Goal: Task Accomplishment & Management: Manage account settings

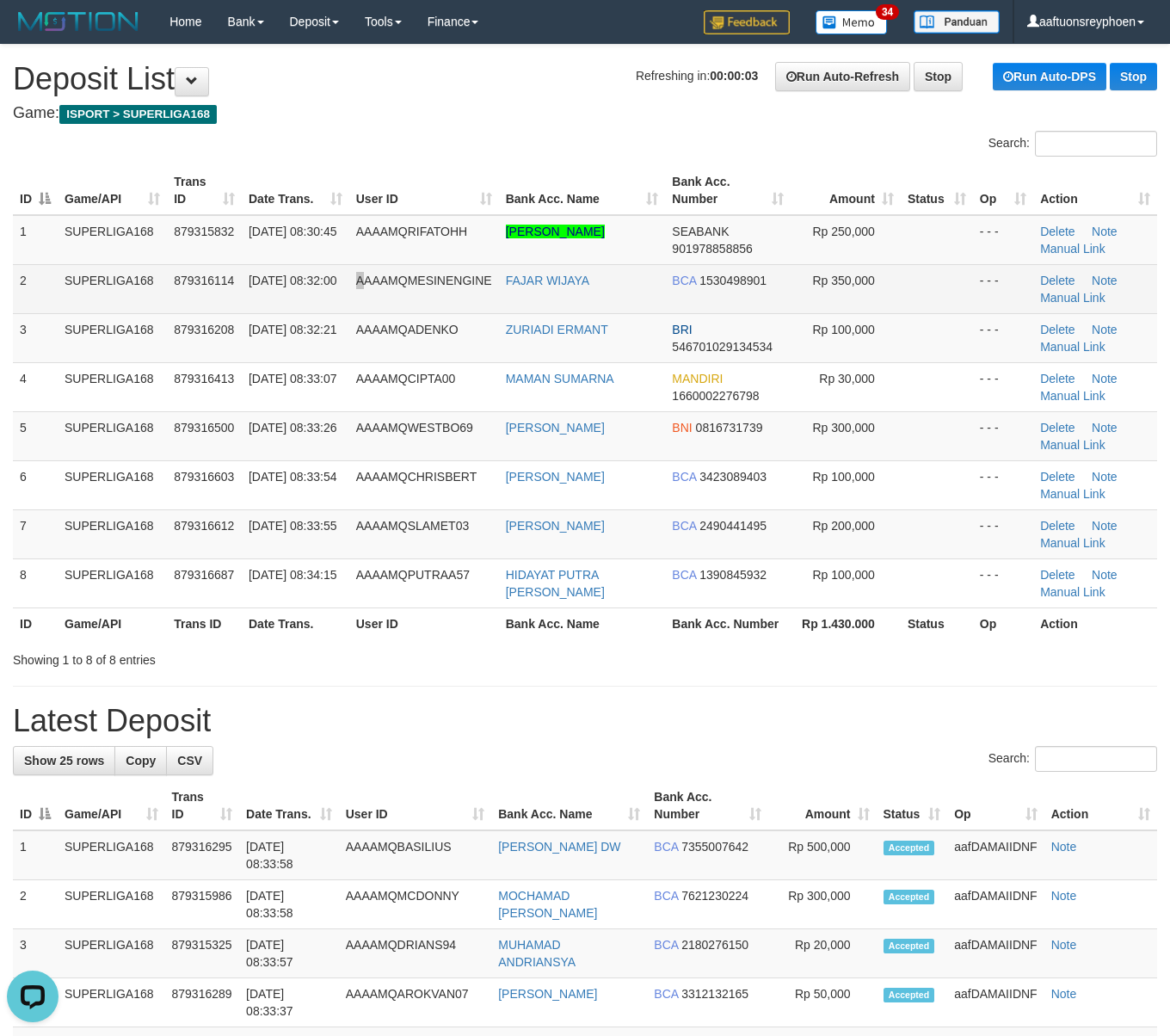
drag, startPoint x: 368, startPoint y: 300, endPoint x: 358, endPoint y: 311, distance: 14.9
click at [362, 305] on td "AAAAMQMESINENGINE" at bounding box center [424, 288] width 150 height 49
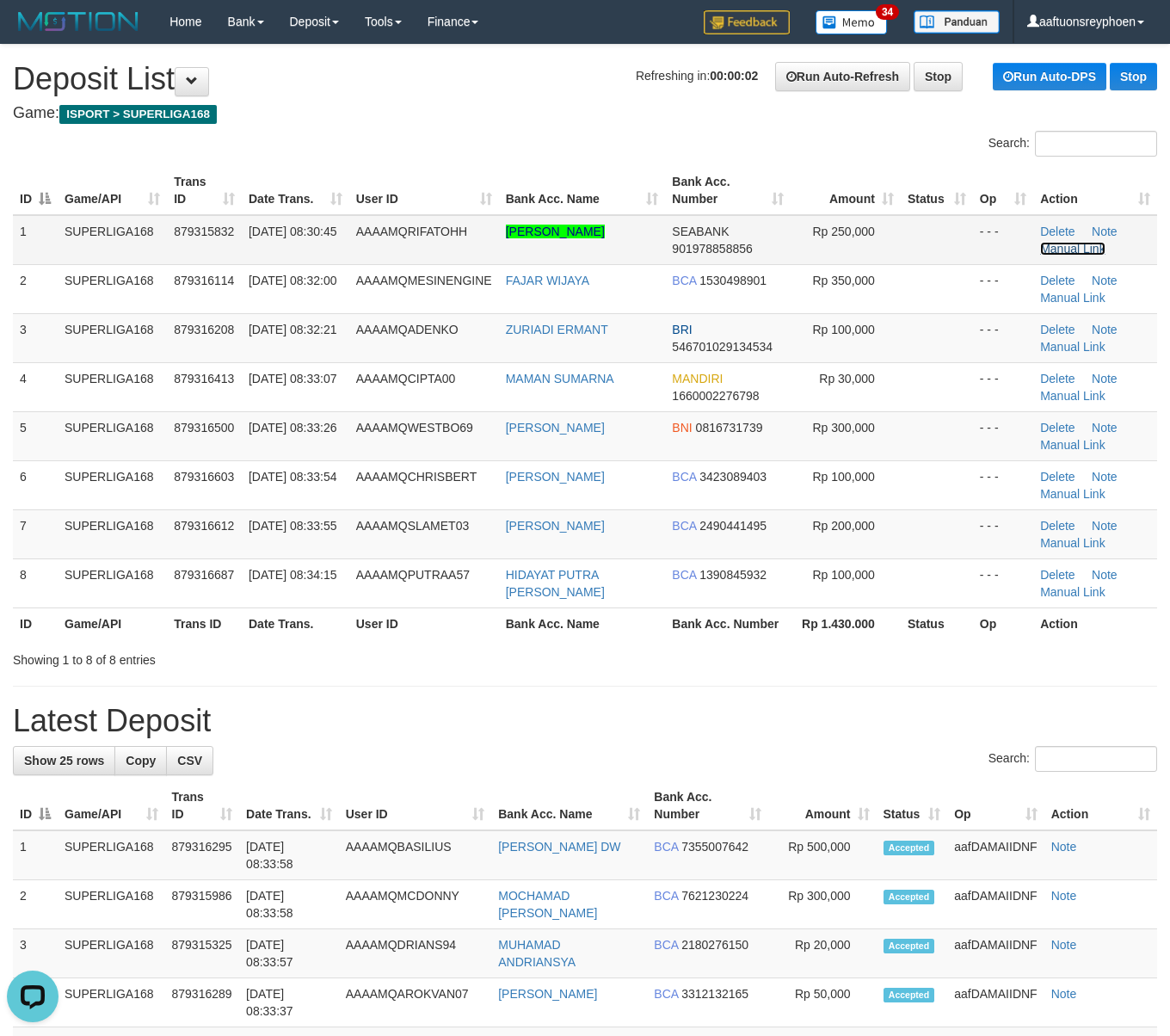
click at [1060, 242] on link "Manual Link" at bounding box center [1073, 248] width 66 height 14
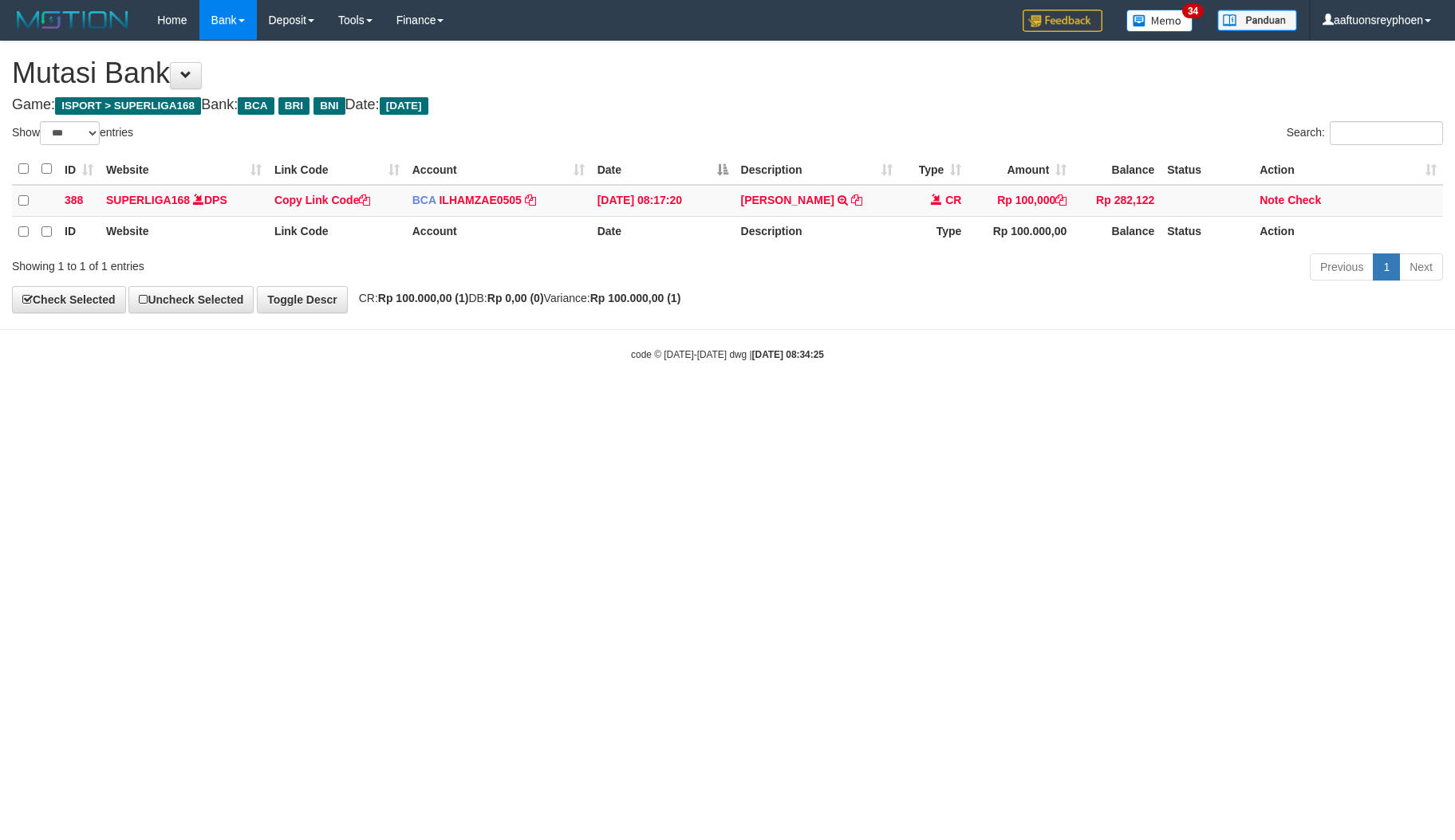
select select "***"
click at [790, 402] on html "Toggle navigation Home Bank Account List Load By Website Group [ISPORT] SUPERLI…" at bounding box center [728, 201] width 1455 height 402
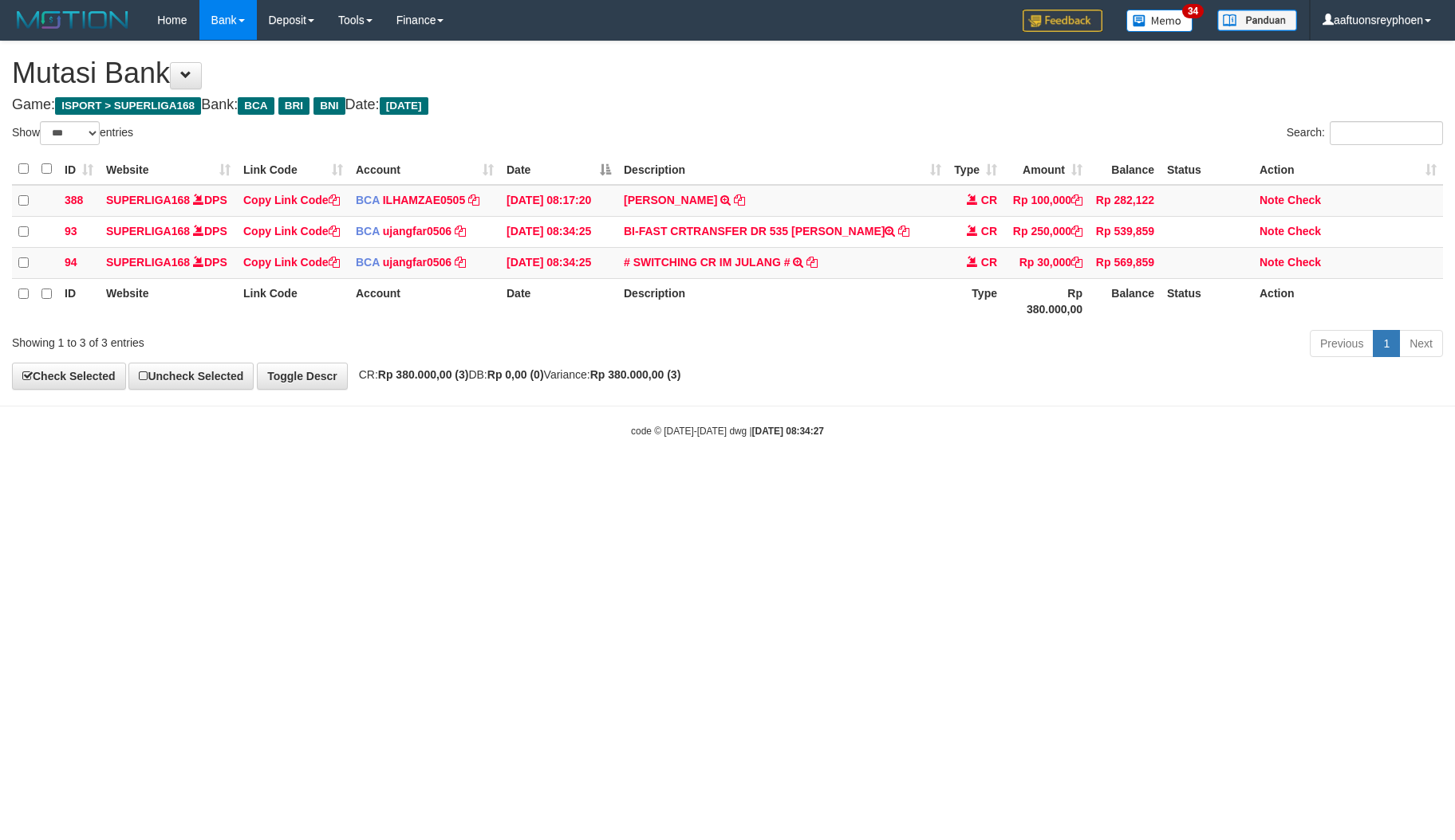
select select "***"
click at [728, 478] on html "Toggle navigation Home Bank Account List Load By Website Group [ISPORT] SUPERLI…" at bounding box center [728, 239] width 1455 height 478
select select "***"
drag, startPoint x: 825, startPoint y: 249, endPoint x: 1018, endPoint y: 287, distance: 196.7
click at [920, 247] on td "BI-FAST CRTRANSFER DR 535 KEVIN HARYANTO NAI" at bounding box center [782, 232] width 330 height 31
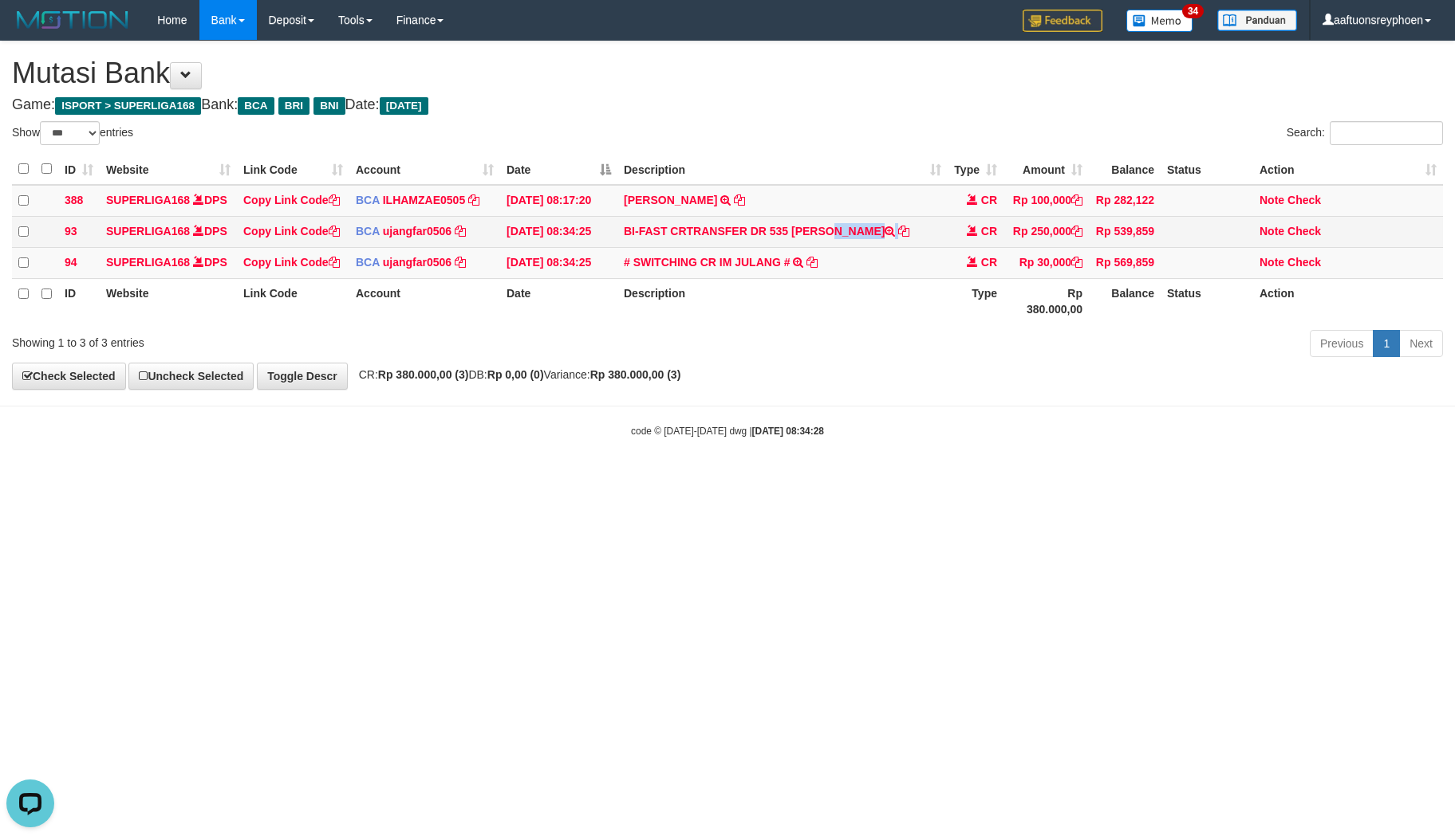
copy td "KEVIN HARYANTO NAI"
drag, startPoint x: 793, startPoint y: 240, endPoint x: 947, endPoint y: 259, distance: 155.2
click at [939, 247] on td "BI-FAST CRTRANSFER DR 535 KEVIN HARYANTO NAI" at bounding box center [782, 232] width 330 height 31
click at [754, 269] on link "# SWITCHING CR IM JULANG #" at bounding box center [707, 262] width 166 height 13
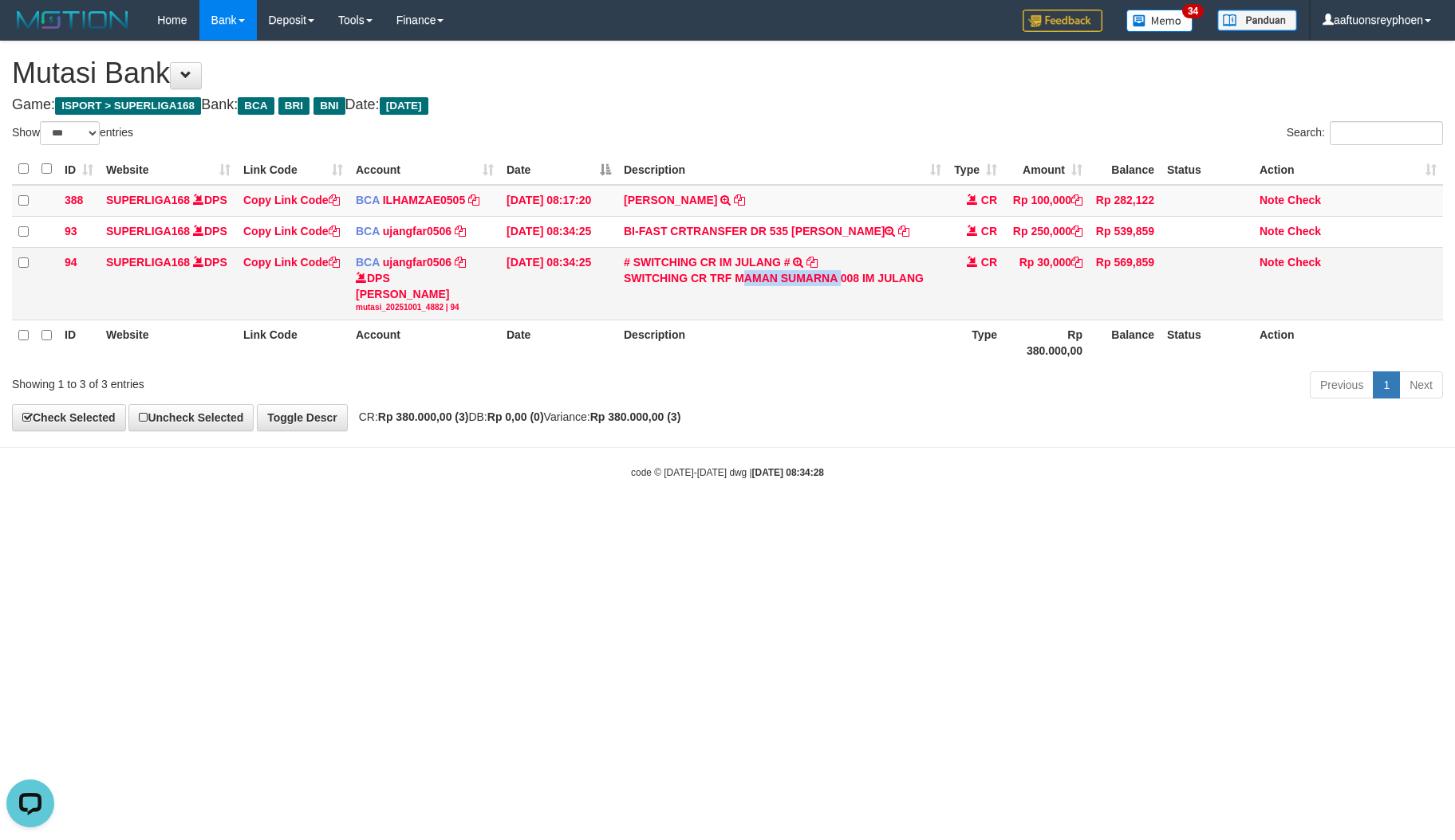
drag, startPoint x: 745, startPoint y: 300, endPoint x: 942, endPoint y: 321, distance: 198.1
click at [840, 287] on div "SWITCHING CR TRF MAMAN SUMARNA 008 IM JULANG" at bounding box center [782, 278] width 318 height 16
copy div "AMAN SUMARNA"
click at [312, 269] on link "Copy Link Code" at bounding box center [291, 262] width 97 height 13
copy div "AMAN SUMARNA"
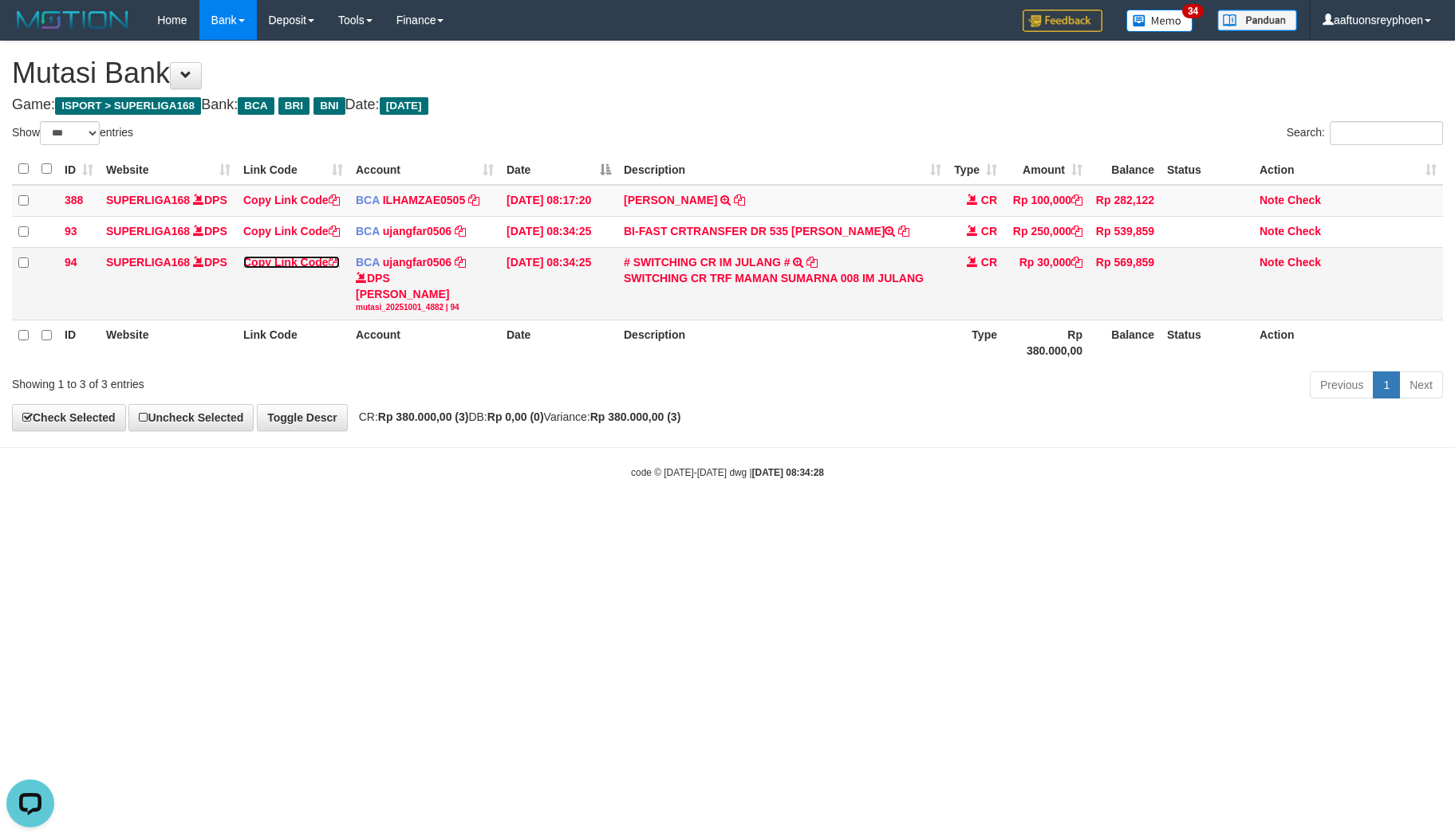
scroll to position [218, 0]
click at [311, 269] on link "Copy Link Code" at bounding box center [291, 262] width 97 height 13
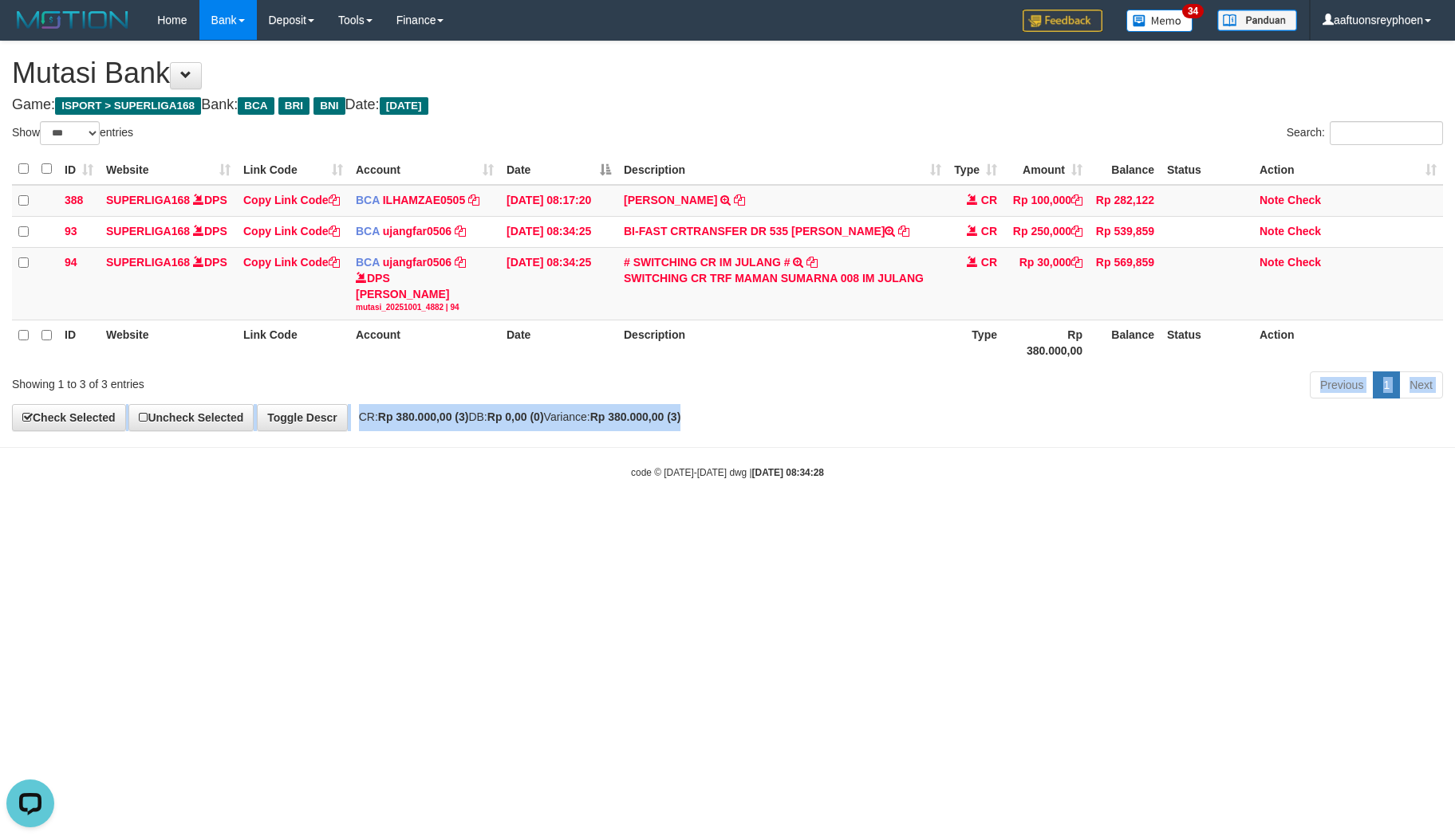
drag, startPoint x: 1195, startPoint y: 383, endPoint x: 1308, endPoint y: 358, distance: 115.7
click at [1226, 375] on div "**********" at bounding box center [728, 236] width 1455 height 390
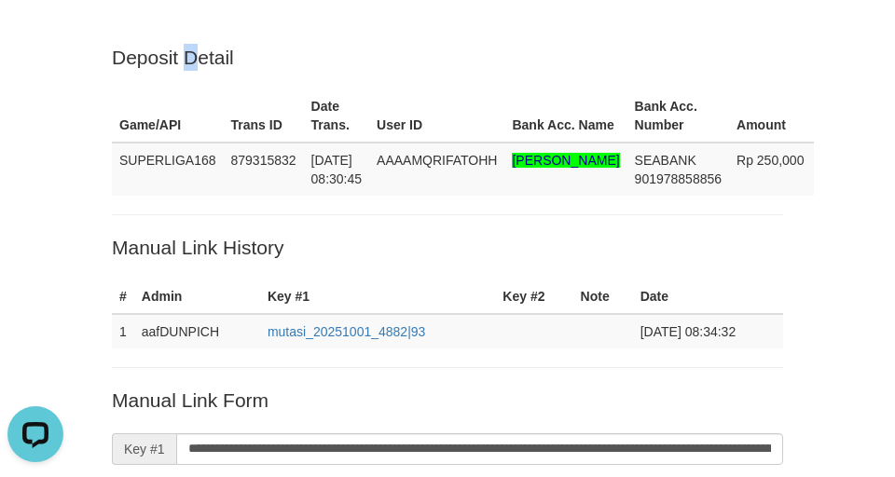
drag, startPoint x: 191, startPoint y: 0, endPoint x: 221, endPoint y: 9, distance: 31.2
click at [211, 6] on div "Deposit Detail Game/API Trans ID Date Trans. User ID Bank Acc. Name Bank Acc. N…" at bounding box center [447, 385] width 895 height 770
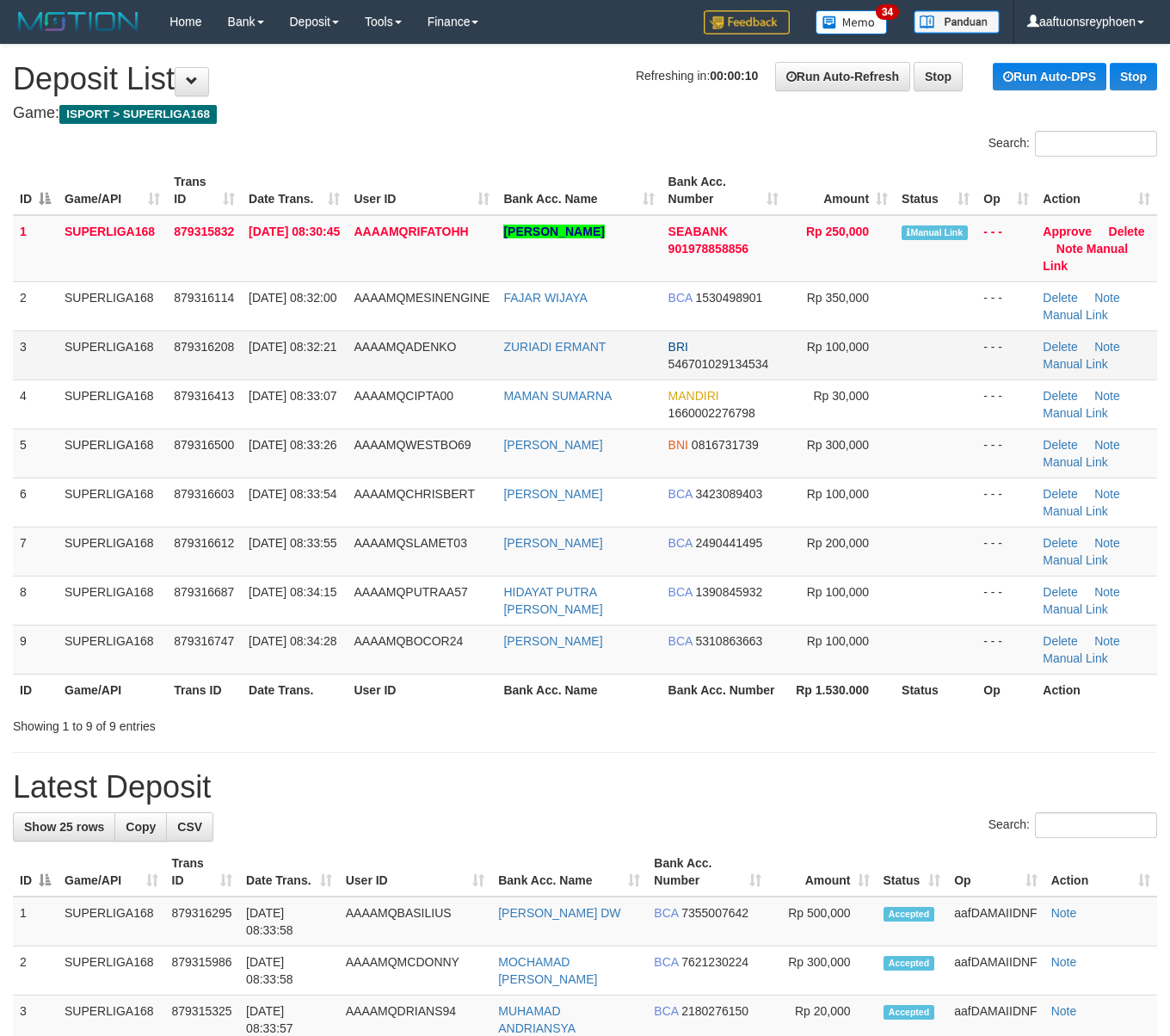
click at [332, 331] on td "01/10/2025 08:32:21" at bounding box center [295, 355] width 105 height 49
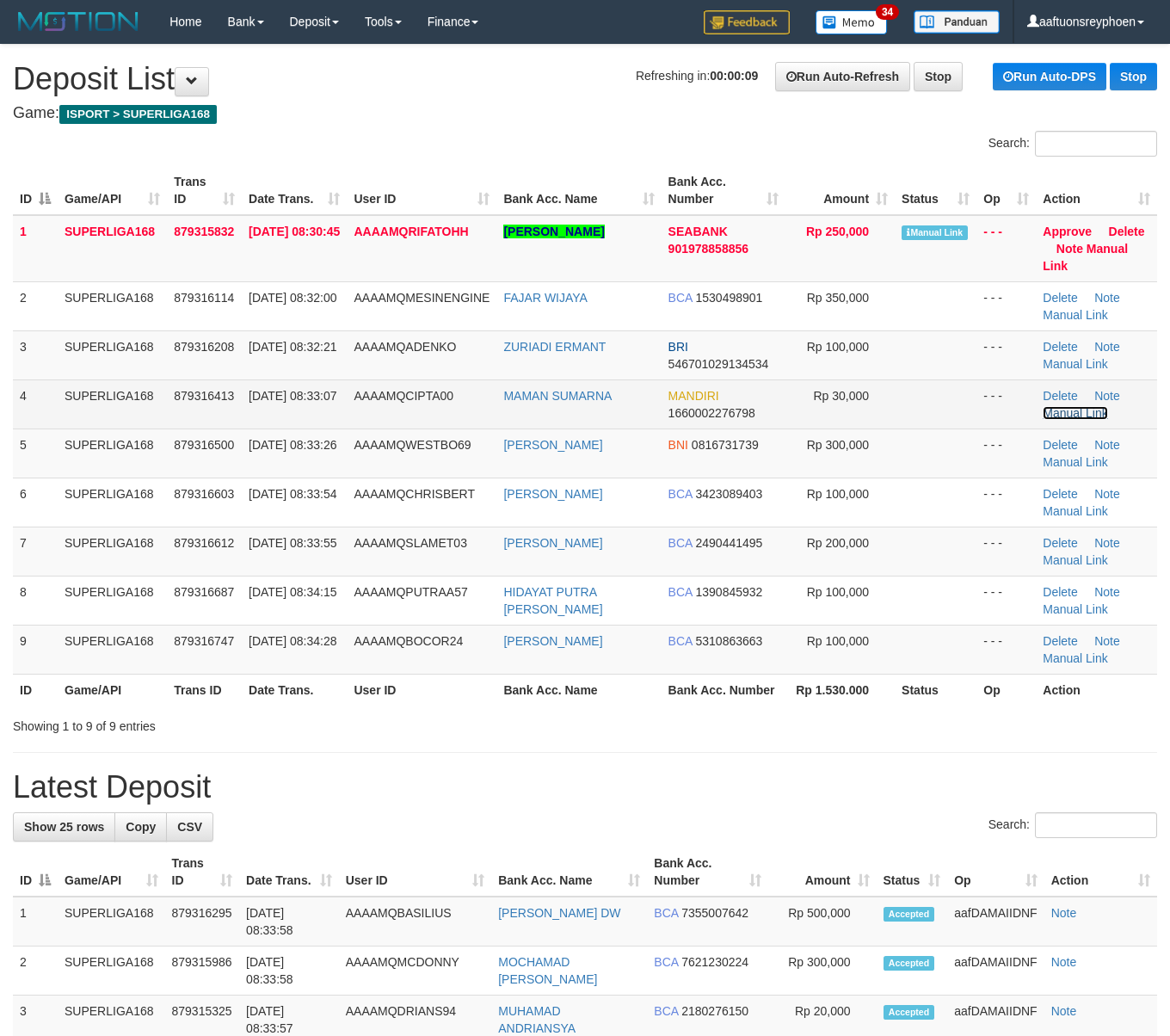
click at [1066, 406] on link "Manual Link" at bounding box center [1075, 413] width 66 height 14
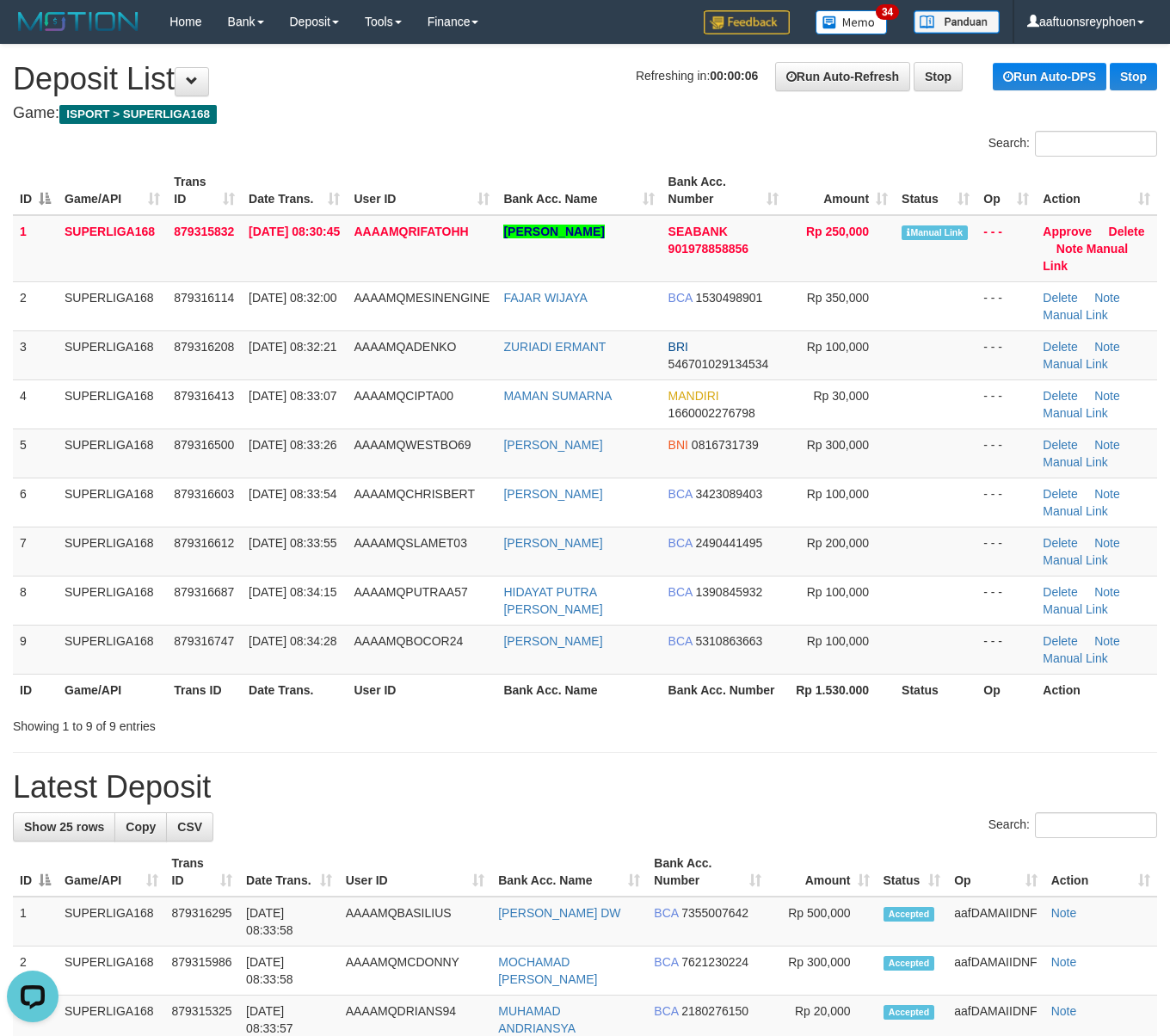
drag, startPoint x: 225, startPoint y: 155, endPoint x: 253, endPoint y: 193, distance: 47.2
click at [227, 155] on div "Search:" at bounding box center [585, 146] width 1170 height 30
click at [263, 180] on div "Search: ID Game/API Trans ID Date Trans. User ID Bank Acc. Name Bank Acc. Numbe…" at bounding box center [585, 433] width 1144 height 604
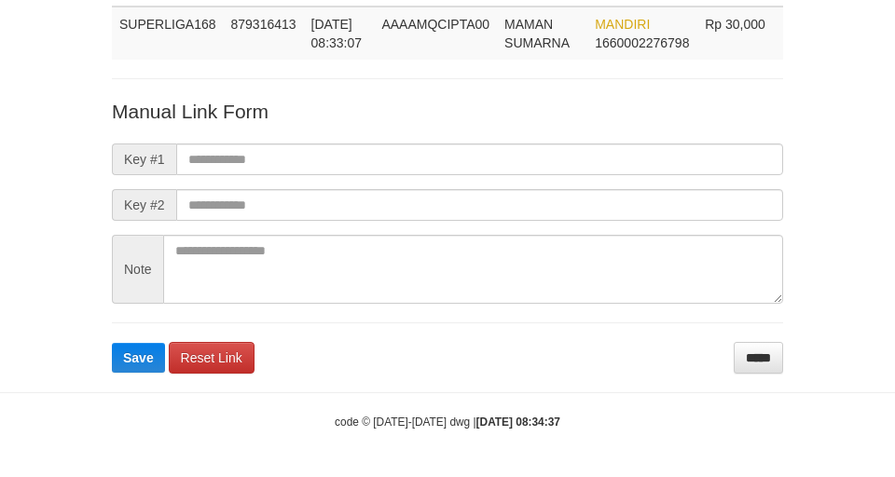
scroll to position [136, 0]
drag, startPoint x: 336, startPoint y: 139, endPoint x: 337, endPoint y: 151, distance: 12.2
click at [336, 140] on form "Manual Link Form Key #1 Key #2 Note Save Reset Link *****" at bounding box center [447, 236] width 671 height 276
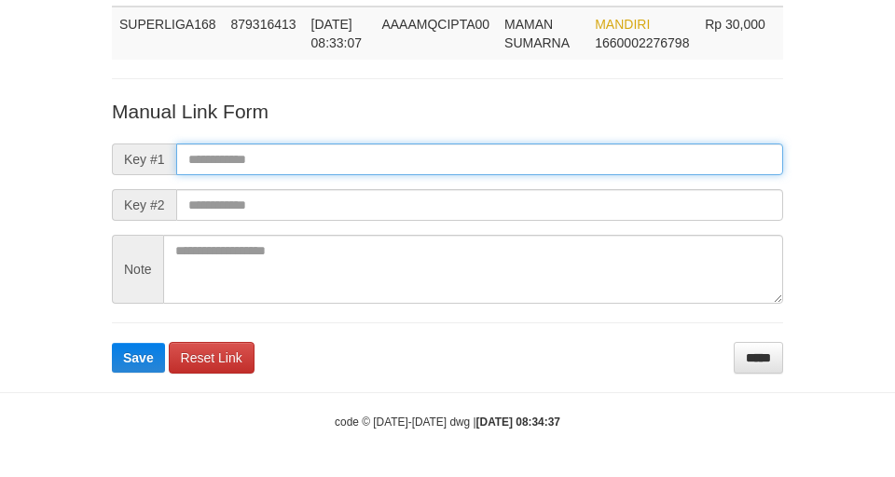
paste input "**********"
click at [337, 151] on input "text" at bounding box center [479, 160] width 607 height 32
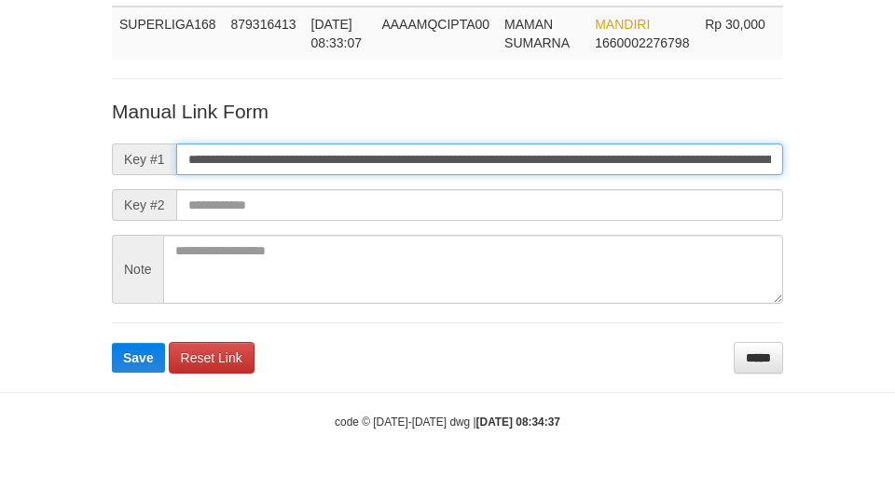
scroll to position [0, 1127]
type input "**********"
click at [112, 343] on button "Save" at bounding box center [138, 358] width 53 height 30
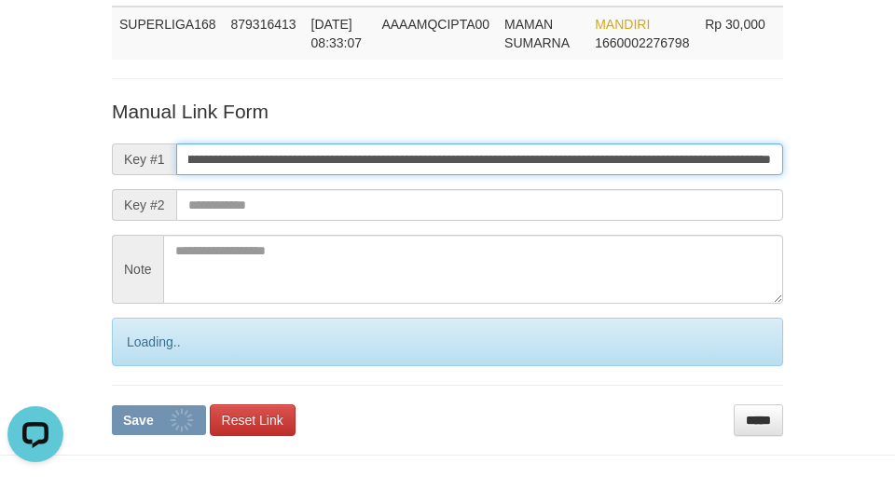
scroll to position [0, 0]
click at [337, 153] on input "**********" at bounding box center [479, 160] width 607 height 32
click at [112, 405] on button "Save" at bounding box center [159, 420] width 94 height 30
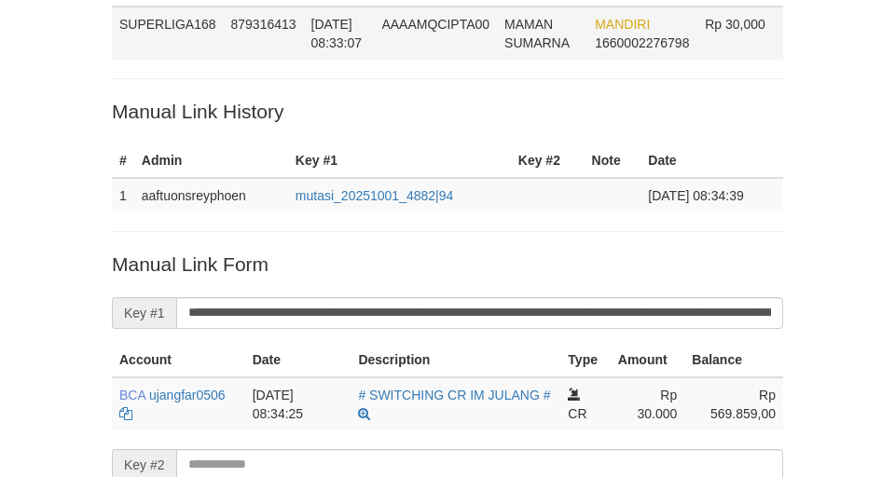
click at [292, 35] on td "879316413" at bounding box center [264, 33] width 80 height 53
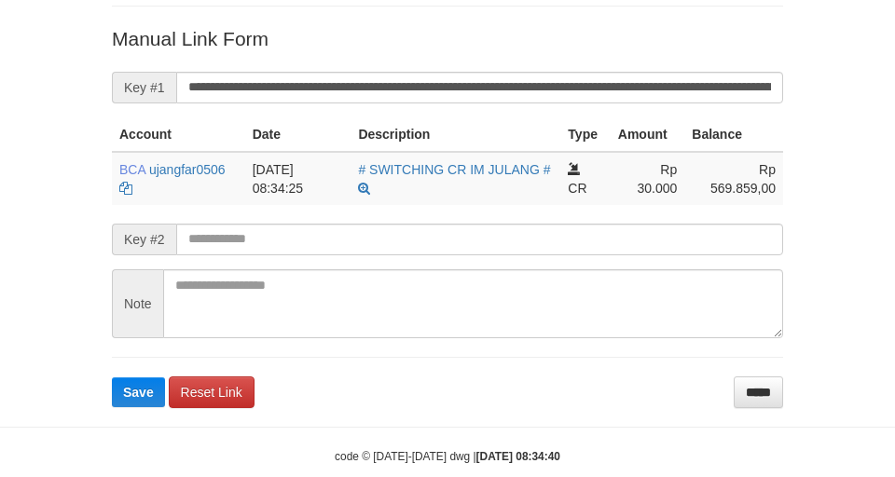
scroll to position [396, 0]
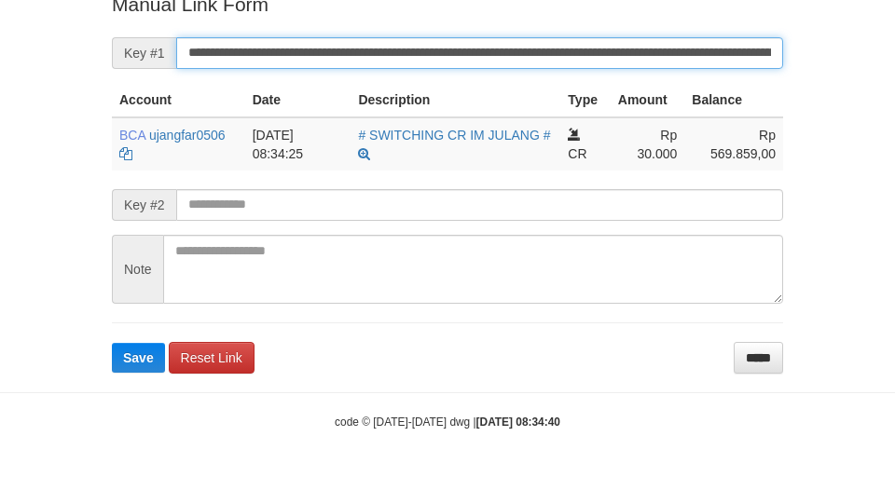
click at [112, 343] on button "Save" at bounding box center [138, 358] width 53 height 30
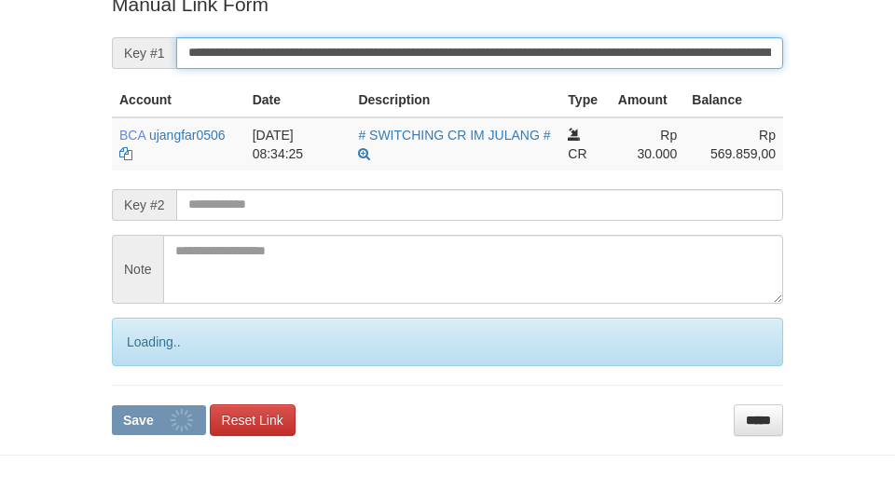
click at [306, 49] on input "**********" at bounding box center [479, 53] width 607 height 32
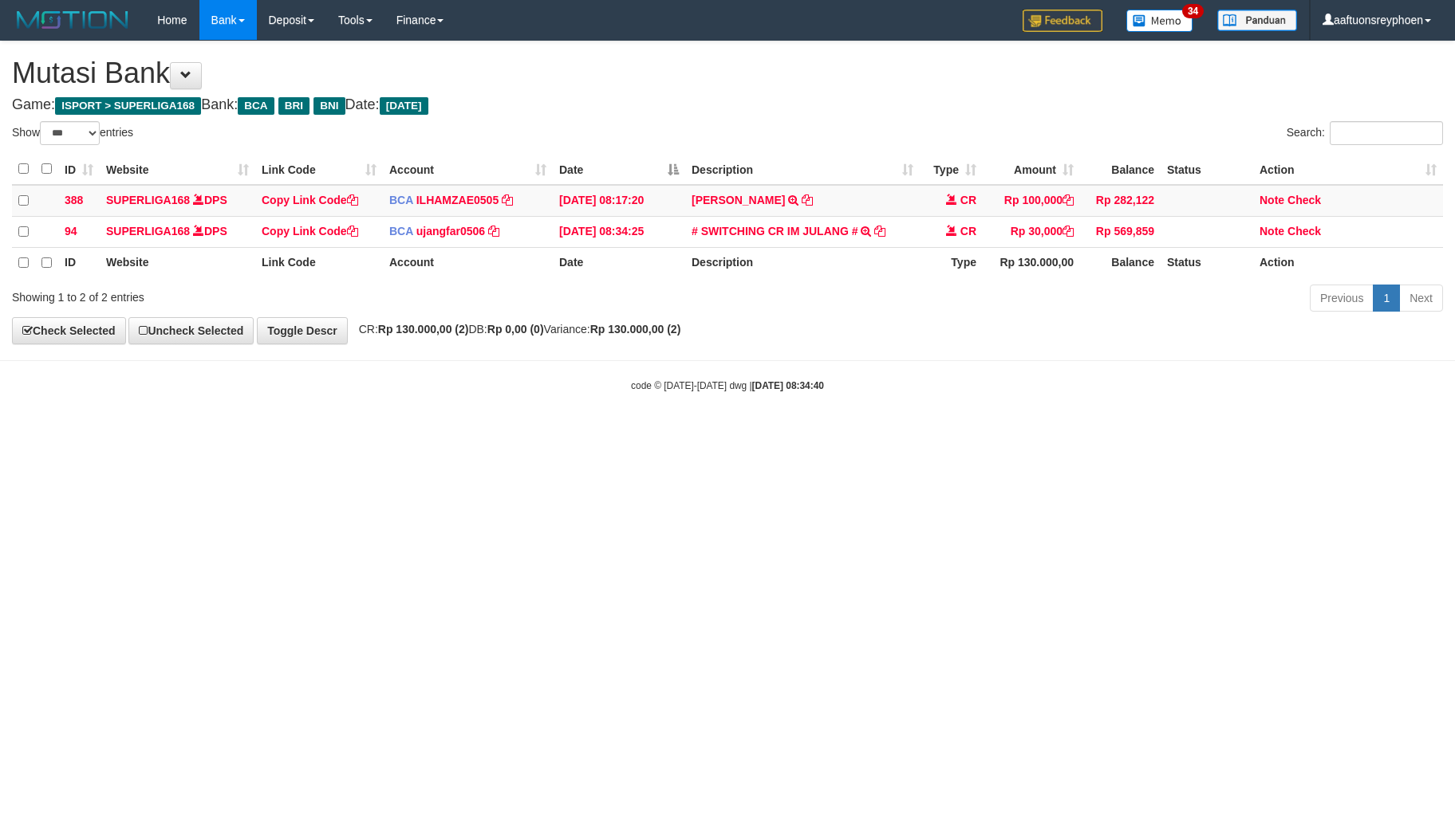
select select "***"
drag, startPoint x: 1152, startPoint y: 377, endPoint x: 1446, endPoint y: 341, distance: 296.2
click at [1387, 347] on body "Toggle navigation Home Bank Account List Load By Website Group [ISPORT] SUPERLI…" at bounding box center [728, 216] width 1455 height 433
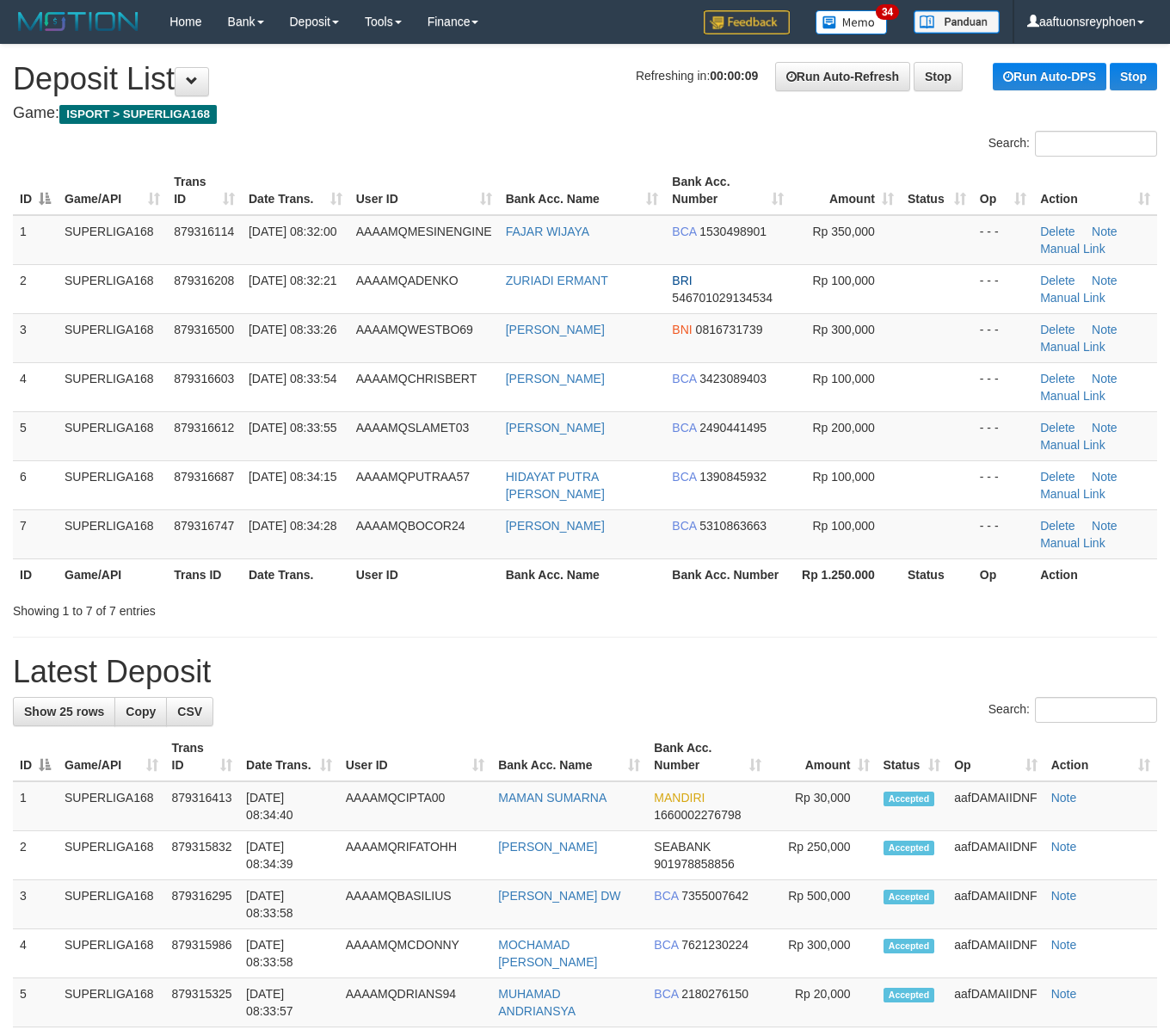
drag, startPoint x: 366, startPoint y: 174, endPoint x: 0, endPoint y: 387, distance: 423.5
click at [362, 183] on th "User ID" at bounding box center [424, 190] width 150 height 49
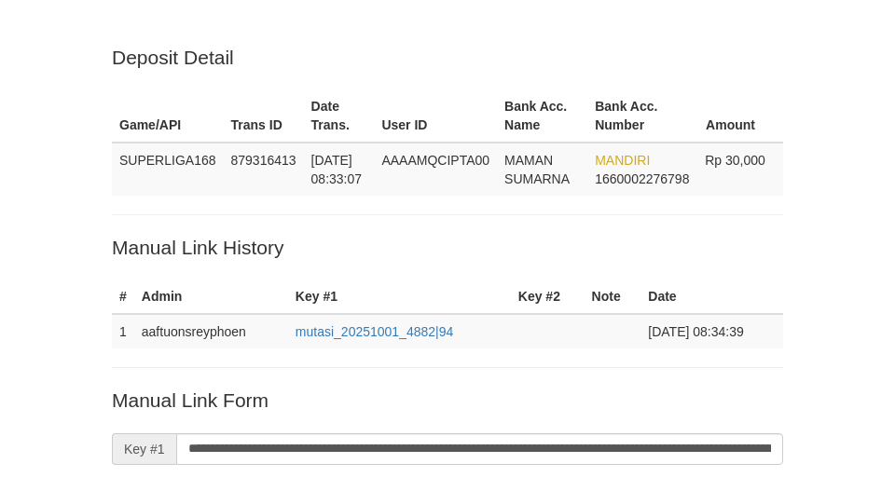
scroll to position [393, 0]
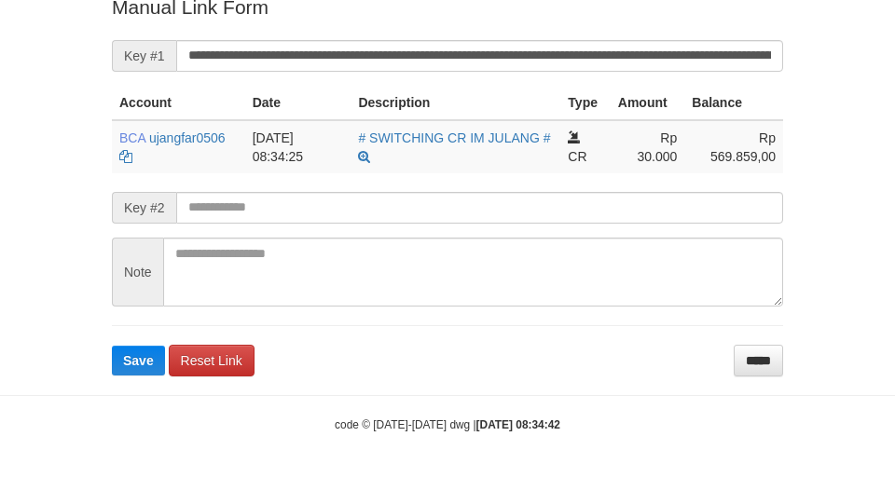
drag, startPoint x: 113, startPoint y: 38, endPoint x: 177, endPoint y: 58, distance: 67.2
click at [119, 42] on div "Deposit Detail Game/API Trans ID Date Trans. User ID Bank Acc. Name Bank Acc. N…" at bounding box center [447, 14] width 699 height 726
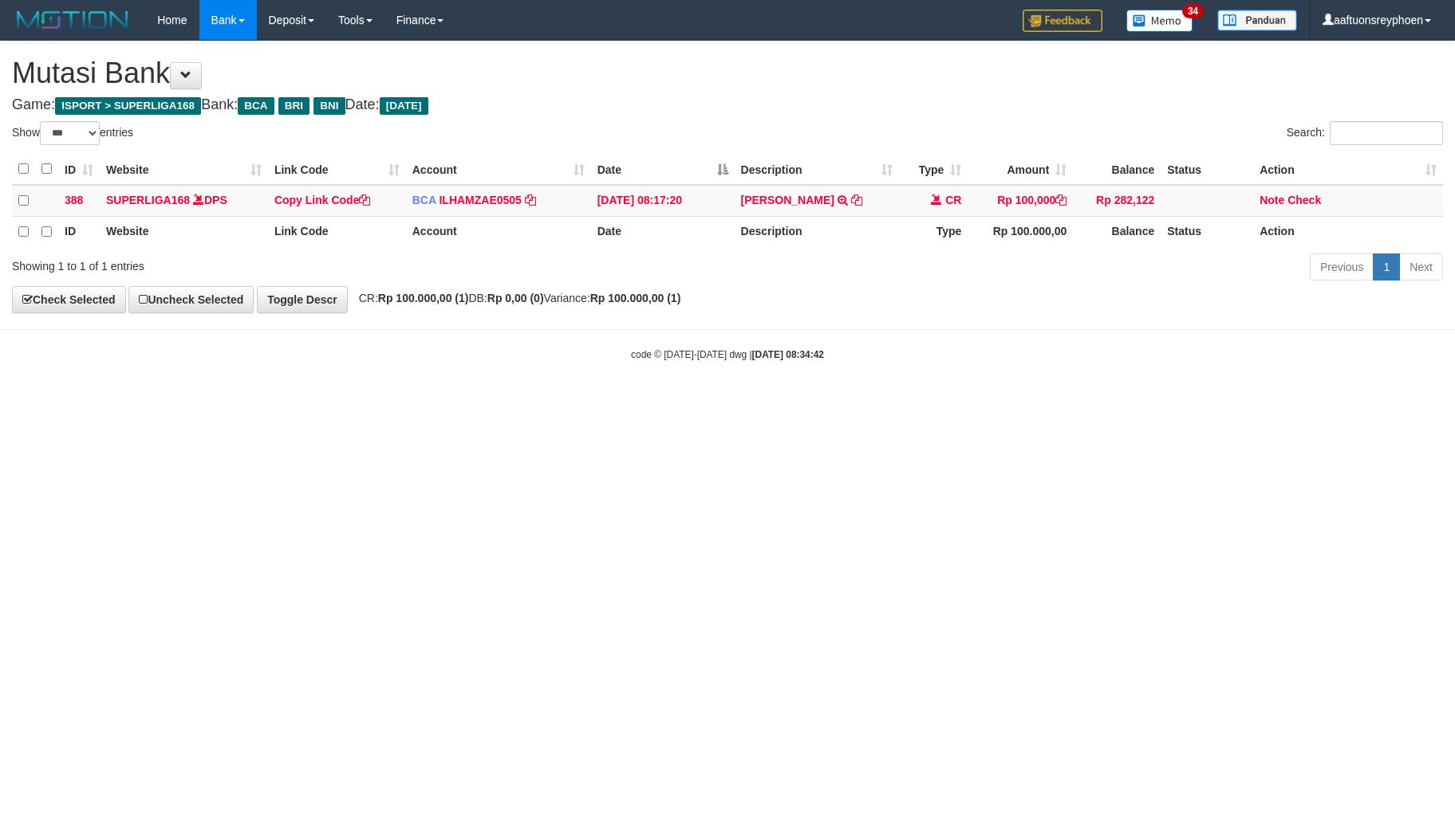
select select "***"
drag, startPoint x: 1002, startPoint y: 482, endPoint x: 1452, endPoint y: 429, distance: 453.1
click at [1086, 402] on html "Toggle navigation Home Bank Account List Load By Website Group [ISPORT] SUPERLI…" at bounding box center [728, 201] width 1455 height 402
drag, startPoint x: 914, startPoint y: 500, endPoint x: 1016, endPoint y: 510, distance: 102.5
click at [938, 402] on html "Toggle navigation Home Bank Account List Load By Website Group [ISPORT] SUPERLI…" at bounding box center [728, 201] width 1455 height 402
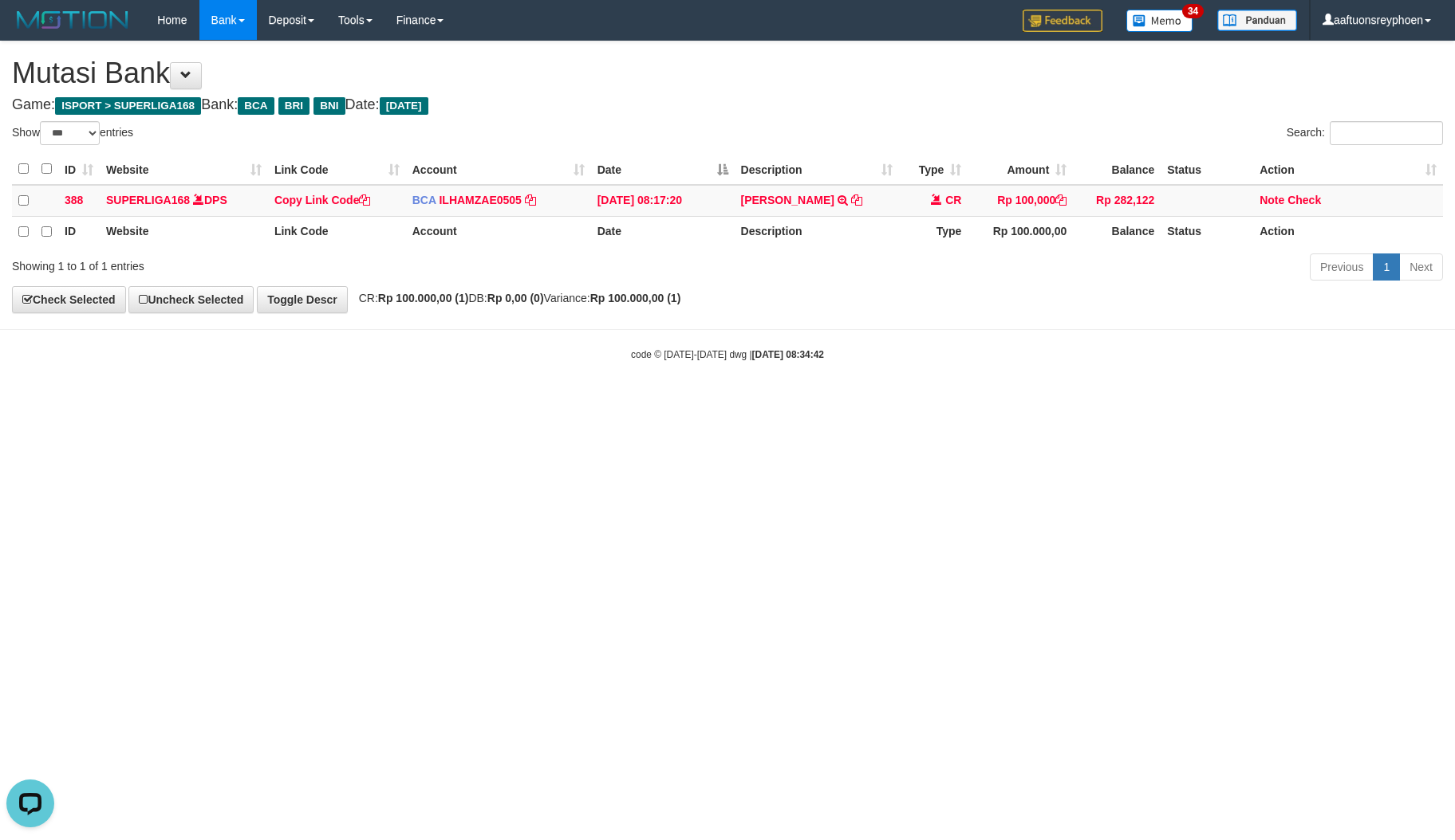
drag, startPoint x: 994, startPoint y: 486, endPoint x: 1029, endPoint y: 496, distance: 36.4
click at [995, 402] on html "Toggle navigation Home Bank Account List Load By Website Group [ISPORT] SUPERLI…" at bounding box center [728, 201] width 1455 height 402
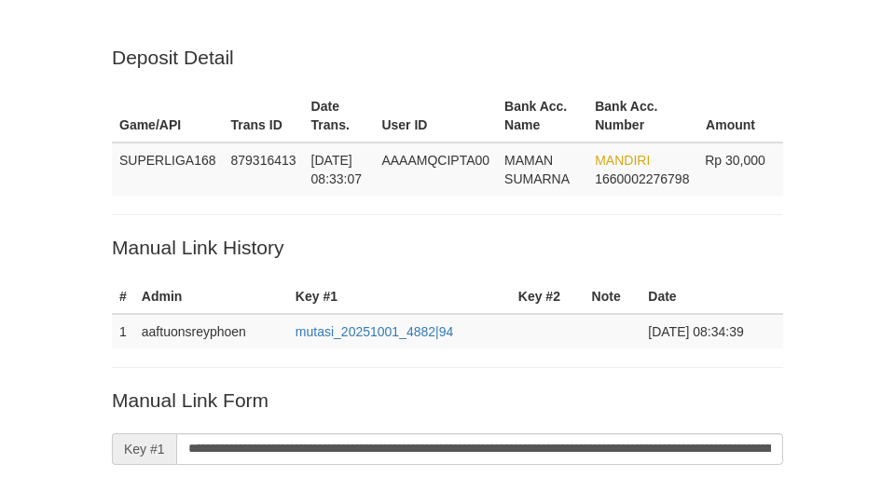
scroll to position [393, 0]
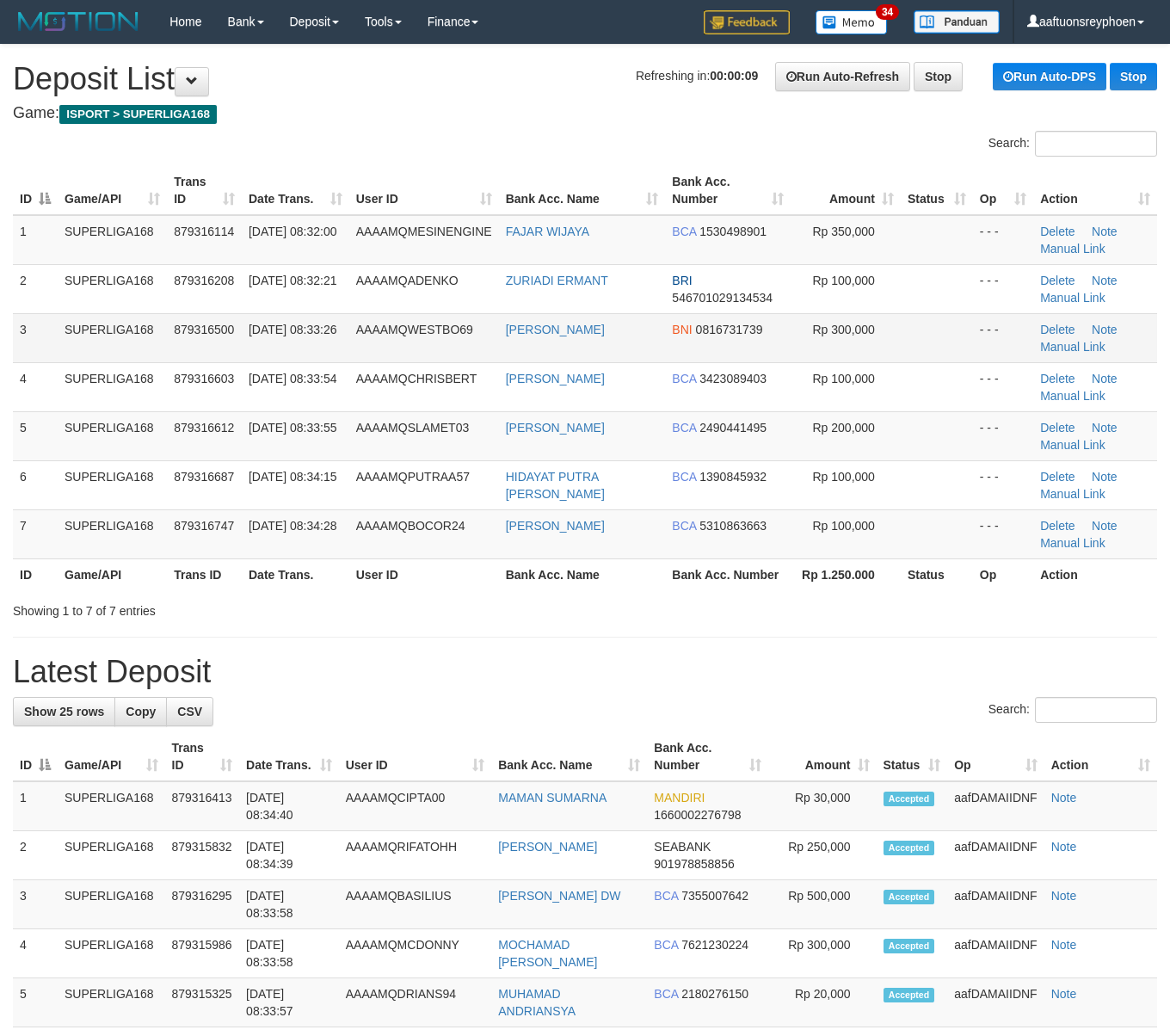
drag, startPoint x: 382, startPoint y: 321, endPoint x: 5, endPoint y: 387, distance: 382.7
click at [379, 322] on span "AAAAMQWESTBO69" at bounding box center [415, 329] width 117 height 14
click at [449, 332] on span "AAAAMQWESTBO69" at bounding box center [415, 329] width 117 height 14
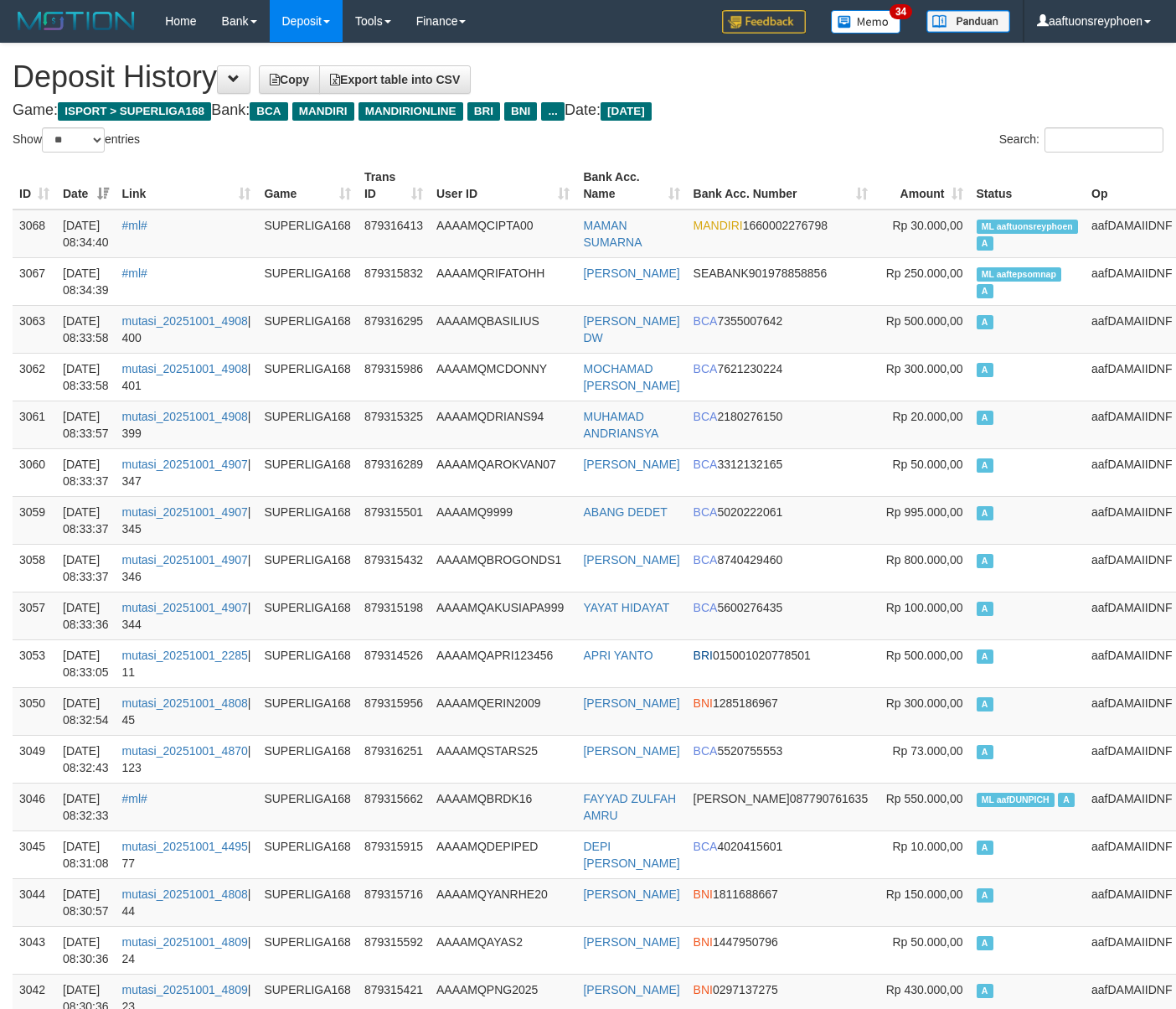
select select "**"
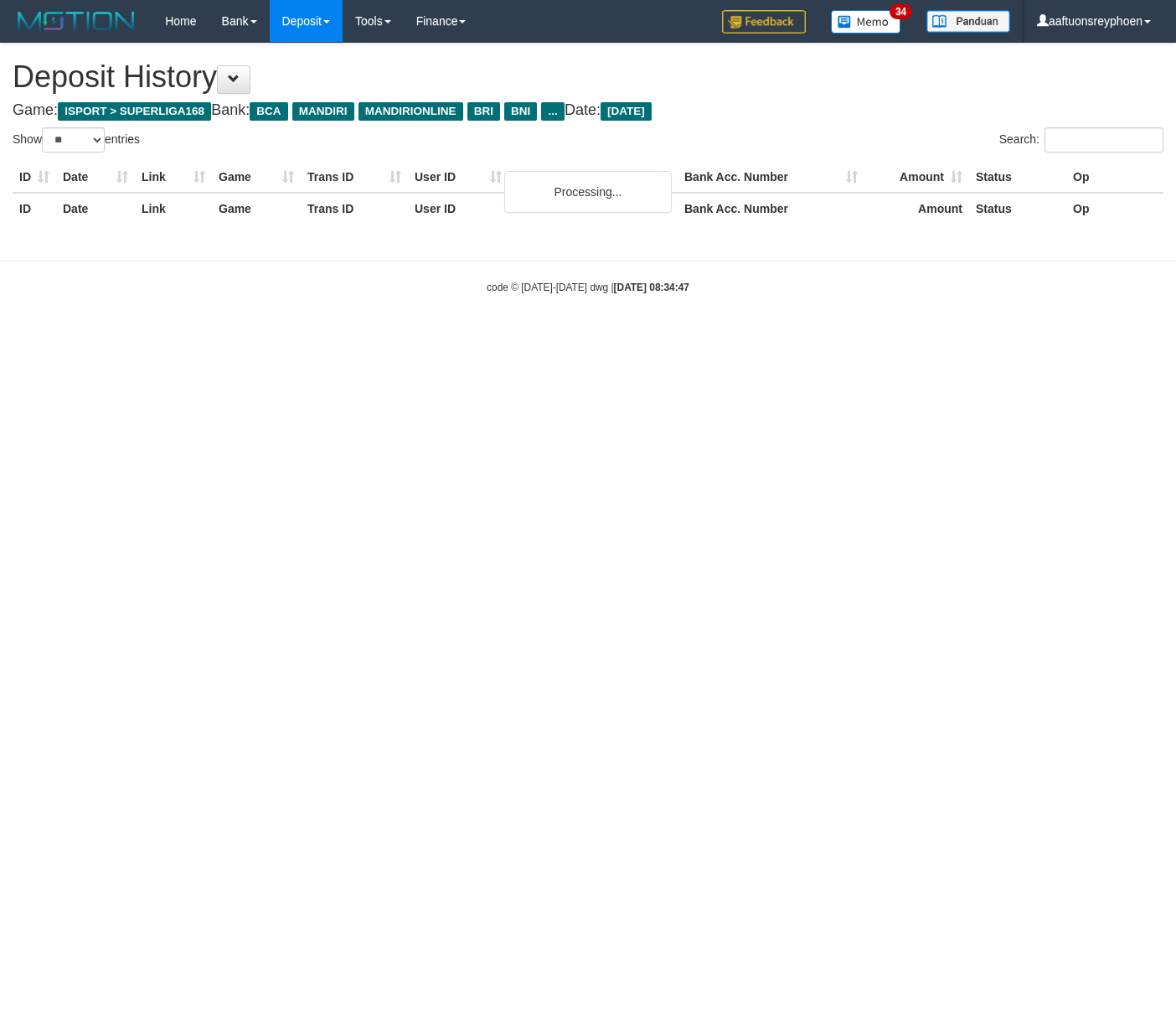
select select "**"
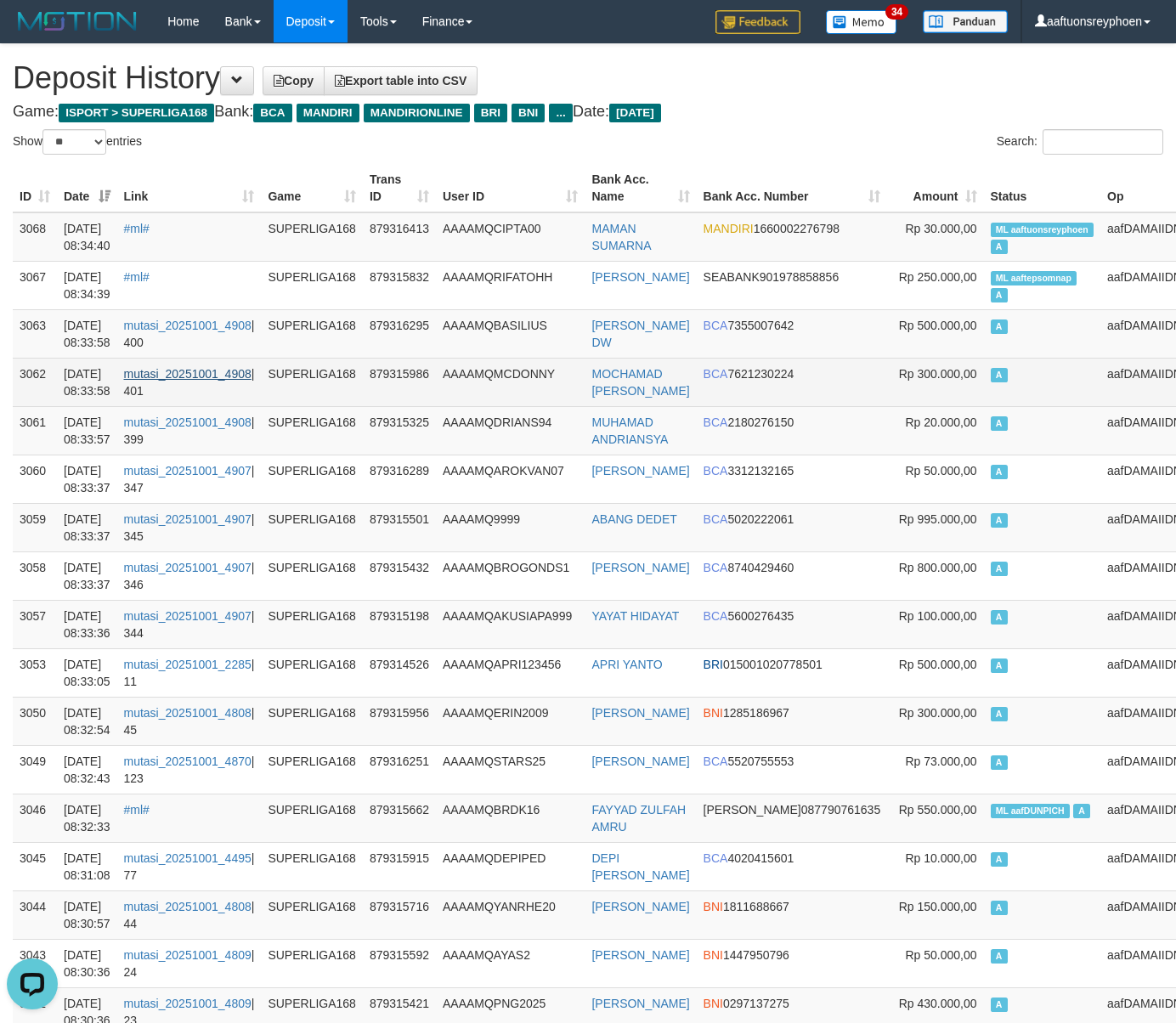
drag, startPoint x: 1057, startPoint y: 380, endPoint x: 226, endPoint y: 389, distance: 831.0
click at [1047, 379] on td "A" at bounding box center [1042, 381] width 118 height 48
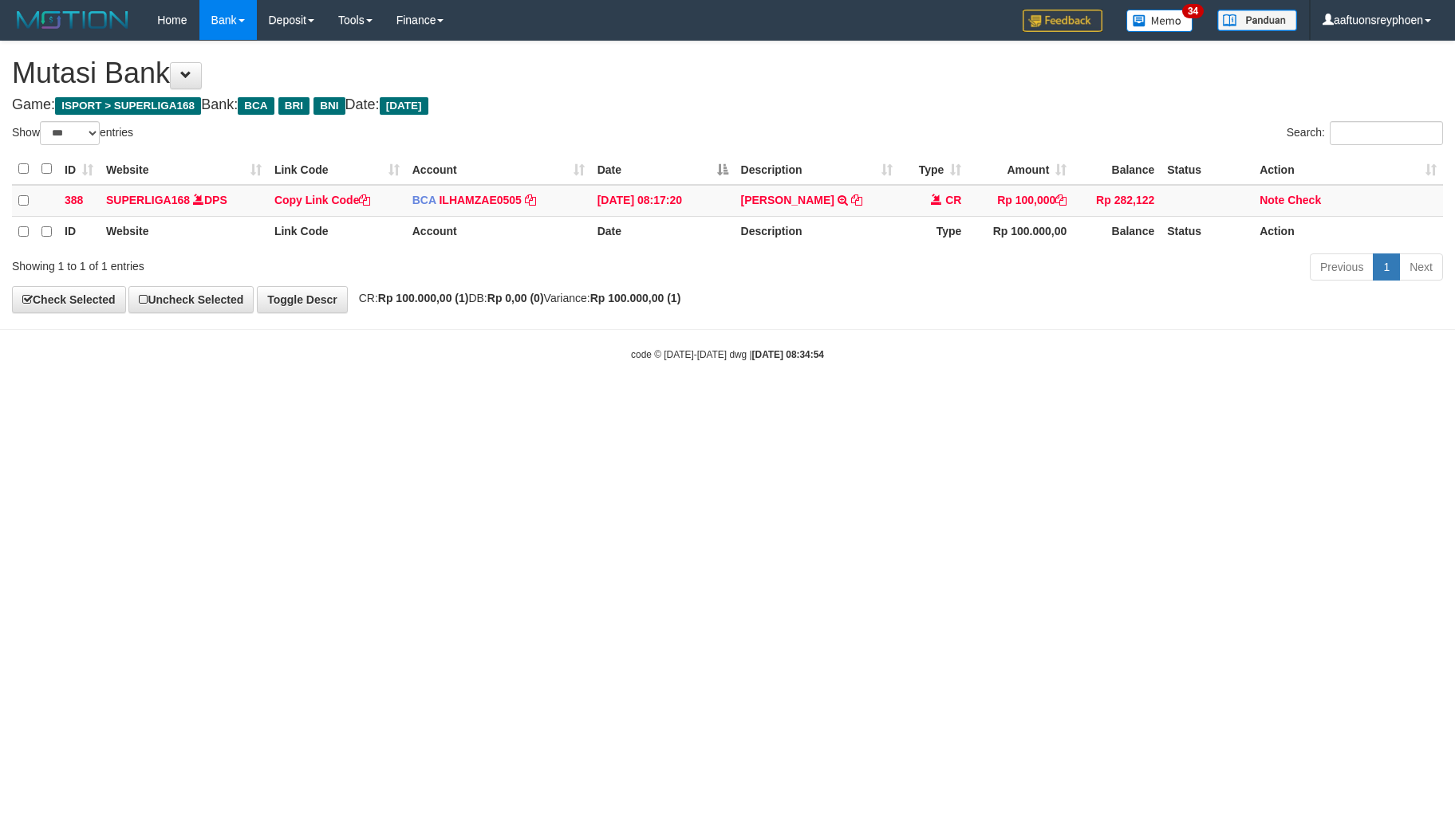
select select "***"
drag, startPoint x: 199, startPoint y: 680, endPoint x: 68, endPoint y: 737, distance: 142.9
click at [199, 402] on html "Toggle navigation Home Bank Account List Load By Website Group [ISPORT] SUPERLI…" at bounding box center [728, 201] width 1455 height 402
click at [696, 402] on html "Toggle navigation Home Bank Account List Load By Website Group [ISPORT] SUPERLI…" at bounding box center [728, 201] width 1455 height 402
click at [505, 402] on html "Toggle navigation Home Bank Account List Load By Website Group [ISPORT] SUPERLI…" at bounding box center [728, 201] width 1455 height 402
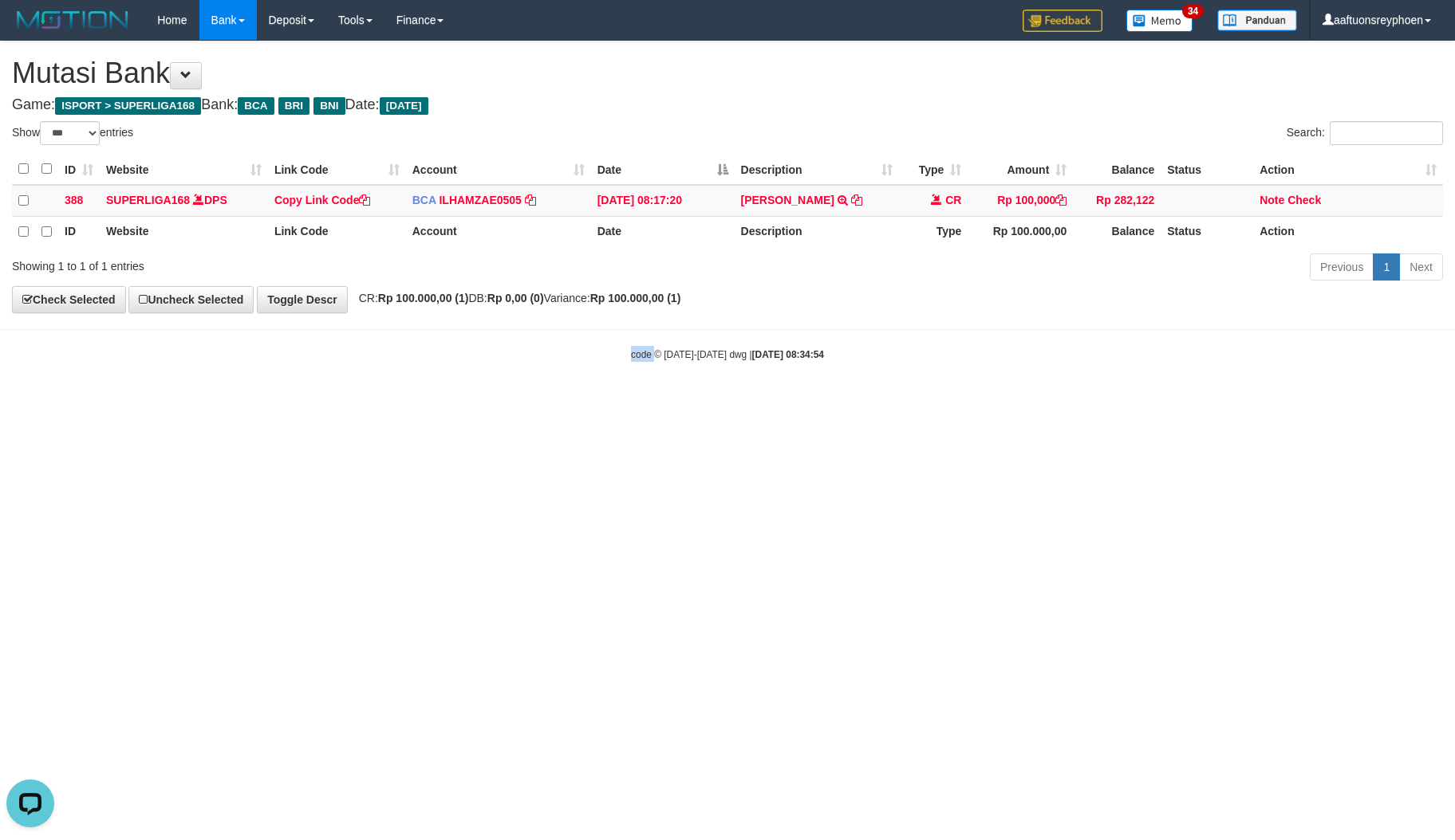
click at [505, 402] on html "Toggle navigation Home Bank Account List Load By Website Group [ISPORT] SUPERLI…" at bounding box center [728, 201] width 1455 height 402
drag, startPoint x: 702, startPoint y: 628, endPoint x: 1350, endPoint y: 530, distance: 655.4
click at [829, 402] on html "Toggle navigation Home Bank Account List Load By Website Group [ISPORT] SUPERLI…" at bounding box center [728, 201] width 1455 height 402
click at [663, 402] on html "Toggle navigation Home Bank Account List Load By Website Group [ISPORT] SUPERLI…" at bounding box center [728, 201] width 1455 height 402
select select "***"
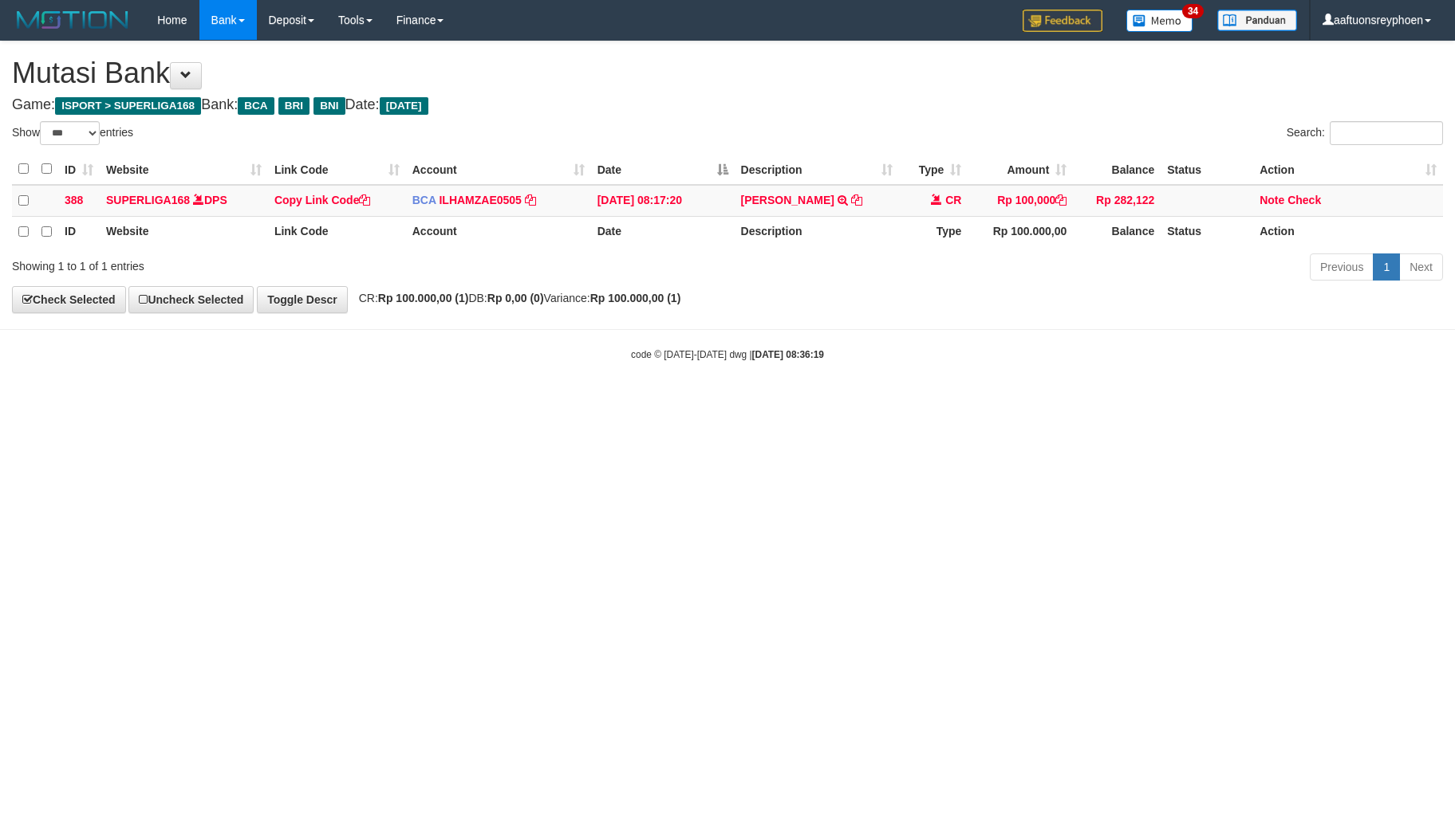
drag, startPoint x: 1036, startPoint y: 562, endPoint x: 1446, endPoint y: 521, distance: 412.0
click at [1111, 402] on html "Toggle navigation Home Bank Account List Load By Website Group [ISPORT] SUPERLI…" at bounding box center [728, 201] width 1455 height 402
select select "***"
click at [788, 402] on html "Toggle navigation Home Bank Account List Load By Website Group [ISPORT] SUPERLI…" at bounding box center [728, 201] width 1455 height 402
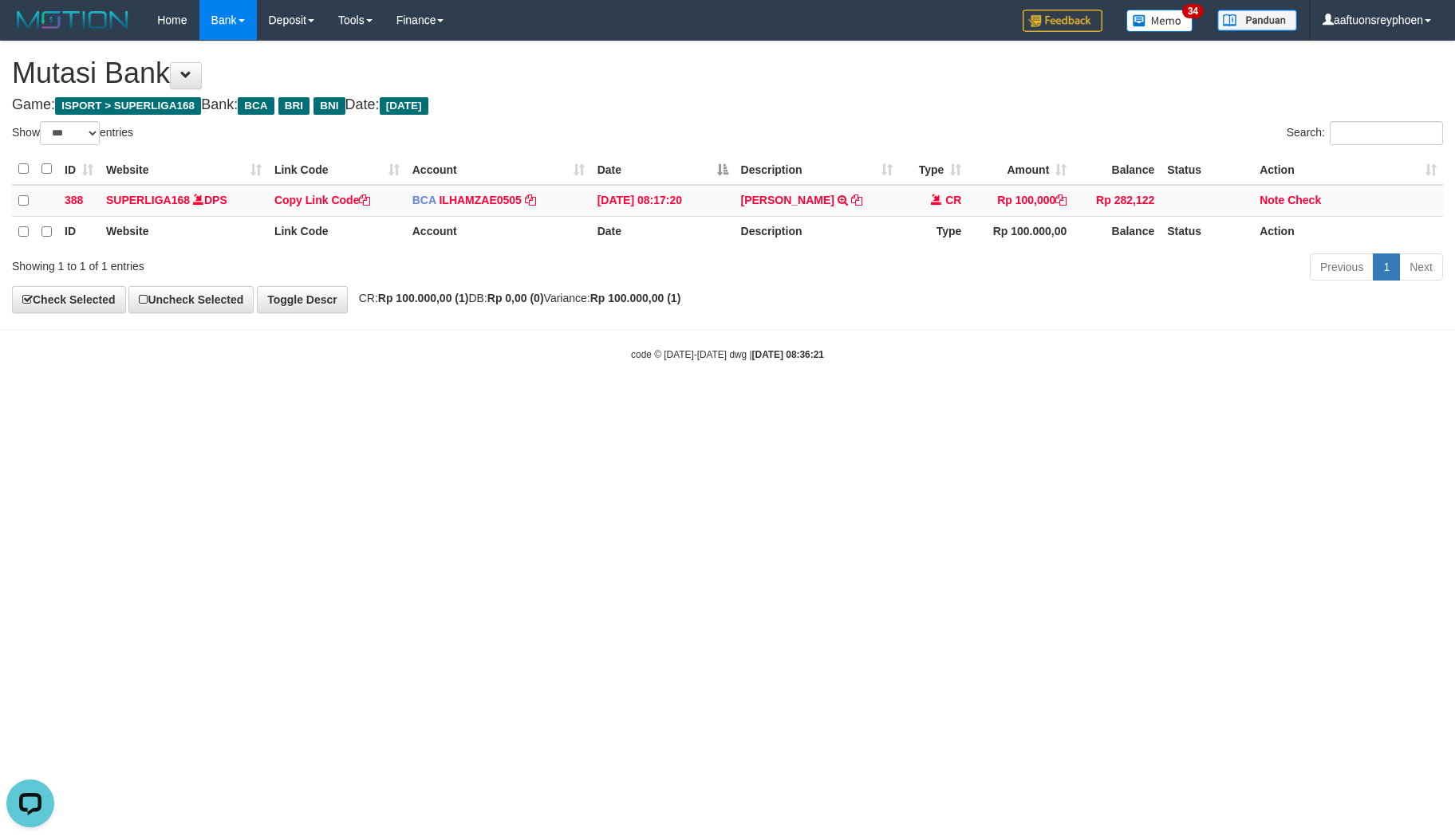
click at [409, 402] on html "Toggle navigation Home Bank Account List Load By Website Group [ISPORT] SUPERLI…" at bounding box center [728, 201] width 1455 height 402
select select "***"
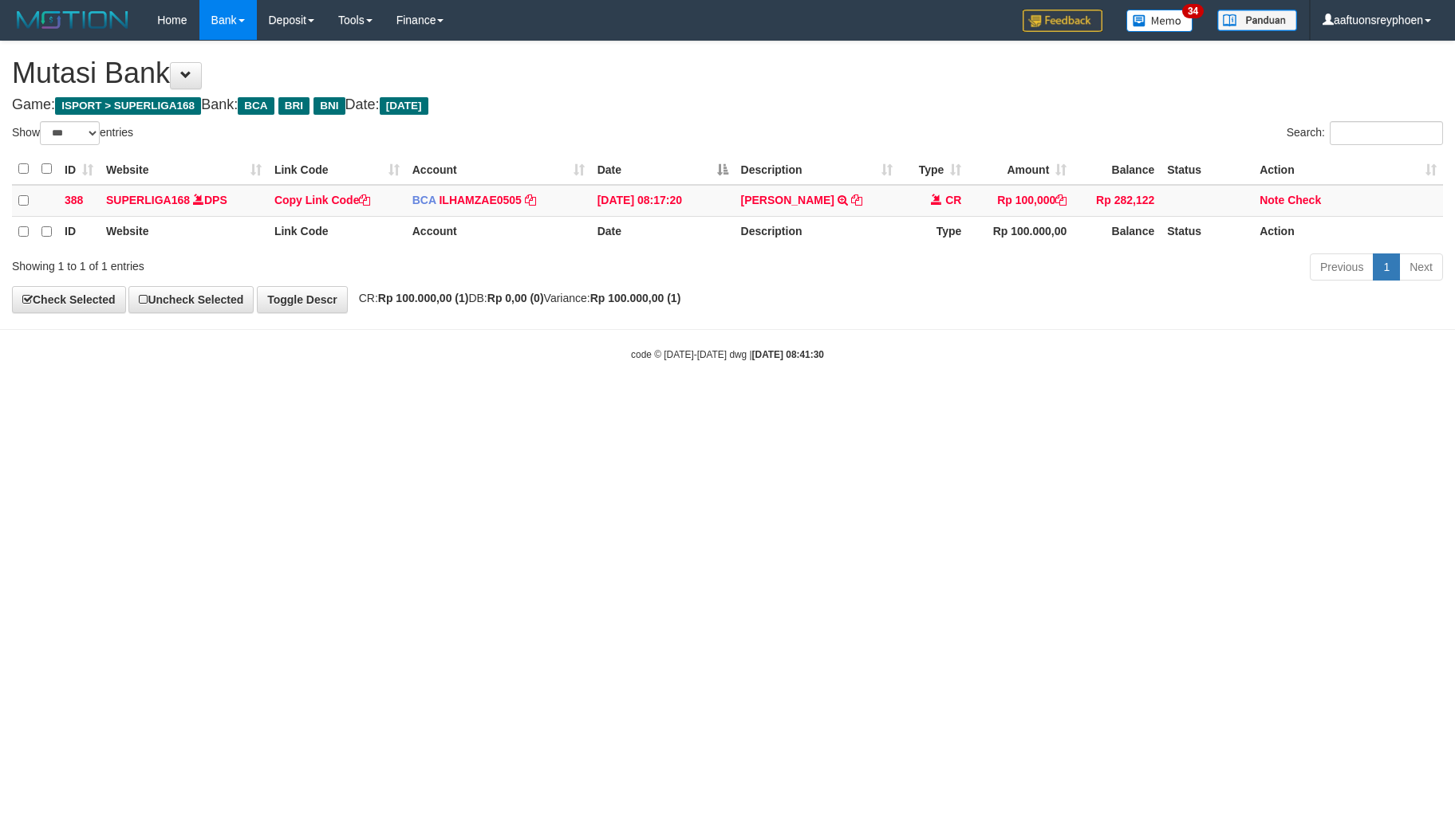
select select "***"
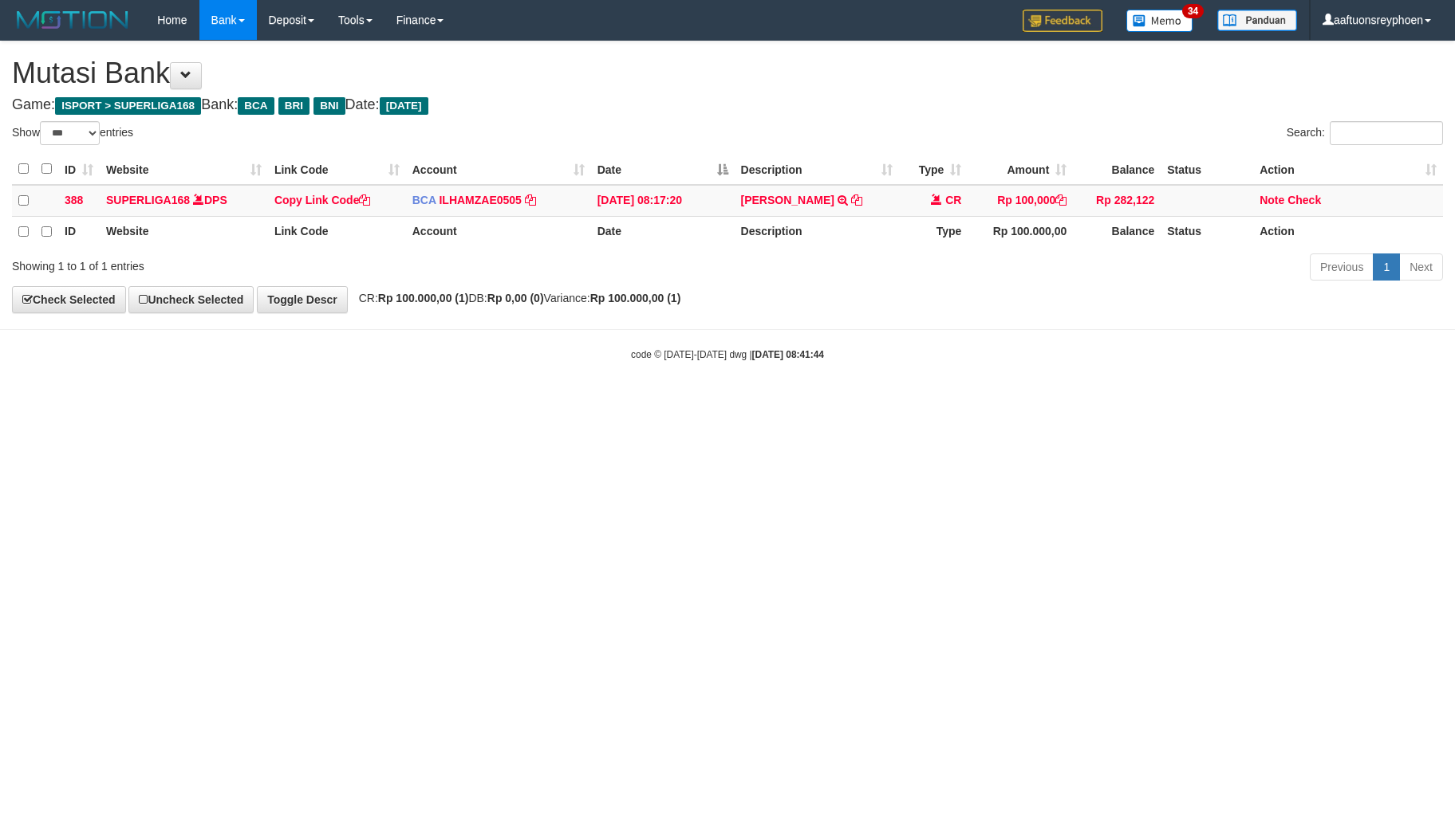
select select "***"
click at [676, 402] on html "Toggle navigation Home Bank Account List Load By Website Group [ISPORT] SUPERLI…" at bounding box center [728, 201] width 1455 height 402
drag, startPoint x: 864, startPoint y: 448, endPoint x: 864, endPoint y: 437, distance: 11.0
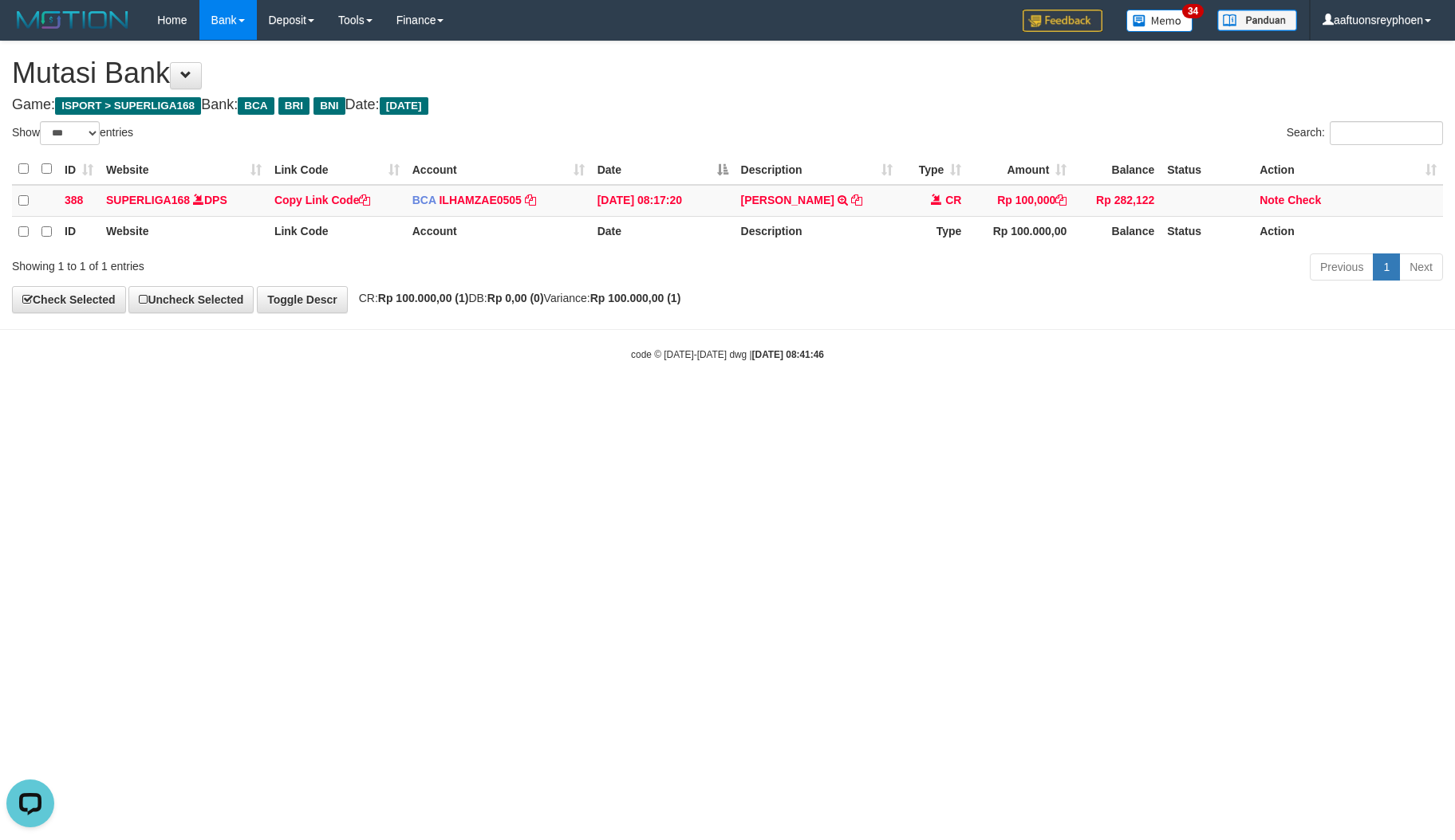
click at [872, 402] on html "Toggle navigation Home Bank Account List Load By Website Group [ISPORT] SUPERLI…" at bounding box center [728, 201] width 1455 height 402
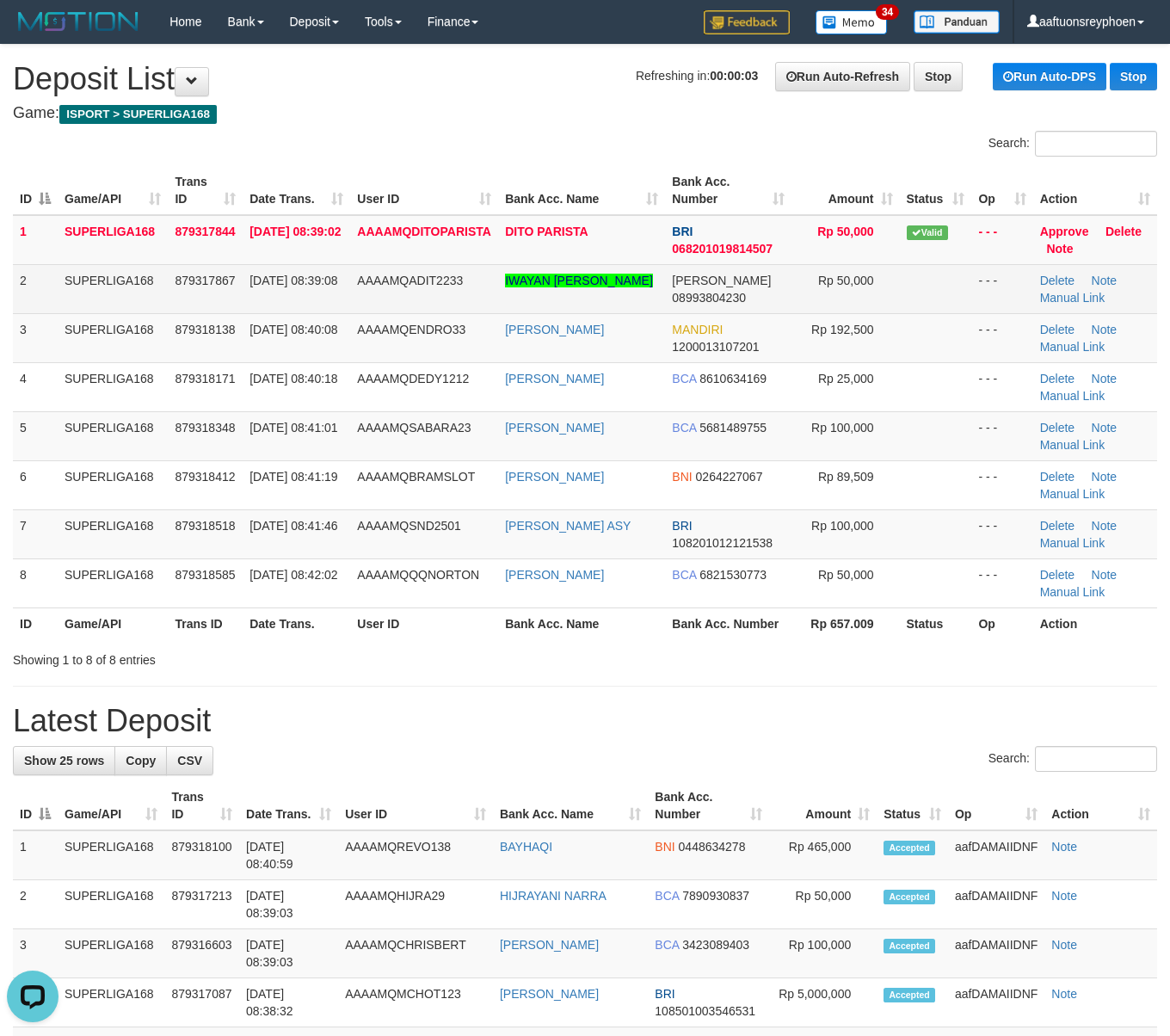
click at [335, 286] on td "01/10/2025 08:39:08" at bounding box center [296, 288] width 107 height 49
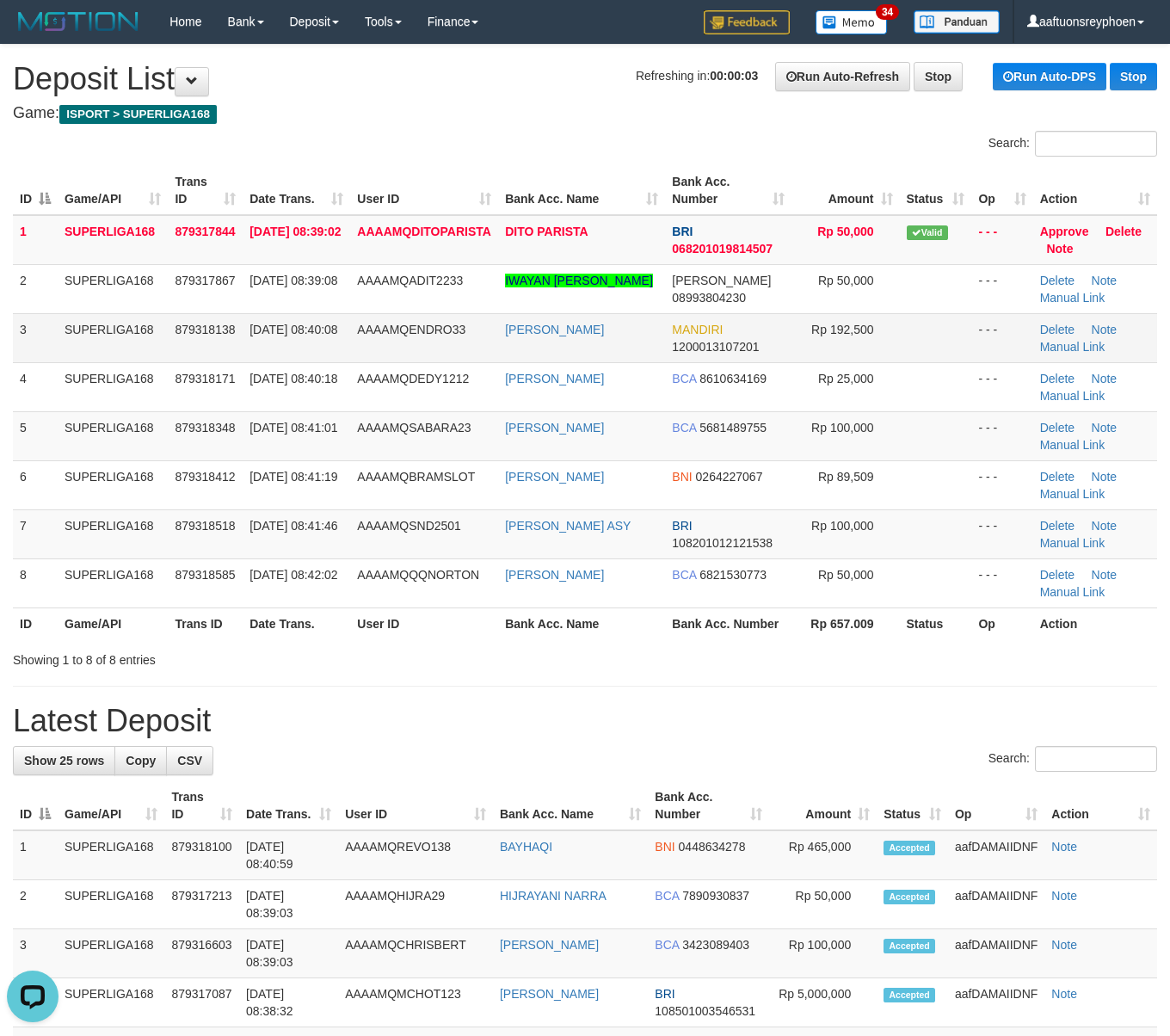
drag, startPoint x: 347, startPoint y: 286, endPoint x: 54, endPoint y: 318, distance: 294.7
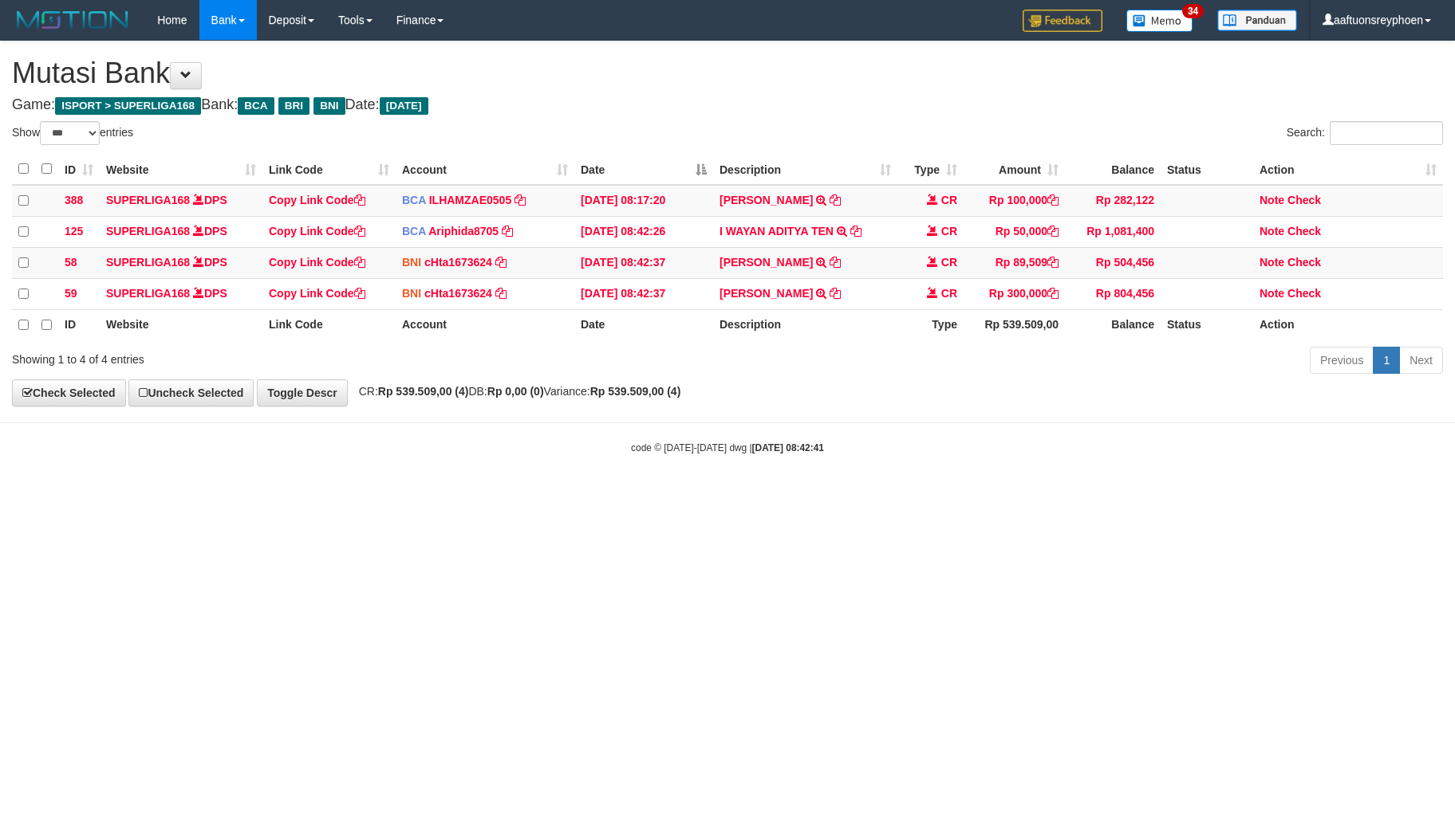
select select "***"
drag, startPoint x: 805, startPoint y: 470, endPoint x: 929, endPoint y: 456, distance: 124.8
click at [887, 460] on body "Toggle navigation Home Bank Account List Load By Website Group [ISPORT] SUPERLI…" at bounding box center [728, 247] width 1455 height 495
click at [940, 495] on html "Toggle navigation Home Bank Account List Load By Website Group [ISPORT] SUPERLI…" at bounding box center [728, 247] width 1455 height 495
click at [942, 495] on html "Toggle navigation Home Bank Account List Load By Website Group [ISPORT] SUPERLI…" at bounding box center [728, 247] width 1455 height 495
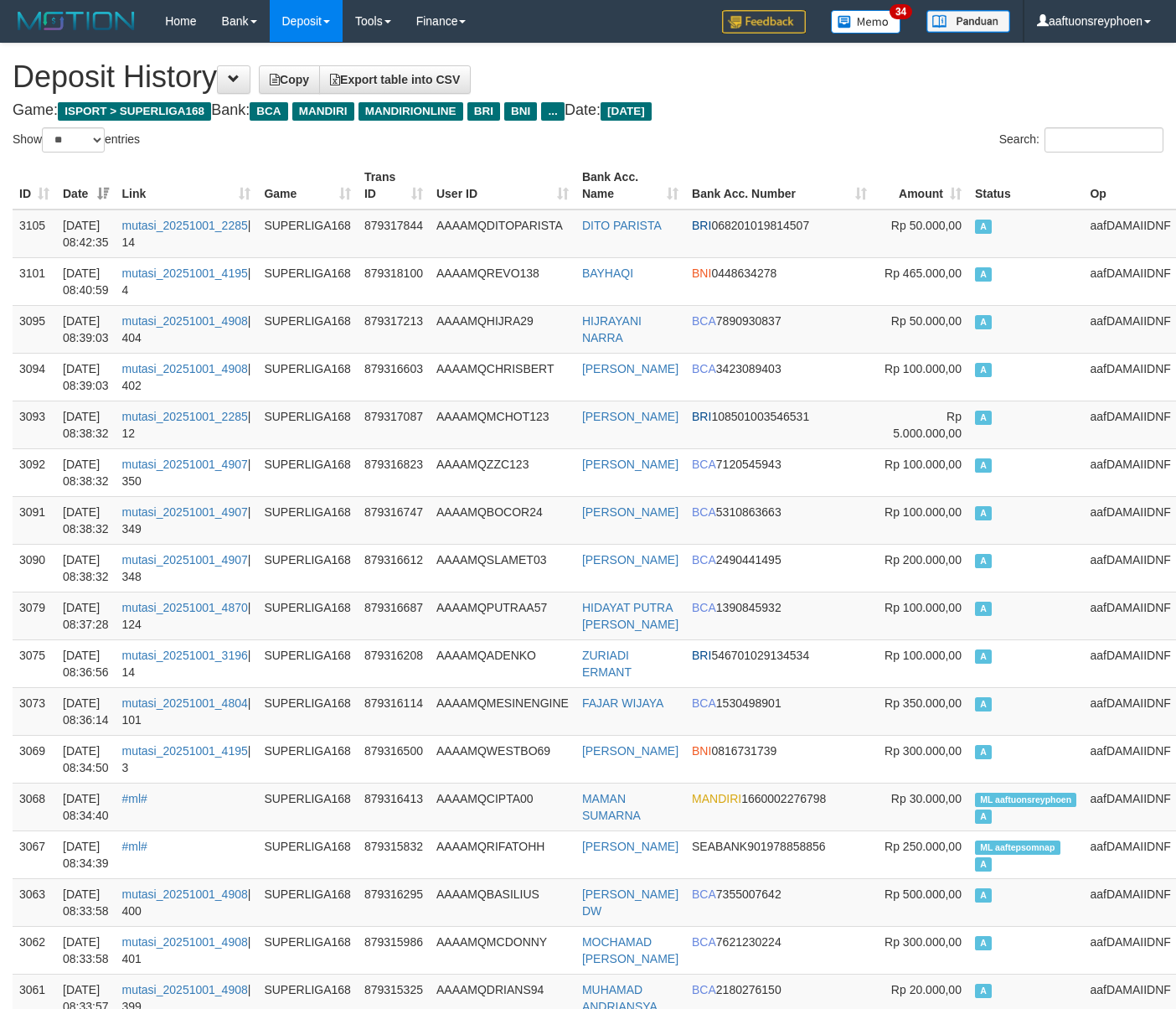
select select "**"
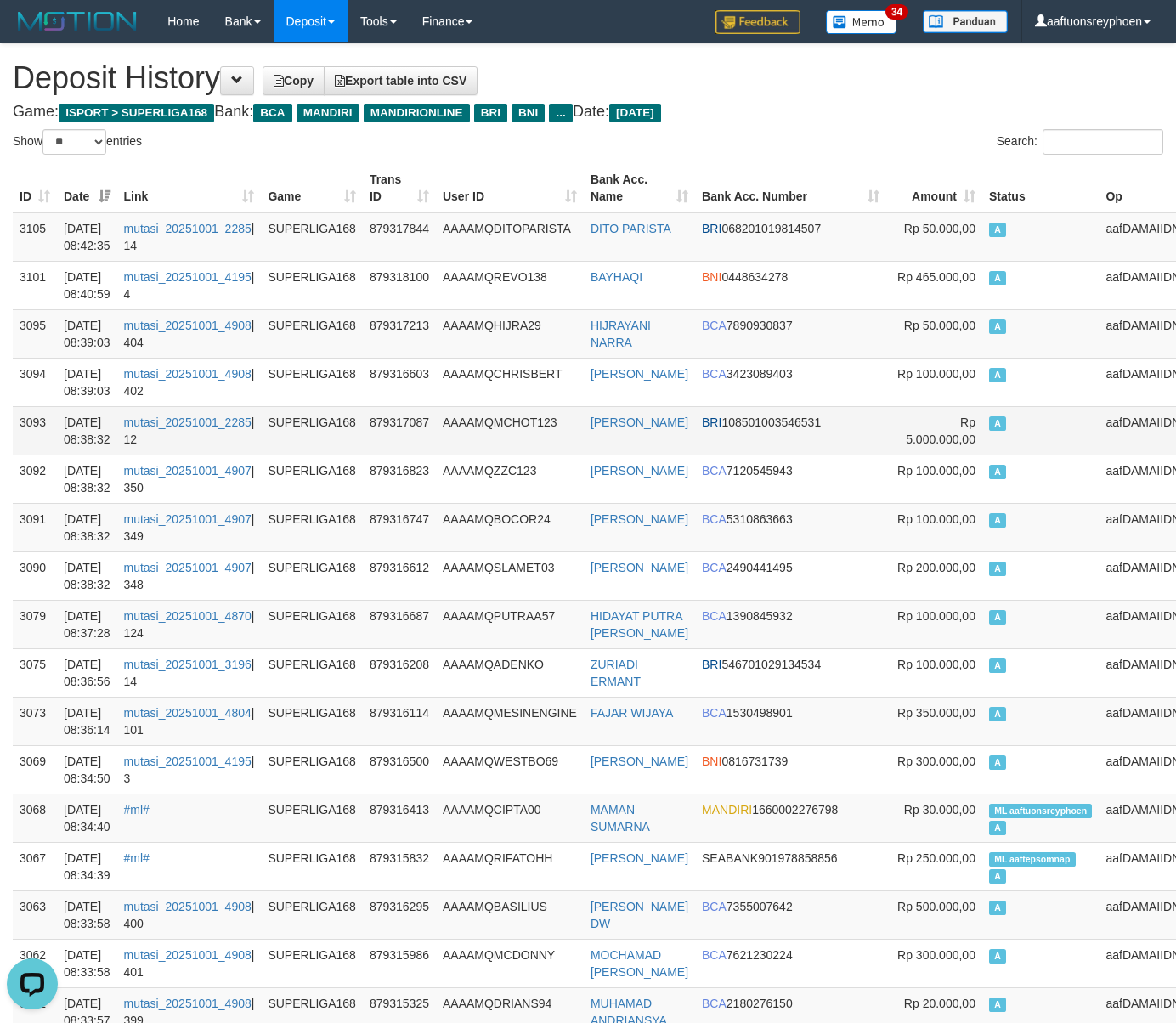
click at [1099, 432] on td "aafDAMAIIDNF" at bounding box center [1146, 429] width 95 height 48
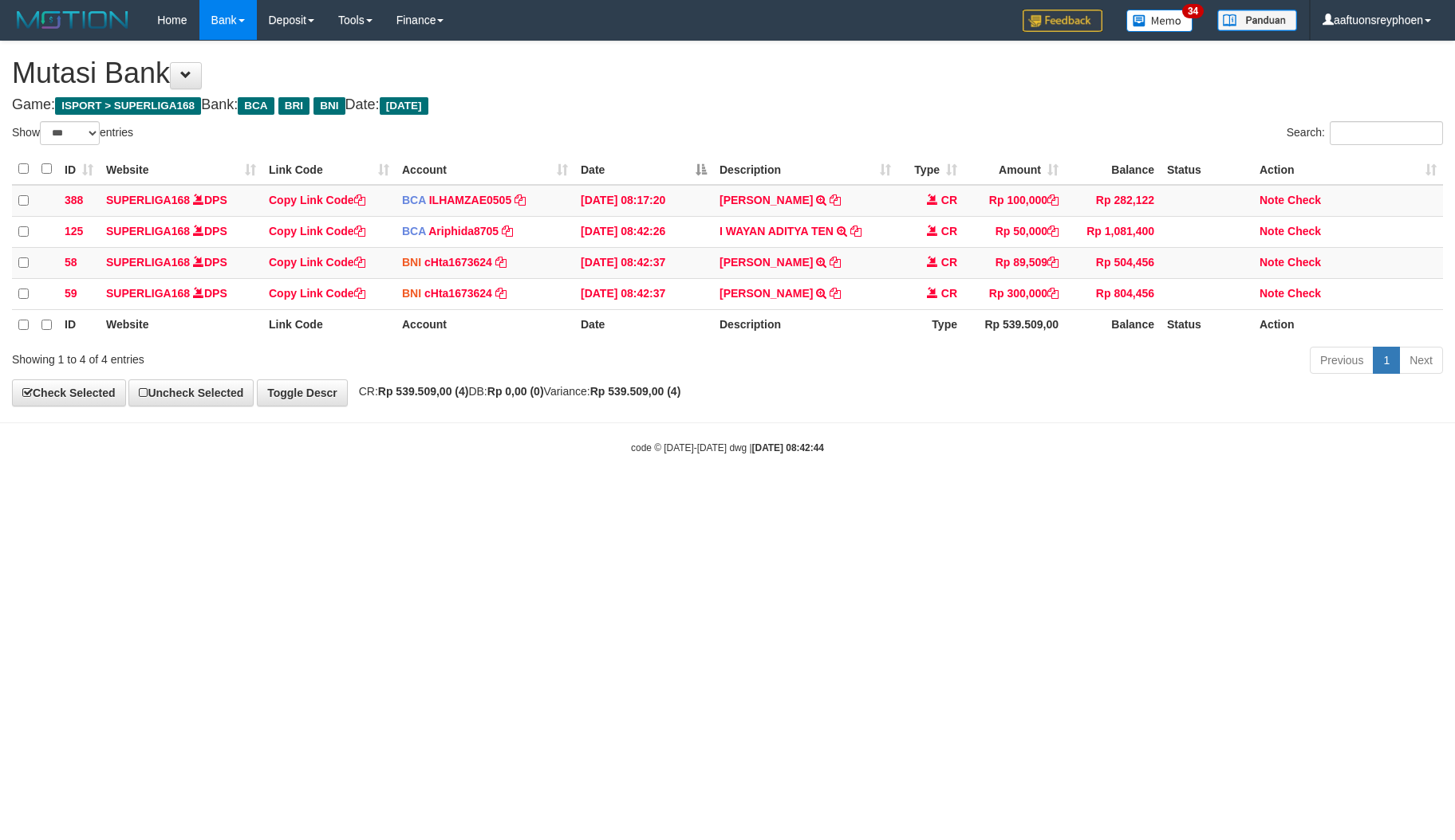
select select "***"
click at [923, 495] on html "Toggle navigation Home Bank Account List Load By Website Group [ISPORT] SUPERLI…" at bounding box center [728, 247] width 1455 height 495
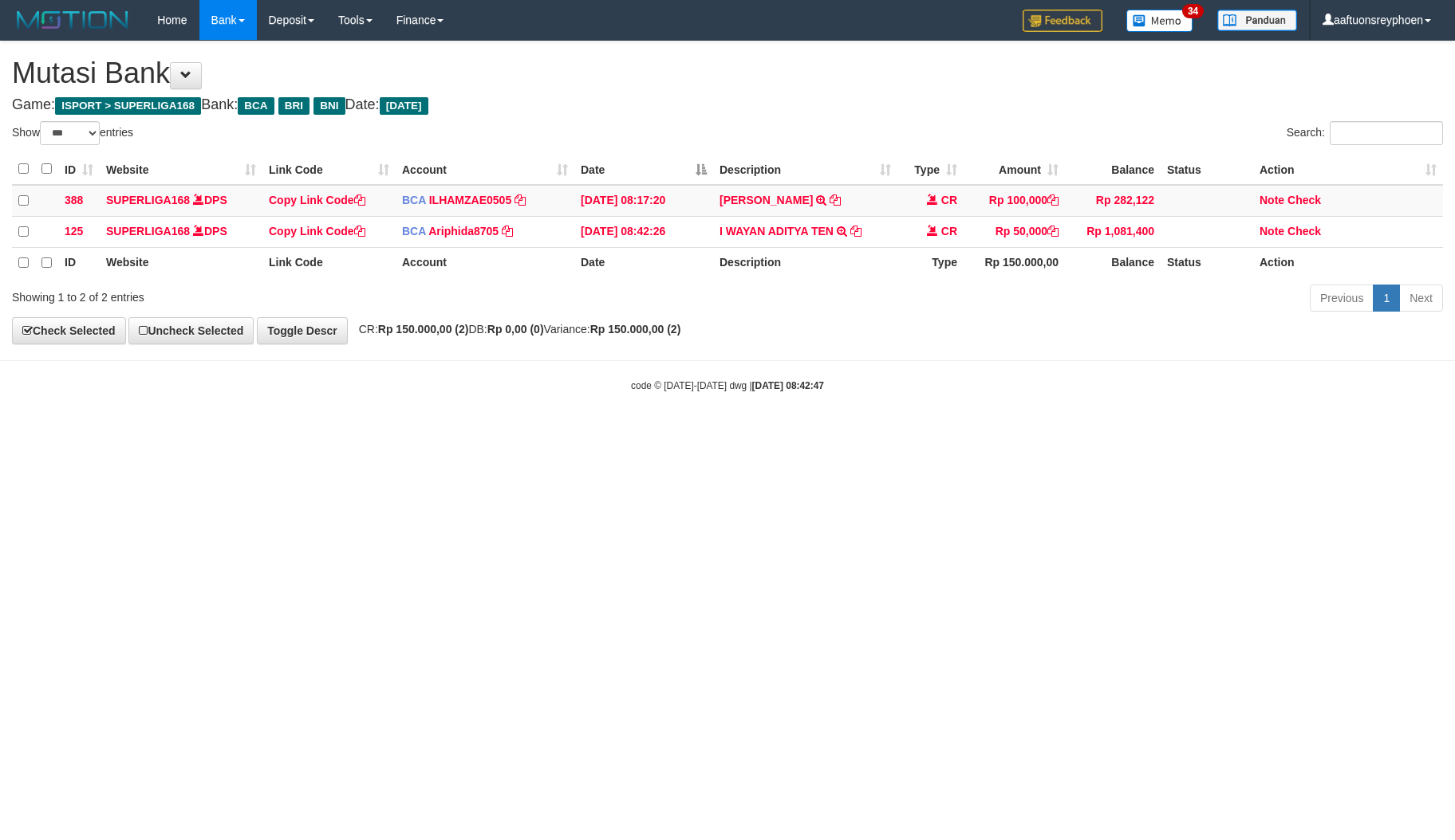
select select "***"
click at [923, 433] on html "Toggle navigation Home Bank Account List Load By Website Group [ISPORT] SUPERLI…" at bounding box center [728, 216] width 1455 height 433
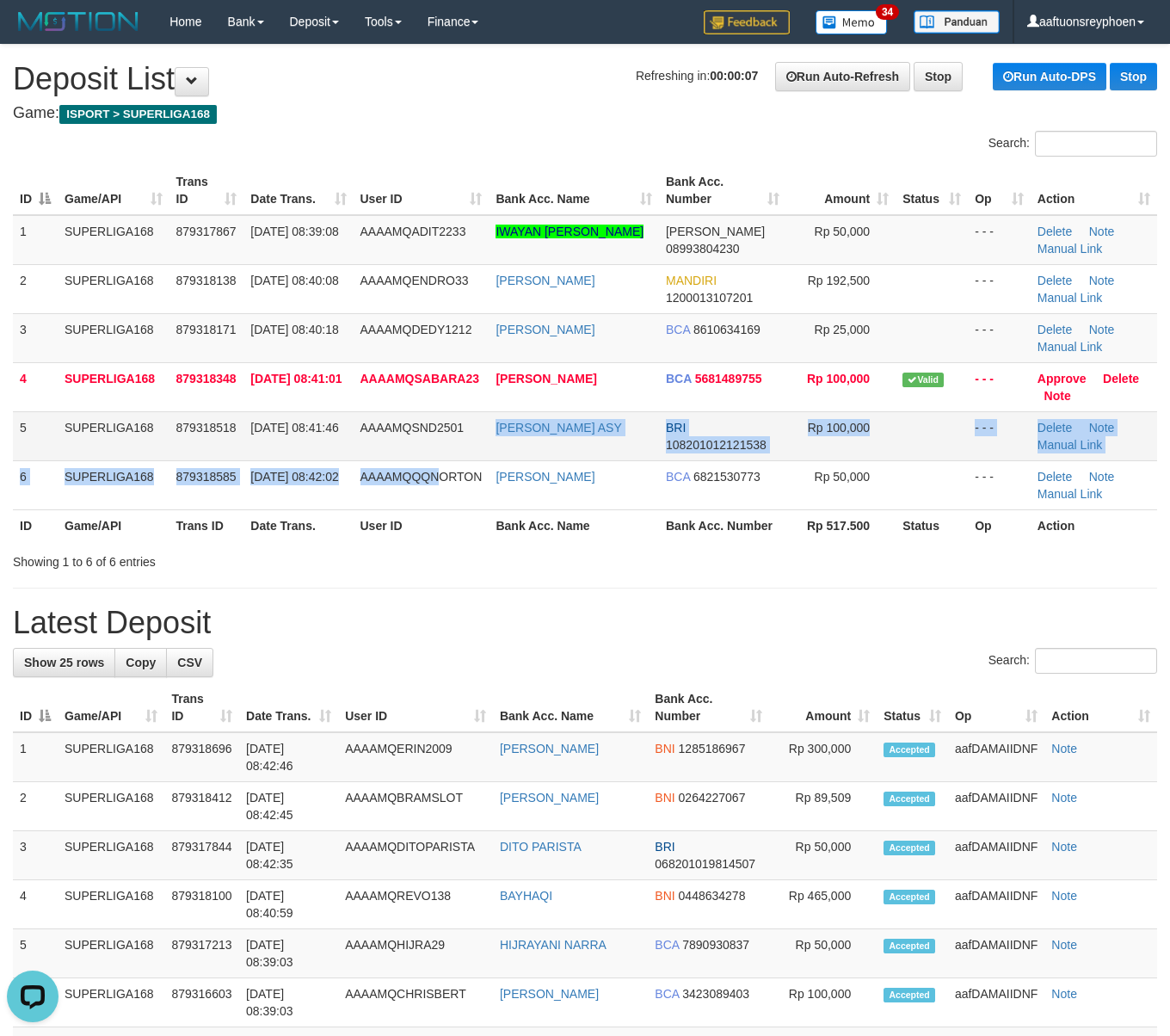
click at [487, 421] on tbody "1 SUPERLIGA168 879317867 01/10/2025 08:39:08 AAAAMQADIT2233 IWAYAN ADITYA TENAY…" at bounding box center [585, 363] width 1144 height 295
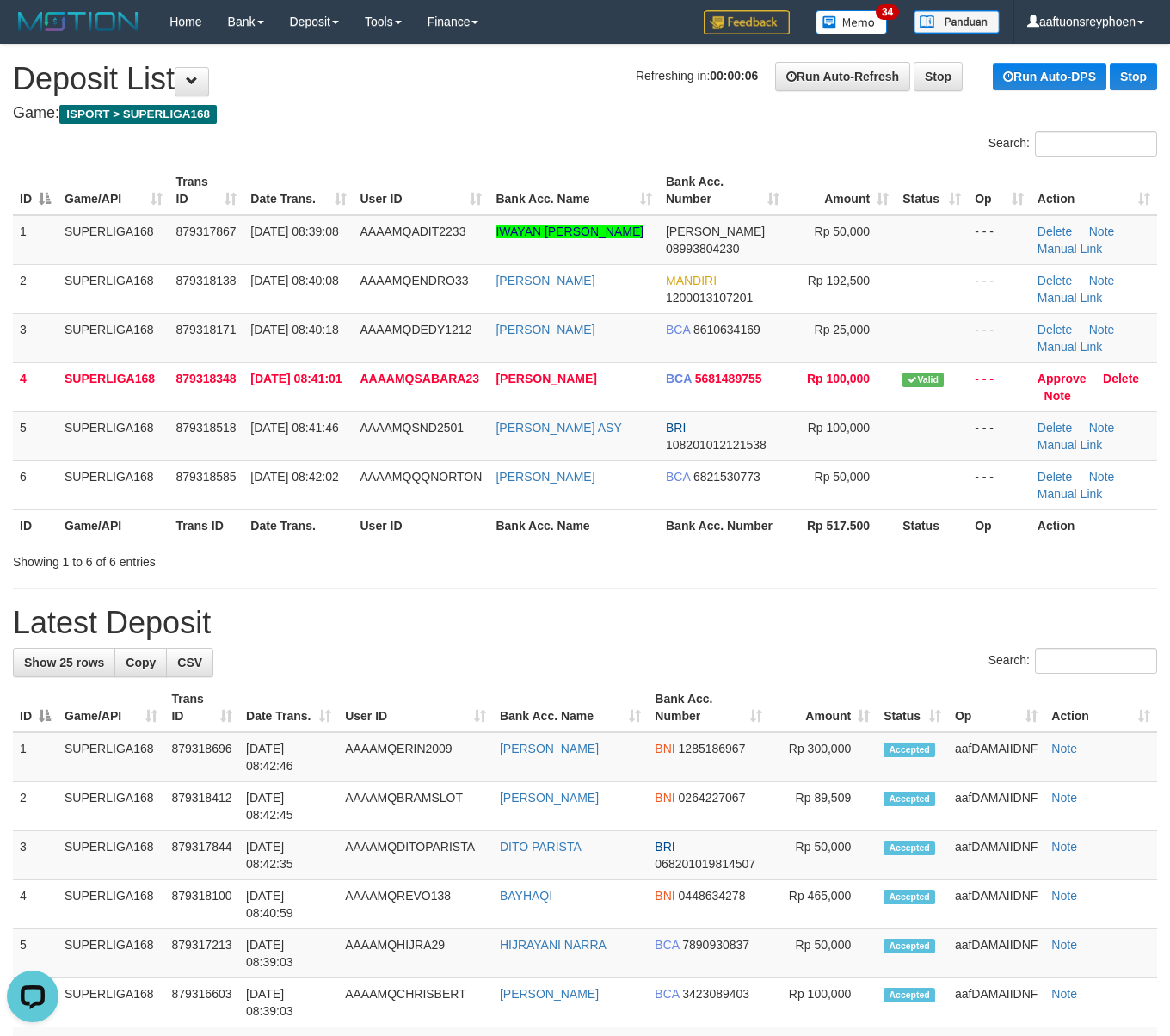
drag, startPoint x: 645, startPoint y: 337, endPoint x: 4, endPoint y: 444, distance: 649.9
click at [645, 337] on td "DEDY HARYANTO" at bounding box center [573, 337] width 171 height 49
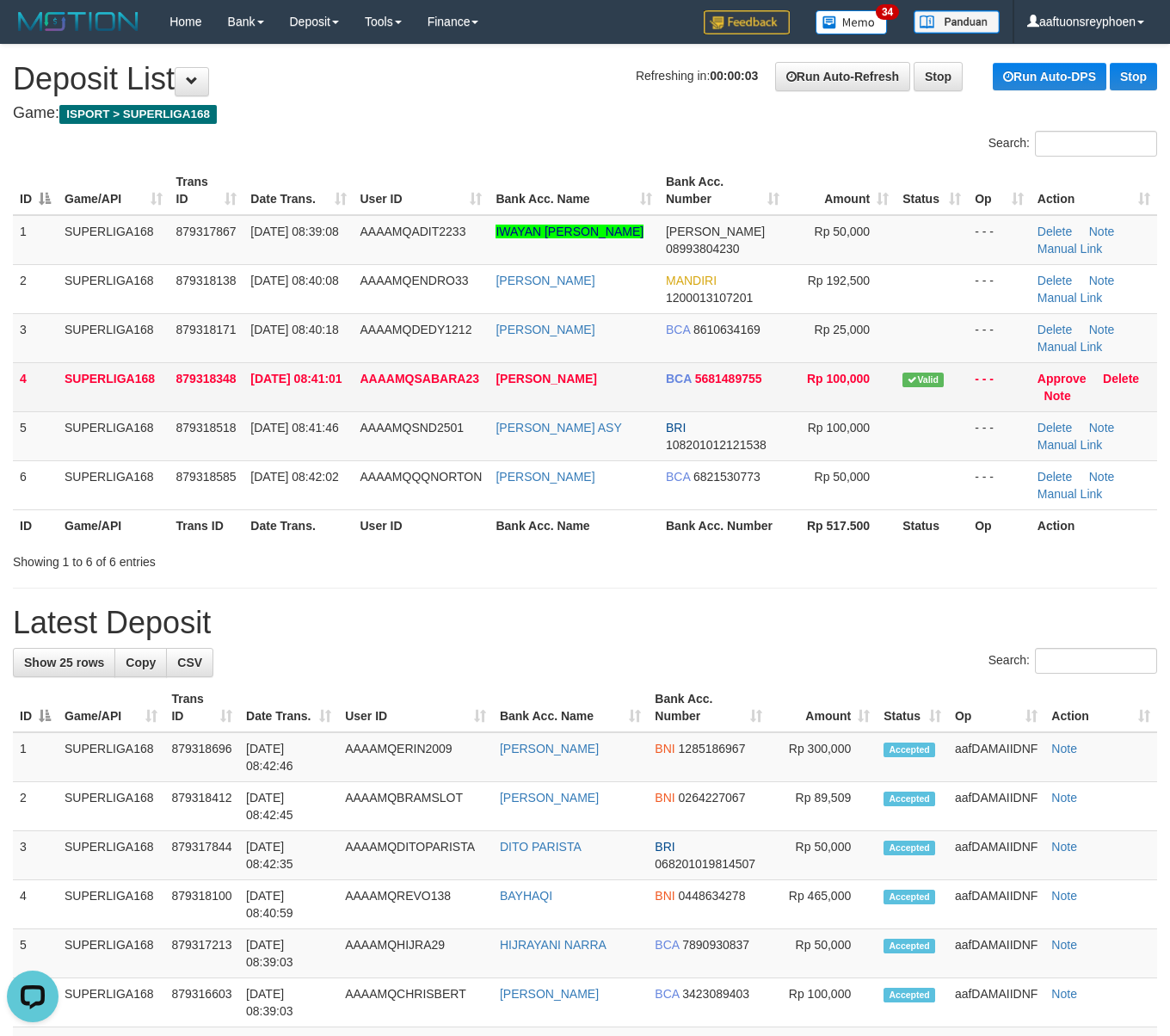
click at [247, 394] on td "01/10/2025 08:41:01" at bounding box center [298, 386] width 109 height 49
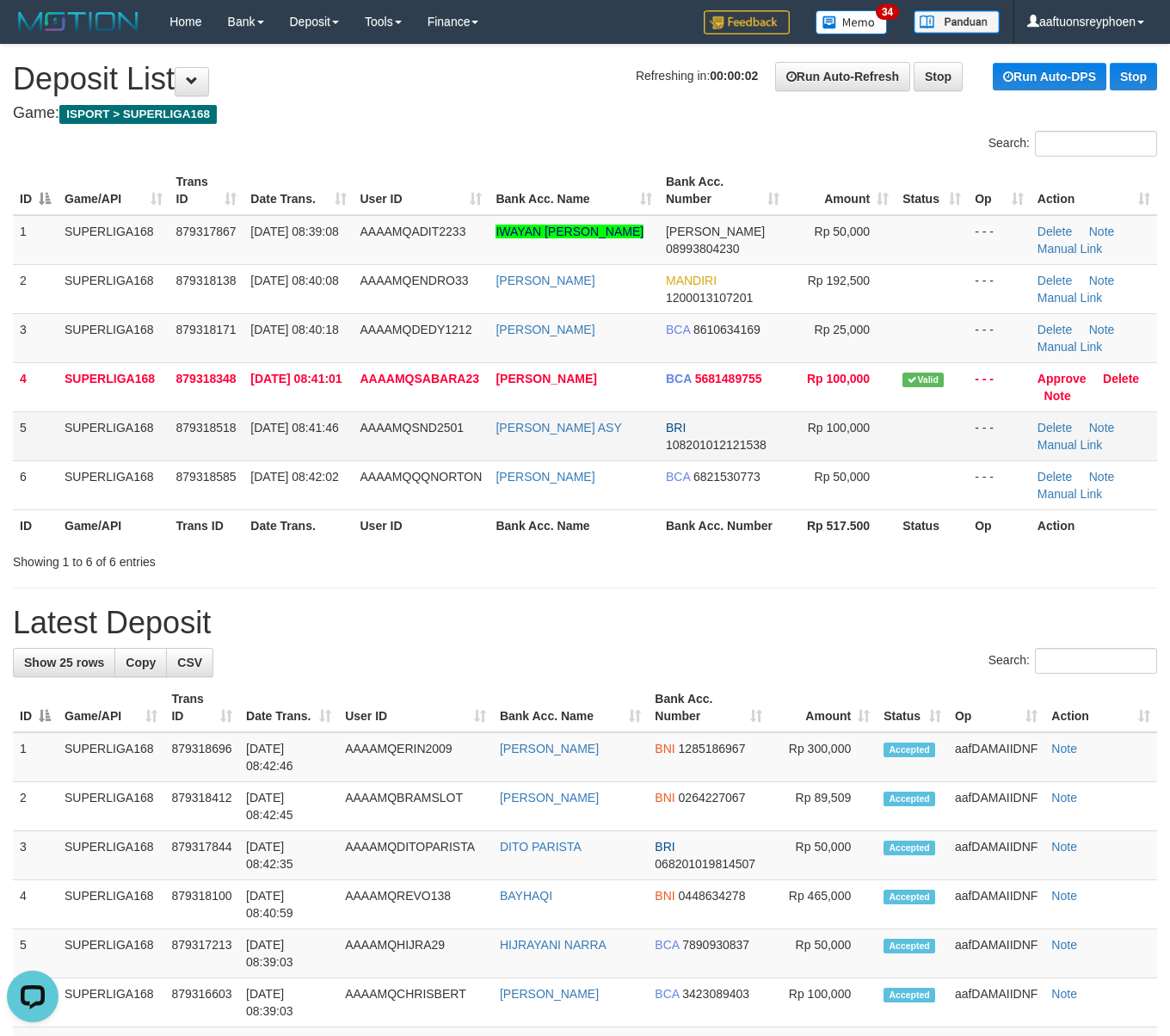
click at [217, 416] on td "879318518" at bounding box center [207, 435] width 75 height 49
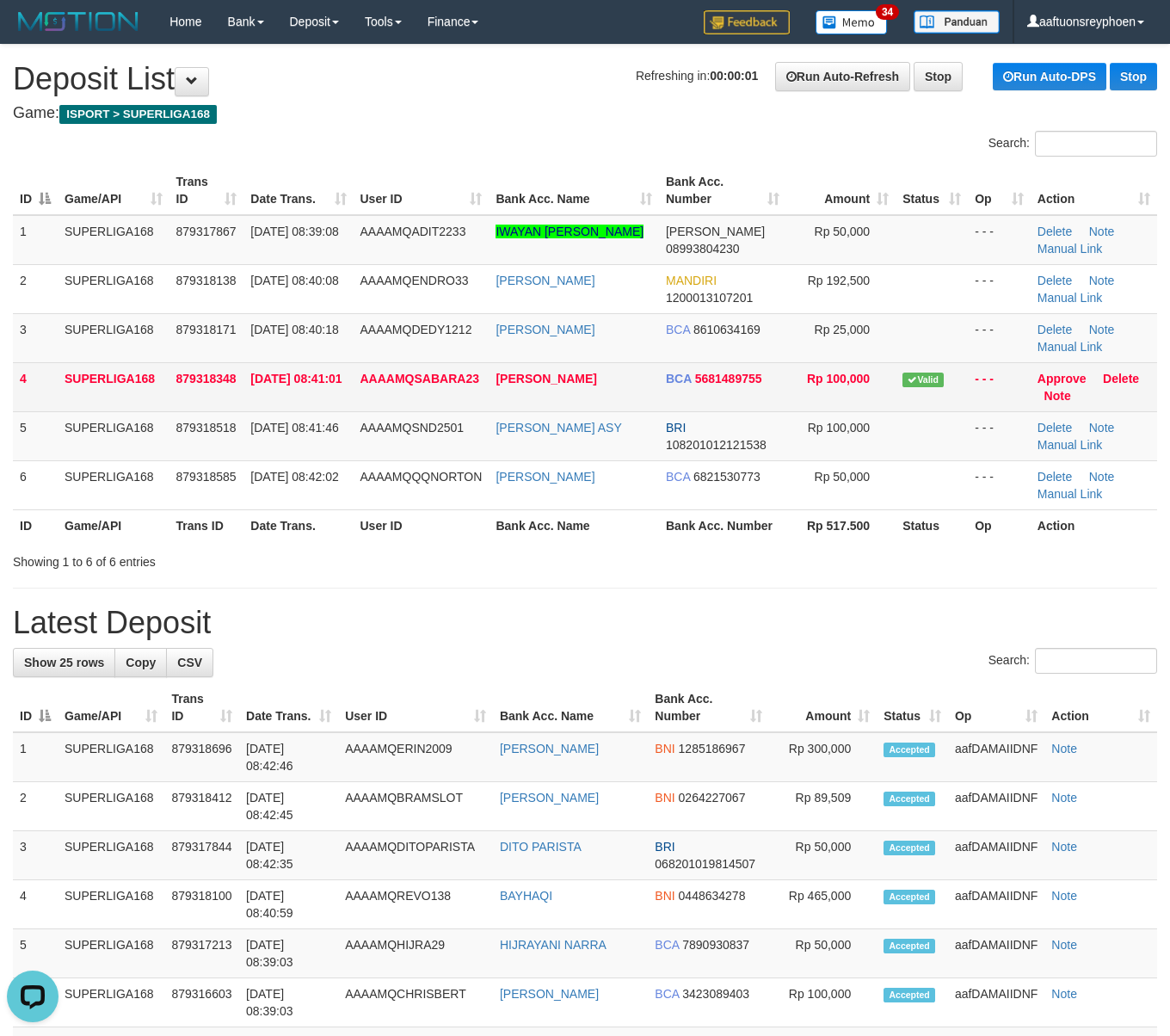
click at [244, 406] on td "01/10/2025 08:41:01" at bounding box center [298, 386] width 109 height 49
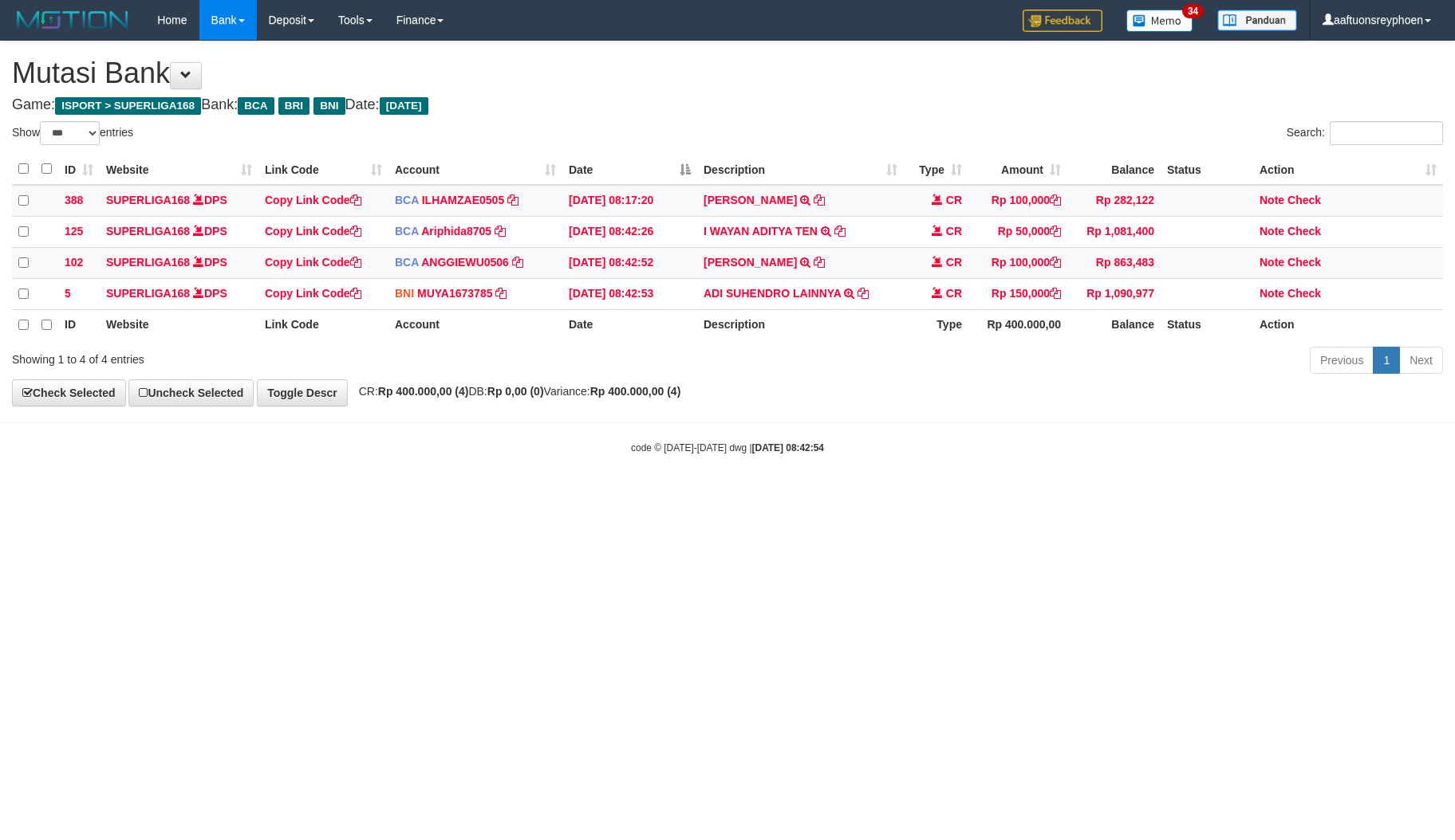
select select "***"
click at [876, 495] on html "Toggle navigation Home Bank Account List Load By Website Group [ISPORT] SUPERLI…" at bounding box center [728, 247] width 1455 height 495
drag, startPoint x: 705, startPoint y: 304, endPoint x: 1057, endPoint y: 416, distance: 369.4
click at [783, 303] on td "ADI SUHENDRO LAINNYA TRF/PAY/TOP-UP ECHANNEL ADI SUHENDRO LAINNYA" at bounding box center [799, 293] width 206 height 31
drag, startPoint x: 890, startPoint y: 498, endPoint x: 1410, endPoint y: 479, distance: 520.3
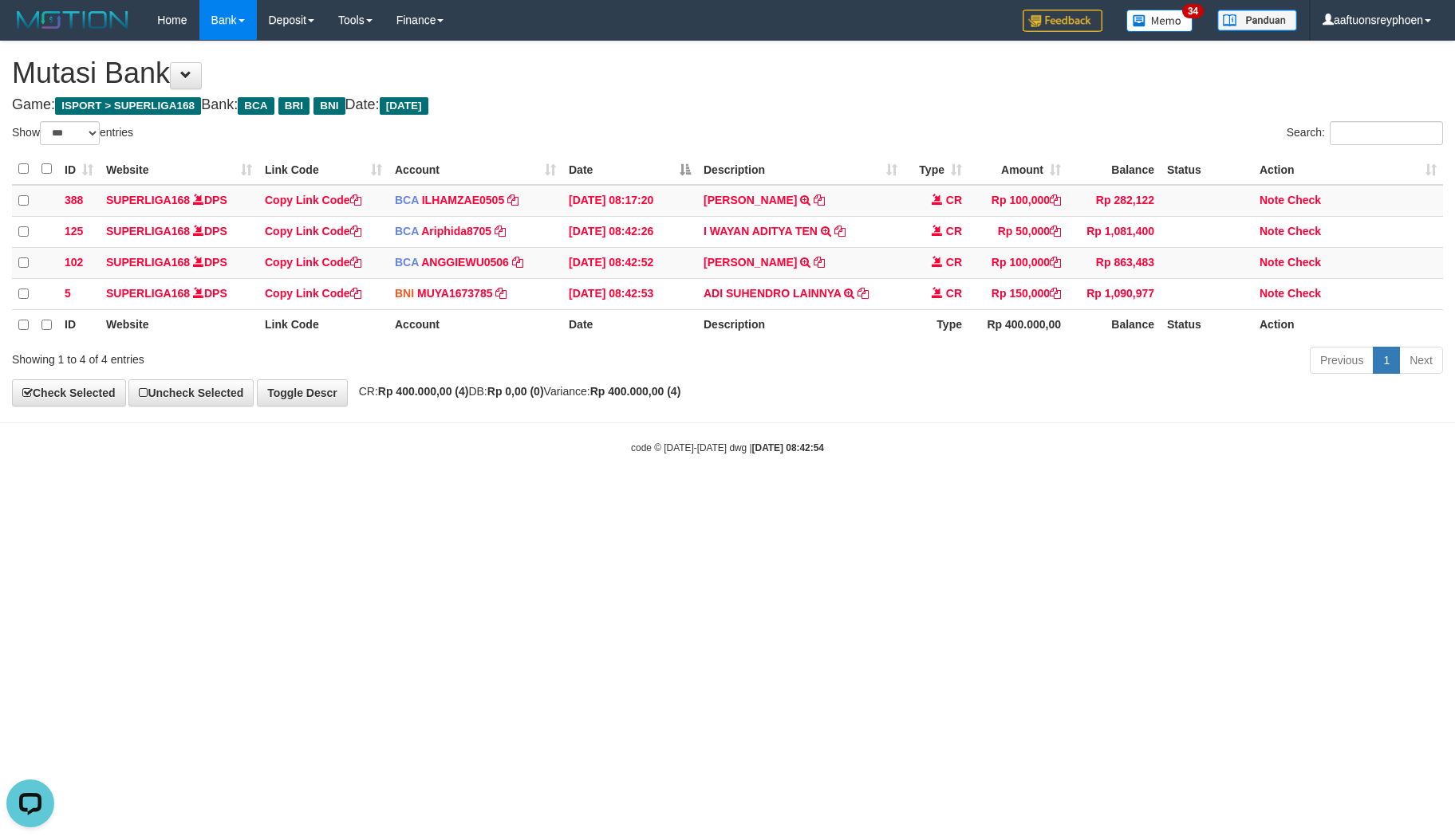
click at [914, 495] on html "Toggle navigation Home Bank Account List Load By Website Group [ISPORT] SUPERLI…" at bounding box center [728, 247] width 1455 height 495
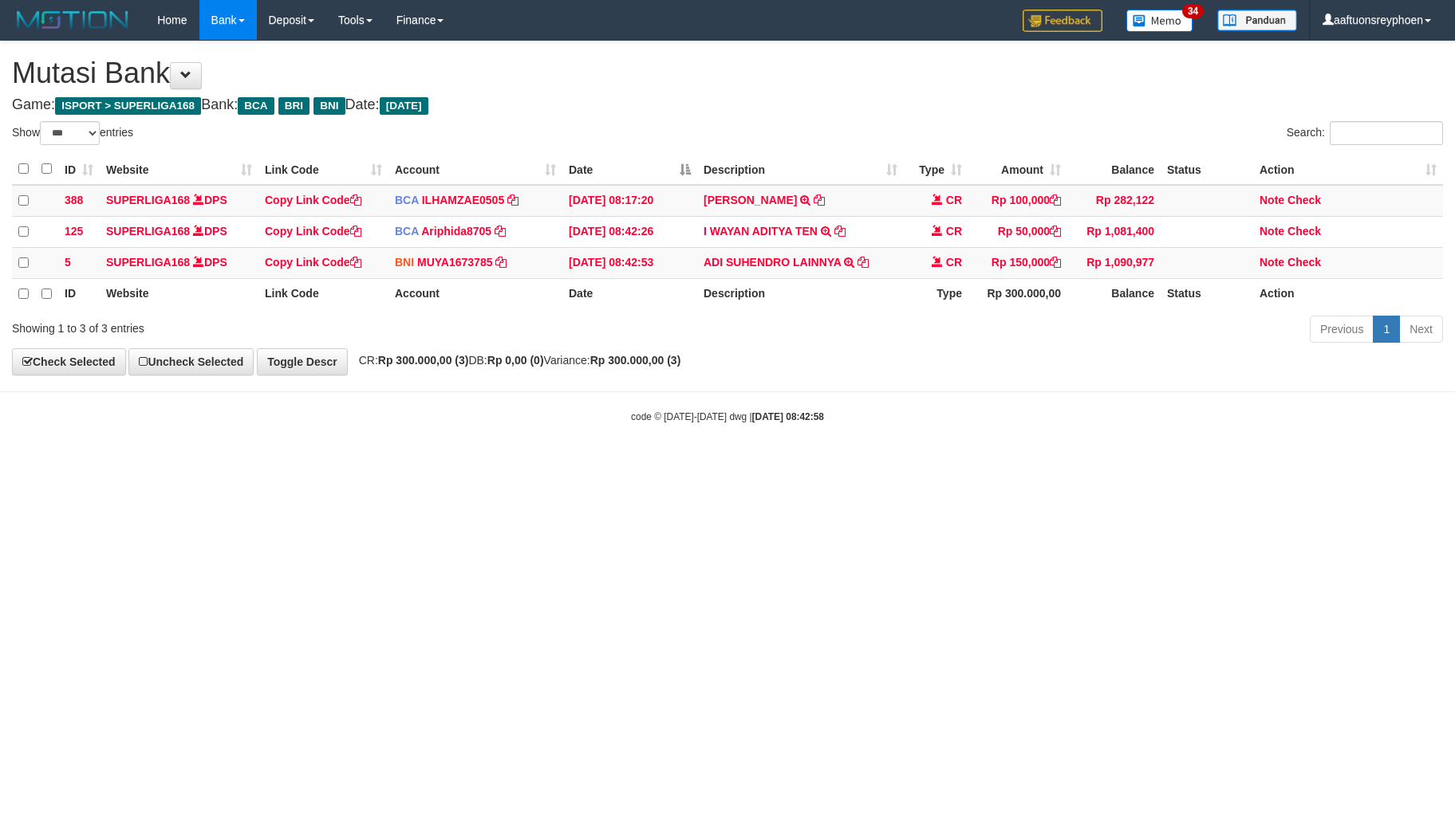
select select "***"
click at [767, 464] on html "Toggle navigation Home Bank Account List Load By Website Group [ISPORT] SUPERLI…" at bounding box center [728, 232] width 1455 height 464
select select "***"
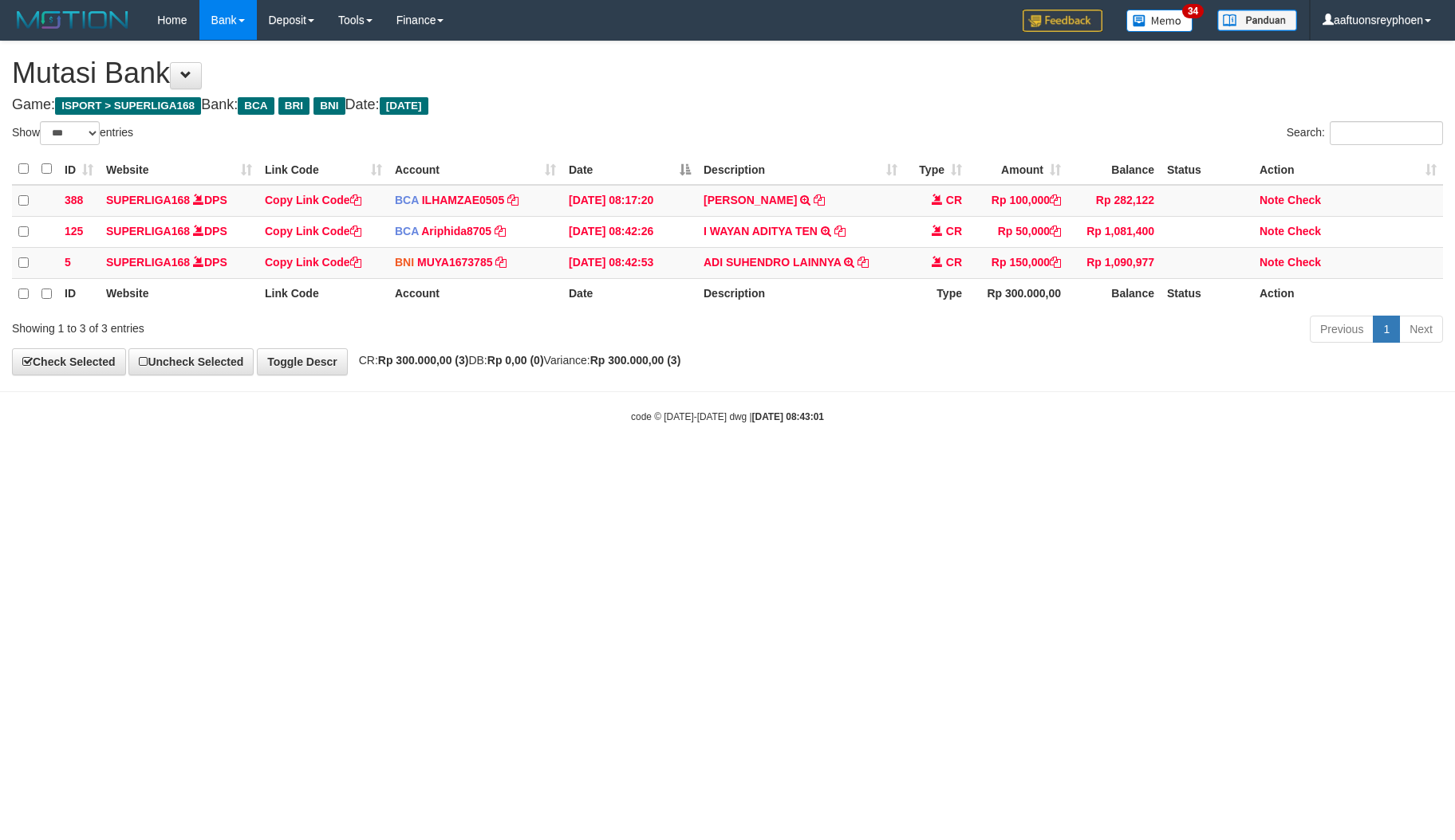
select select "***"
drag, startPoint x: 1041, startPoint y: 577, endPoint x: 1449, endPoint y: 529, distance: 410.8
click at [1082, 464] on html "Toggle navigation Home Bank Account List Load By Website Group [ISPORT] SUPERLI…" at bounding box center [728, 232] width 1455 height 464
drag, startPoint x: 588, startPoint y: 587, endPoint x: 1398, endPoint y: 495, distance: 815.2
click at [626, 464] on html "Toggle navigation Home Bank Account List Load By Website Group [ISPORT] SUPERLI…" at bounding box center [728, 232] width 1455 height 464
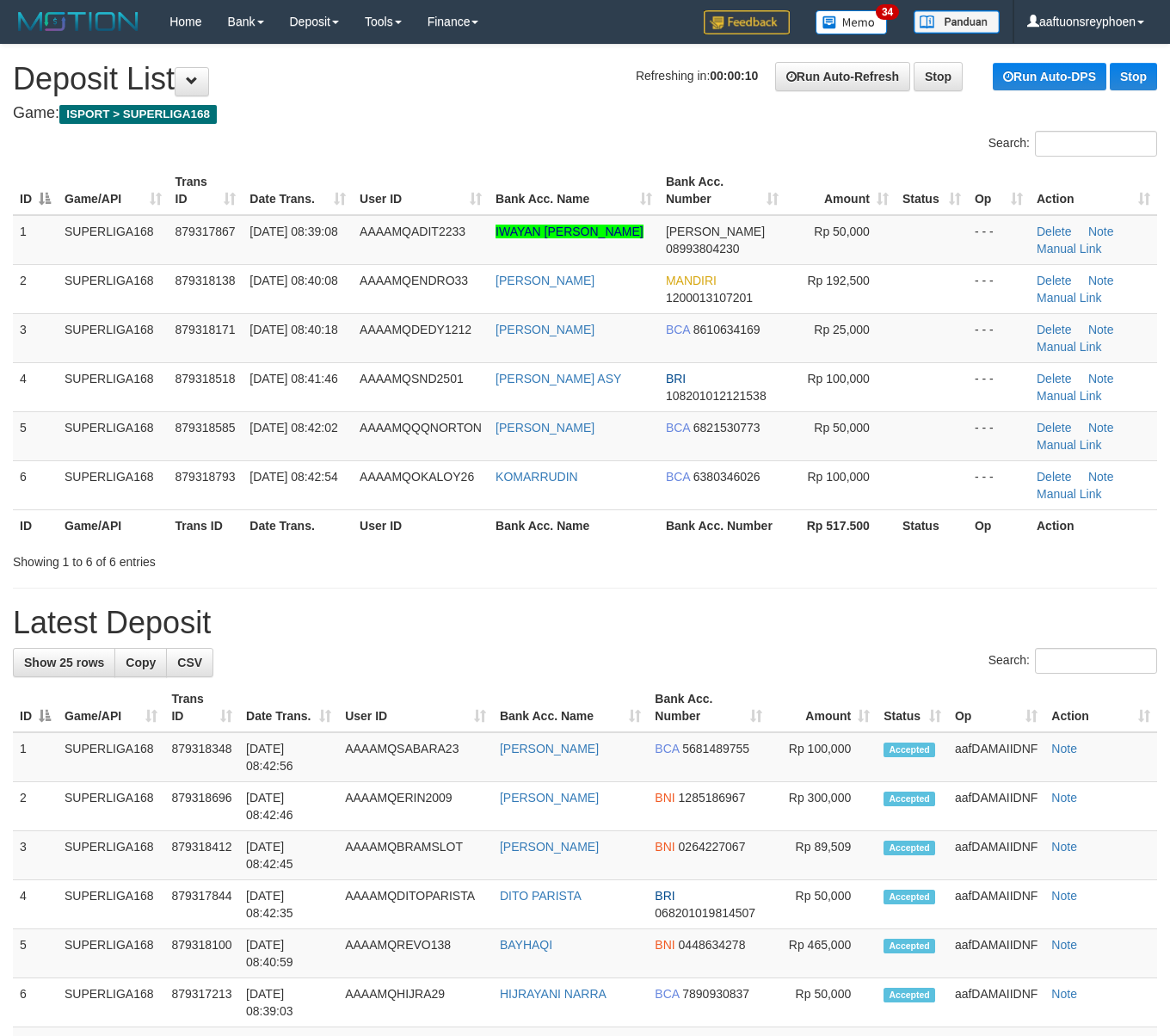
click at [319, 389] on td "01/10/2025 08:41:46" at bounding box center [297, 386] width 110 height 49
drag, startPoint x: 318, startPoint y: 389, endPoint x: 2, endPoint y: 458, distance: 323.4
click at [313, 389] on td "01/10/2025 08:41:46" at bounding box center [297, 386] width 110 height 49
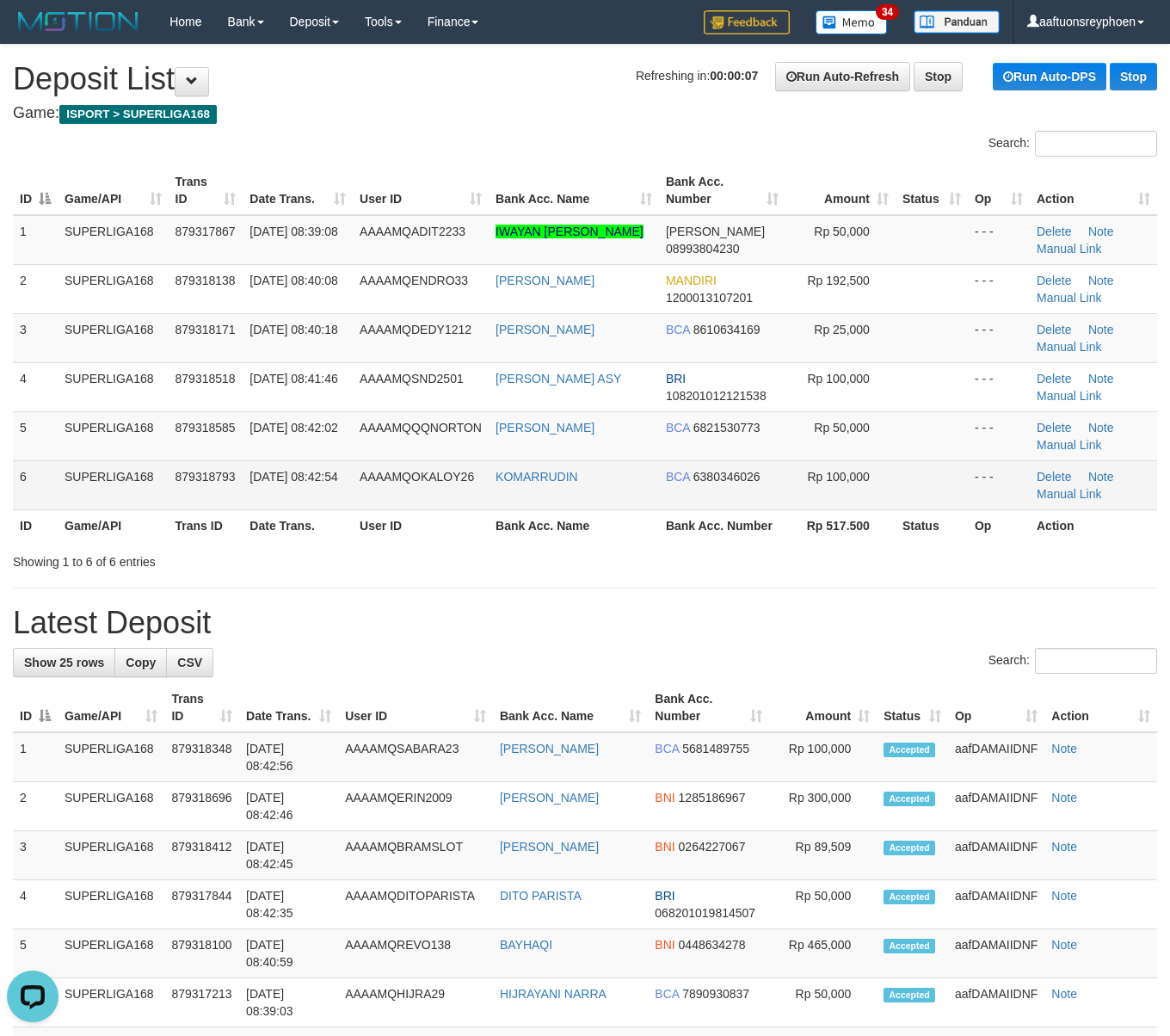
click at [28, 473] on td "6" at bounding box center [35, 485] width 44 height 49
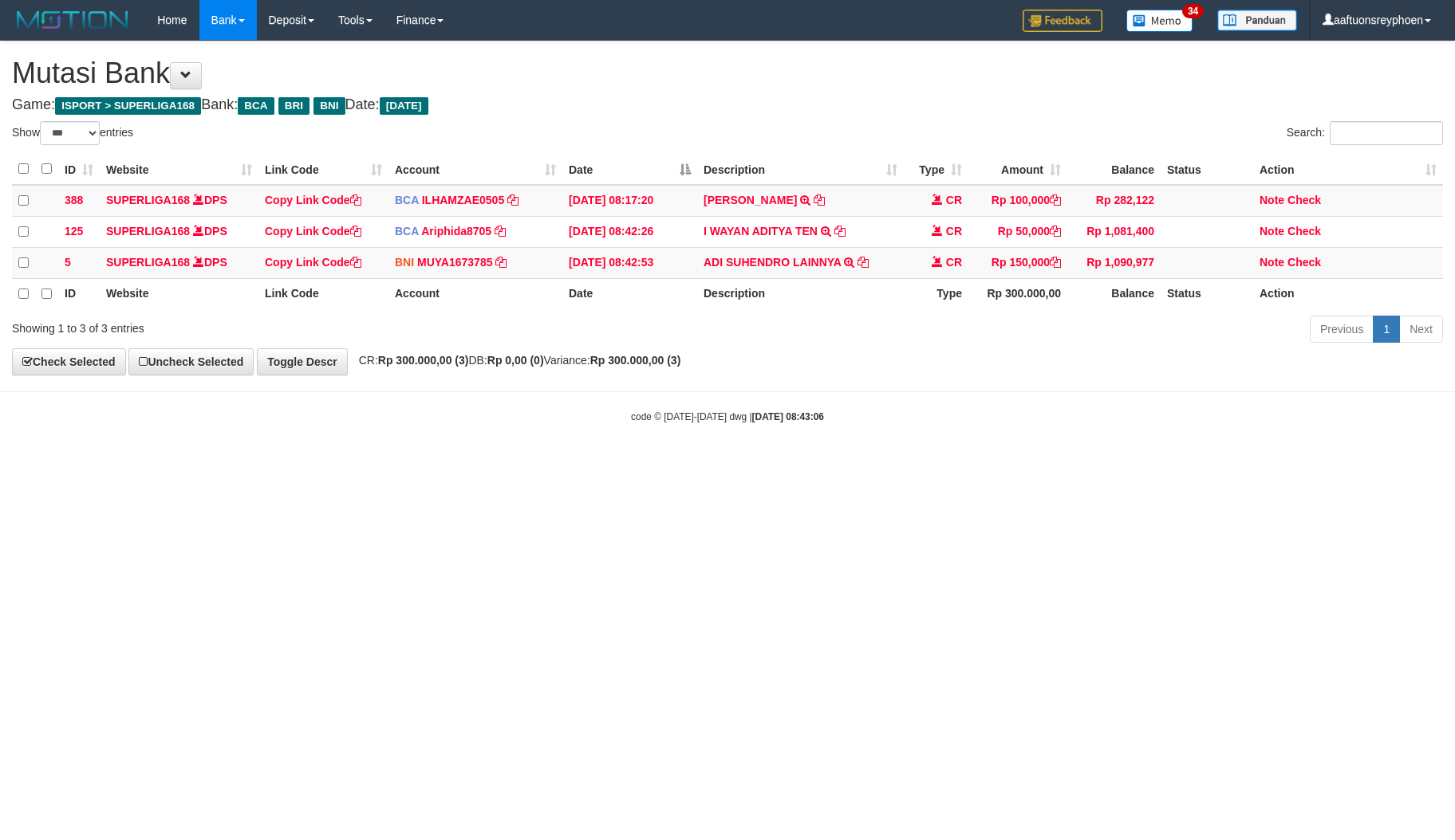
select select "***"
drag, startPoint x: 834, startPoint y: 514, endPoint x: 1175, endPoint y: 486, distance: 342.1
click at [905, 464] on html "Toggle navigation Home Bank Account List Load By Website Group [ISPORT] SUPERLI…" at bounding box center [728, 232] width 1455 height 464
select select "***"
click at [722, 464] on html "Toggle navigation Home Bank Account List Load By Website Group [ISPORT] SUPERLI…" at bounding box center [728, 232] width 1455 height 464
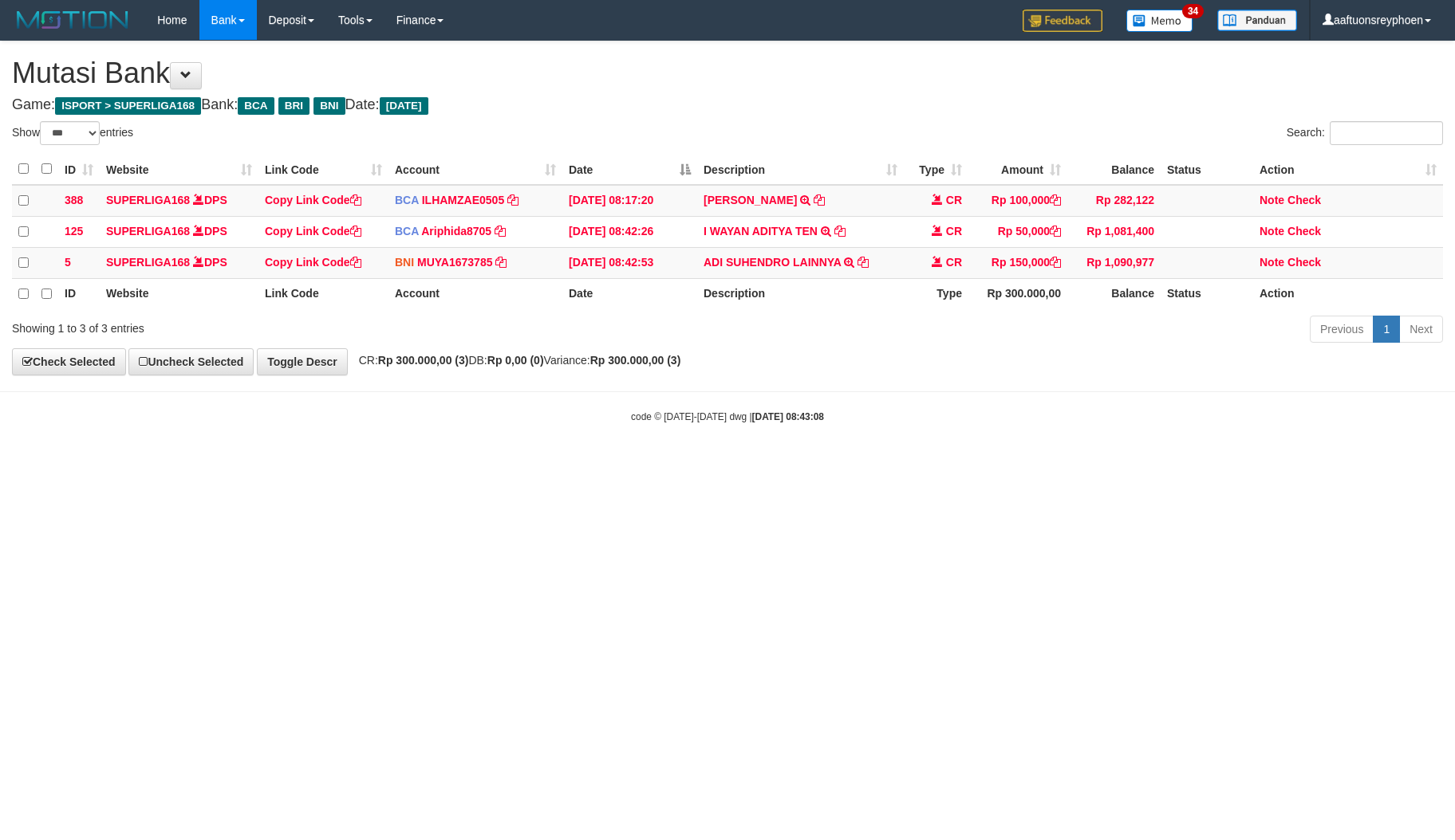
select select "***"
click at [850, 464] on html "Toggle navigation Home Bank Account List Load By Website Group [ISPORT] SUPERLI…" at bounding box center [728, 232] width 1455 height 464
click at [686, 464] on html "Toggle navigation Home Bank Account List Load By Website Group [ISPORT] SUPERLI…" at bounding box center [728, 232] width 1455 height 464
click at [712, 464] on html "Toggle navigation Home Bank Account List Load By Website Group [ISPORT] SUPERLI…" at bounding box center [728, 232] width 1455 height 464
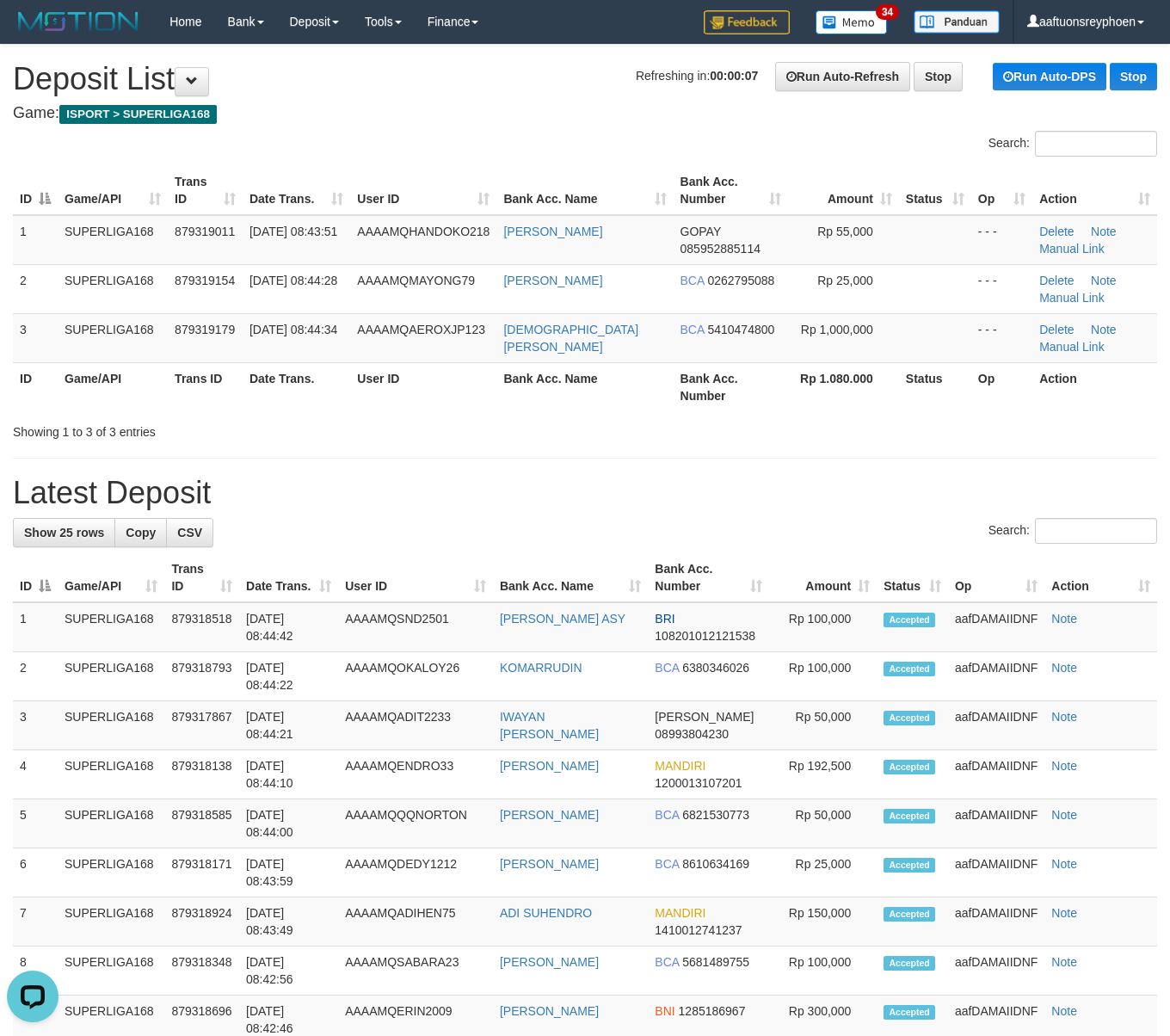
drag, startPoint x: 349, startPoint y: 437, endPoint x: 156, endPoint y: 466, distance: 195.2
click at [349, 437] on div "Showing 1 to 3 of 3 entries" at bounding box center [244, 428] width 462 height 24
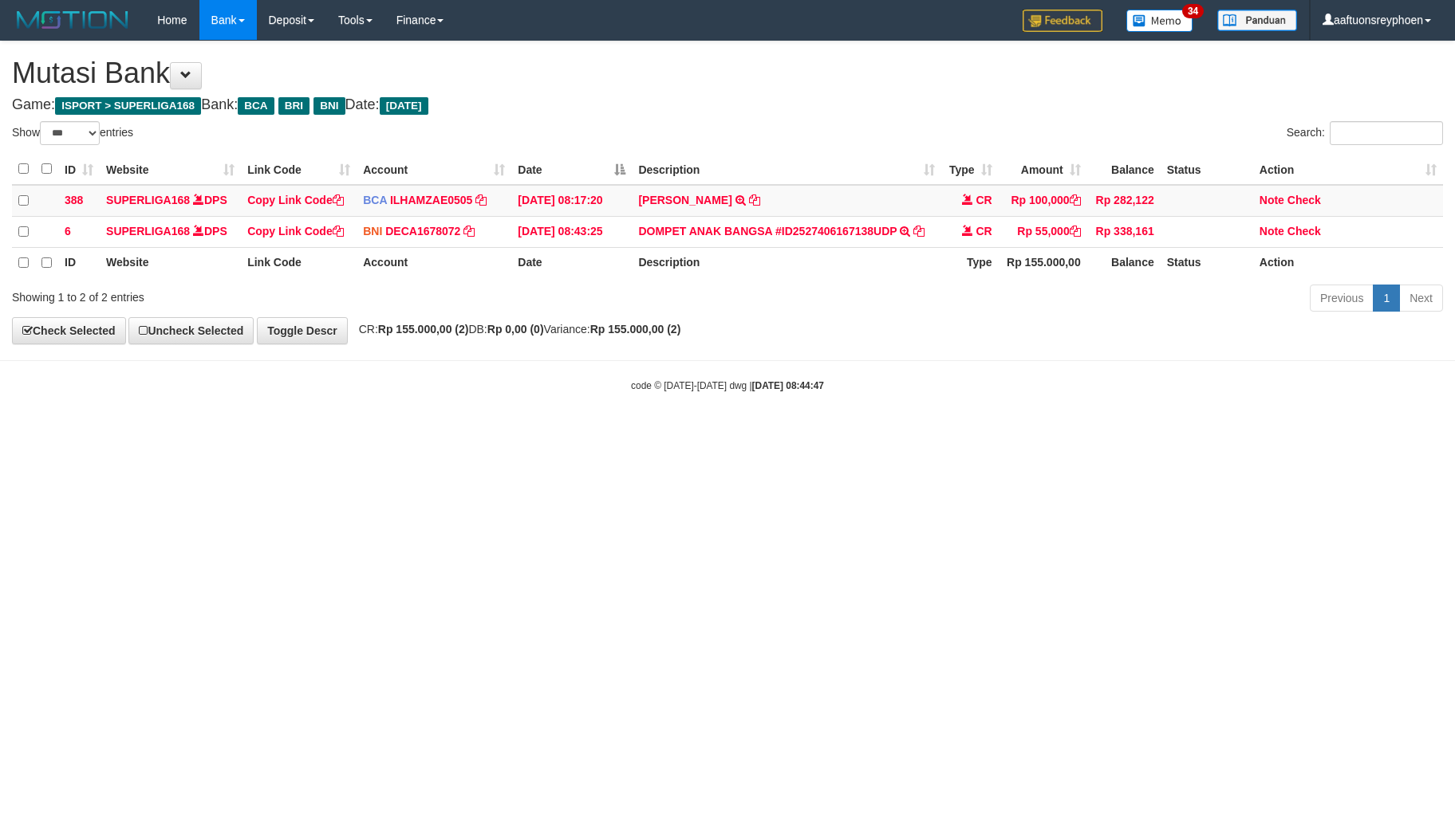
select select "***"
click at [1281, 433] on html "Toggle navigation Home Bank Account List Load By Website Group [ISPORT] SUPERLI…" at bounding box center [728, 216] width 1455 height 433
drag, startPoint x: 662, startPoint y: 561, endPoint x: 792, endPoint y: 553, distance: 130.2
click at [709, 433] on html "Toggle navigation Home Bank Account List Load By Website Group [ISPORT] SUPERLI…" at bounding box center [728, 216] width 1455 height 433
select select "***"
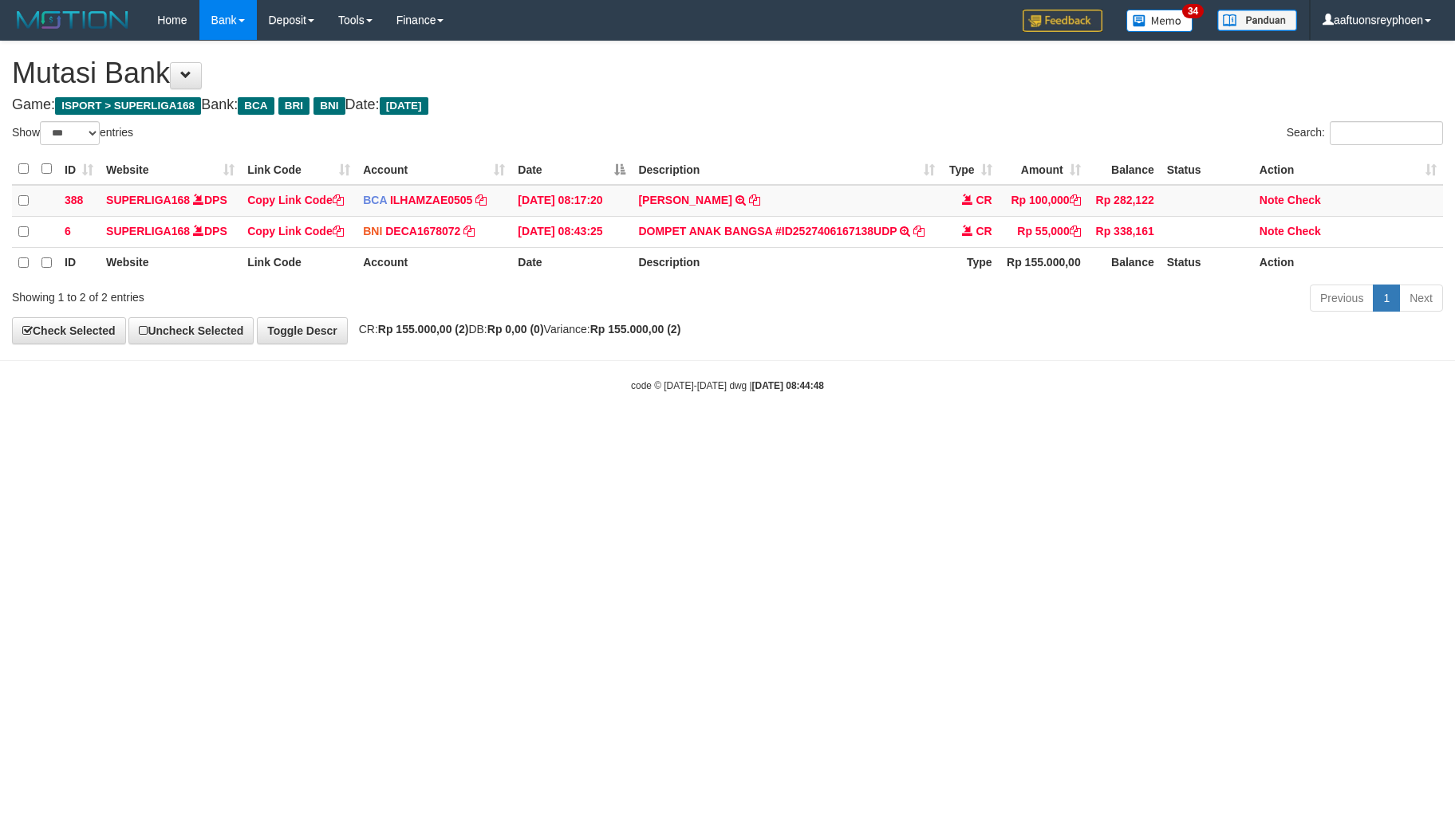
select select "***"
drag, startPoint x: 651, startPoint y: 614, endPoint x: 732, endPoint y: 617, distance: 81.1
click at [668, 433] on html "Toggle navigation Home Bank Account List Load By Website Group [ISPORT] SUPERLI…" at bounding box center [728, 216] width 1455 height 433
drag, startPoint x: 1372, startPoint y: 498, endPoint x: 786, endPoint y: 579, distance: 591.6
click at [1369, 433] on html "Toggle navigation Home Bank Account List Load By Website Group [ISPORT] SUPERLI…" at bounding box center [728, 216] width 1455 height 433
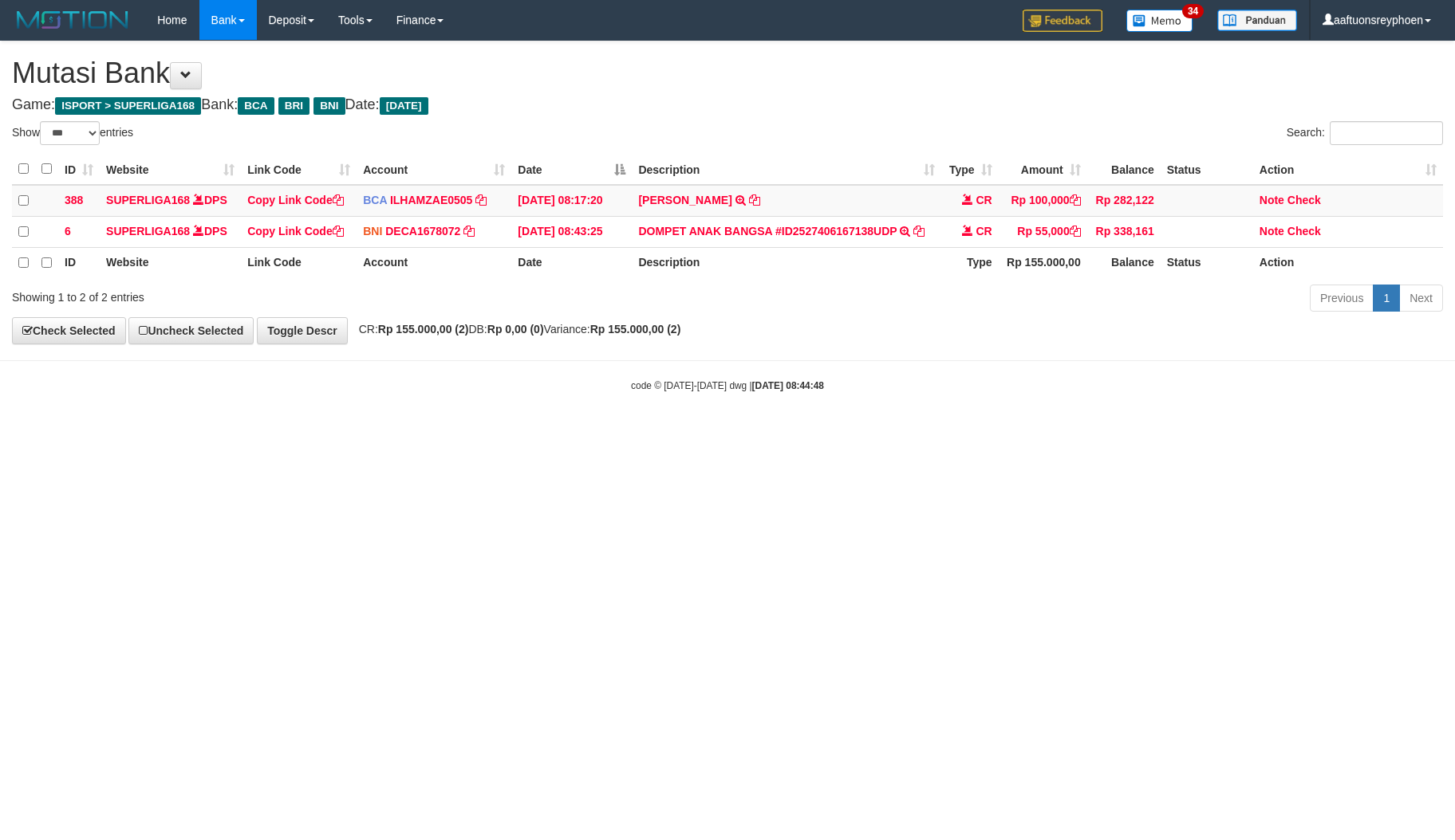
drag, startPoint x: 786, startPoint y: 579, endPoint x: 815, endPoint y: 590, distance: 31.0
click at [799, 433] on html "Toggle navigation Home Bank Account List Load By Website Group [ISPORT] SUPERLI…" at bounding box center [728, 216] width 1455 height 433
click at [821, 433] on html "Toggle navigation Home Bank Account List Load By Website Group [ISPORT] SUPERLI…" at bounding box center [728, 216] width 1455 height 433
click at [820, 433] on html "Toggle navigation Home Bank Account List Load By Website Group [ISPORT] SUPERLI…" at bounding box center [728, 216] width 1455 height 433
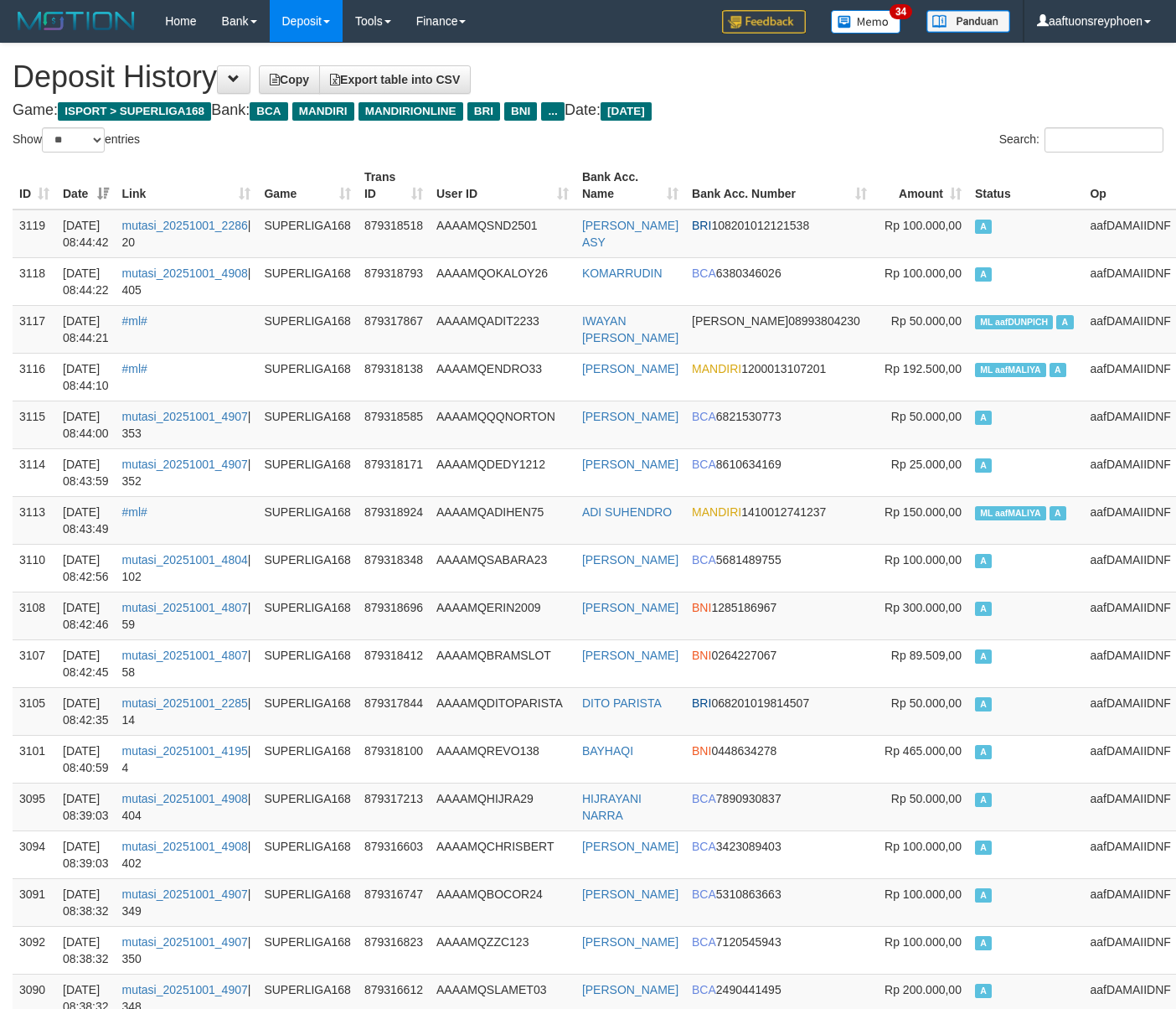
select select "**"
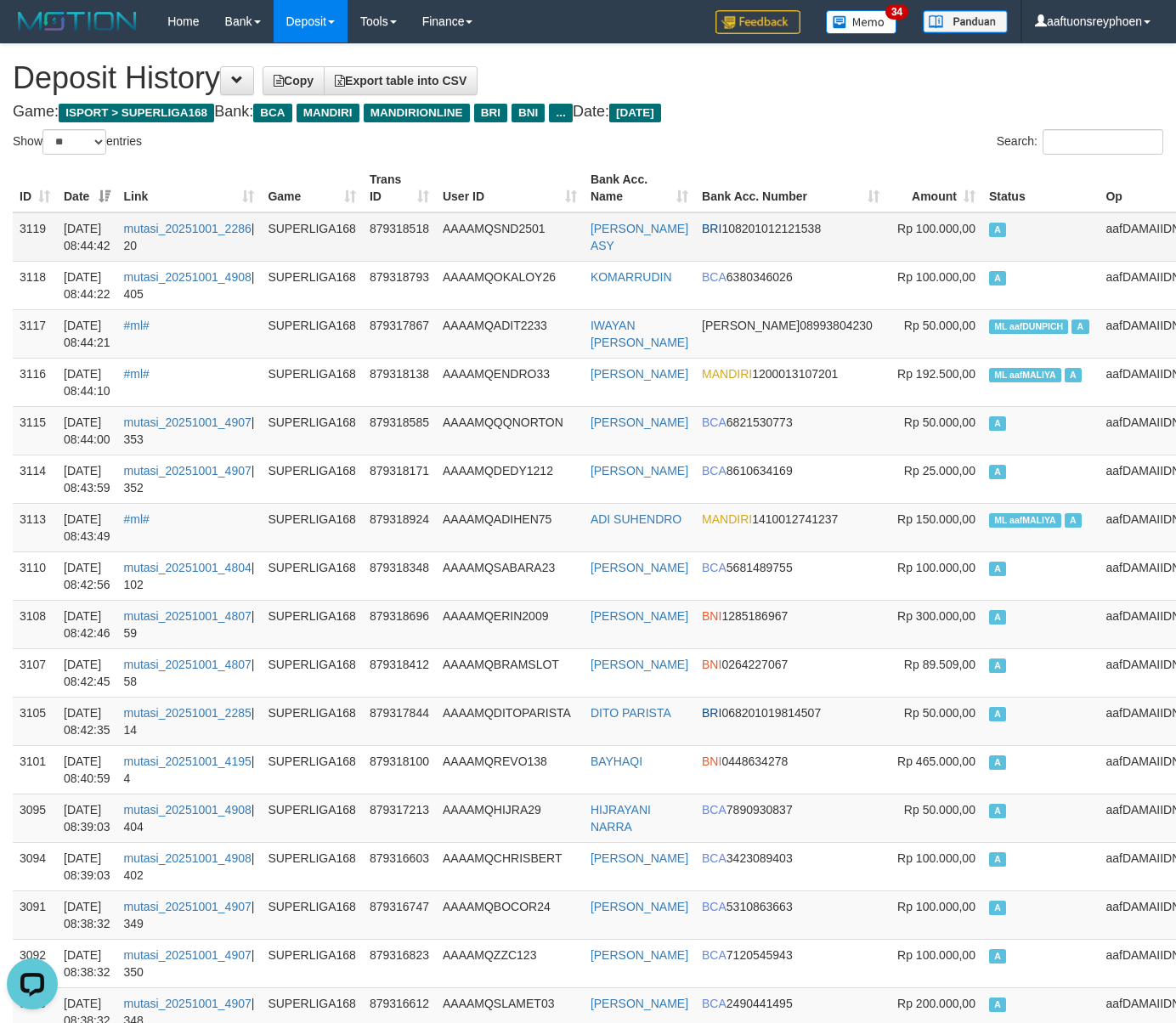
click at [982, 249] on td "A" at bounding box center [1040, 237] width 118 height 49
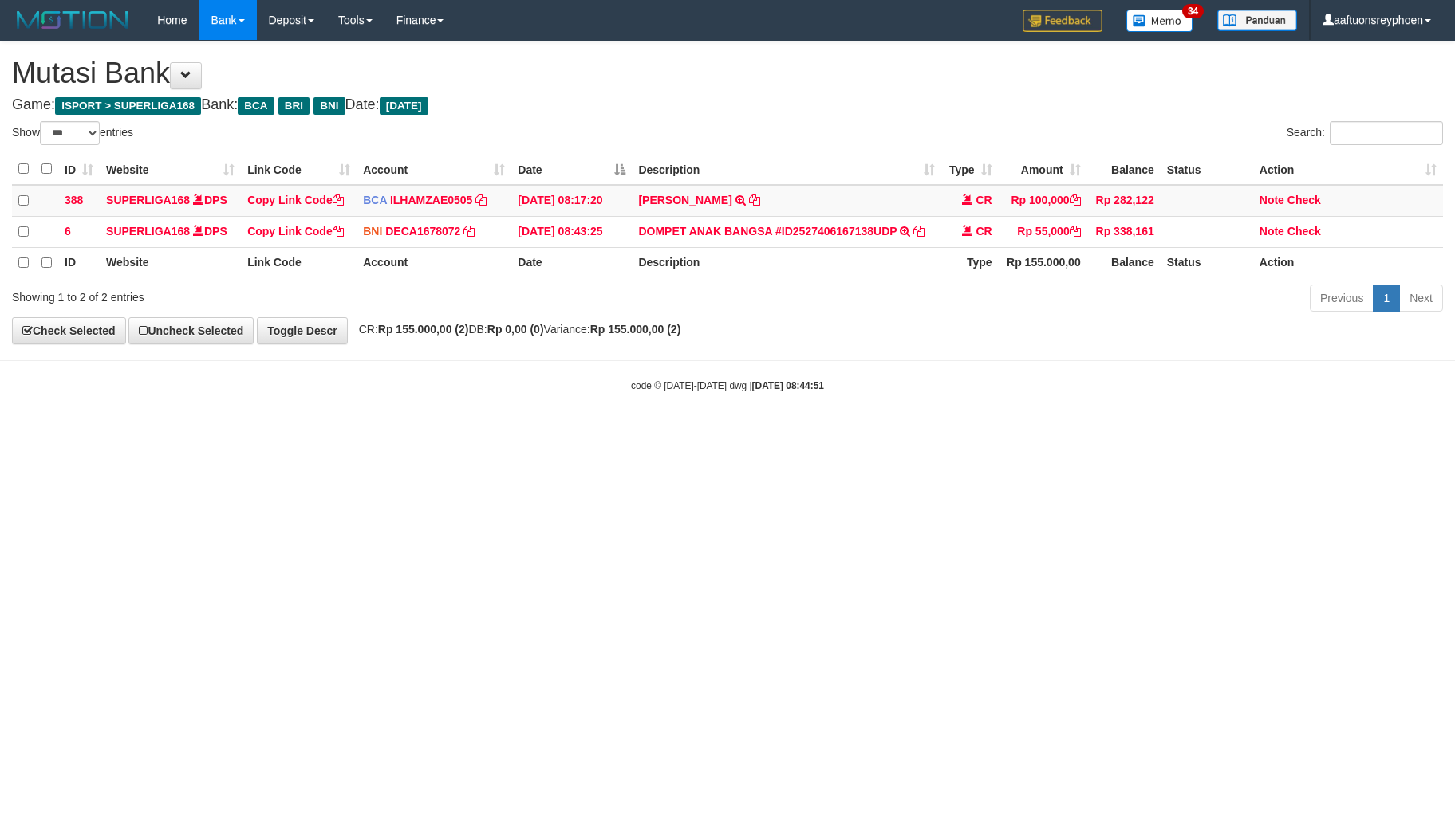
select select "***"
click at [808, 433] on html "Toggle navigation Home Bank Account List Load By Website Group [ISPORT] SUPERLI…" at bounding box center [728, 216] width 1455 height 433
drag, startPoint x: 0, startPoint y: 0, endPoint x: 837, endPoint y: 593, distance: 1025.8
click at [809, 433] on html "Toggle navigation Home Bank Account List Load By Website Group [ISPORT] SUPERLI…" at bounding box center [728, 216] width 1455 height 433
click at [651, 433] on html "Toggle navigation Home Bank Account List Load By Website Group [ISPORT] SUPERLI…" at bounding box center [728, 216] width 1455 height 433
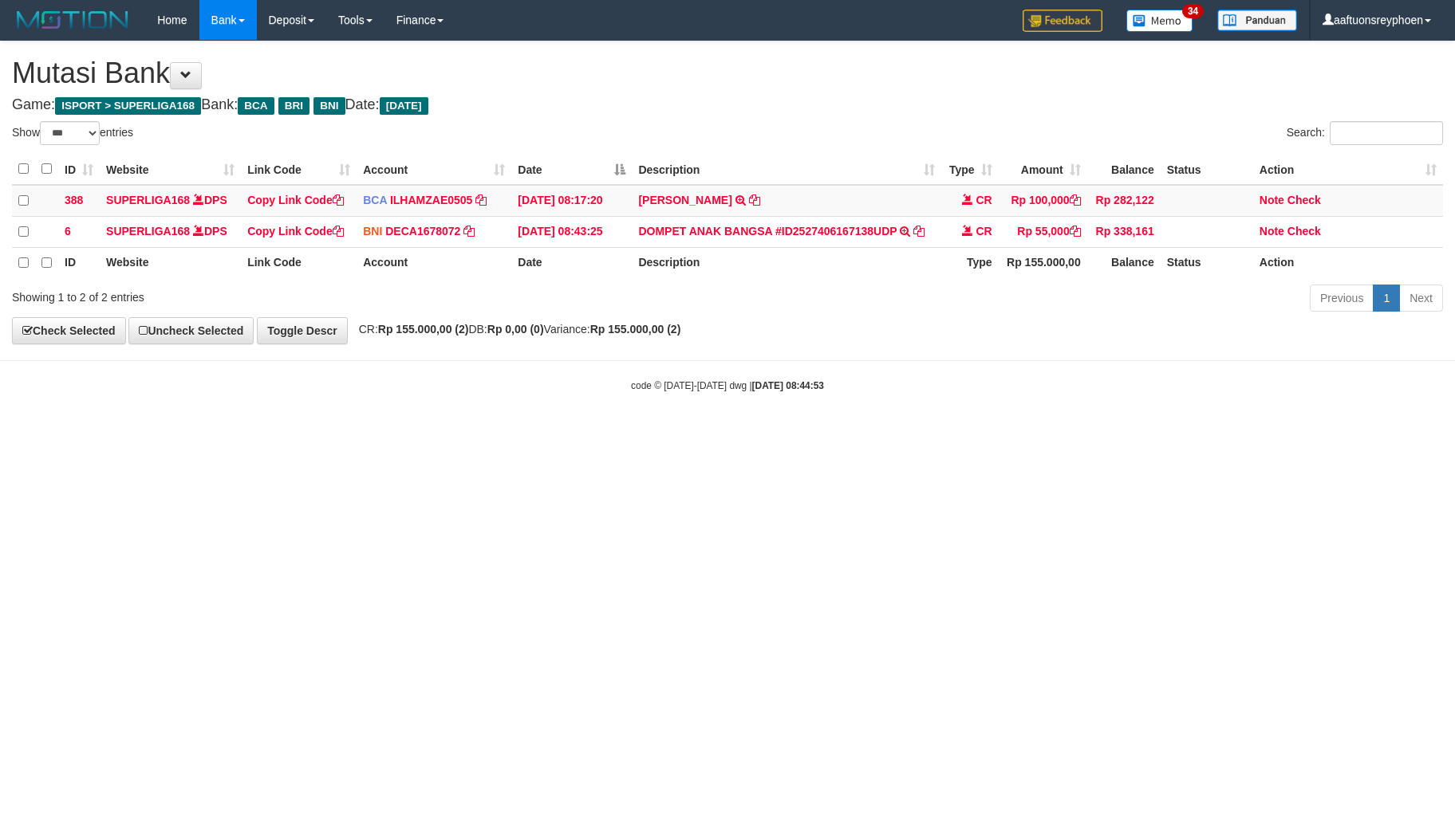
select select "***"
click at [1450, 433] on html "Toggle navigation Home Bank Account List Load By Website Group [ISPORT] SUPERLI…" at bounding box center [728, 216] width 1455 height 433
click at [674, 433] on html "Toggle navigation Home Bank Account List Load By Website Group [ISPORT] SUPERLI…" at bounding box center [728, 216] width 1455 height 433
drag, startPoint x: 668, startPoint y: 609, endPoint x: 1075, endPoint y: 563, distance: 409.6
click at [694, 433] on html "Toggle navigation Home Bank Account List Load By Website Group [ISPORT] SUPERLI…" at bounding box center [728, 216] width 1455 height 433
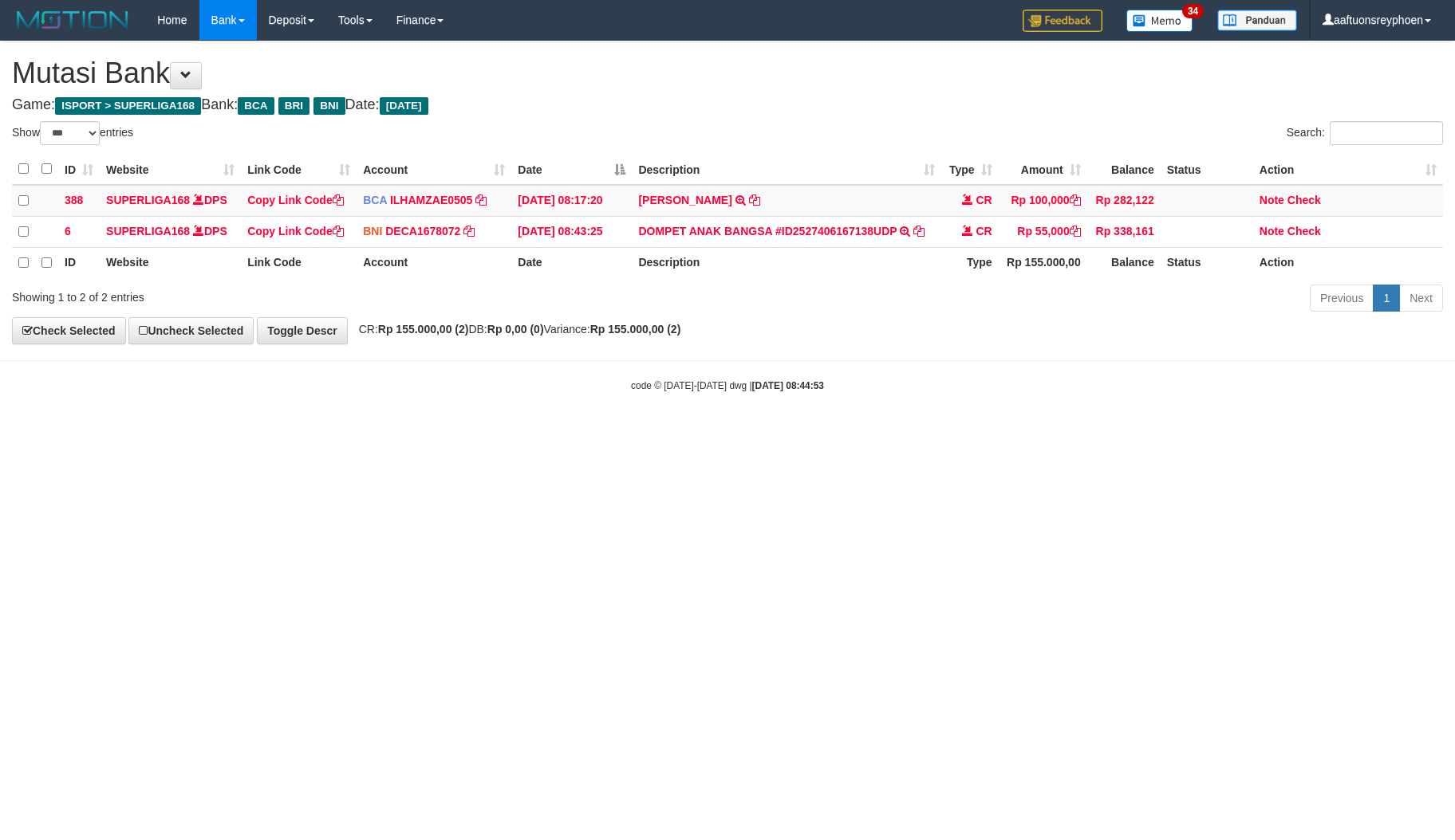
click at [616, 433] on html "Toggle navigation Home Bank Account List Load By Website Group [ISPORT] SUPERLI…" at bounding box center [728, 216] width 1455 height 433
drag, startPoint x: 817, startPoint y: 571, endPoint x: 1172, endPoint y: 524, distance: 358.1
click at [971, 433] on html "Toggle navigation Home Bank Account List Load By Website Group [ISPORT] SUPERLI…" at bounding box center [728, 216] width 1455 height 433
click at [961, 433] on html "Toggle navigation Home Bank Account List Load By Website Group [ISPORT] SUPERLI…" at bounding box center [728, 216] width 1455 height 433
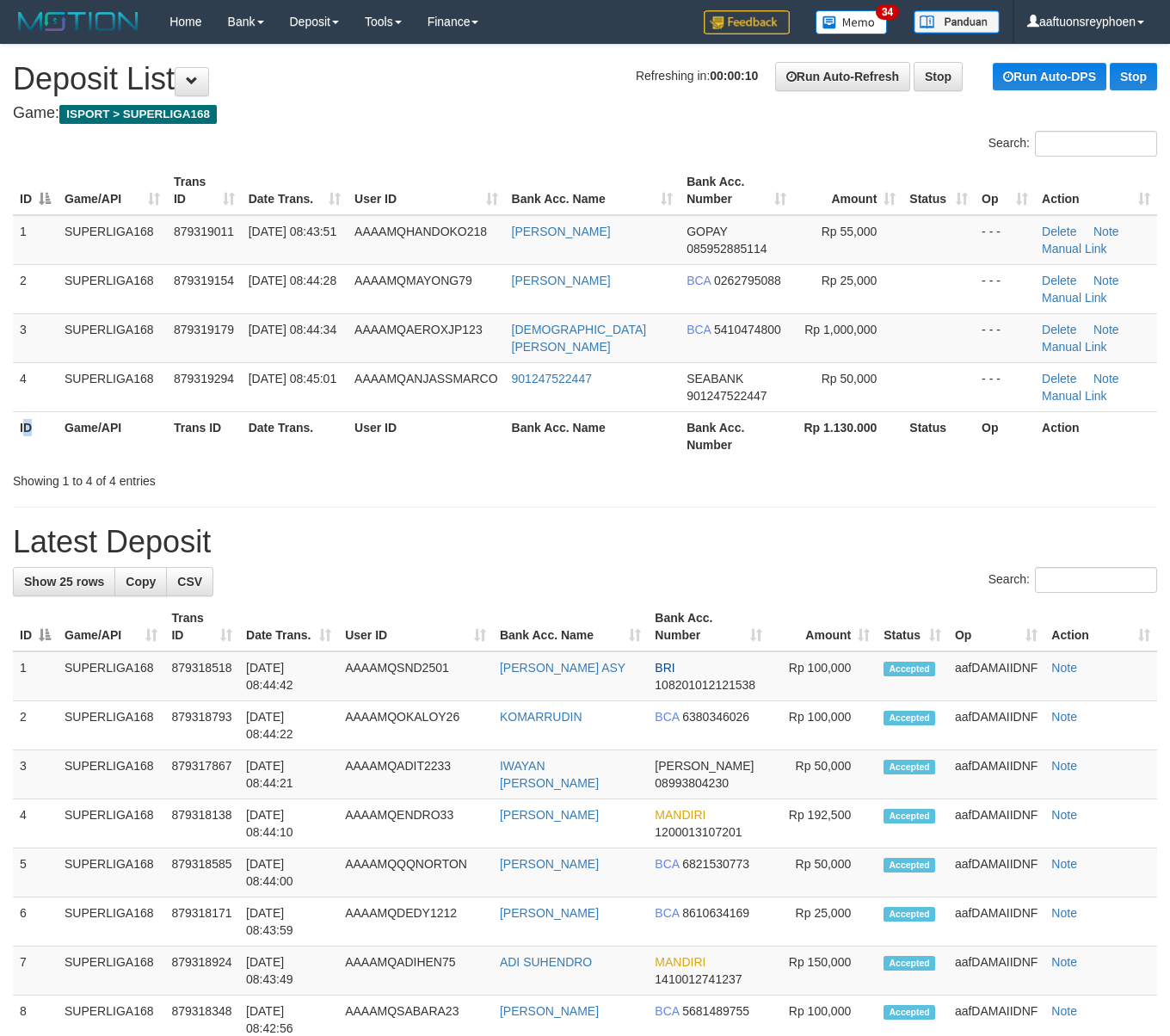
drag, startPoint x: 32, startPoint y: 454, endPoint x: 1, endPoint y: 452, distance: 31.1
click at [21, 452] on th "ID" at bounding box center [35, 435] width 44 height 49
click at [372, 163] on div "ID Game/API Trans ID Date Trans. User ID Bank Acc. Name Bank Acc. Number Amount…" at bounding box center [585, 313] width 1170 height 305
click at [370, 163] on div "ID Game/API Trans ID Date Trans. User ID Bank Acc. Name Bank Acc. Number Amount…" at bounding box center [585, 313] width 1170 height 305
click at [270, 172] on th "Date Trans." at bounding box center [295, 190] width 106 height 49
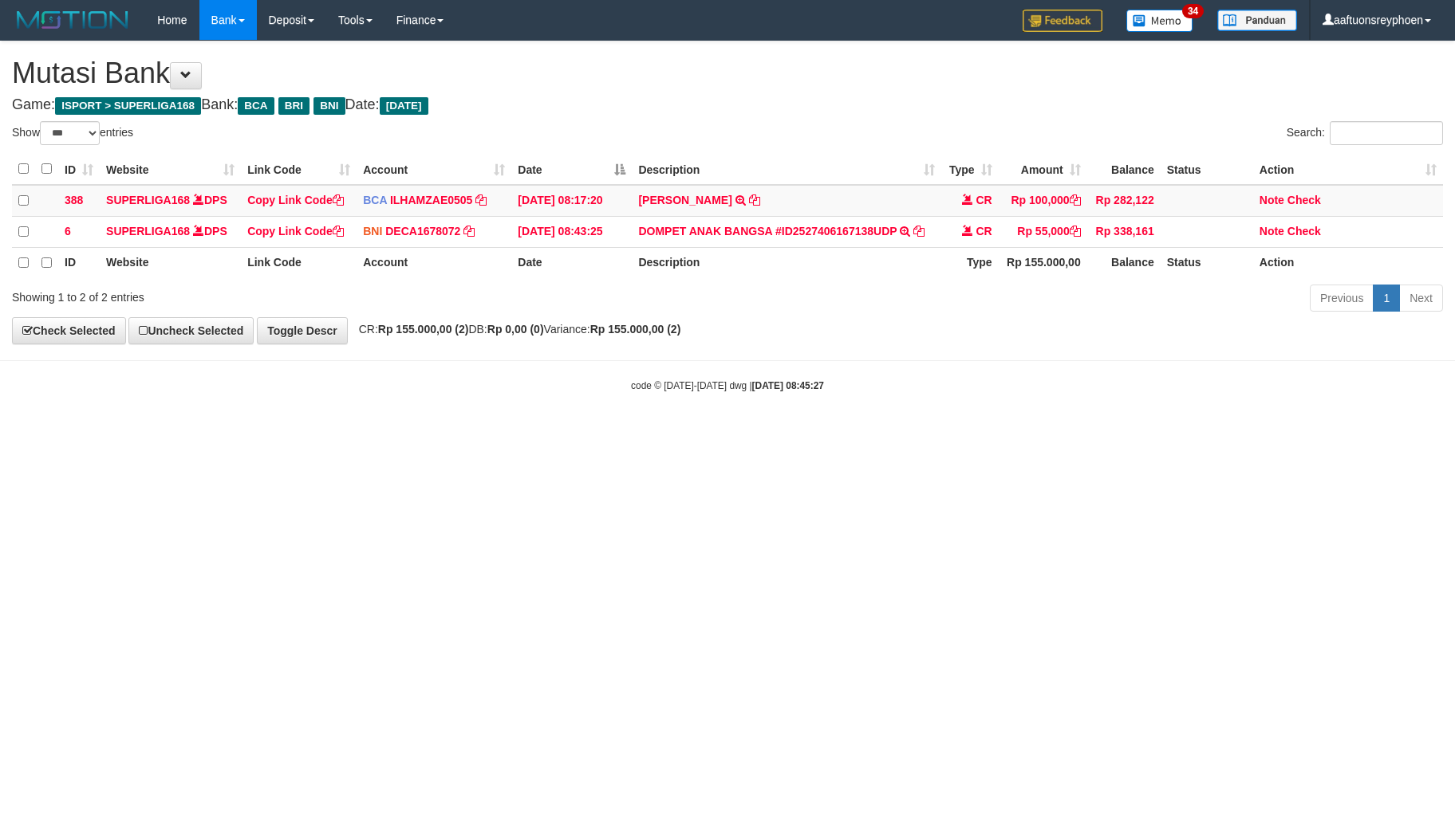
select select "***"
click at [1254, 419] on html "Toggle navigation Home Bank Account List Load By Website Group [ISPORT] SUPERLI…" at bounding box center [728, 216] width 1455 height 433
select select "***"
drag, startPoint x: 840, startPoint y: 539, endPoint x: 1209, endPoint y: 483, distance: 373.2
click at [869, 433] on html "Toggle navigation Home Bank Account List Load By Website Group [ISPORT] SUPERLI…" at bounding box center [728, 216] width 1455 height 433
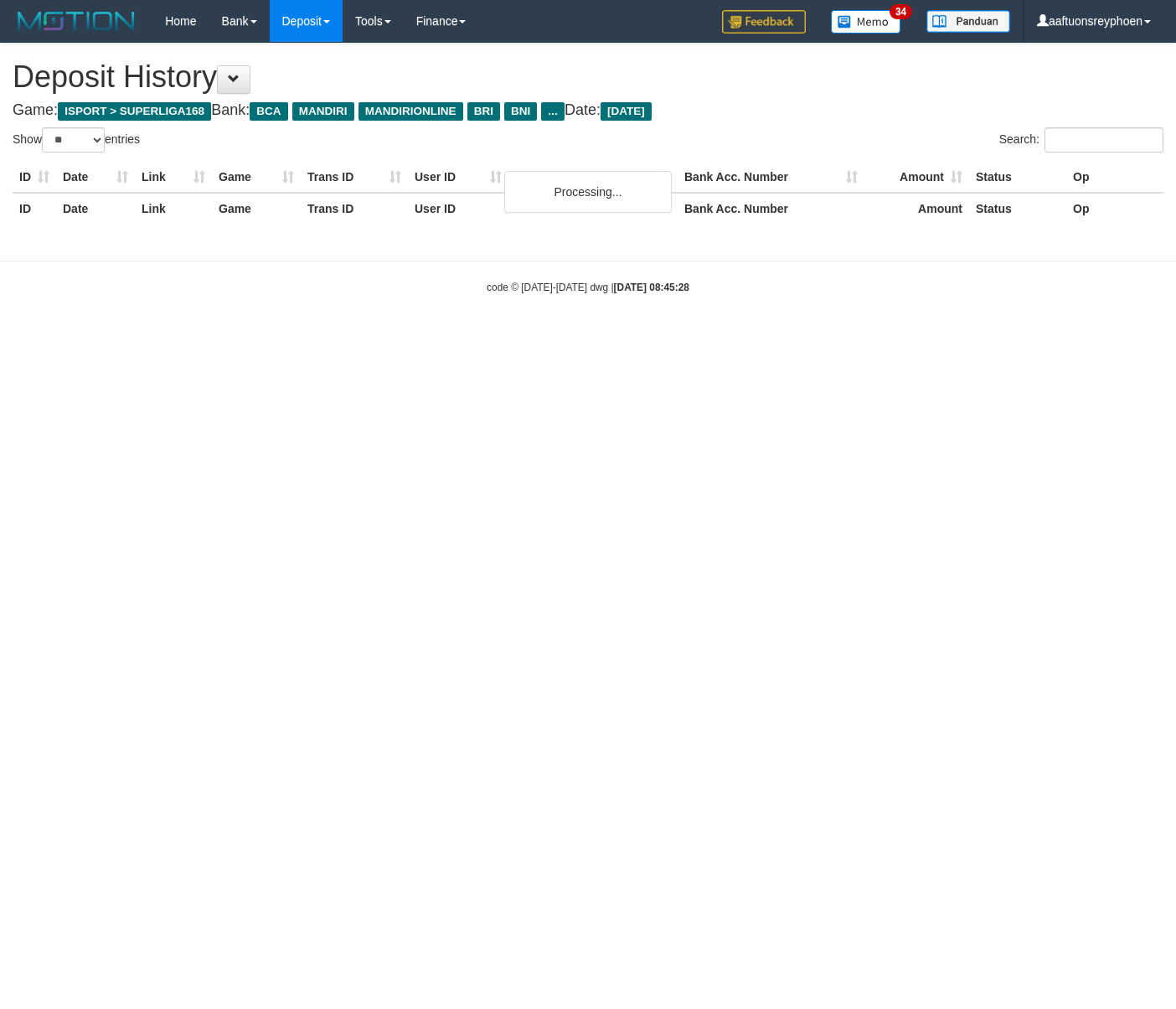
select select "**"
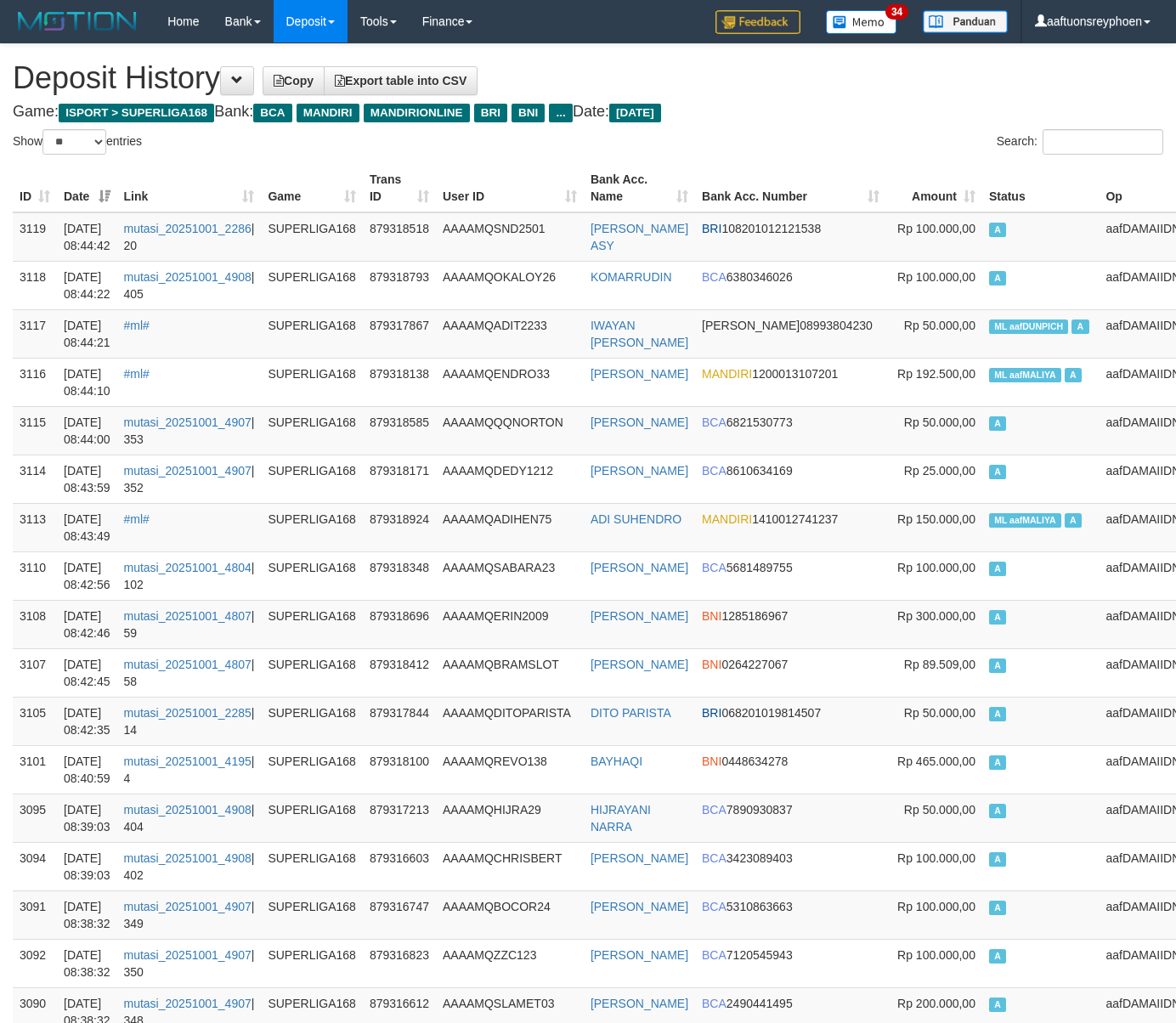
click at [68, 198] on th "Date" at bounding box center [87, 188] width 60 height 48
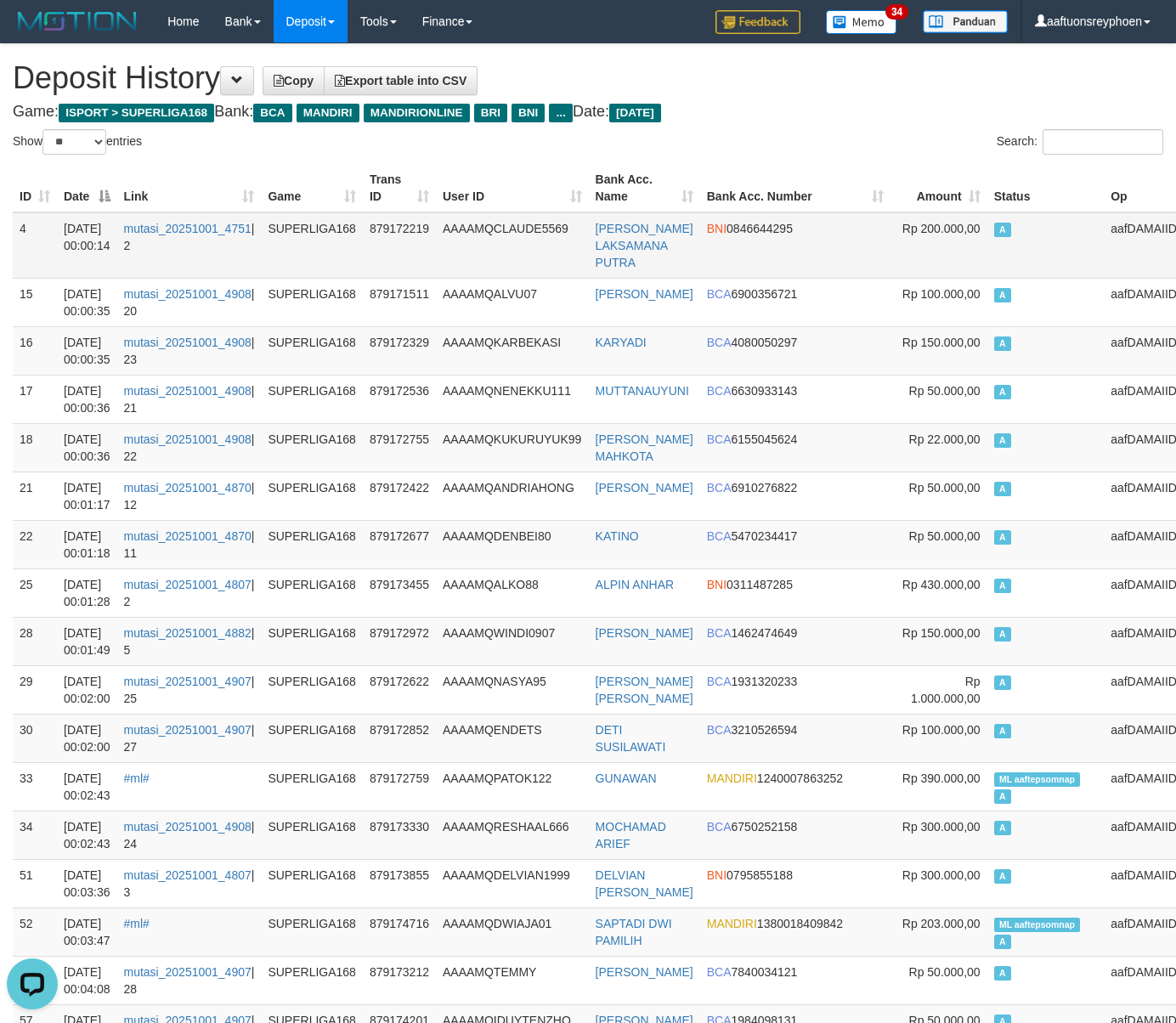
click at [1104, 253] on td "aafDAMAIIDNF" at bounding box center [1151, 245] width 95 height 67
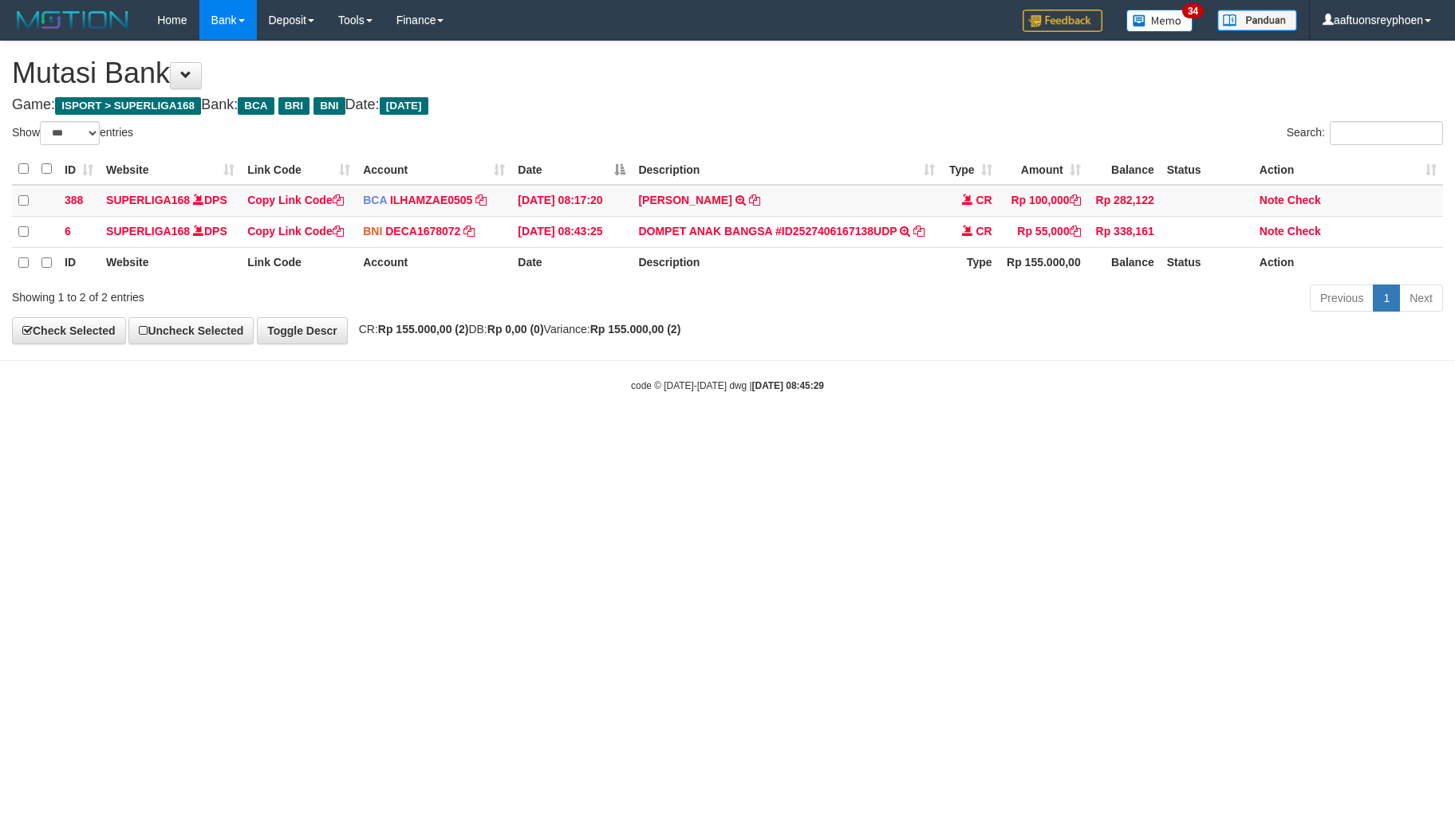
select select "***"
drag, startPoint x: 847, startPoint y: 545, endPoint x: 1118, endPoint y: 495, distance: 275.6
click at [872, 433] on html "Toggle navigation Home Bank Account List Load By Website Group [ISPORT] SUPERLI…" at bounding box center [728, 216] width 1455 height 433
drag, startPoint x: 1084, startPoint y: 489, endPoint x: 1452, endPoint y: 448, distance: 370.3
click at [1261, 433] on html "Toggle navigation Home Bank Account List Load By Website Group [ISPORT] SUPERLI…" at bounding box center [728, 216] width 1455 height 433
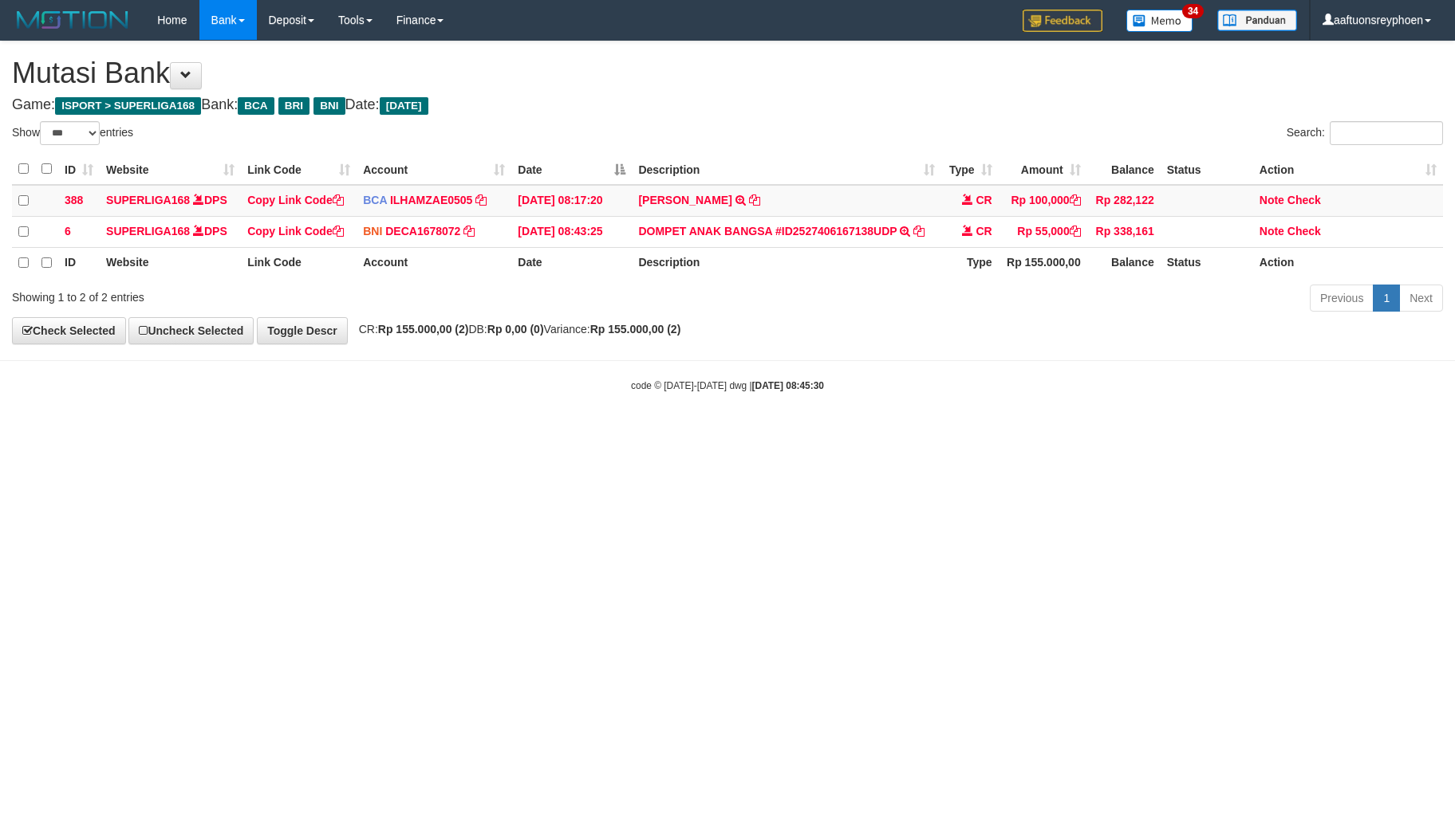
select select "***"
click at [1126, 433] on html "Toggle navigation Home Bank Account List Load By Website Group [ISPORT] SUPERLI…" at bounding box center [728, 216] width 1455 height 433
click at [1001, 433] on html "Toggle navigation Home Bank Account List Load By Website Group [ISPORT] SUPERLI…" at bounding box center [728, 216] width 1455 height 433
drag, startPoint x: 1032, startPoint y: 447, endPoint x: 1446, endPoint y: 376, distance: 420.0
click at [1084, 433] on html "Toggle navigation Home Bank Account List Load By Website Group [ISPORT] SUPERLI…" at bounding box center [728, 216] width 1455 height 433
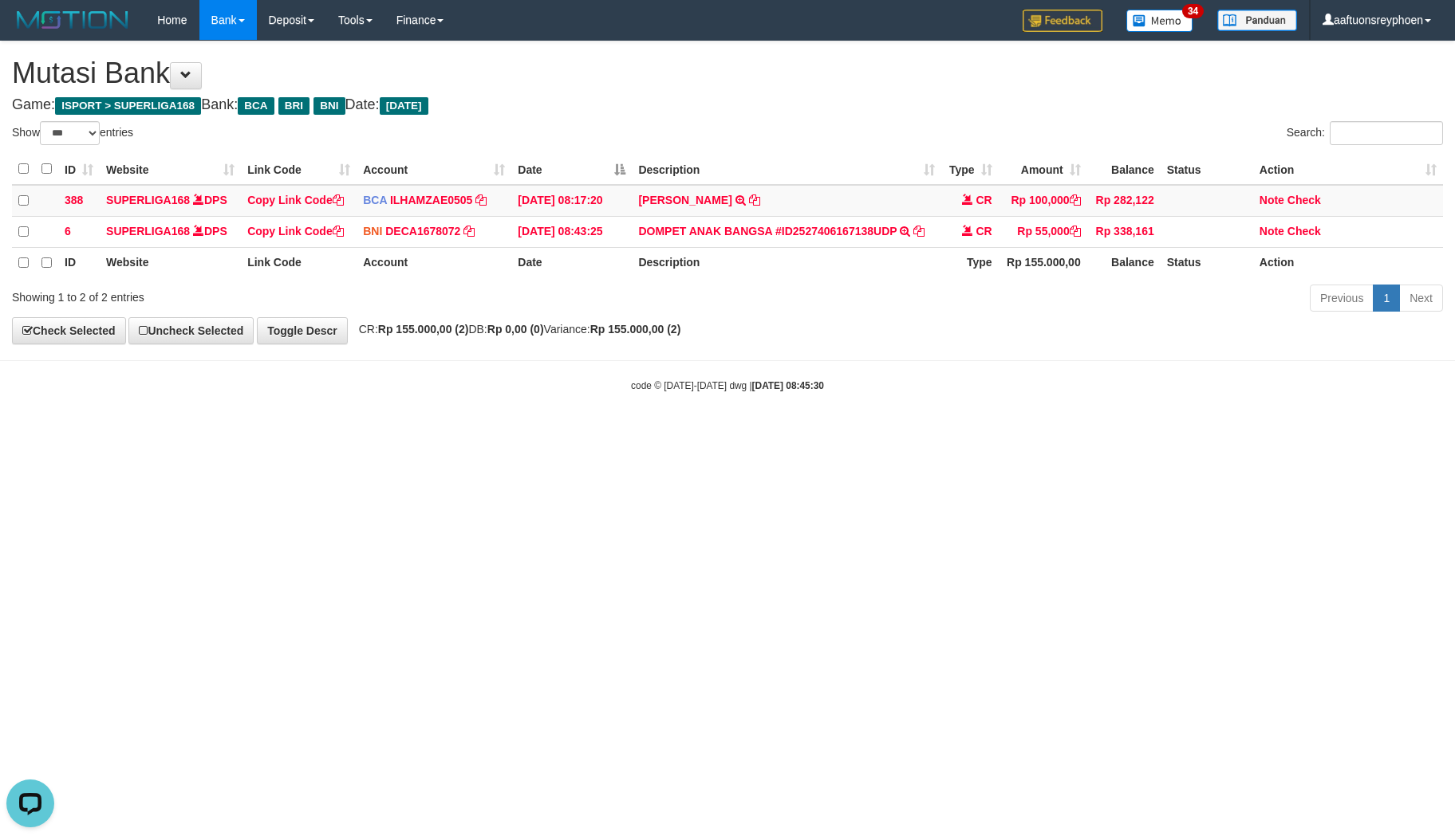
drag, startPoint x: 814, startPoint y: 476, endPoint x: 850, endPoint y: 470, distance: 36.5
click at [842, 433] on html "Toggle navigation Home Bank Account List Load By Website Group [ISPORT] SUPERLI…" at bounding box center [728, 216] width 1455 height 433
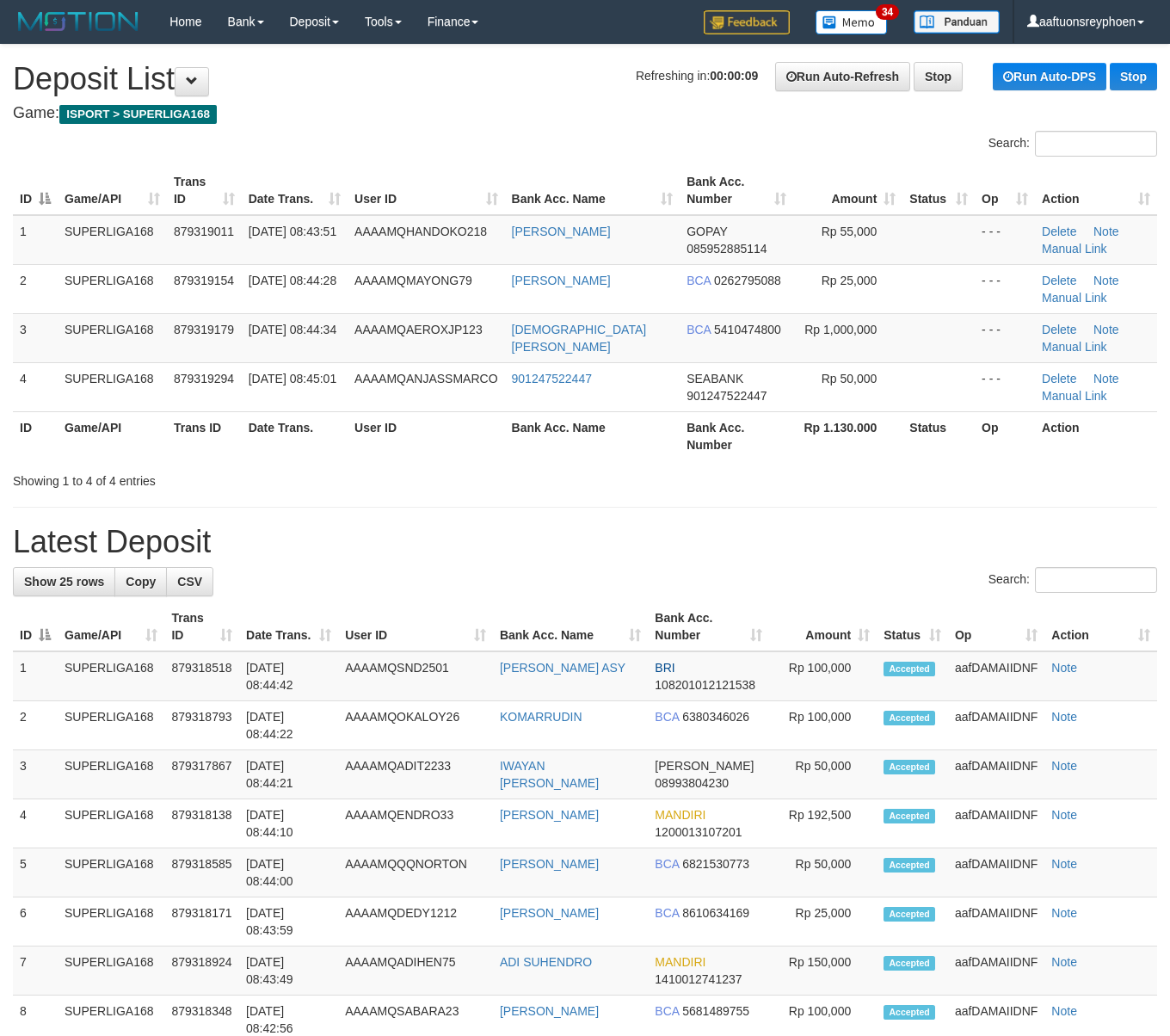
drag, startPoint x: 327, startPoint y: 177, endPoint x: 6, endPoint y: 281, distance: 337.4
click at [327, 176] on th "Date Trans." at bounding box center [295, 190] width 106 height 49
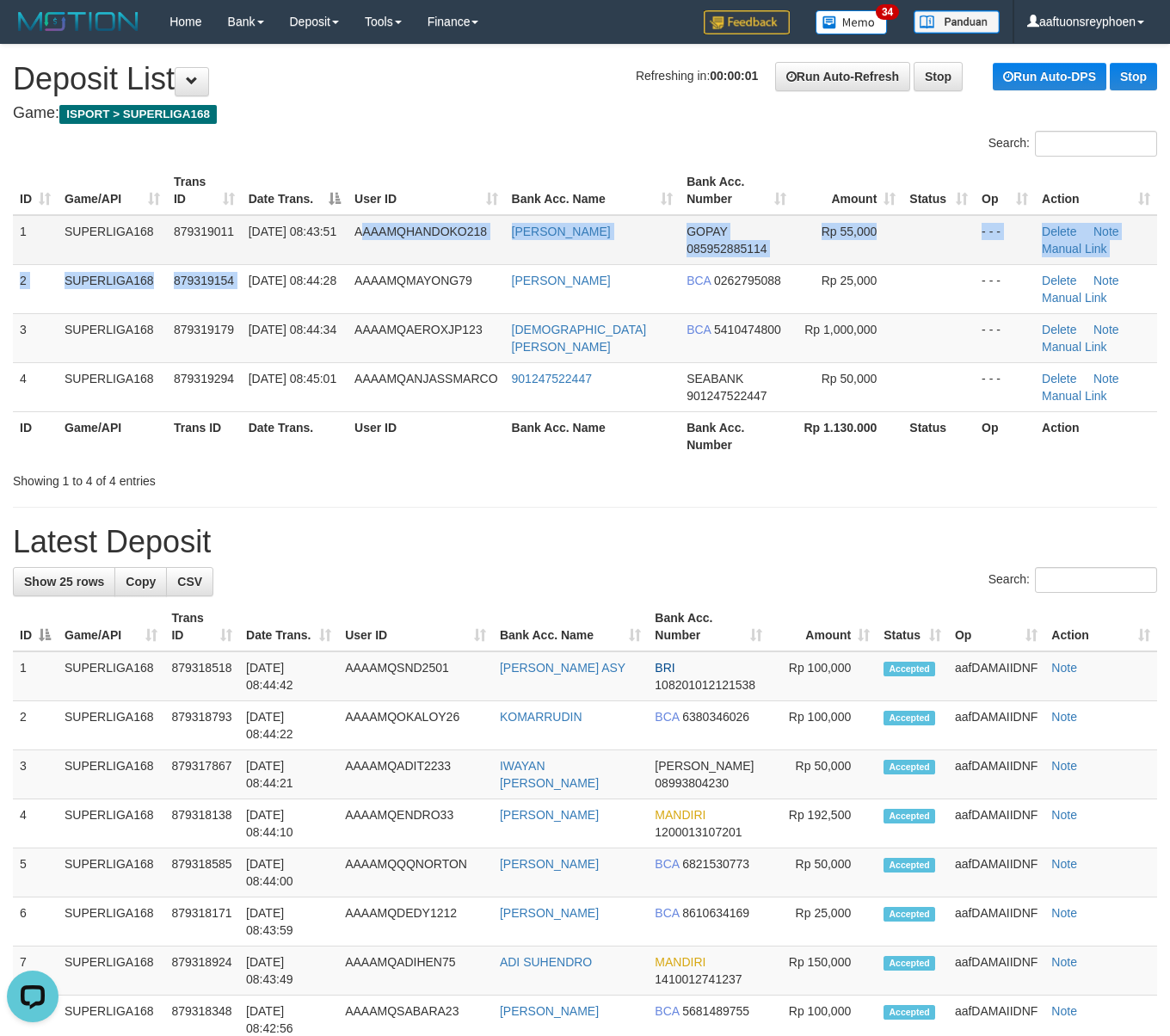
click at [363, 257] on tbody "1 SUPERLIGA168 879319011 01/10/2025 08:43:51 AAAAMQHANDOKO218 YUDI HANDOKO GOPA…" at bounding box center [585, 313] width 1144 height 197
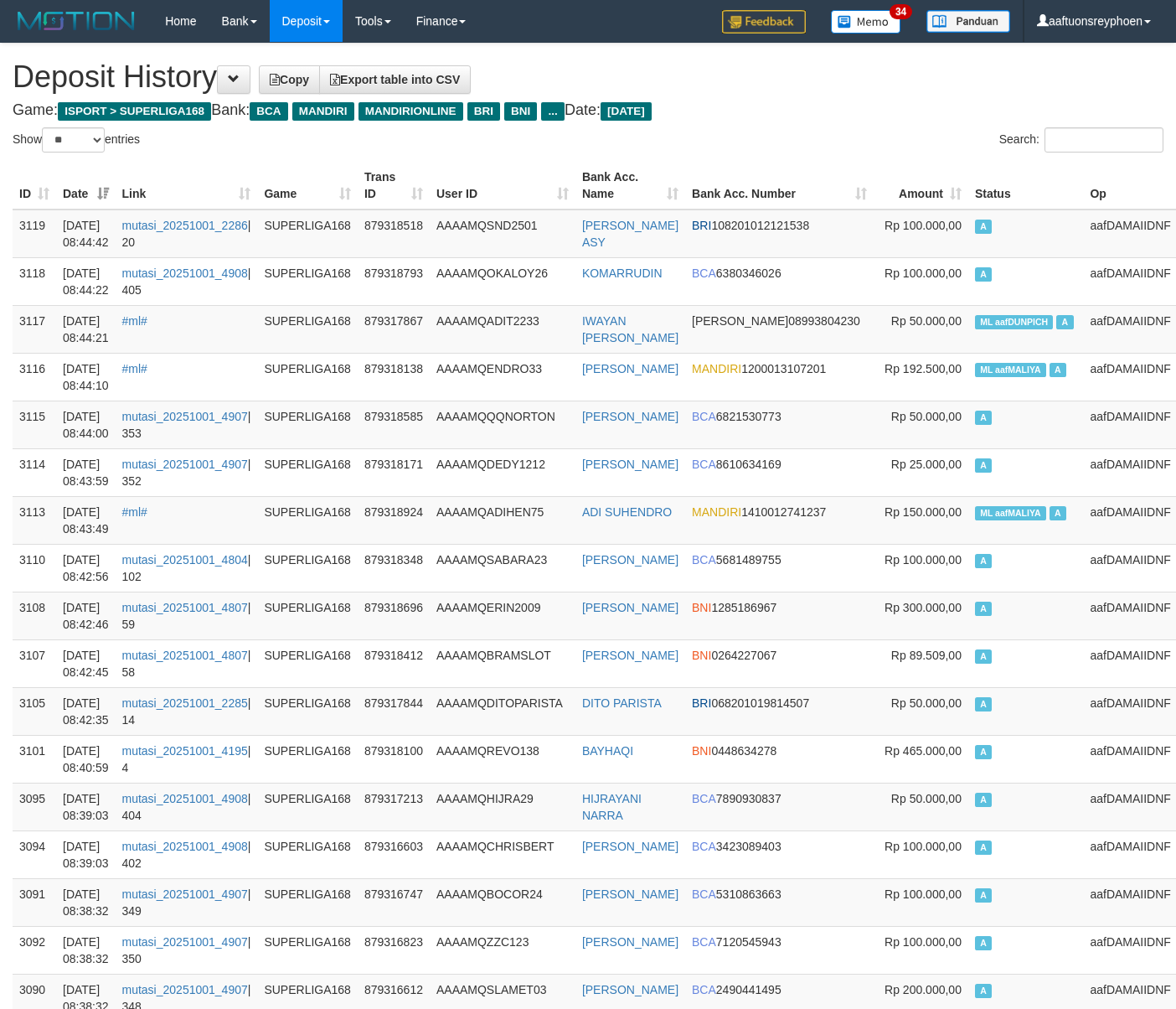
select select "**"
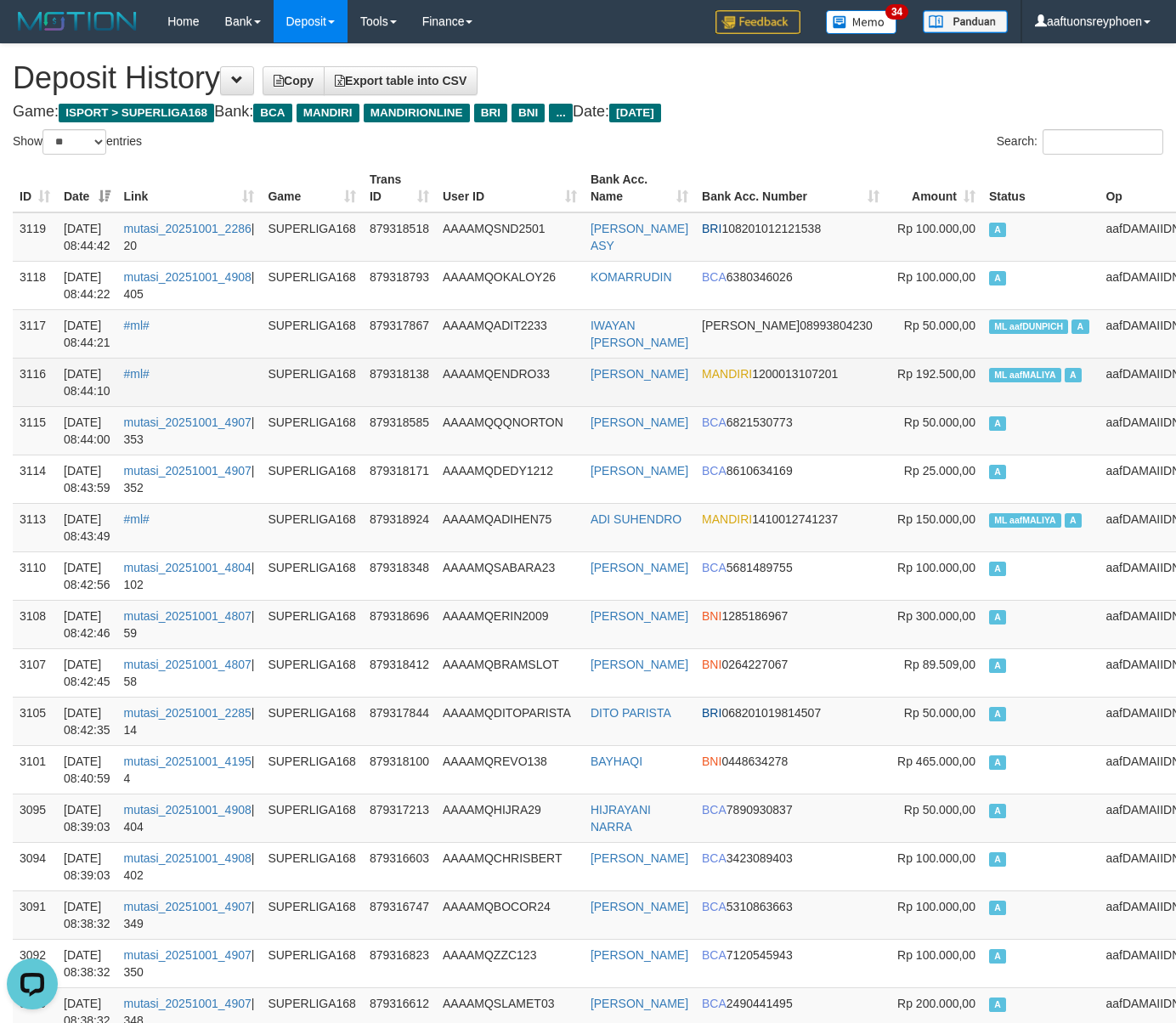
click at [887, 380] on td "Rp 192.500,00" at bounding box center [934, 381] width 96 height 48
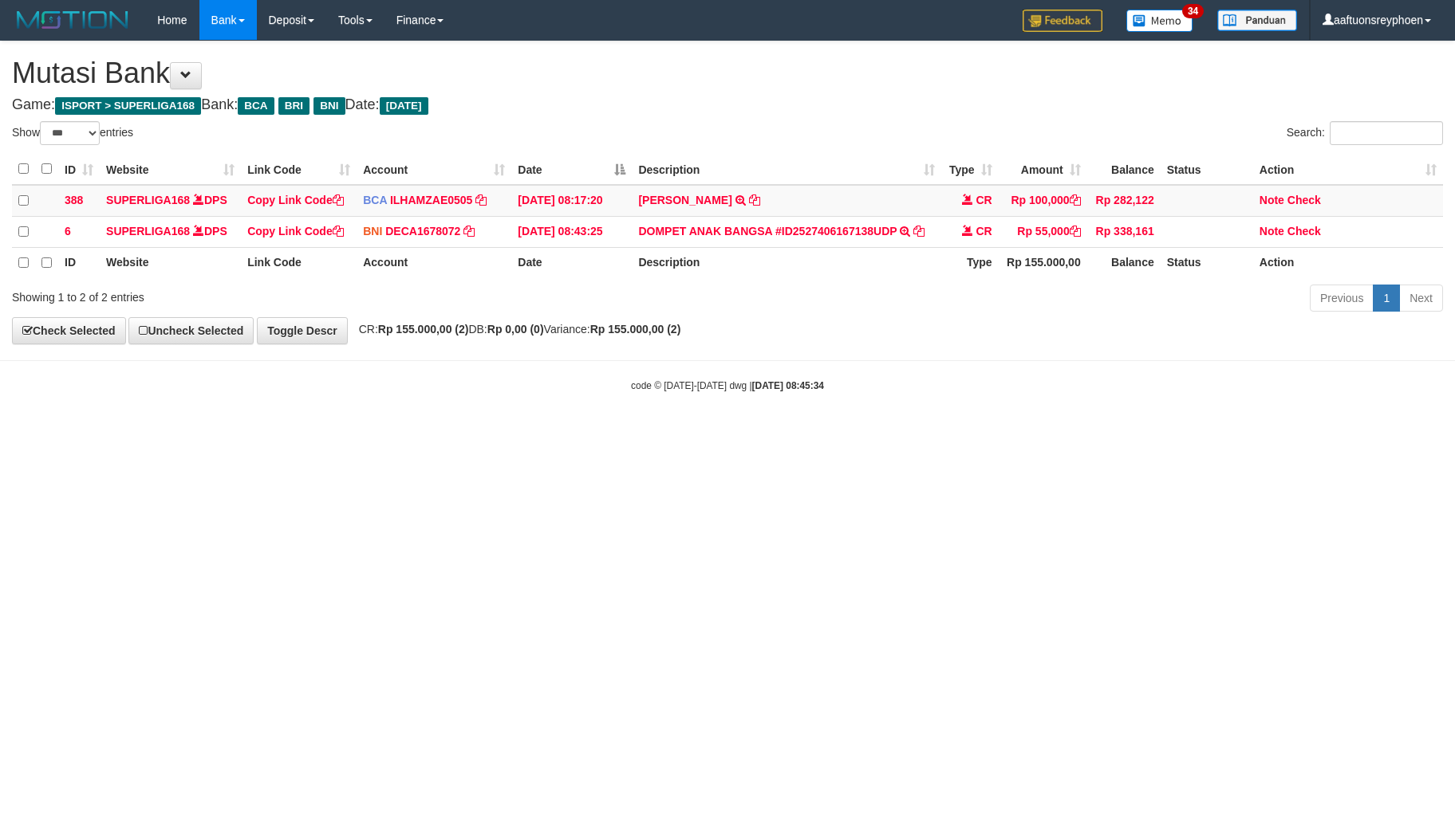
select select "***"
click at [608, 433] on html "Toggle navigation Home Bank Account List Load By Website Group [ISPORT] SUPERLI…" at bounding box center [728, 216] width 1455 height 433
drag, startPoint x: 585, startPoint y: 502, endPoint x: 663, endPoint y: 492, distance: 78.6
click at [591, 433] on html "Toggle navigation Home Bank Account List Load By Website Group [ISPORT] SUPERLI…" at bounding box center [728, 216] width 1455 height 433
select select "***"
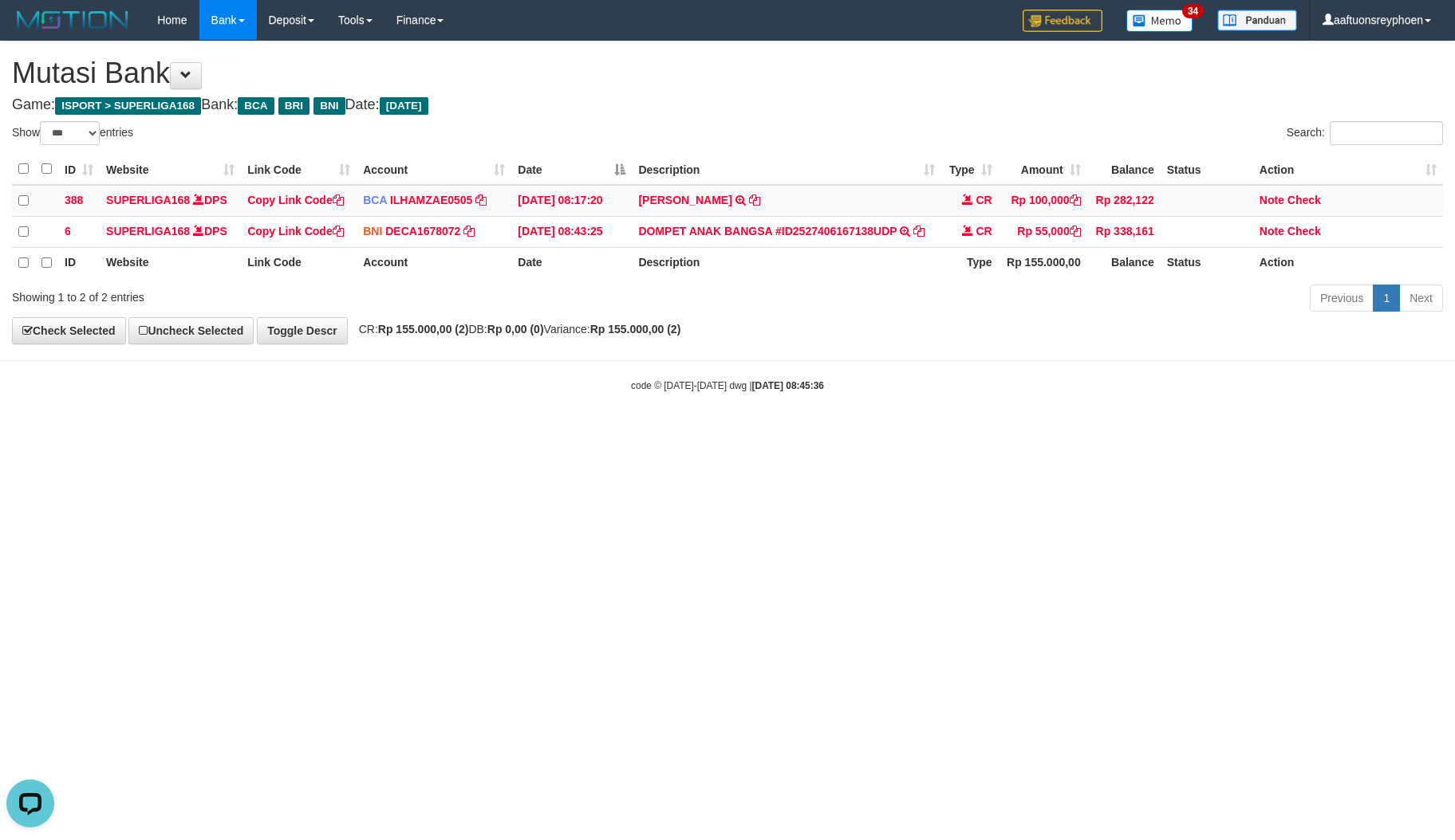
click at [849, 433] on html "Toggle navigation Home Bank Account List Load By Website Group [ISPORT] SUPERLI…" at bounding box center [728, 216] width 1455 height 433
drag, startPoint x: 837, startPoint y: 501, endPoint x: 1426, endPoint y: 413, distance: 595.5
click at [839, 433] on html "Toggle navigation Home Bank Account List Load By Website Group [ISPORT] SUPERLI…" at bounding box center [728, 216] width 1455 height 433
select select "***"
drag, startPoint x: 537, startPoint y: 534, endPoint x: 773, endPoint y: 500, distance: 238.4
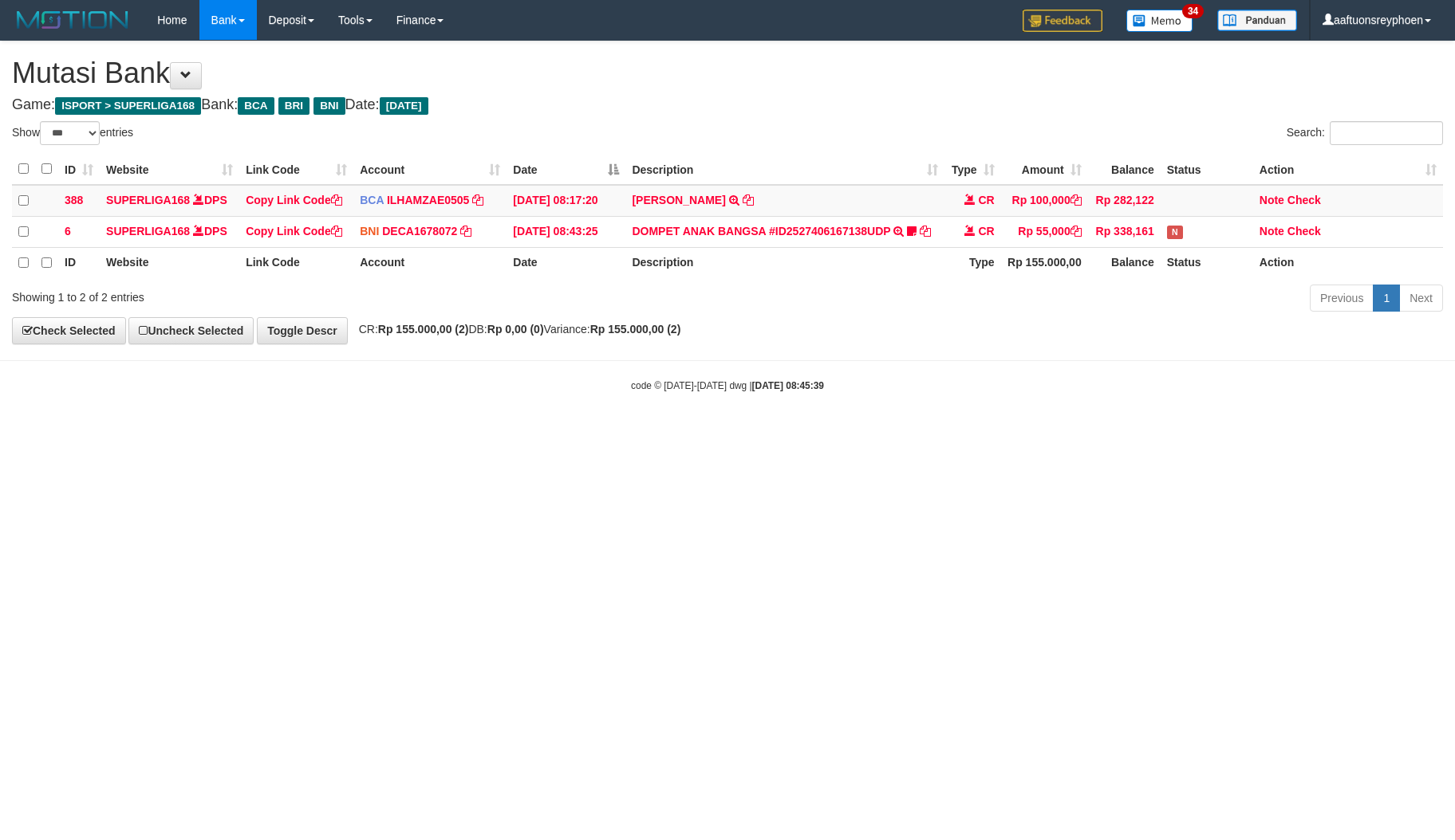
click at [540, 433] on html "Toggle navigation Home Bank Account List Load By Website Group [ISPORT] SUPERLI…" at bounding box center [728, 216] width 1455 height 433
drag, startPoint x: 616, startPoint y: 457, endPoint x: 706, endPoint y: 298, distance: 182.7
click at [617, 433] on html "Toggle navigation Home Bank Account List Load By Website Group [ISPORT] SUPERLI…" at bounding box center [728, 216] width 1455 height 433
click at [909, 227] on icon at bounding box center [912, 231] width 9 height 11
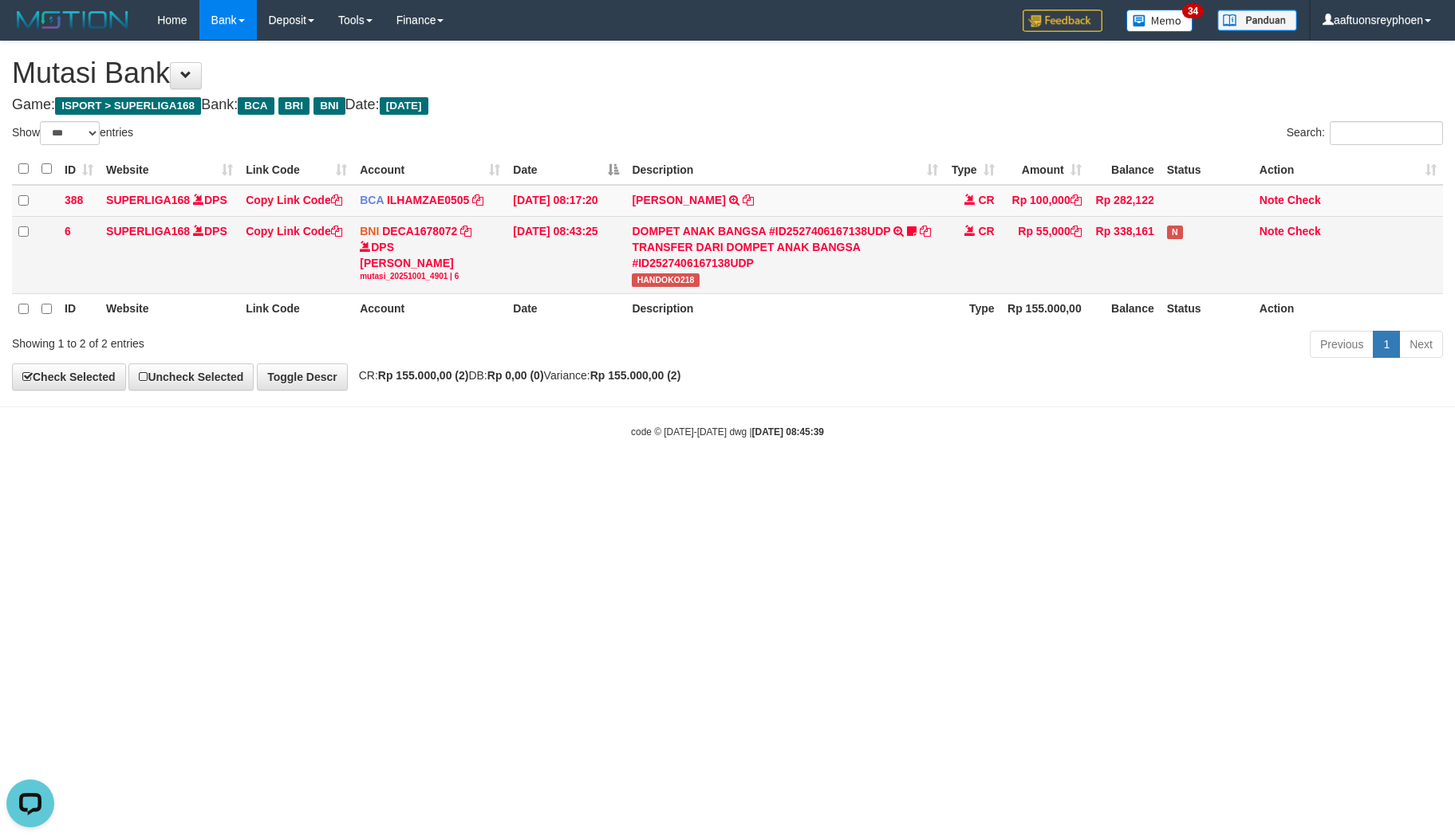
click at [656, 281] on span "HANDOKO218" at bounding box center [665, 281] width 67 height 14
copy span "HANDOKO218"
click at [656, 281] on span "HANDOKO218" at bounding box center [665, 281] width 67 height 14
drag, startPoint x: 306, startPoint y: 231, endPoint x: 346, endPoint y: 253, distance: 45.7
click at [306, 231] on link "Copy Link Code" at bounding box center [294, 231] width 97 height 13
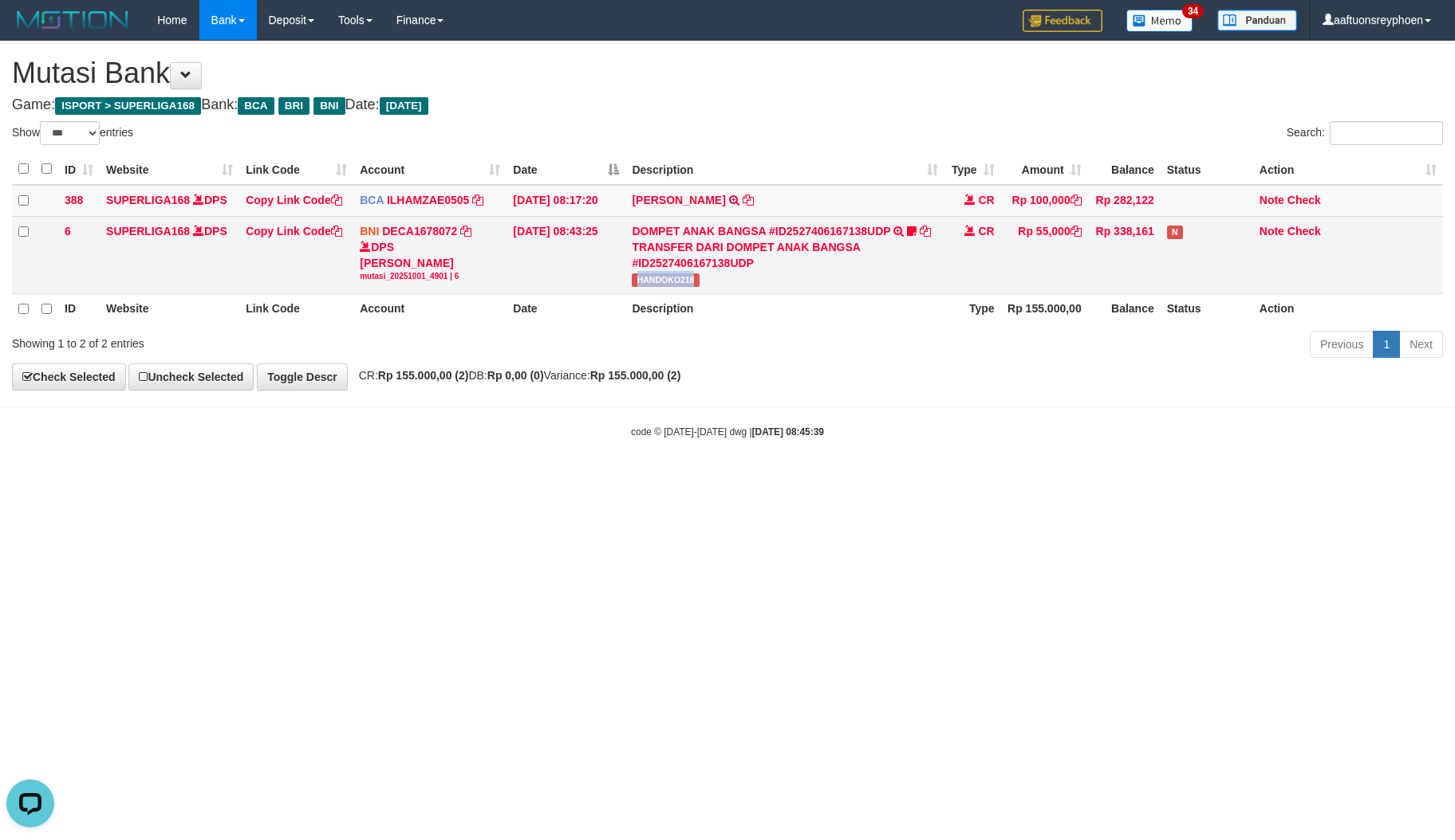
copy span "HANDOKO218"
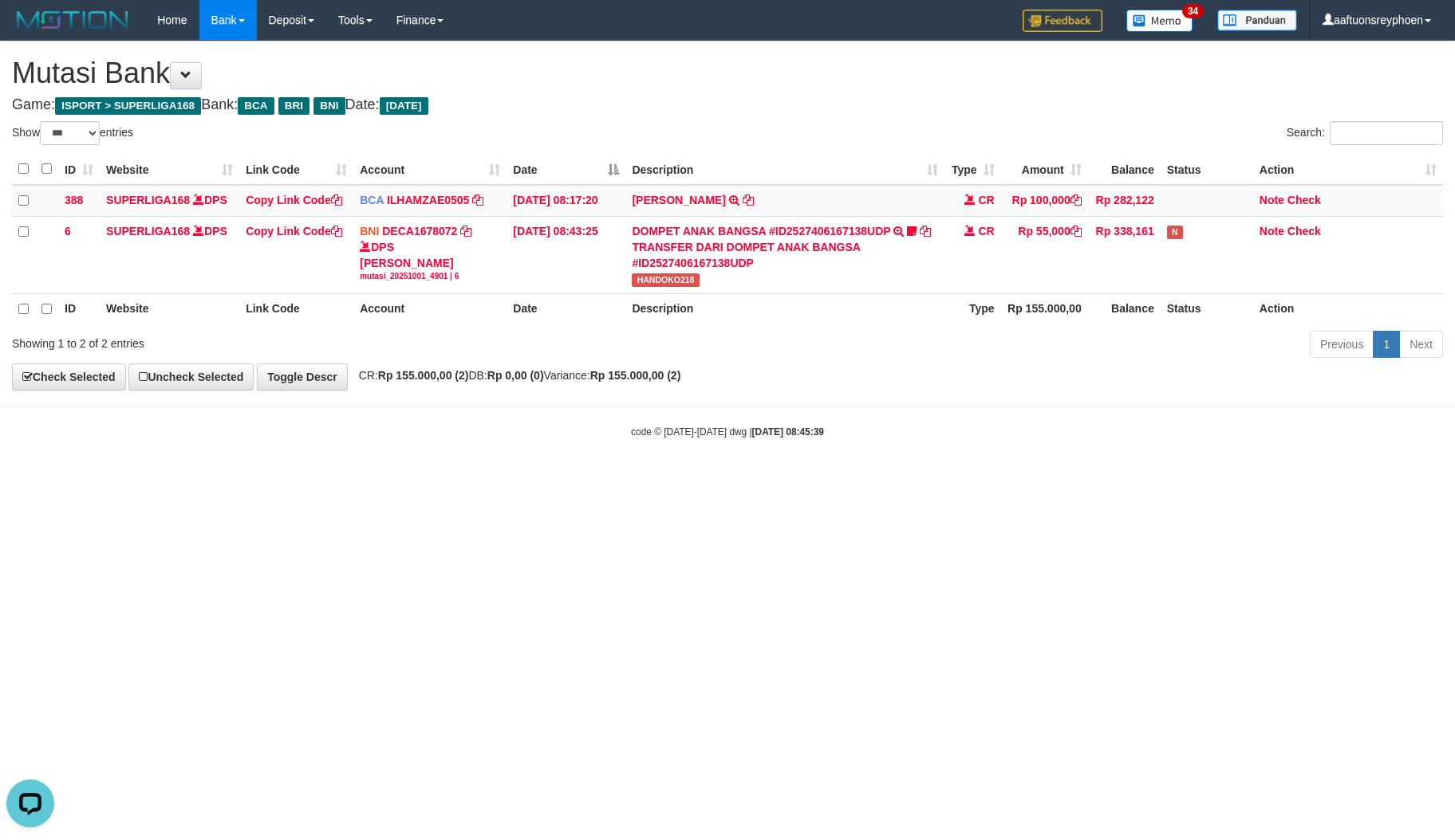
scroll to position [218, 0]
click at [1263, 393] on body "Toggle navigation Home Bank Account List Load By Website Group [ISPORT] SUPERLI…" at bounding box center [728, 240] width 1455 height 479
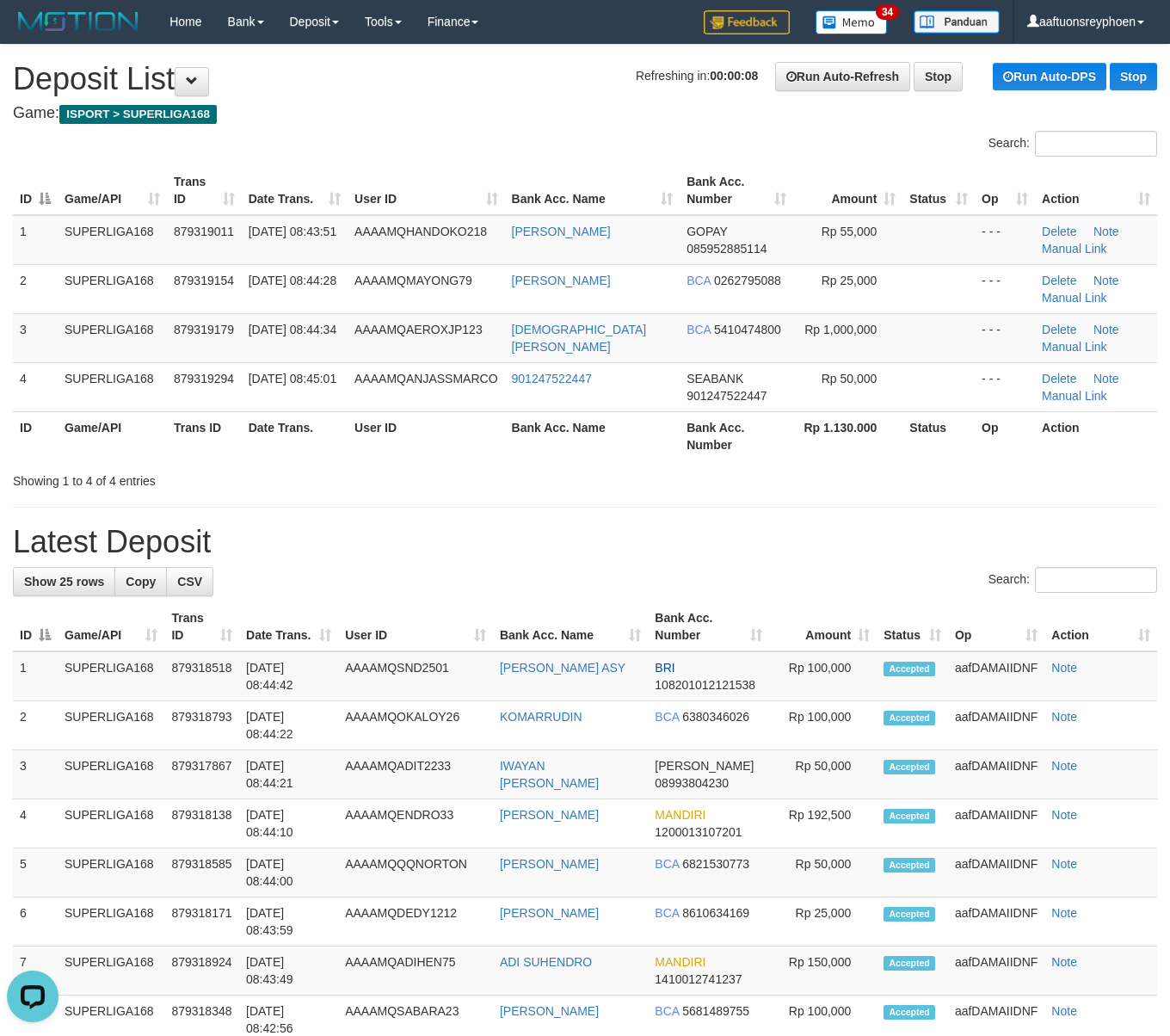
click at [480, 145] on div "Search:" at bounding box center [585, 146] width 1170 height 30
drag, startPoint x: 480, startPoint y: 139, endPoint x: 469, endPoint y: 151, distance: 16.3
click at [470, 150] on div "Search:" at bounding box center [585, 146] width 1170 height 30
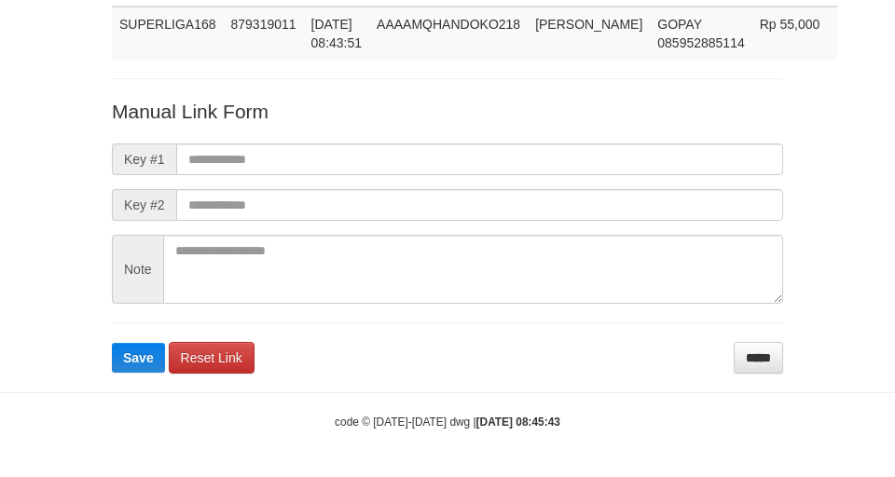
scroll to position [136, 0]
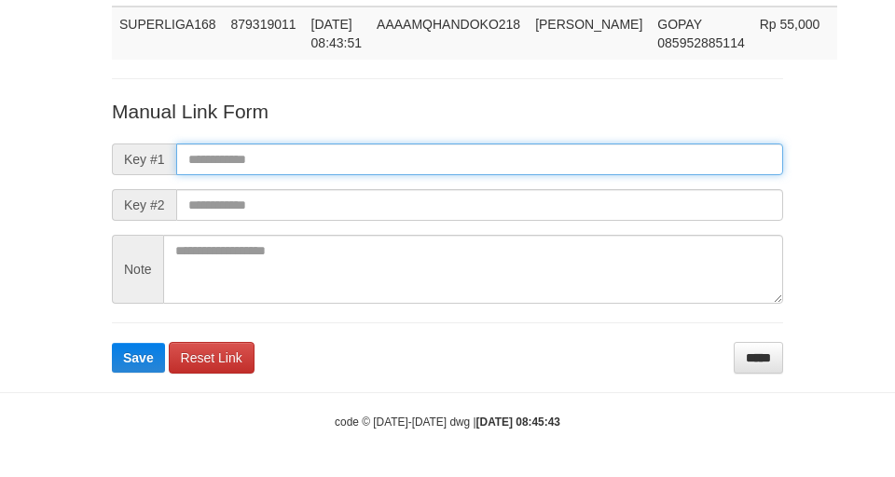
click at [451, 146] on input "text" at bounding box center [479, 160] width 607 height 32
paste input "**********"
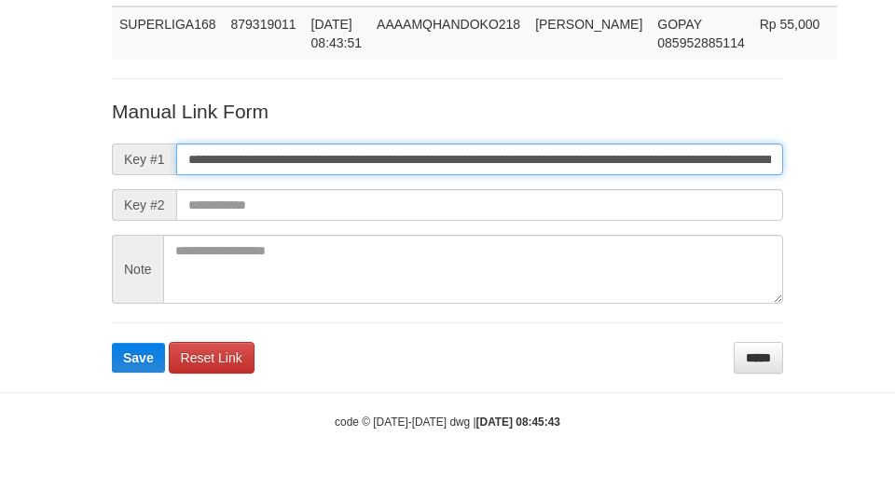
scroll to position [0, 1082]
type input "**********"
click at [112, 343] on button "Save" at bounding box center [138, 358] width 53 height 30
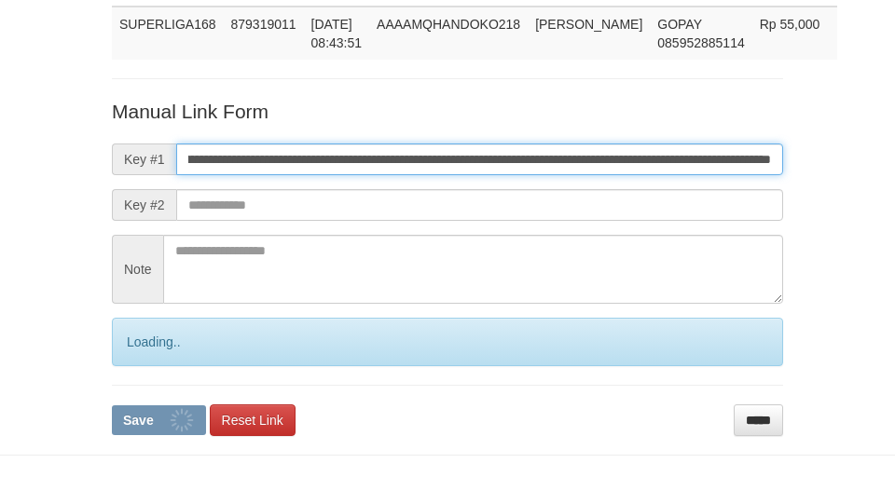
click at [112, 405] on button "Save" at bounding box center [159, 420] width 94 height 30
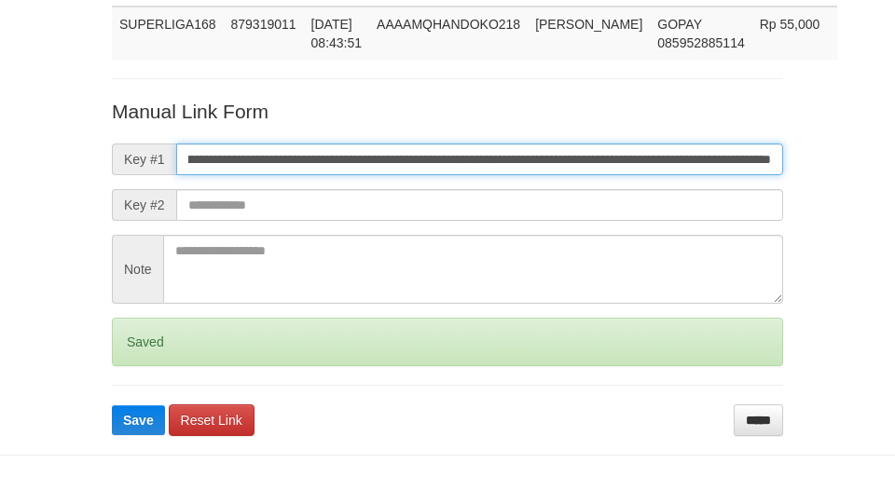
click at [451, 149] on input "**********" at bounding box center [479, 160] width 607 height 32
click at [112, 405] on button "Save" at bounding box center [138, 420] width 53 height 30
click at [449, 149] on input "**********" at bounding box center [479, 160] width 607 height 32
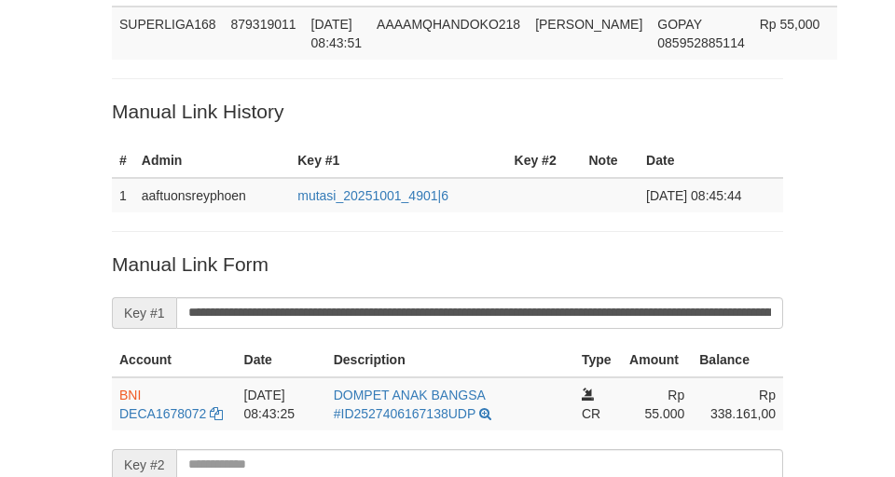
click at [233, 69] on div "Deposit Detail Game/API Trans ID Date Trans. User ID Bank Acc. Name Bank Acc. N…" at bounding box center [447, 271] width 699 height 726
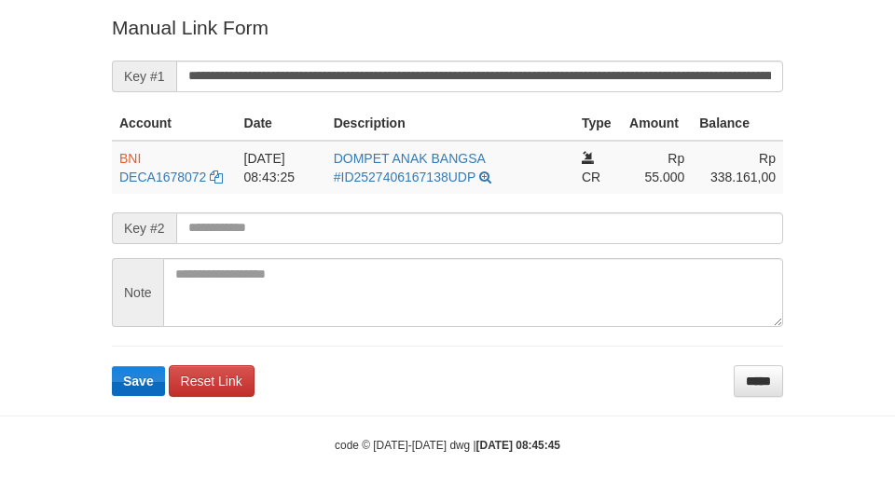
scroll to position [396, 0]
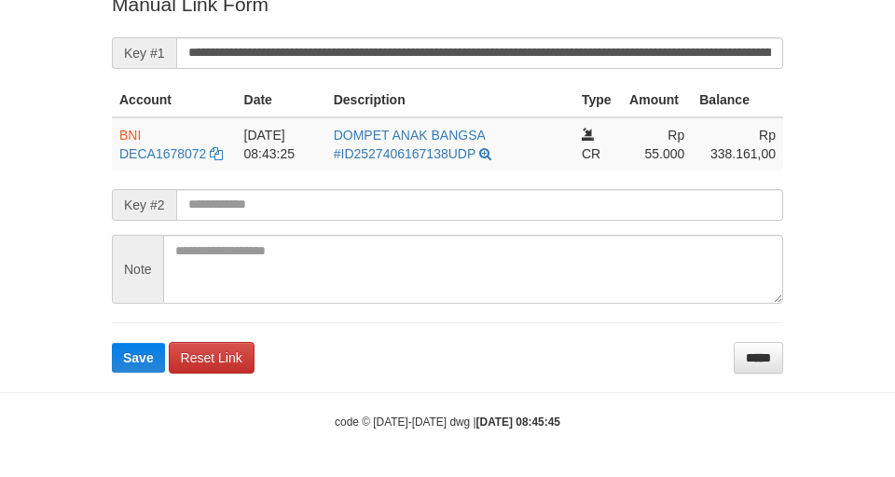
click at [129, 374] on body "Deposit Detail Game/API Trans ID Date Trans. User ID Bank Acc. Name Bank Acc. N…" at bounding box center [447, 40] width 895 height 873
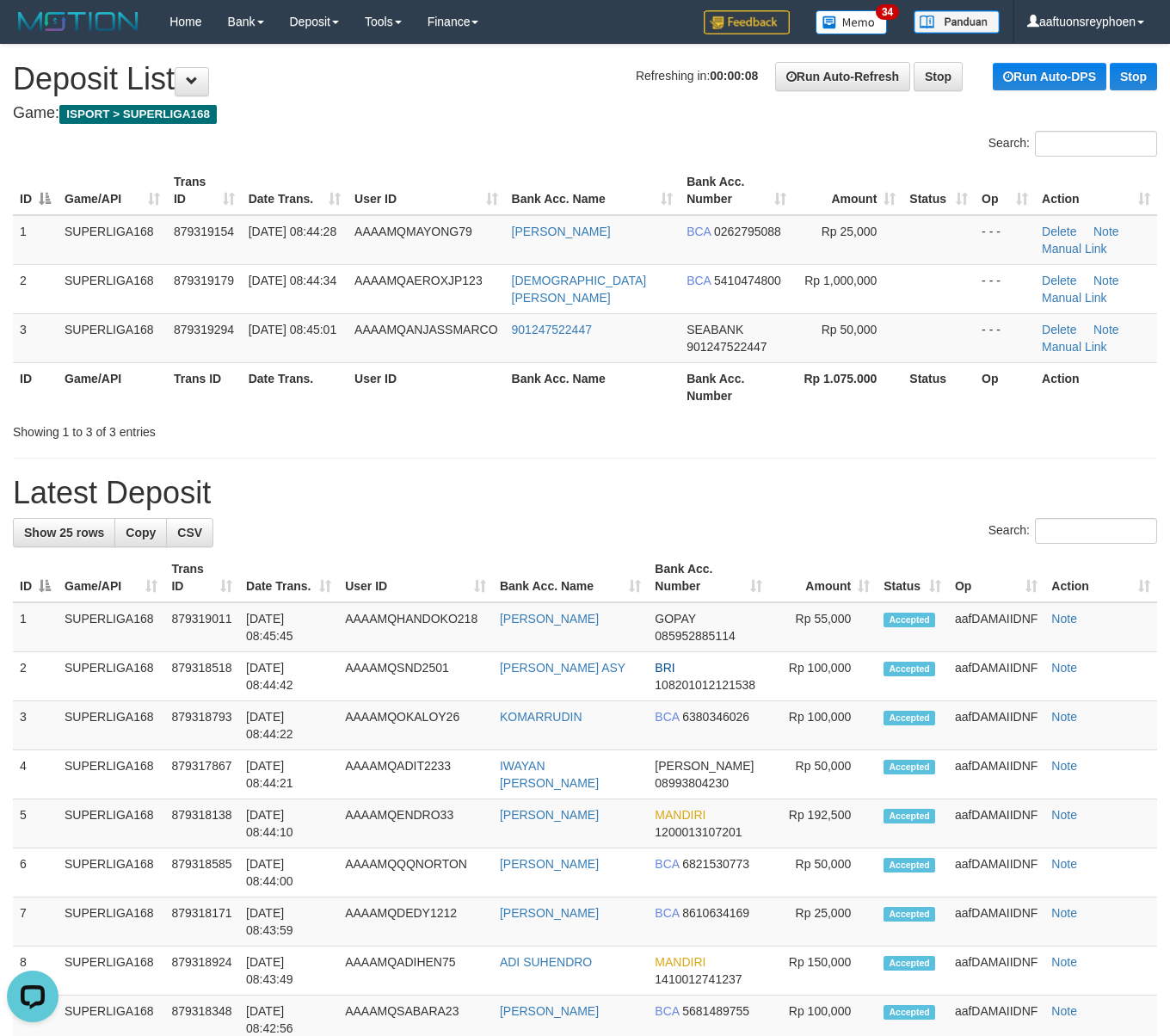
drag, startPoint x: 407, startPoint y: 294, endPoint x: 14, endPoint y: 392, distance: 405.0
click at [370, 310] on td "AAAAMQAEROXJP123" at bounding box center [426, 288] width 157 height 49
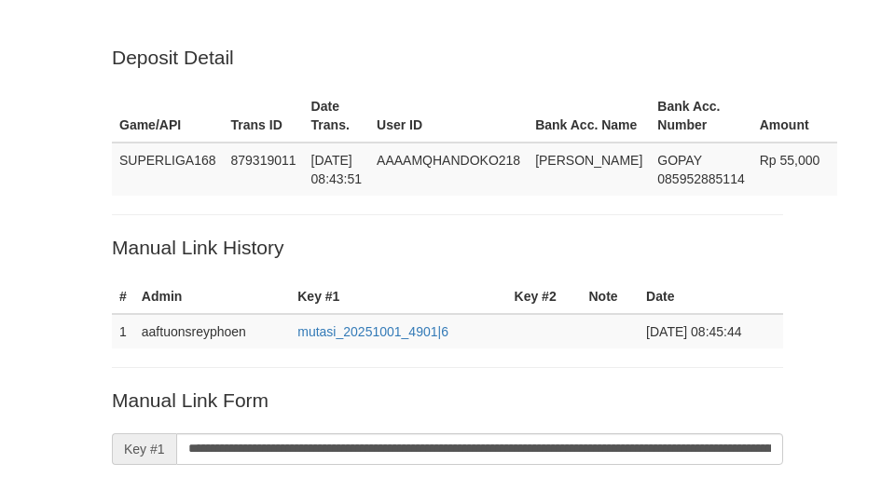
scroll to position [393, 0]
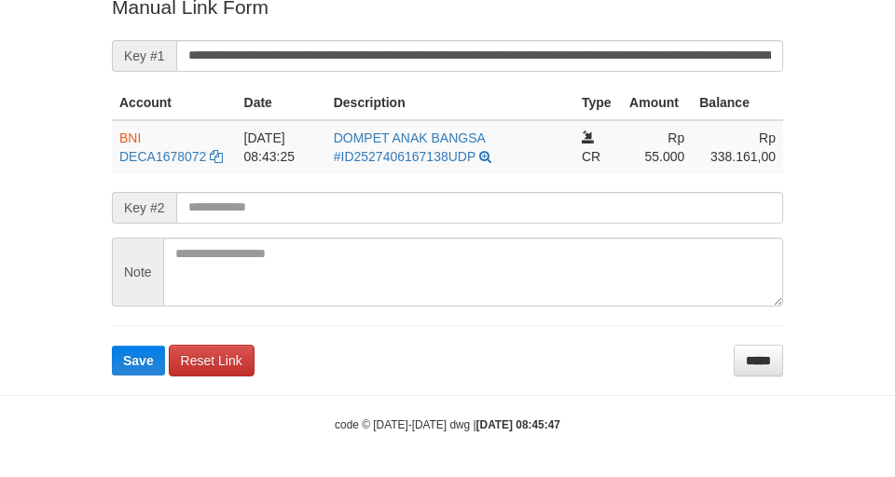
click at [140, 360] on span "Save" at bounding box center [138, 360] width 31 height 15
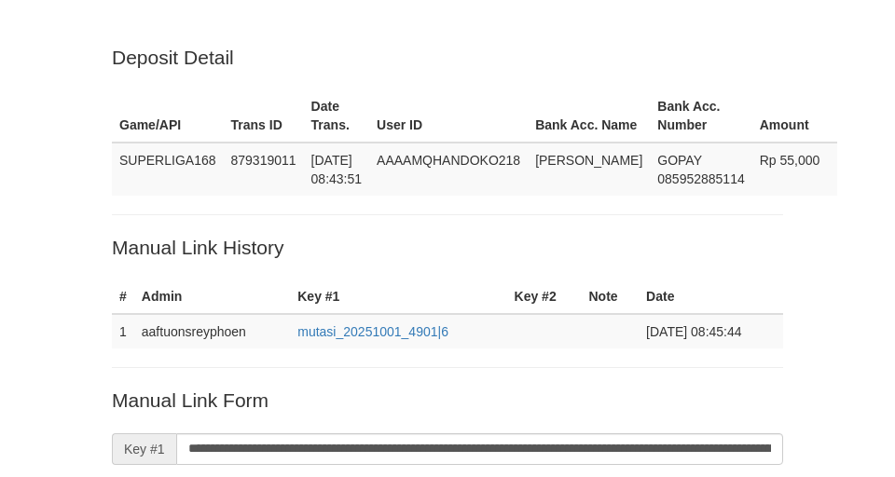
scroll to position [393, 0]
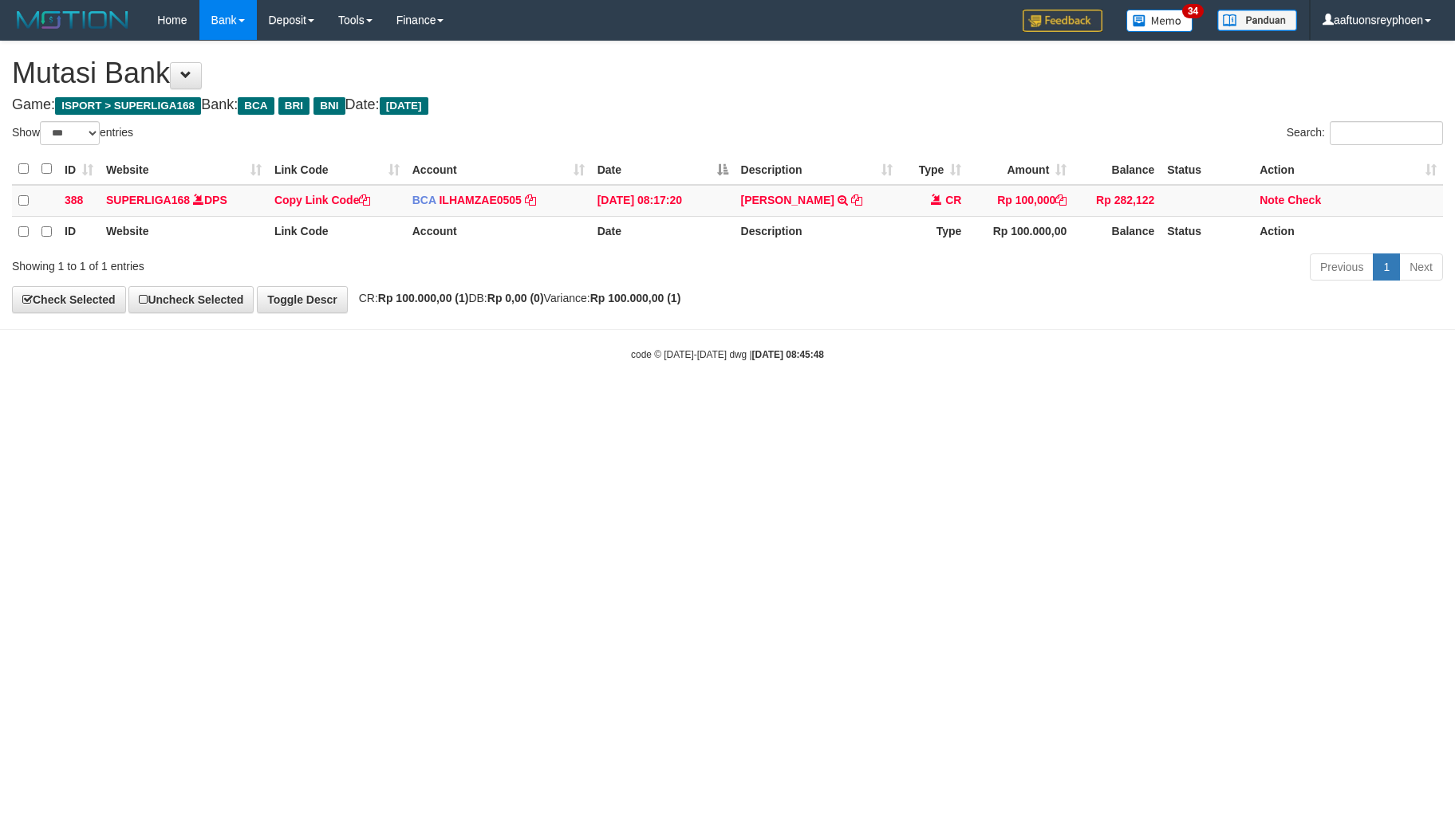
select select "***"
drag, startPoint x: 741, startPoint y: 521, endPoint x: 1449, endPoint y: 464, distance: 710.3
click at [912, 402] on html "Toggle navigation Home Bank Account List Load By Website Group [ISPORT] SUPERLI…" at bounding box center [728, 201] width 1455 height 402
select select "***"
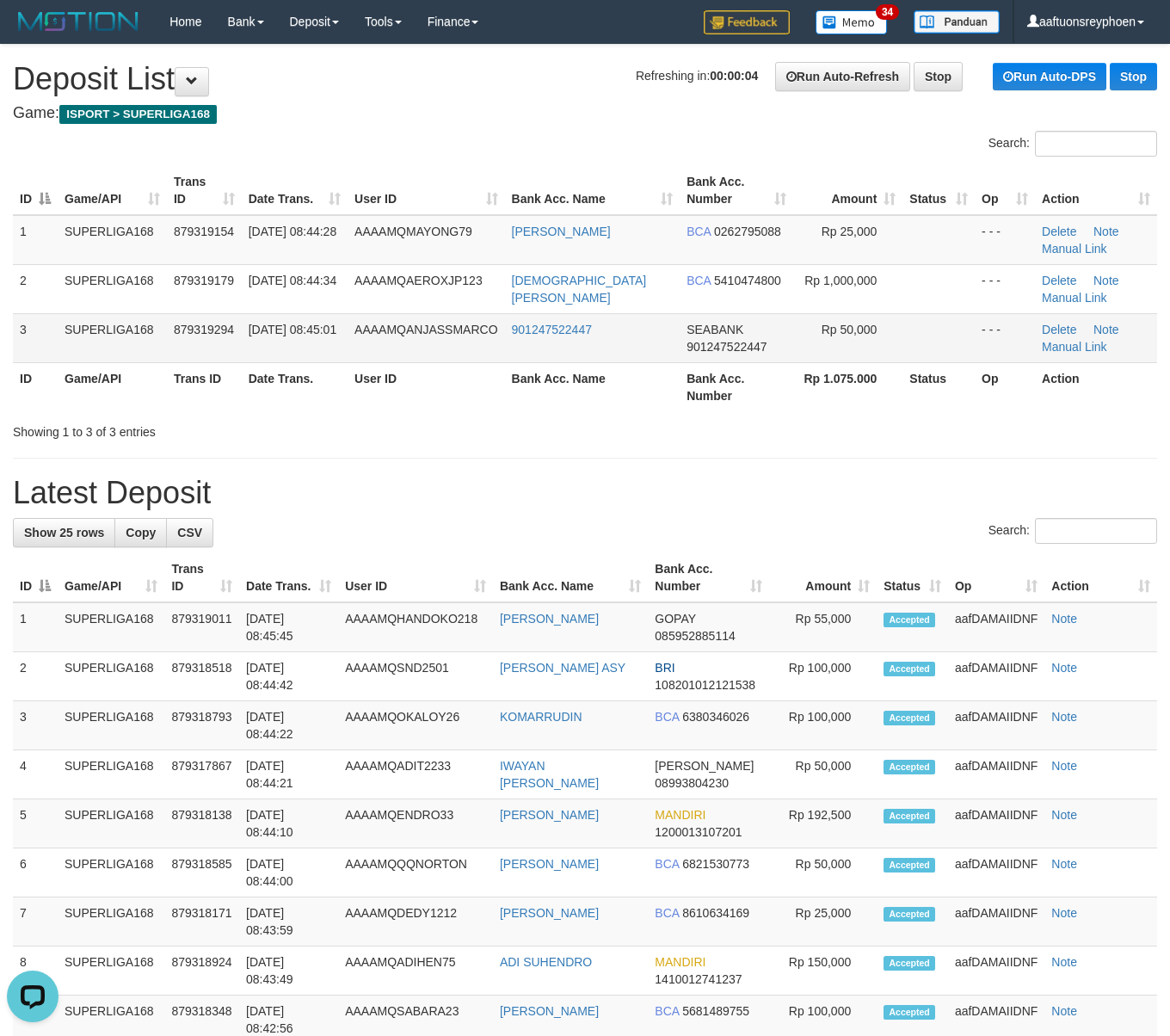
click at [385, 353] on td "AAAAMQANJASSMARCO" at bounding box center [426, 337] width 157 height 49
click at [380, 355] on td "AAAAMQANJASSMARCO" at bounding box center [426, 337] width 157 height 49
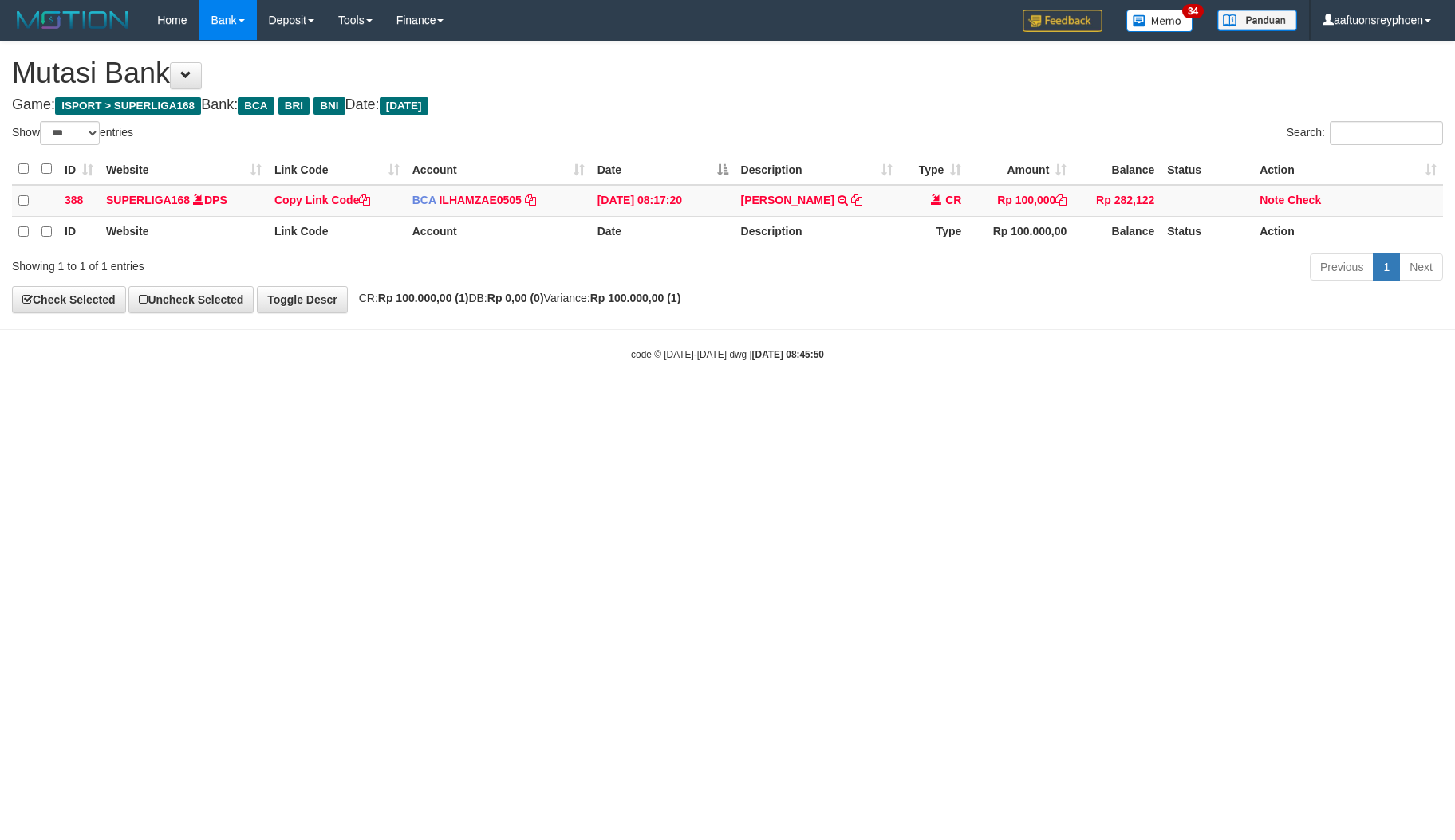
select select "***"
click at [1024, 402] on html "Toggle navigation Home Bank Account List Load By Website Group [ISPORT] SUPERLI…" at bounding box center [728, 201] width 1455 height 402
click at [726, 402] on html "Toggle navigation Home Bank Account List Load By Website Group [ISPORT] SUPERLI…" at bounding box center [728, 201] width 1455 height 402
click at [729, 402] on html "Toggle navigation Home Bank Account List Load By Website Group [ISPORT] SUPERLI…" at bounding box center [728, 201] width 1455 height 402
click at [678, 402] on html "Toggle navigation Home Bank Account List Load By Website Group [ISPORT] SUPERLI…" at bounding box center [728, 201] width 1455 height 402
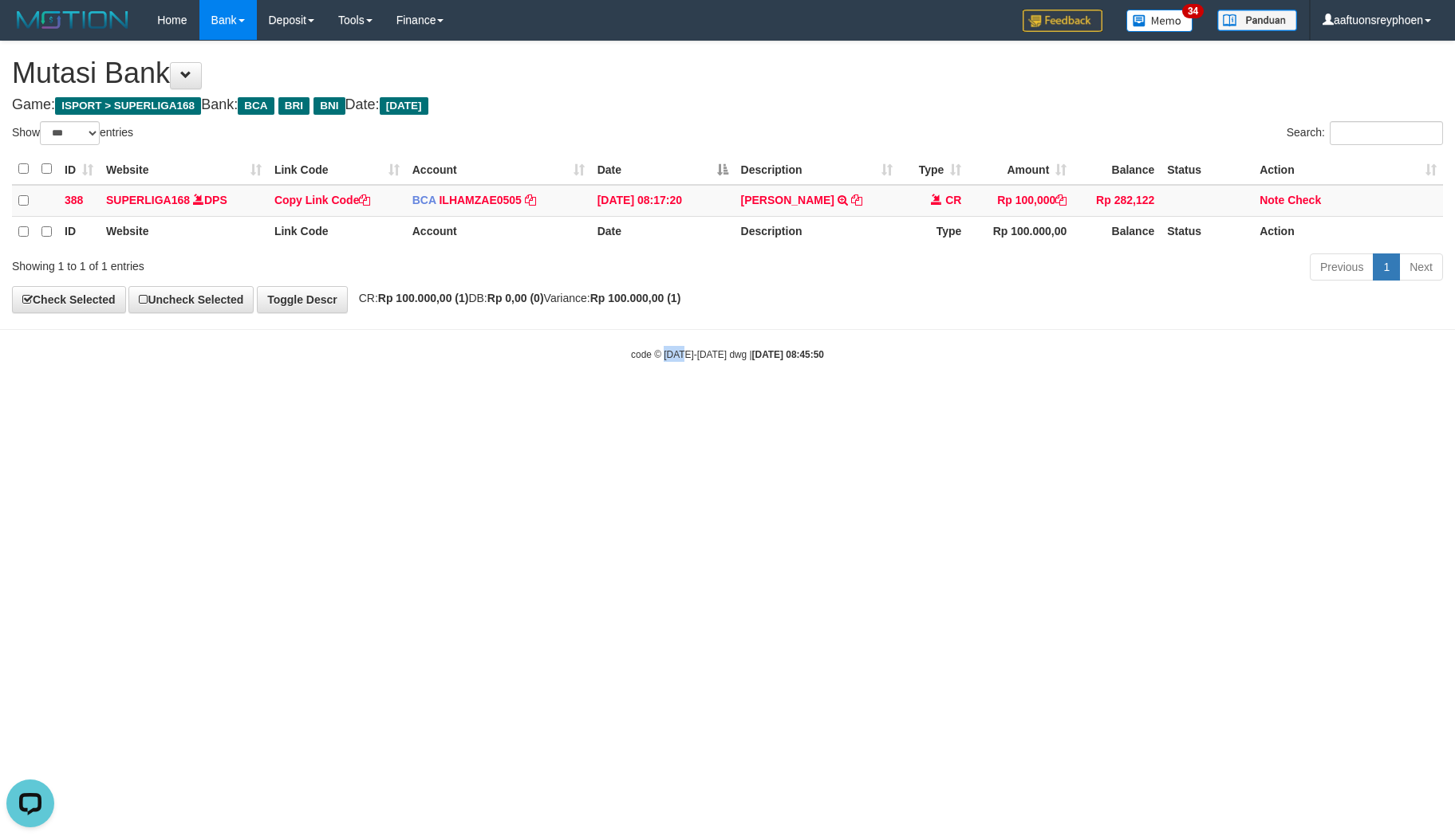
click at [678, 402] on html "Toggle navigation Home Bank Account List Load By Website Group [ISPORT] SUPERLI…" at bounding box center [728, 201] width 1455 height 402
select select "***"
drag, startPoint x: 665, startPoint y: 448, endPoint x: 1268, endPoint y: 364, distance: 608.8
click at [738, 402] on html "Toggle navigation Home Bank Account List Load By Website Group [ISPORT] SUPERLI…" at bounding box center [728, 201] width 1455 height 402
click at [967, 402] on html "Toggle navigation Home Bank Account List Load By Website Group [ISPORT] SUPERLI…" at bounding box center [728, 201] width 1455 height 402
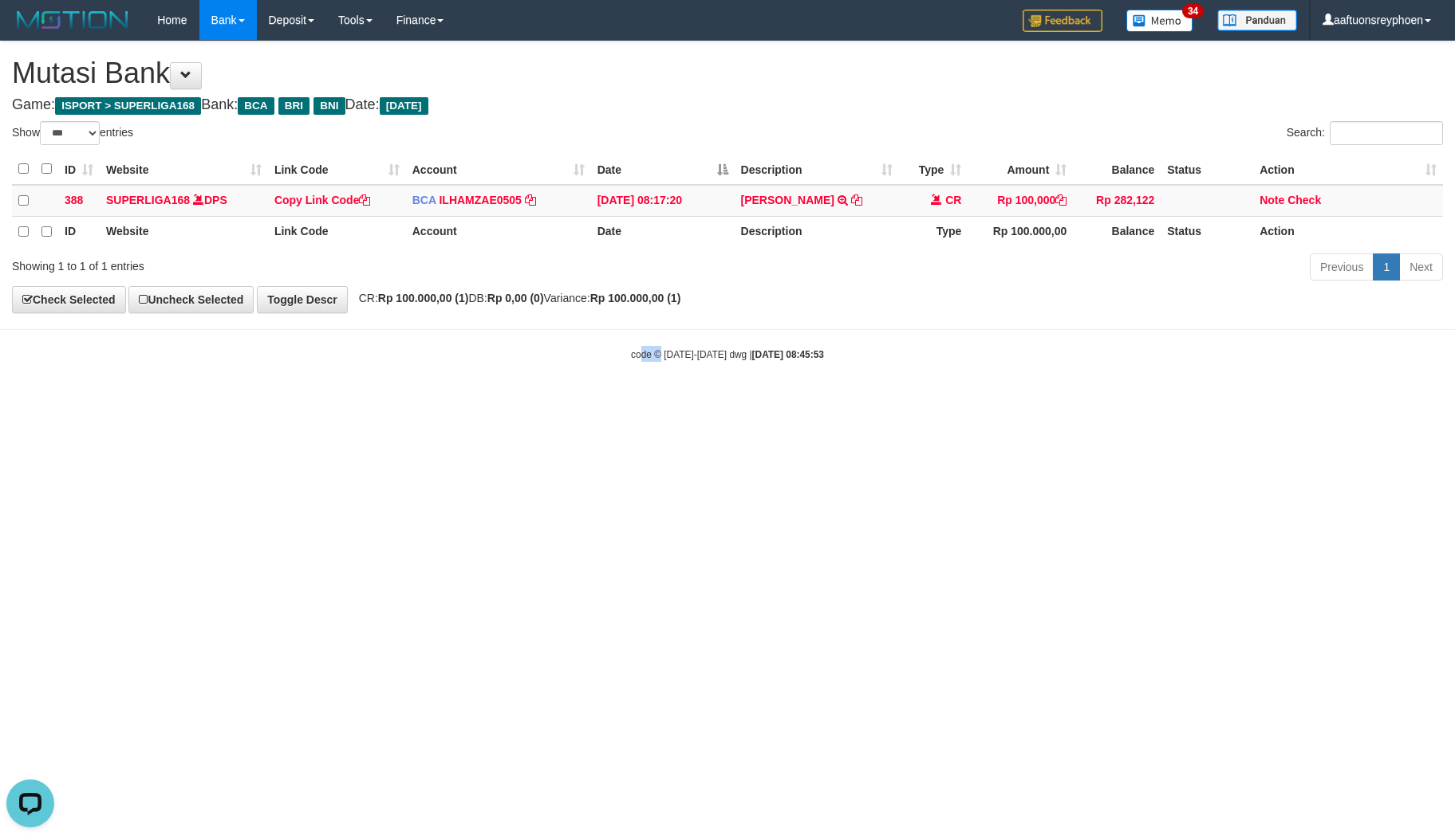
drag, startPoint x: 639, startPoint y: 539, endPoint x: 1169, endPoint y: 431, distance: 540.9
click at [741, 402] on html "Toggle navigation Home Bank Account List Load By Website Group [ISPORT] SUPERLI…" at bounding box center [728, 201] width 1455 height 402
select select "***"
click at [1254, 402] on html "Toggle navigation Home Bank Account List Load By Website Group [ISPORT] SUPERLI…" at bounding box center [728, 201] width 1455 height 402
click at [1054, 402] on html "Toggle navigation Home Bank Account List Load By Website Group [ISPORT] SUPERLI…" at bounding box center [728, 201] width 1455 height 402
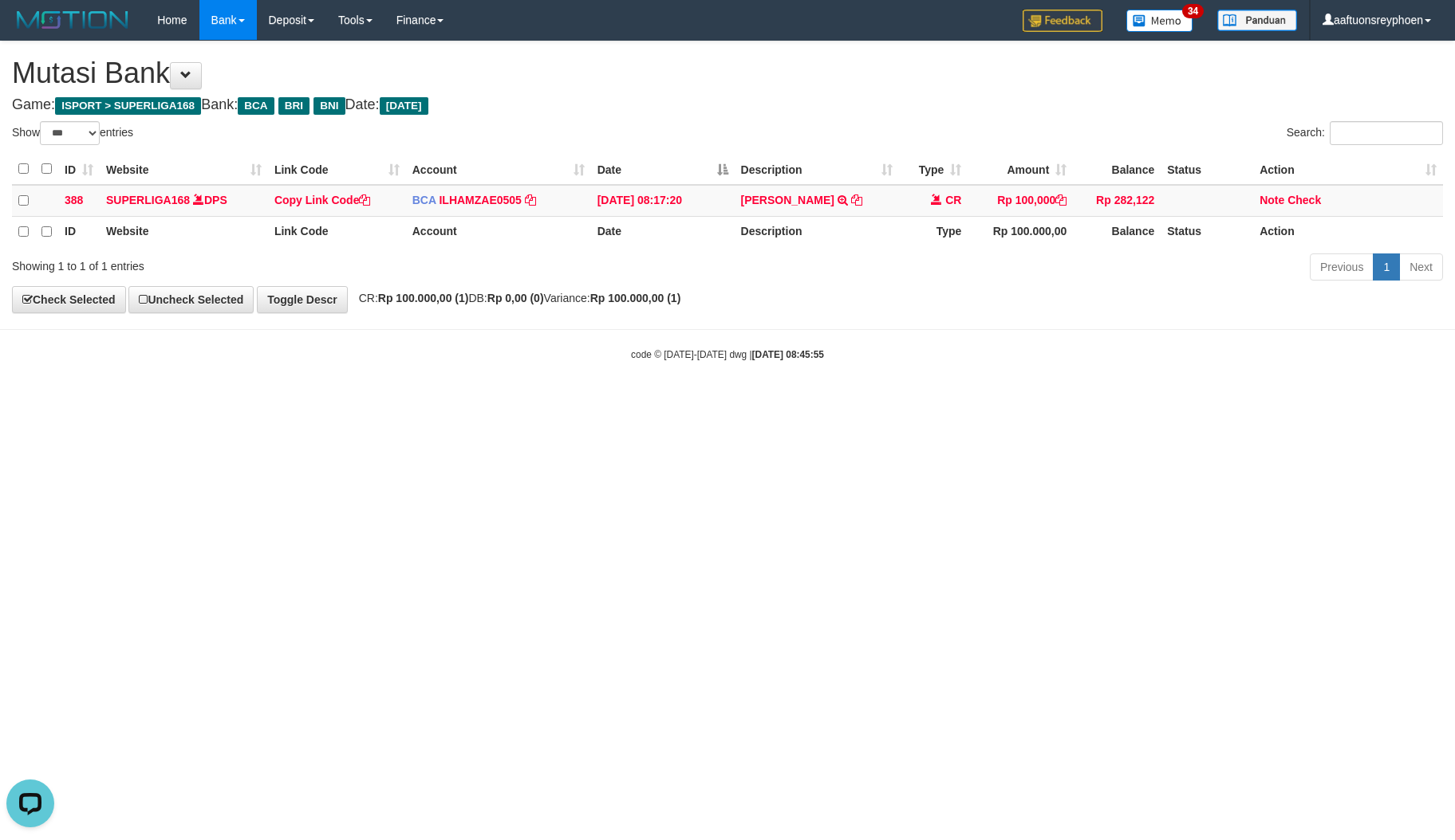
drag, startPoint x: 733, startPoint y: 498, endPoint x: 824, endPoint y: 524, distance: 94.6
click at [747, 402] on html "Toggle navigation Home Bank Account List Load By Website Group [ISPORT] SUPERLI…" at bounding box center [728, 201] width 1455 height 402
drag, startPoint x: 837, startPoint y: 507, endPoint x: 1444, endPoint y: 386, distance: 618.9
click at [894, 402] on html "Toggle navigation Home Bank Account List Load By Website Group [ISPORT] SUPERLI…" at bounding box center [728, 201] width 1455 height 402
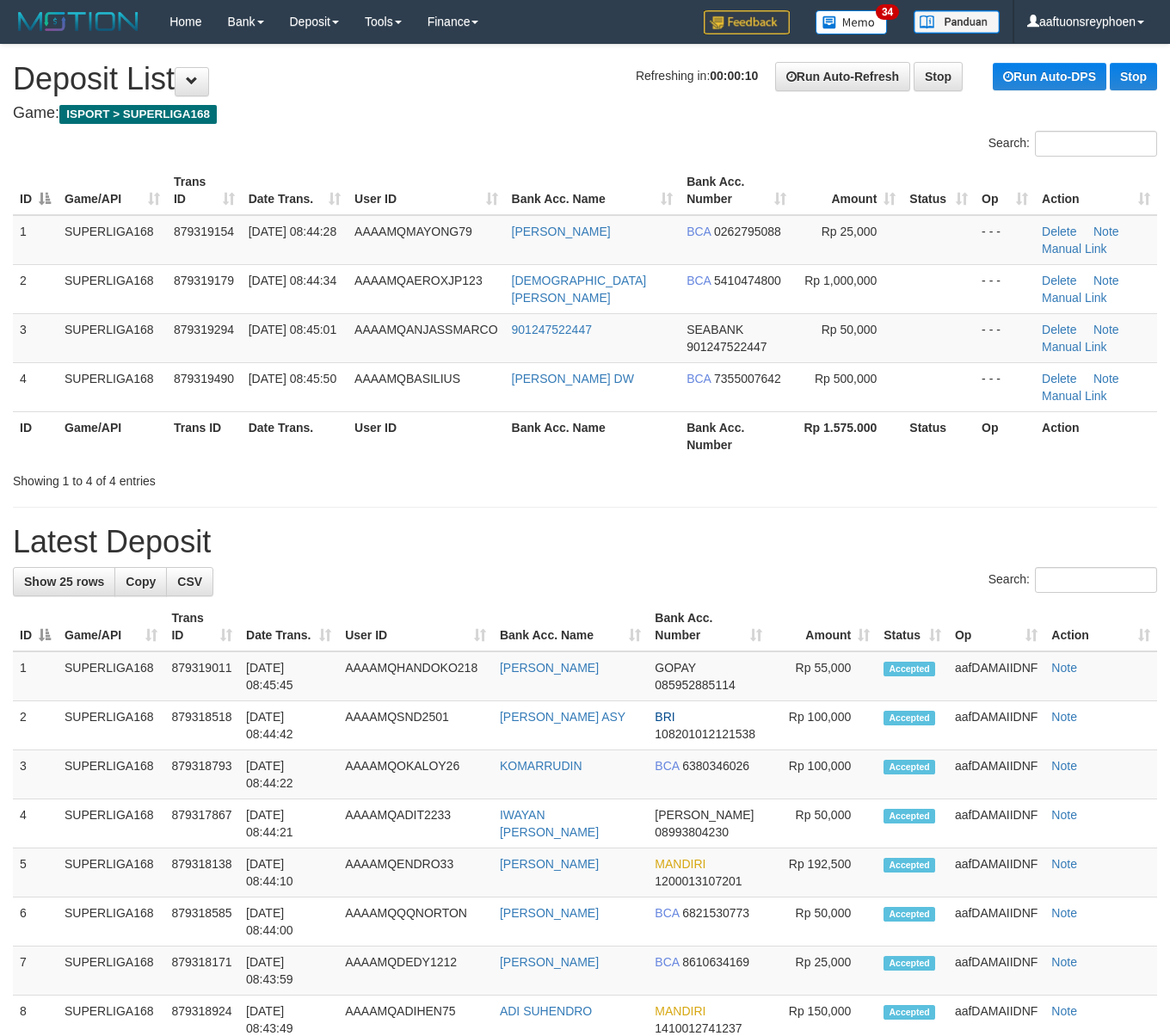
drag, startPoint x: 252, startPoint y: 356, endPoint x: 1, endPoint y: 387, distance: 252.9
click at [242, 356] on td "[DATE] 08:45:01" at bounding box center [295, 337] width 106 height 49
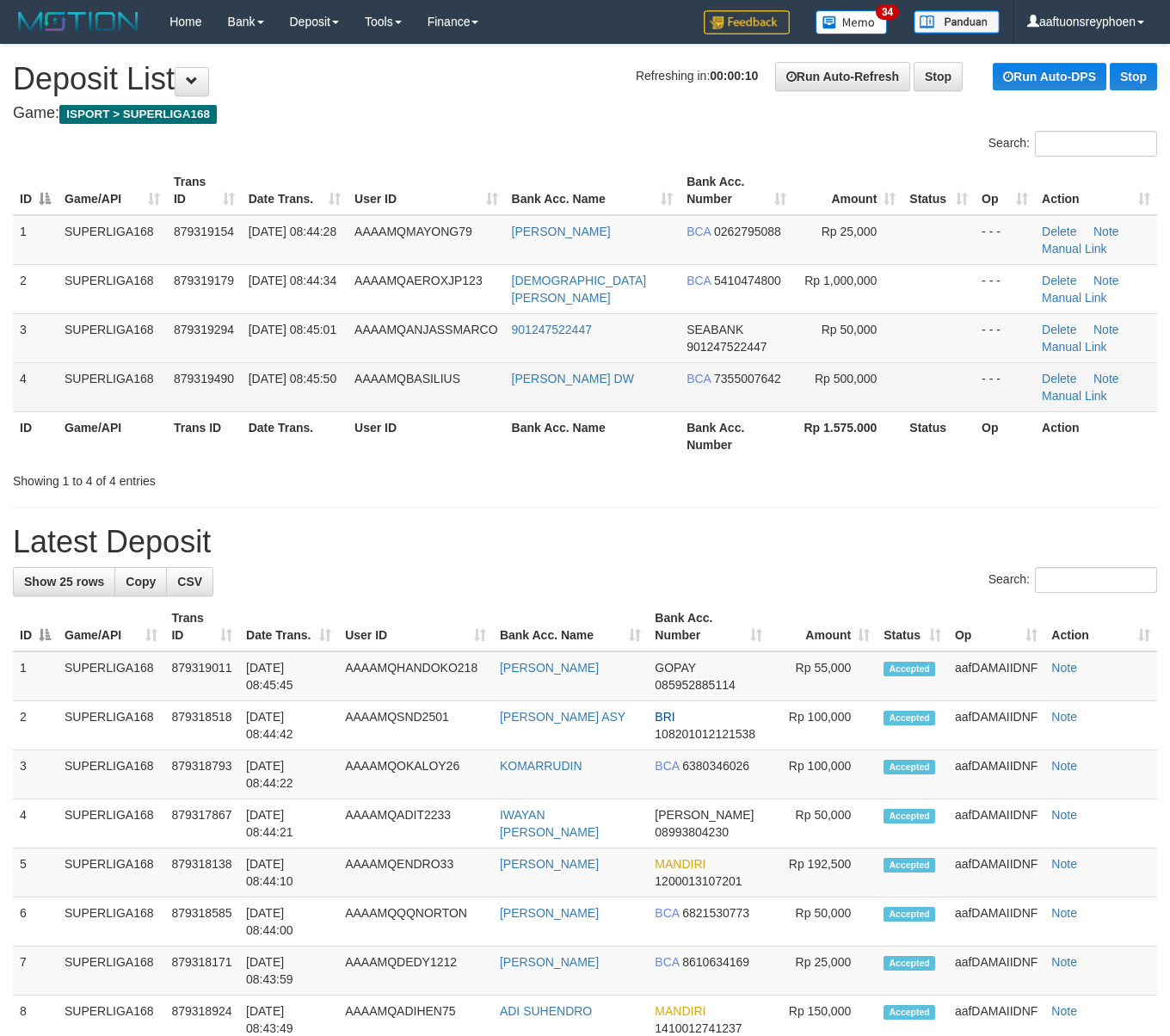
click at [60, 366] on td "SUPERLIGA168" at bounding box center [112, 386] width 109 height 49
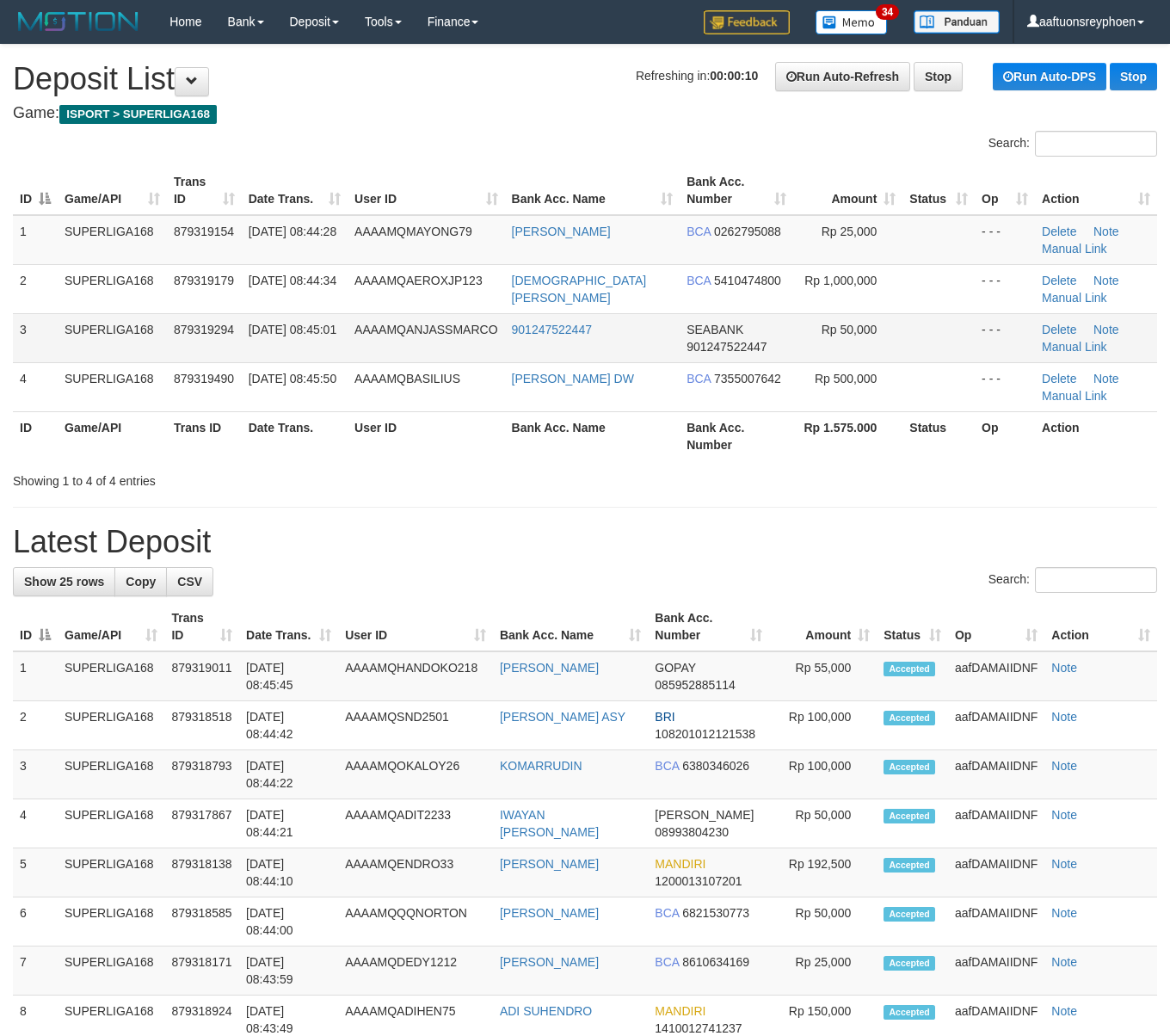
click at [54, 318] on td "3" at bounding box center [35, 337] width 44 height 49
drag, startPoint x: 54, startPoint y: 318, endPoint x: 4, endPoint y: 341, distance: 55.0
click at [36, 323] on td "3" at bounding box center [35, 337] width 44 height 49
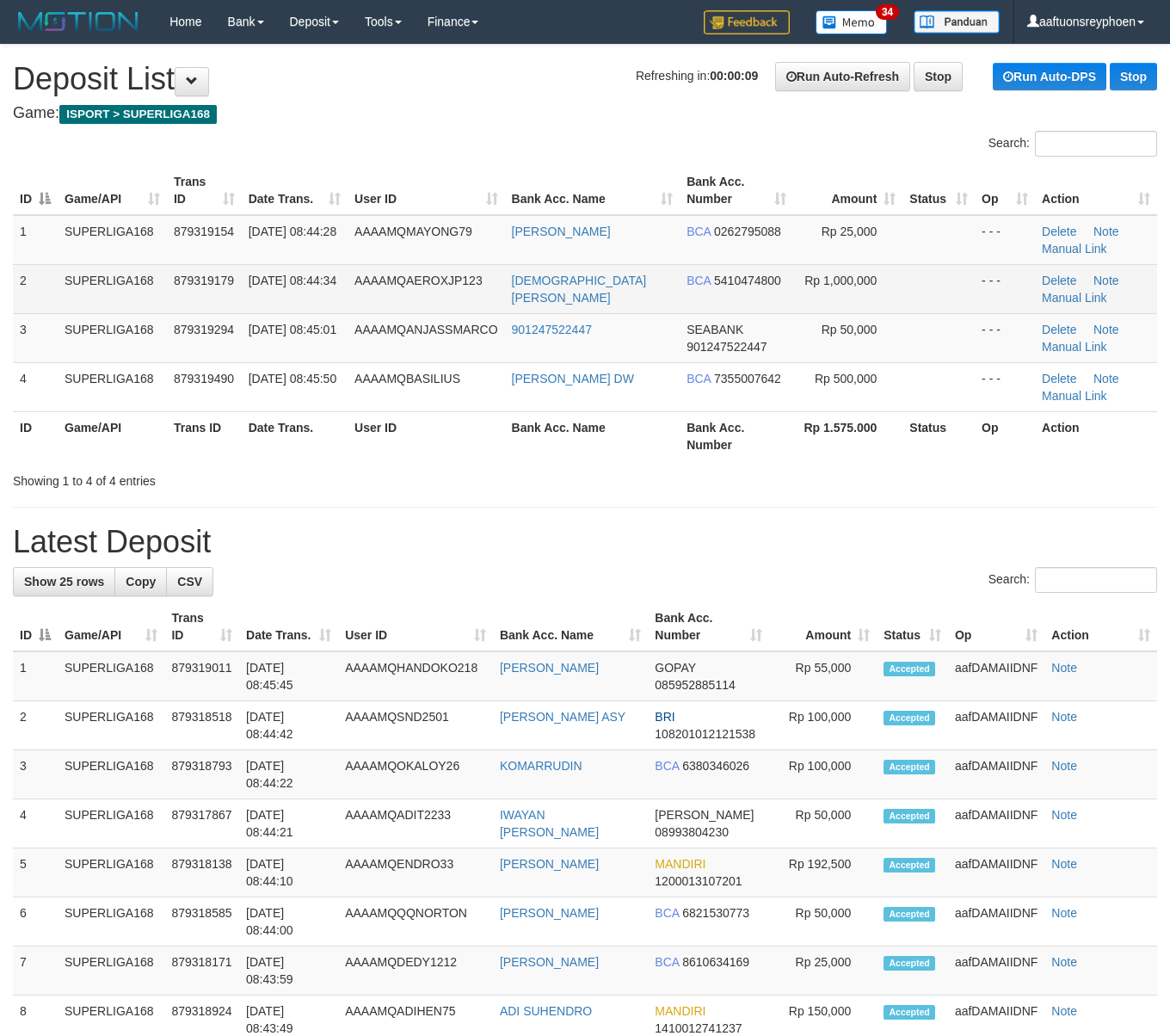
click at [63, 290] on td "SUPERLIGA168" at bounding box center [112, 288] width 109 height 49
click at [54, 290] on td "2" at bounding box center [35, 288] width 44 height 49
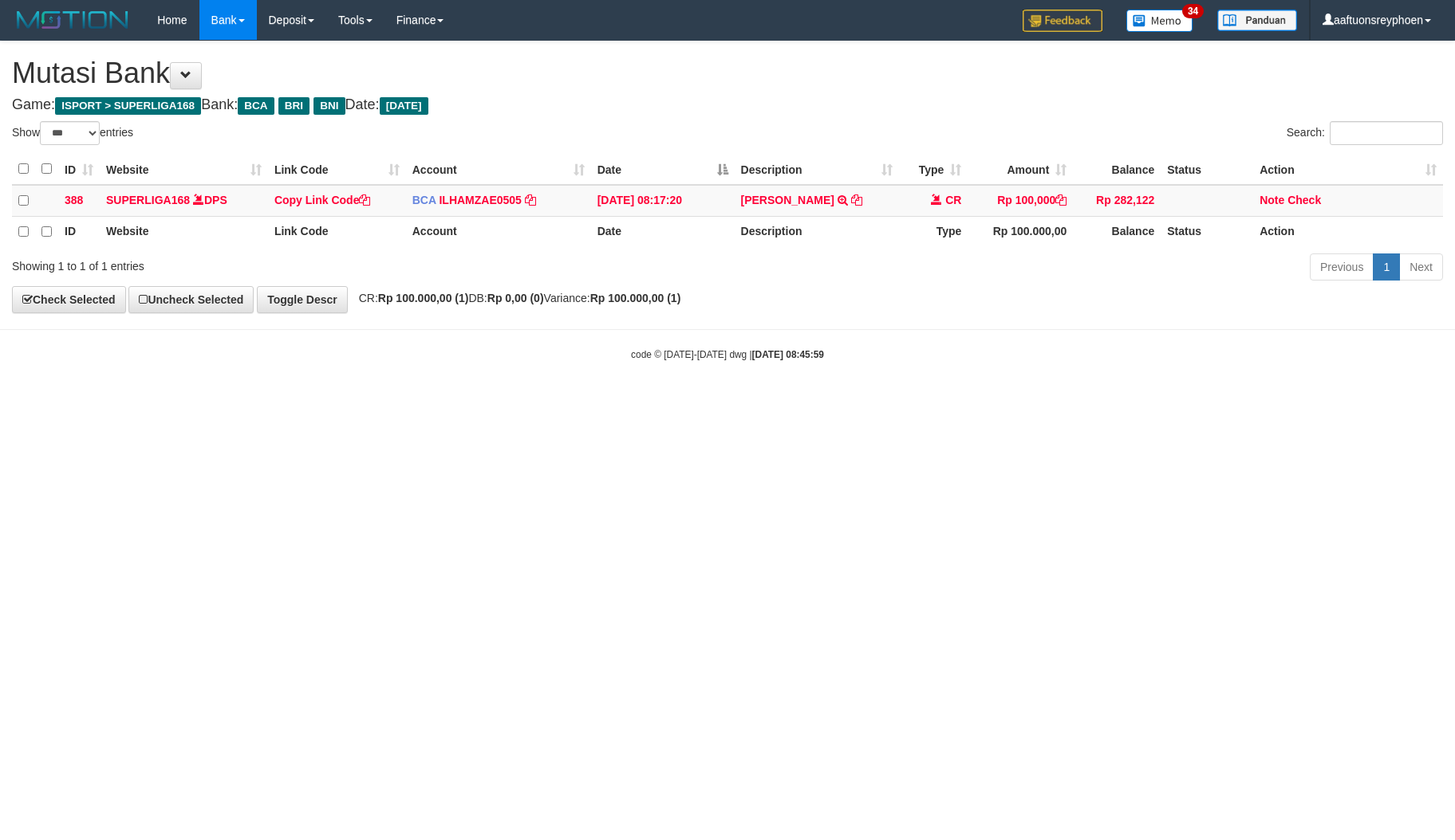
select select "***"
click at [740, 402] on html "Toggle navigation Home Bank Account List Load By Website Group [ISPORT] SUPERLI…" at bounding box center [728, 201] width 1455 height 402
click at [849, 402] on html "Toggle navigation Home Bank Account List Load By Website Group [ISPORT] SUPERLI…" at bounding box center [728, 201] width 1455 height 402
drag, startPoint x: 737, startPoint y: 508, endPoint x: 1399, endPoint y: 441, distance: 665.4
click at [846, 402] on html "Toggle navigation Home Bank Account List Load By Website Group [ISPORT] SUPERLI…" at bounding box center [728, 201] width 1455 height 402
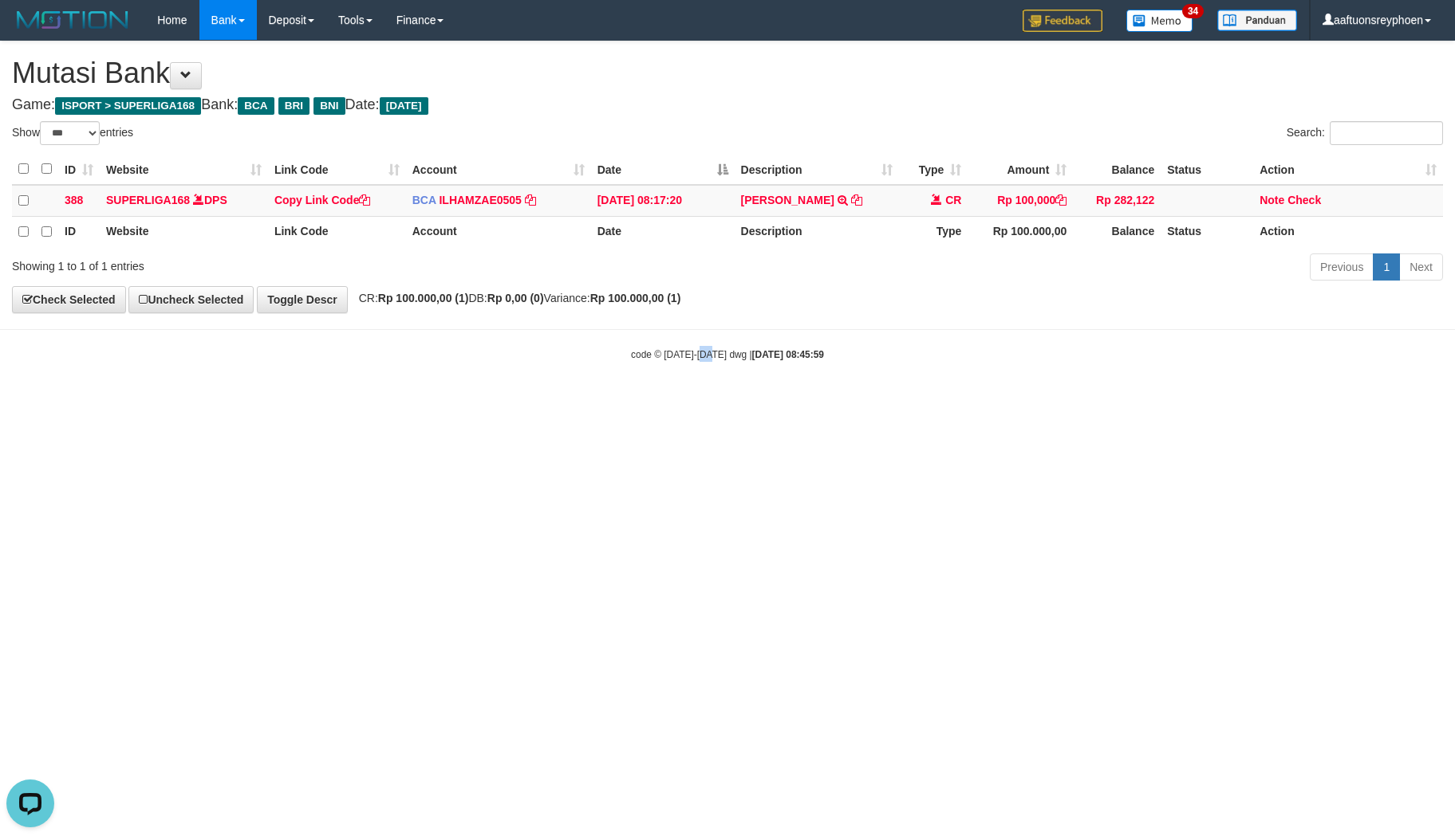
click at [1409, 402] on html "Toggle navigation Home Bank Account List Load By Website Group [ISPORT] SUPERLI…" at bounding box center [728, 201] width 1455 height 402
drag, startPoint x: 753, startPoint y: 531, endPoint x: 1452, endPoint y: 435, distance: 705.6
click at [939, 402] on html "Toggle navigation Home Bank Account List Load By Website Group [ISPORT] SUPERLI…" at bounding box center [728, 201] width 1455 height 402
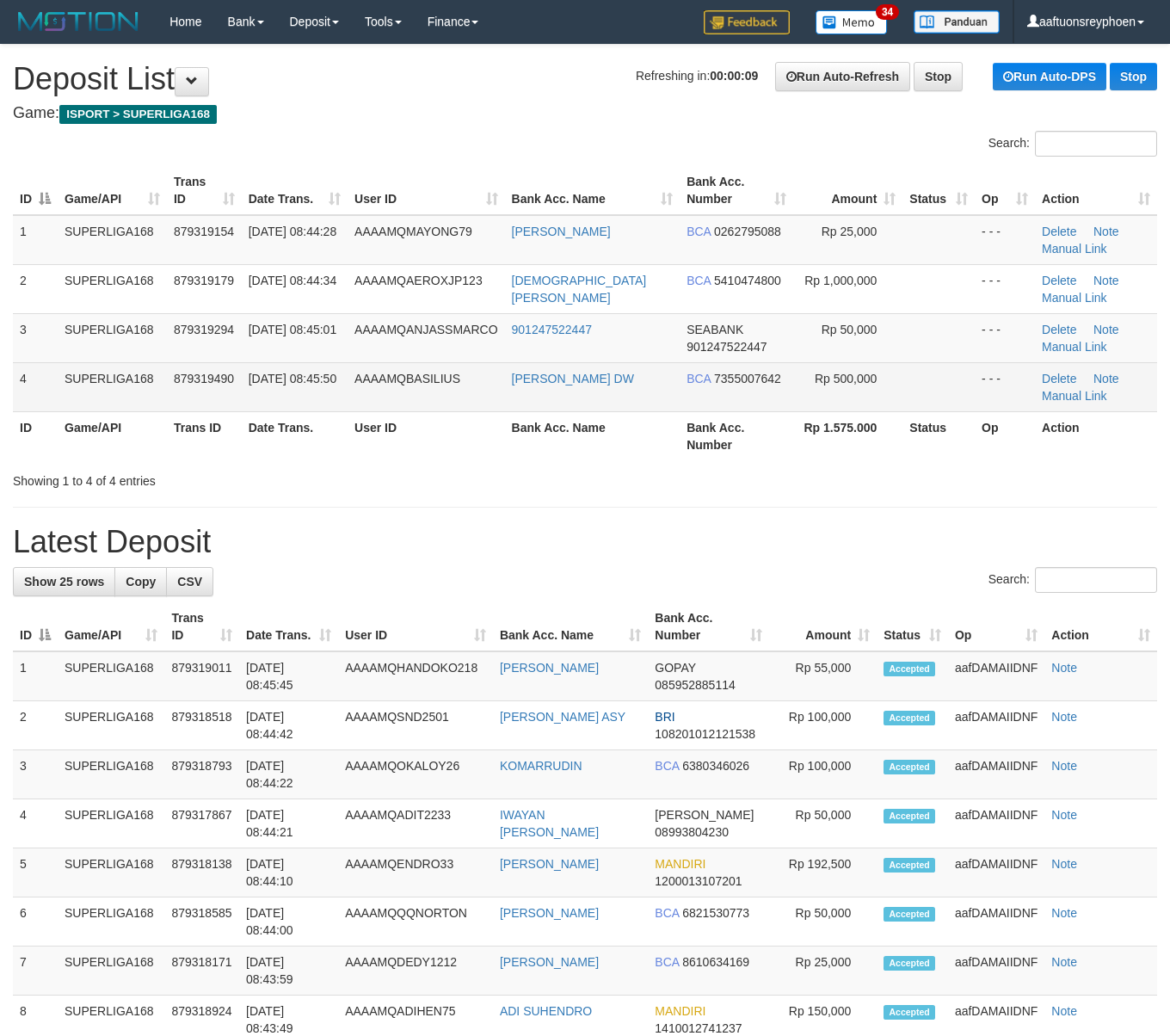
drag, startPoint x: 126, startPoint y: 390, endPoint x: 1, endPoint y: 425, distance: 129.8
click at [125, 390] on td "SUPERLIGA168" at bounding box center [112, 386] width 109 height 49
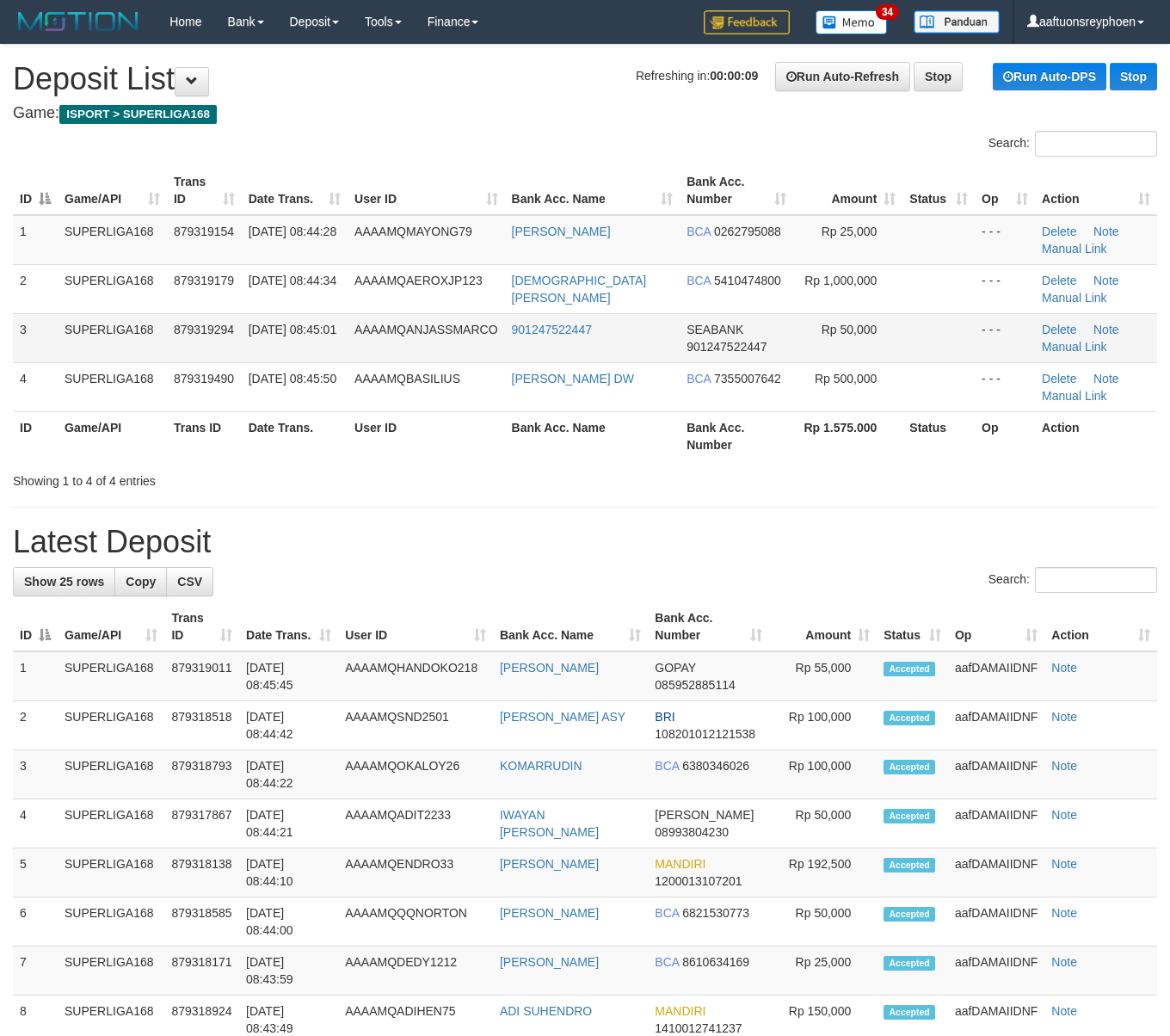
click at [407, 334] on span "AAAAMQANJASSMARCO" at bounding box center [426, 329] width 143 height 14
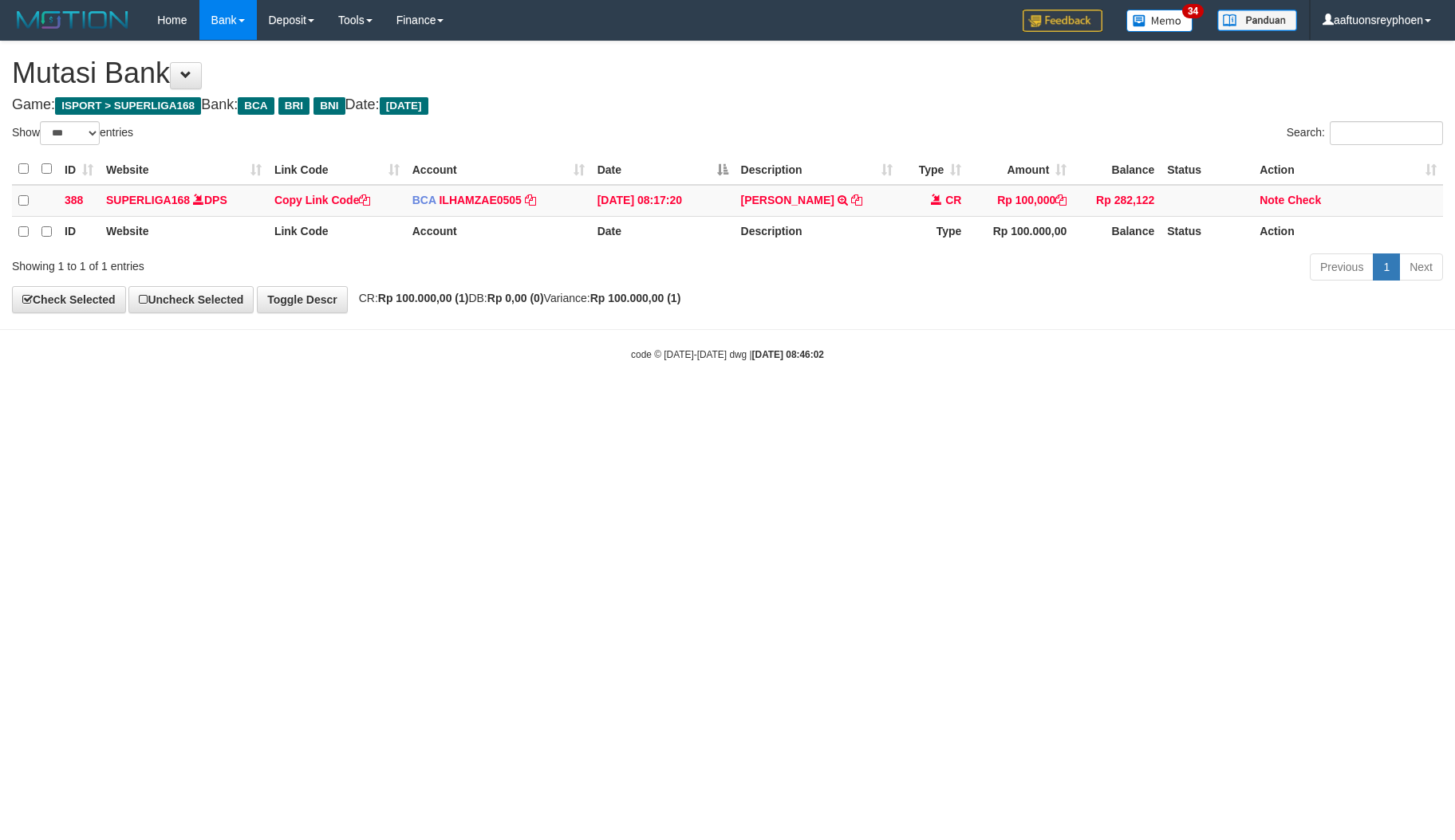
select select "***"
click at [1210, 402] on html "Toggle navigation Home Bank Account List Load By Website Group [ISPORT] SUPERLI…" at bounding box center [728, 201] width 1455 height 402
click at [773, 402] on html "Toggle navigation Home Bank Account List Load By Website Group [ISPORT] SUPERLI…" at bounding box center [728, 201] width 1455 height 402
click at [770, 402] on html "Toggle navigation Home Bank Account List Load By Website Group [ISPORT] SUPERLI…" at bounding box center [728, 201] width 1455 height 402
drag, startPoint x: 748, startPoint y: 495, endPoint x: 1173, endPoint y: 457, distance: 426.7
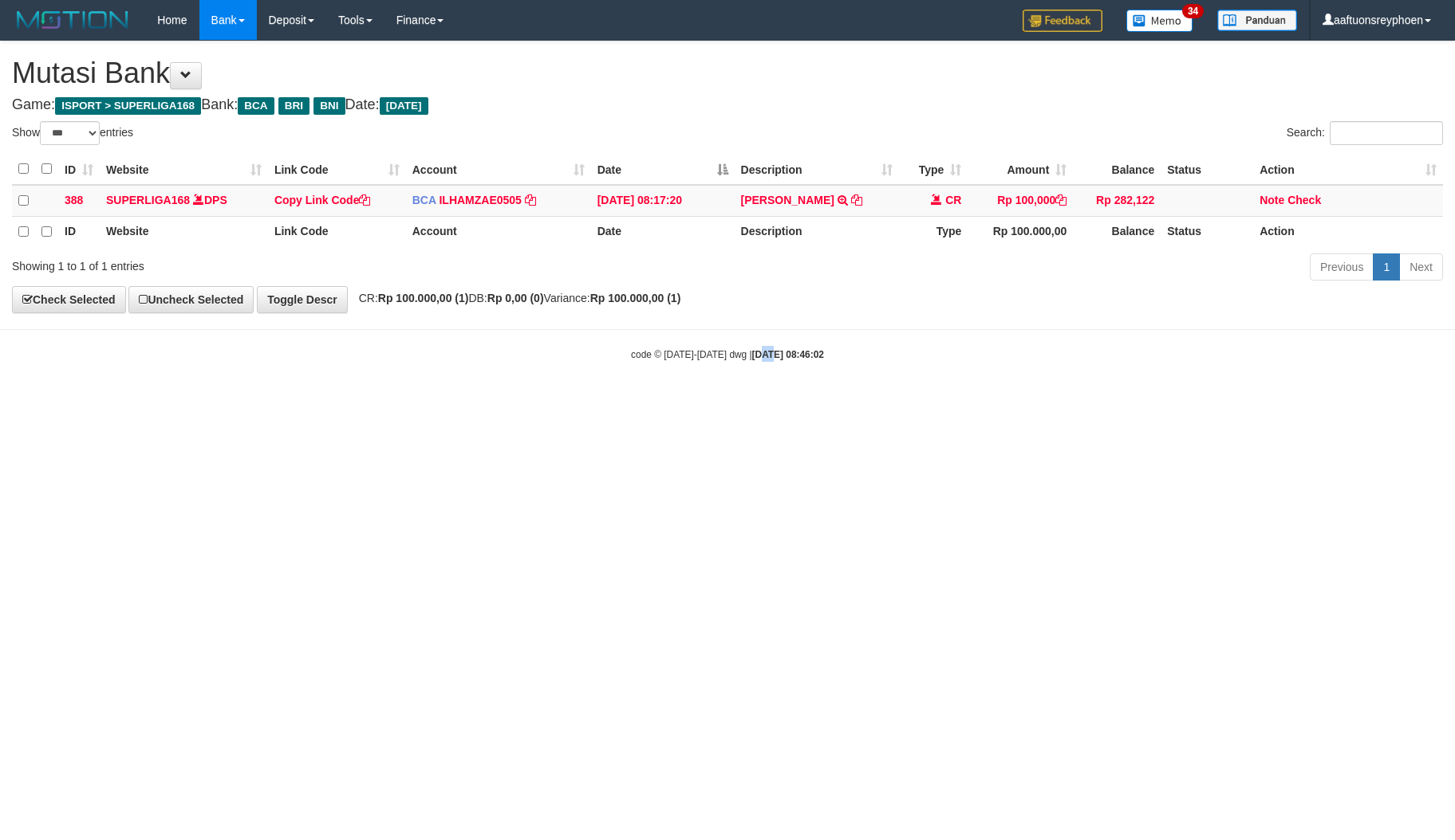
click at [779, 402] on html "Toggle navigation Home Bank Account List Load By Website Group [ISPORT] SUPERLI…" at bounding box center [728, 201] width 1455 height 402
drag, startPoint x: 1379, startPoint y: 418, endPoint x: 769, endPoint y: 509, distance: 616.8
click at [1374, 402] on html "Toggle navigation Home Bank Account List Load By Website Group [ISPORT] SUPERLI…" at bounding box center [728, 201] width 1455 height 402
click at [643, 402] on html "Toggle navigation Home Bank Account List Load By Website Group [ISPORT] SUPERLI…" at bounding box center [728, 201] width 1455 height 402
drag, startPoint x: 674, startPoint y: 508, endPoint x: 1446, endPoint y: 375, distance: 783.4
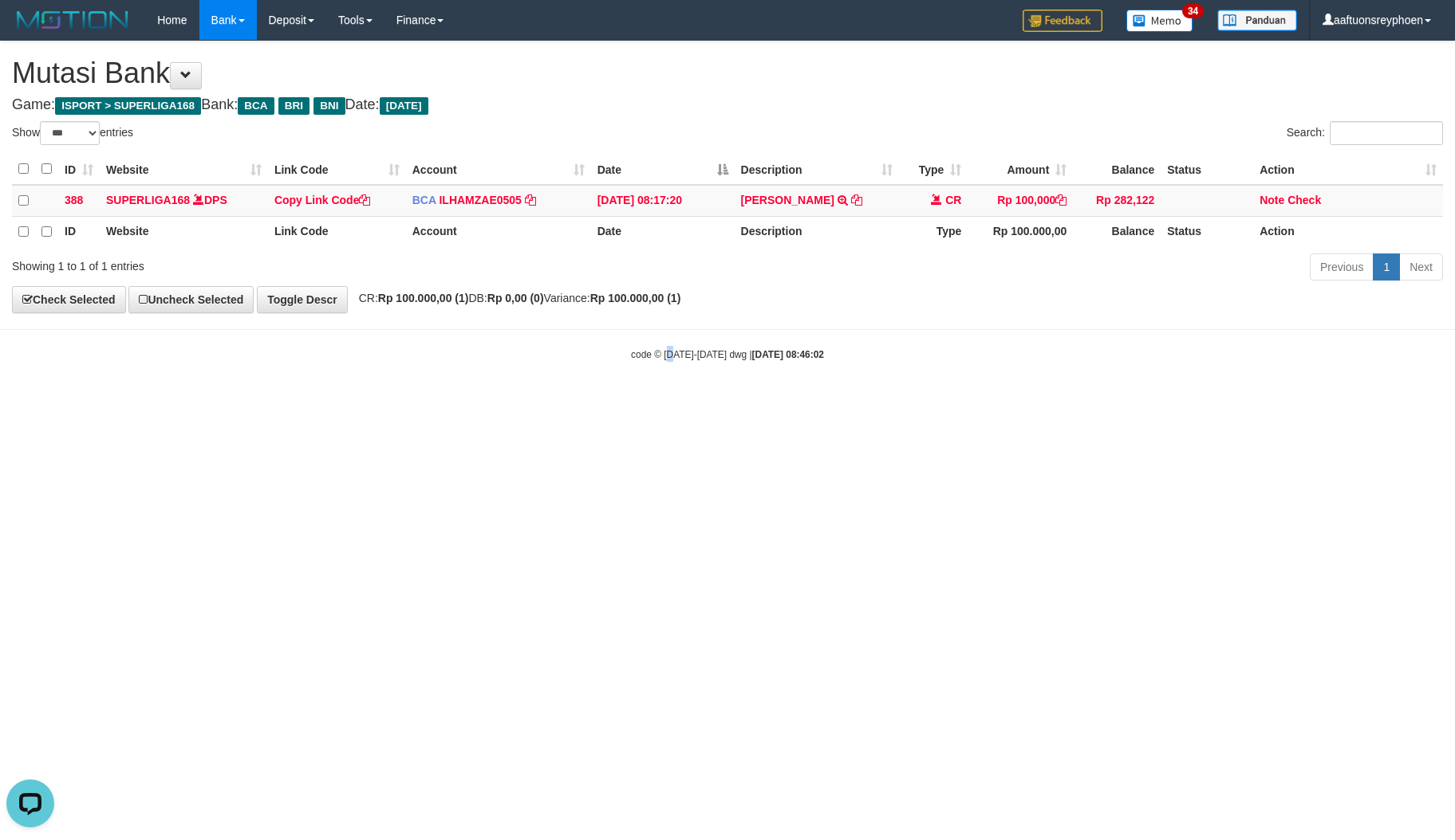
click at [685, 402] on html "Toggle navigation Home Bank Account List Load By Website Group [ISPORT] SUPERLI…" at bounding box center [728, 201] width 1455 height 402
drag, startPoint x: 807, startPoint y: 432, endPoint x: 907, endPoint y: 416, distance: 101.3
click at [818, 402] on html "Toggle navigation Home Bank Account List Load By Website Group [ISPORT] SUPERLI…" at bounding box center [728, 201] width 1455 height 402
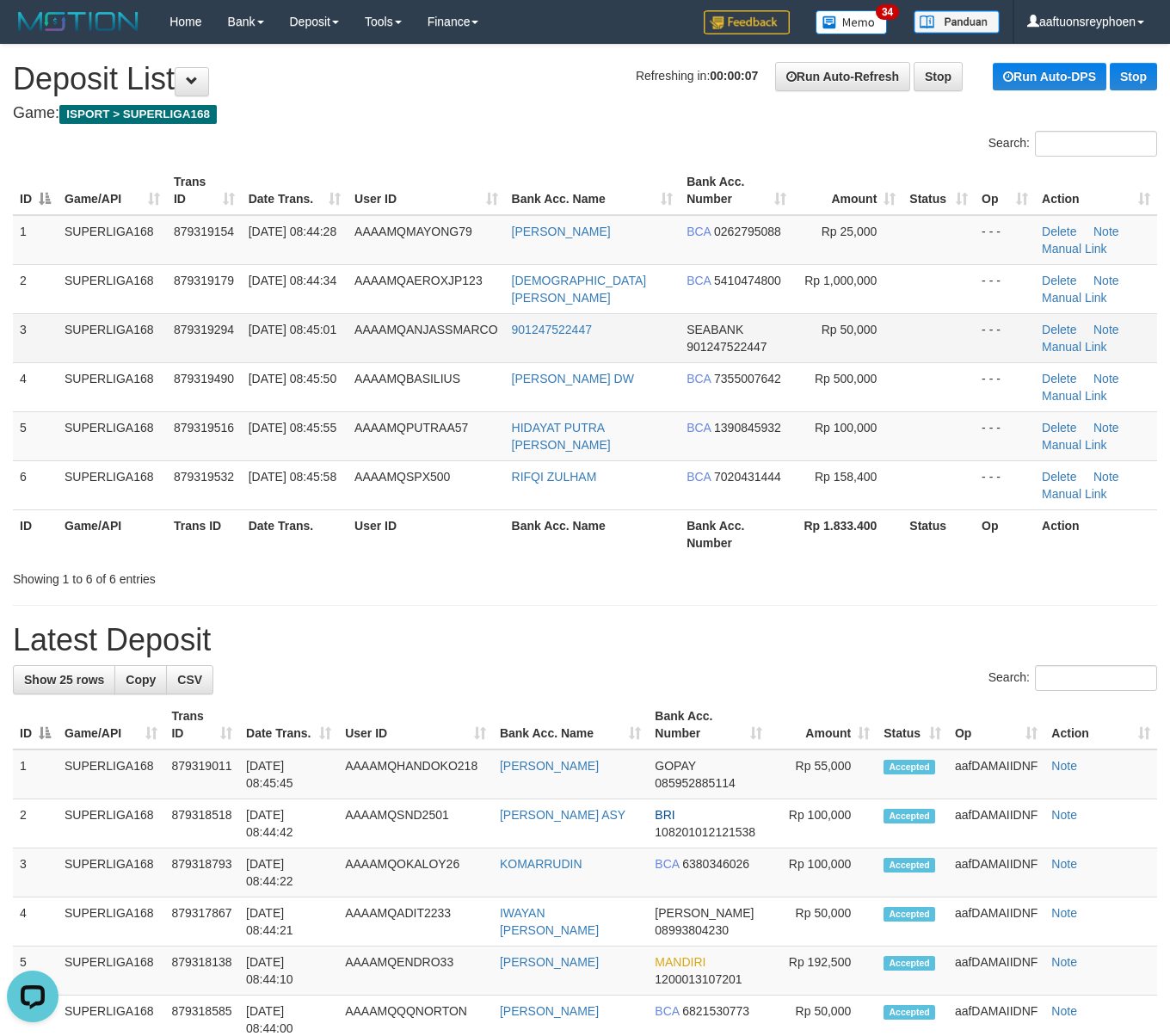
click at [29, 313] on td "3" at bounding box center [35, 337] width 44 height 49
click at [155, 334] on td "SUPERLIGA168" at bounding box center [112, 337] width 109 height 49
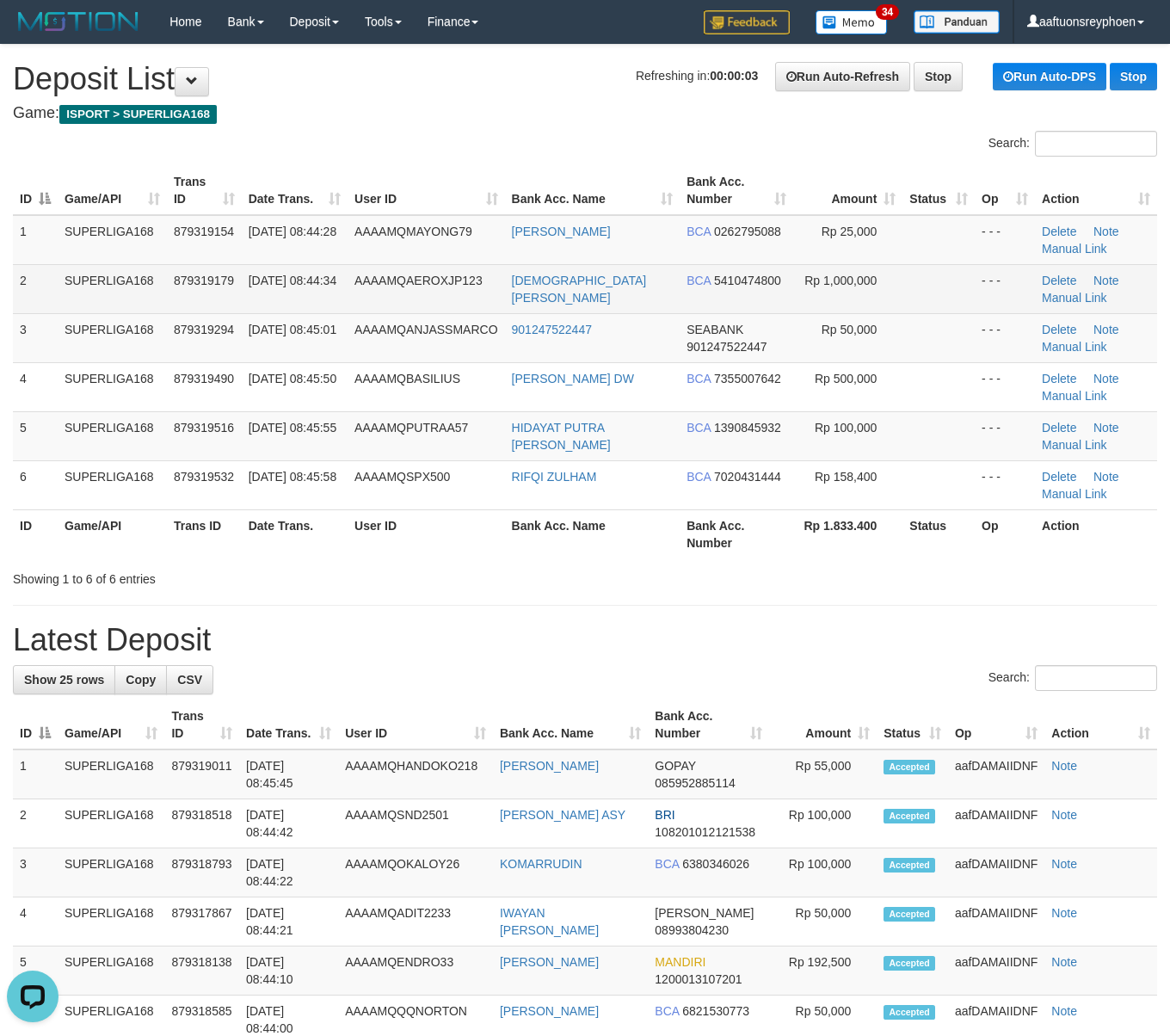
click at [22, 310] on td "2" at bounding box center [35, 288] width 44 height 49
click at [159, 291] on td "SUPERLIGA168" at bounding box center [112, 288] width 109 height 49
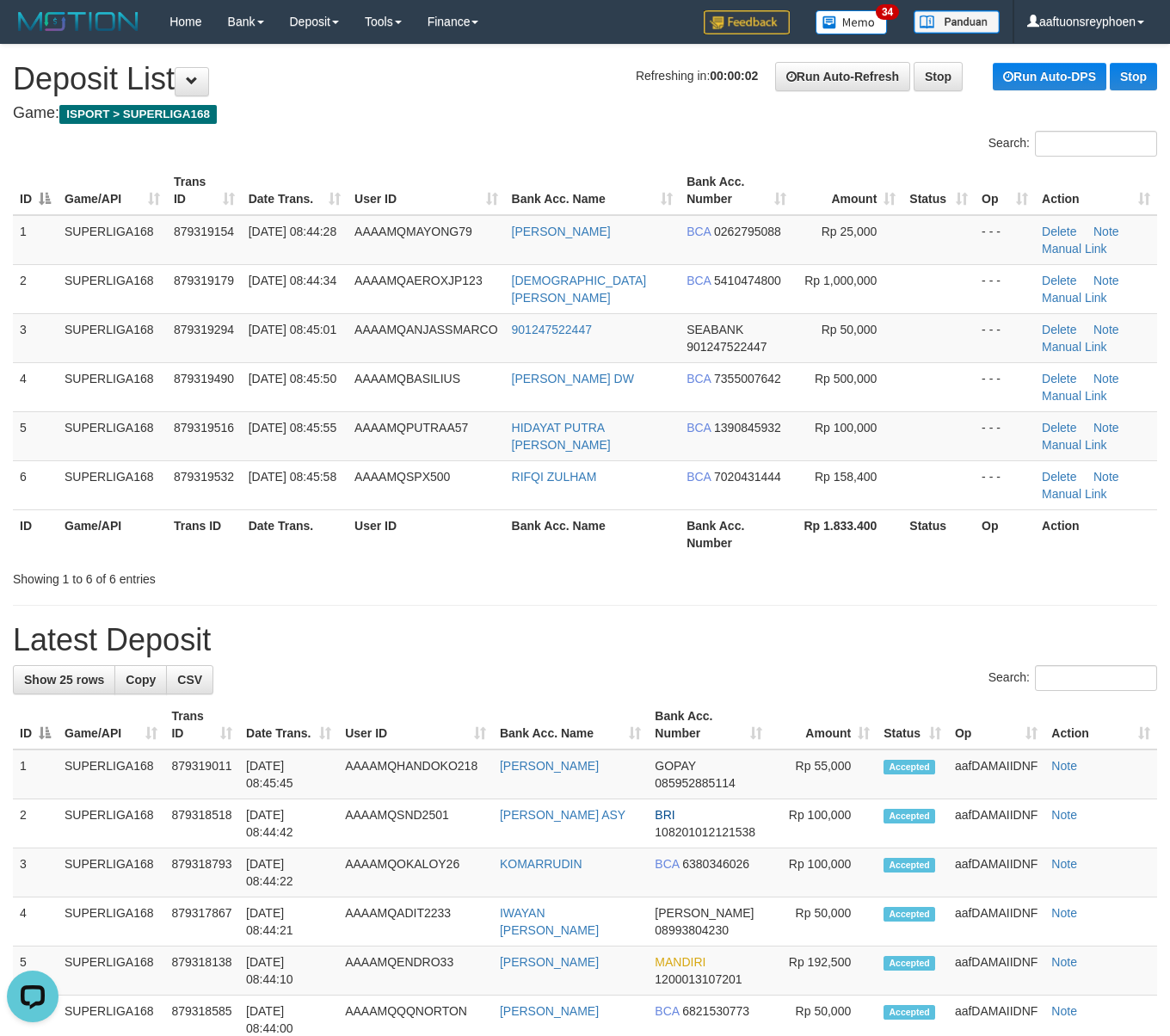
drag, startPoint x: 159, startPoint y: 291, endPoint x: 6, endPoint y: 332, distance: 158.4
click at [127, 297] on td "SUPERLIGA168" at bounding box center [112, 288] width 109 height 49
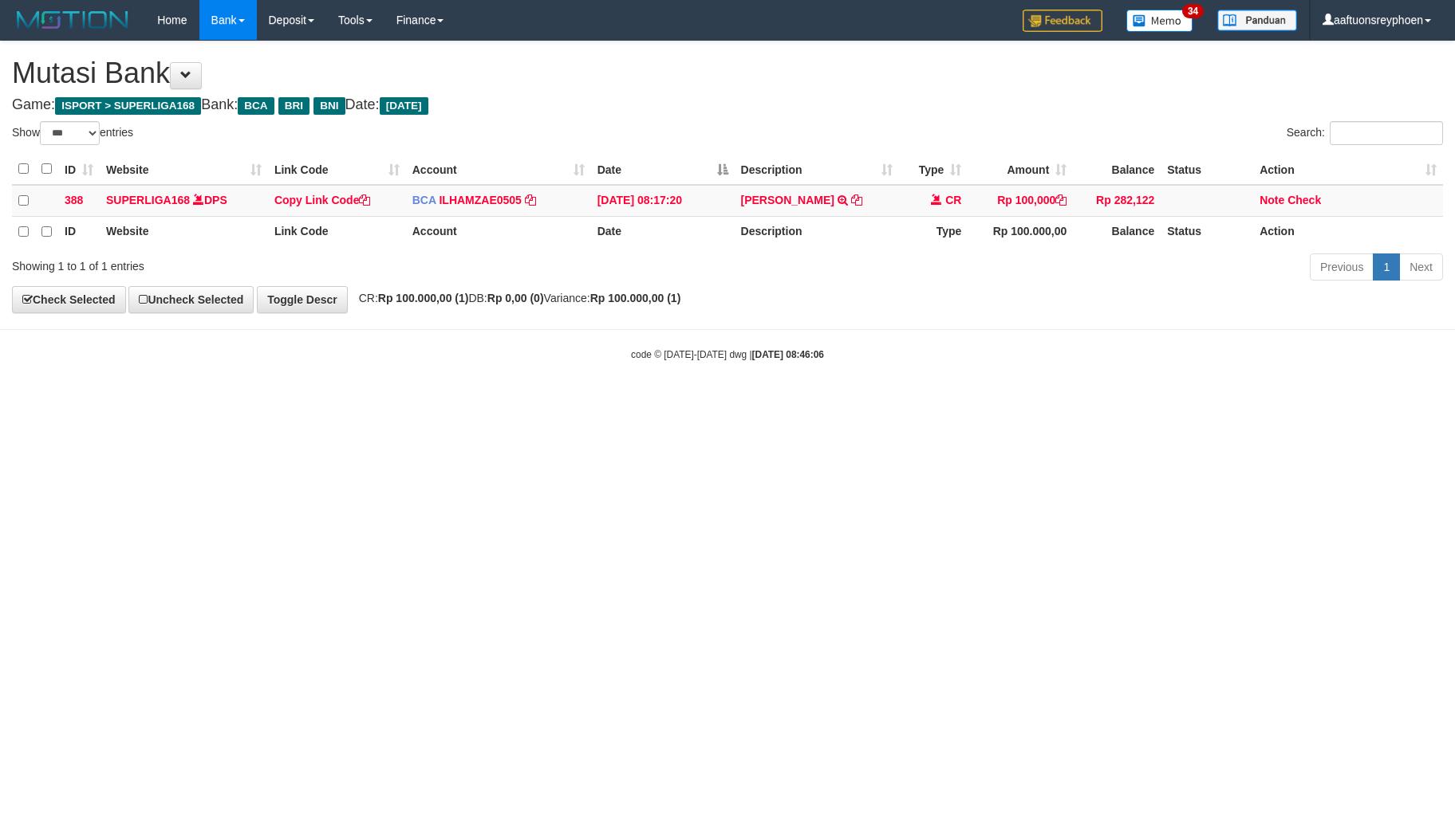
select select "***"
drag, startPoint x: 603, startPoint y: 427, endPoint x: 1449, endPoint y: 336, distance: 850.9
click at [622, 402] on html "Toggle navigation Home Bank Account List Load By Website Group [ISPORT] SUPERLI…" at bounding box center [728, 201] width 1455 height 402
drag, startPoint x: 464, startPoint y: 479, endPoint x: 1393, endPoint y: 334, distance: 940.2
click at [626, 402] on html "Toggle navigation Home Bank Account List Load By Website Group [ISPORT] SUPERLI…" at bounding box center [728, 201] width 1455 height 402
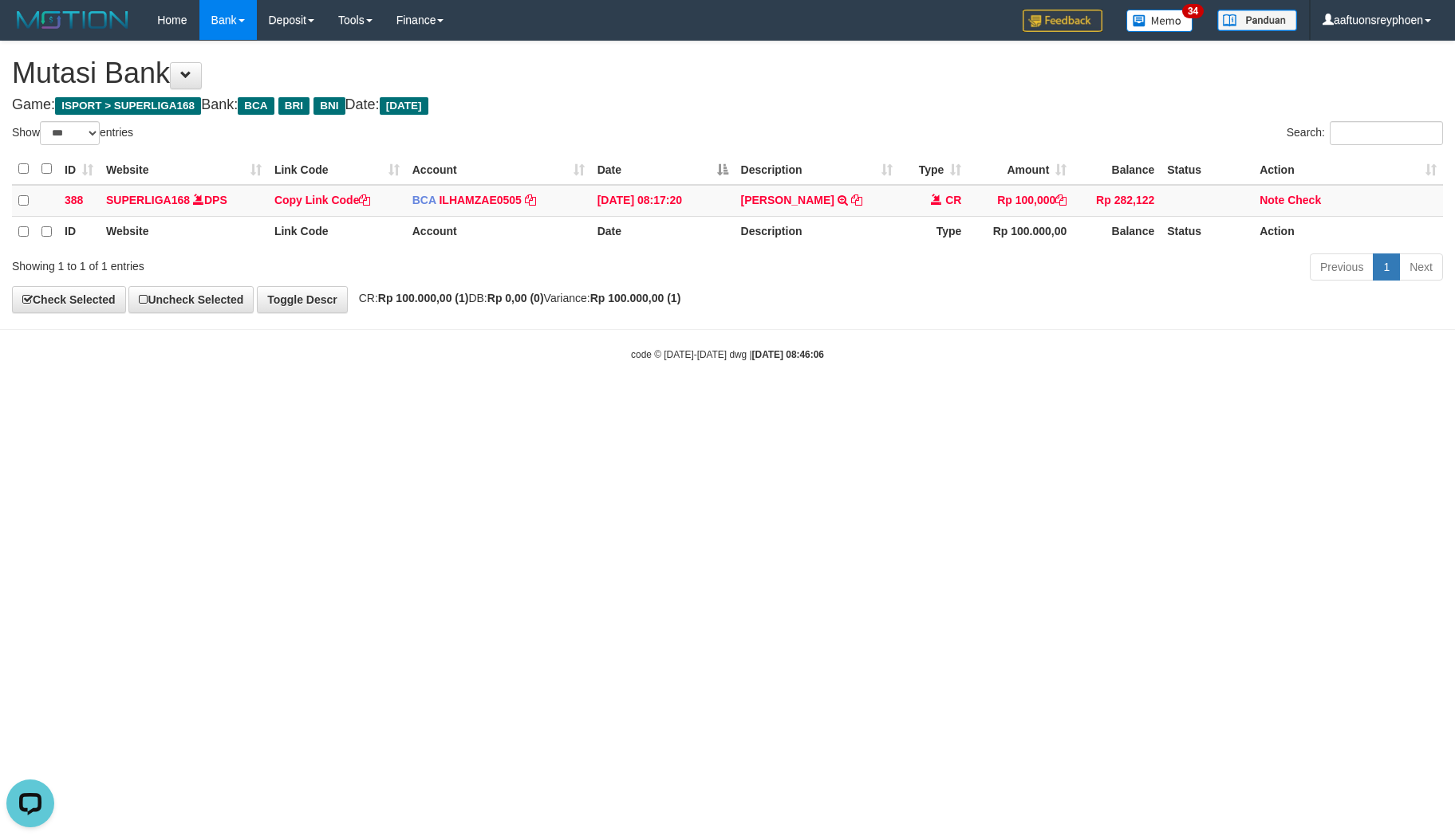
drag, startPoint x: 615, startPoint y: 500, endPoint x: 716, endPoint y: 476, distance: 103.8
click at [626, 402] on html "Toggle navigation Home Bank Account List Load By Website Group [ISPORT] SUPERLI…" at bounding box center [728, 201] width 1455 height 402
select select "***"
click at [635, 402] on html "Toggle navigation Home Bank Account List Load By Website Group [ISPORT] SUPERLI…" at bounding box center [728, 201] width 1455 height 402
drag, startPoint x: 674, startPoint y: 429, endPoint x: 728, endPoint y: 422, distance: 54.5
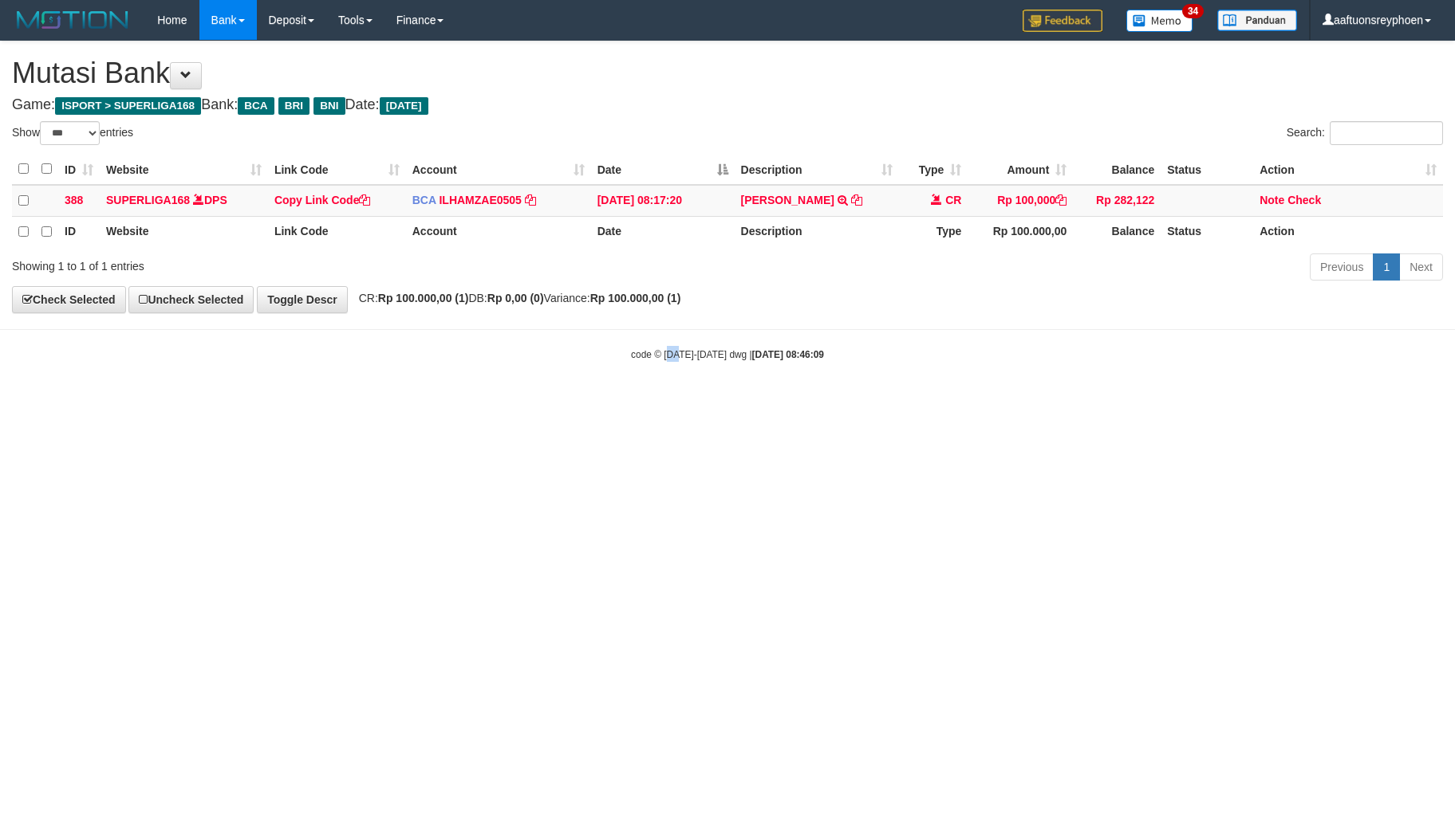
click at [680, 402] on html "Toggle navigation Home Bank Account List Load By Website Group [ISPORT] SUPERLI…" at bounding box center [728, 201] width 1455 height 402
click at [722, 402] on html "Toggle navigation Home Bank Account List Load By Website Group [ISPORT] SUPERLI…" at bounding box center [728, 201] width 1455 height 402
drag, startPoint x: 896, startPoint y: 393, endPoint x: 1229, endPoint y: 357, distance: 334.9
click at [971, 386] on body "Toggle navigation Home Bank Account List Load By Website Group [ISPORT] SUPERLI…" at bounding box center [728, 201] width 1455 height 402
drag, startPoint x: 636, startPoint y: 451, endPoint x: 1446, endPoint y: 360, distance: 815.1
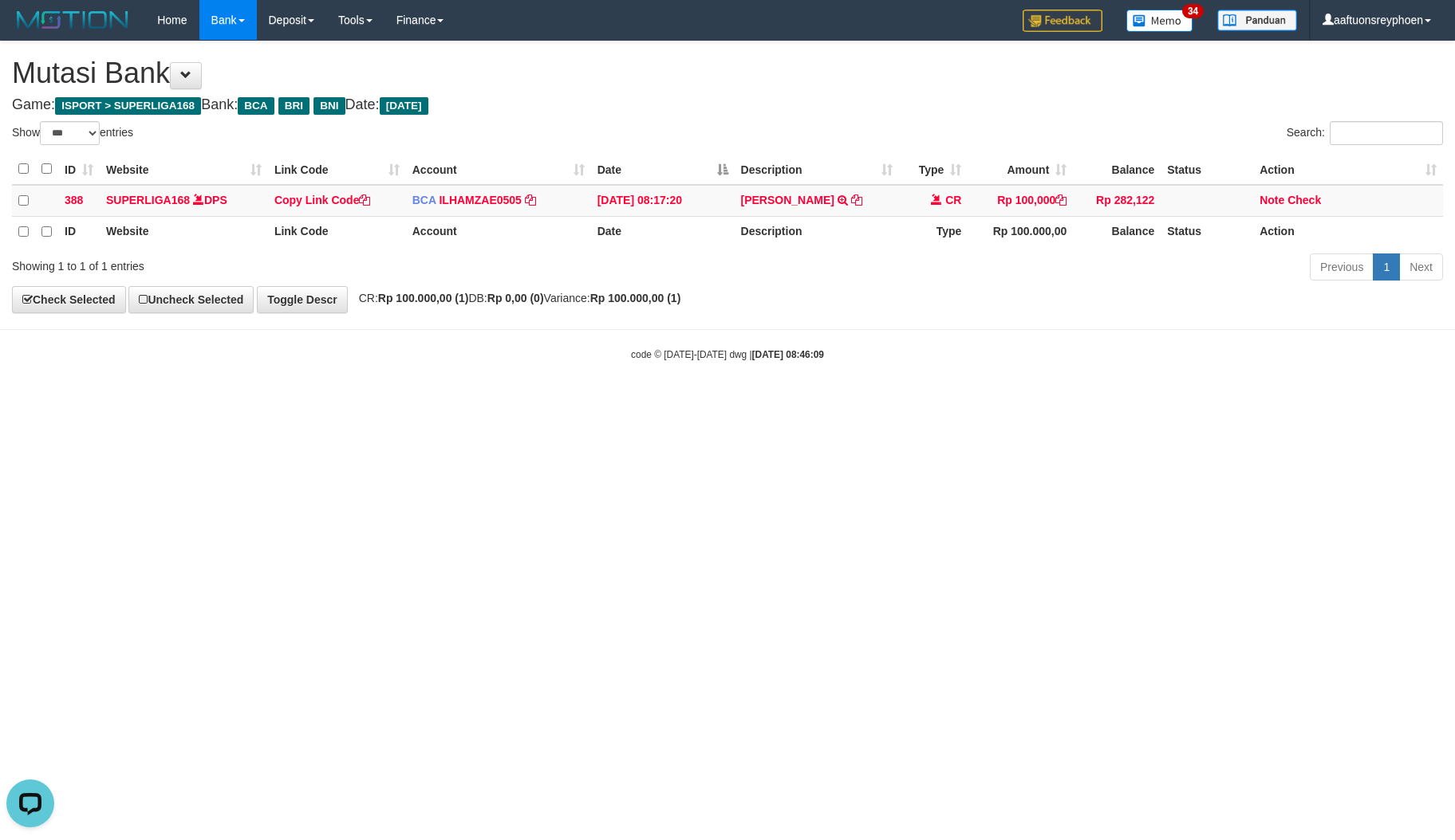
click at [779, 402] on html "Toggle navigation Home Bank Account List Load By Website Group [ISPORT] SUPERLI…" at bounding box center [728, 201] width 1455 height 402
drag, startPoint x: 1453, startPoint y: 335, endPoint x: 1420, endPoint y: 345, distance: 34.5
click at [1424, 345] on body "Toggle navigation Home Bank Account List Load By Website Group [ISPORT] SUPERLI…" at bounding box center [728, 201] width 1455 height 402
drag, startPoint x: 437, startPoint y: 485, endPoint x: 437, endPoint y: 464, distance: 21.0
click at [450, 402] on html "Toggle navigation Home Bank Account List Load By Website Group [ISPORT] SUPERLI…" at bounding box center [728, 201] width 1455 height 402
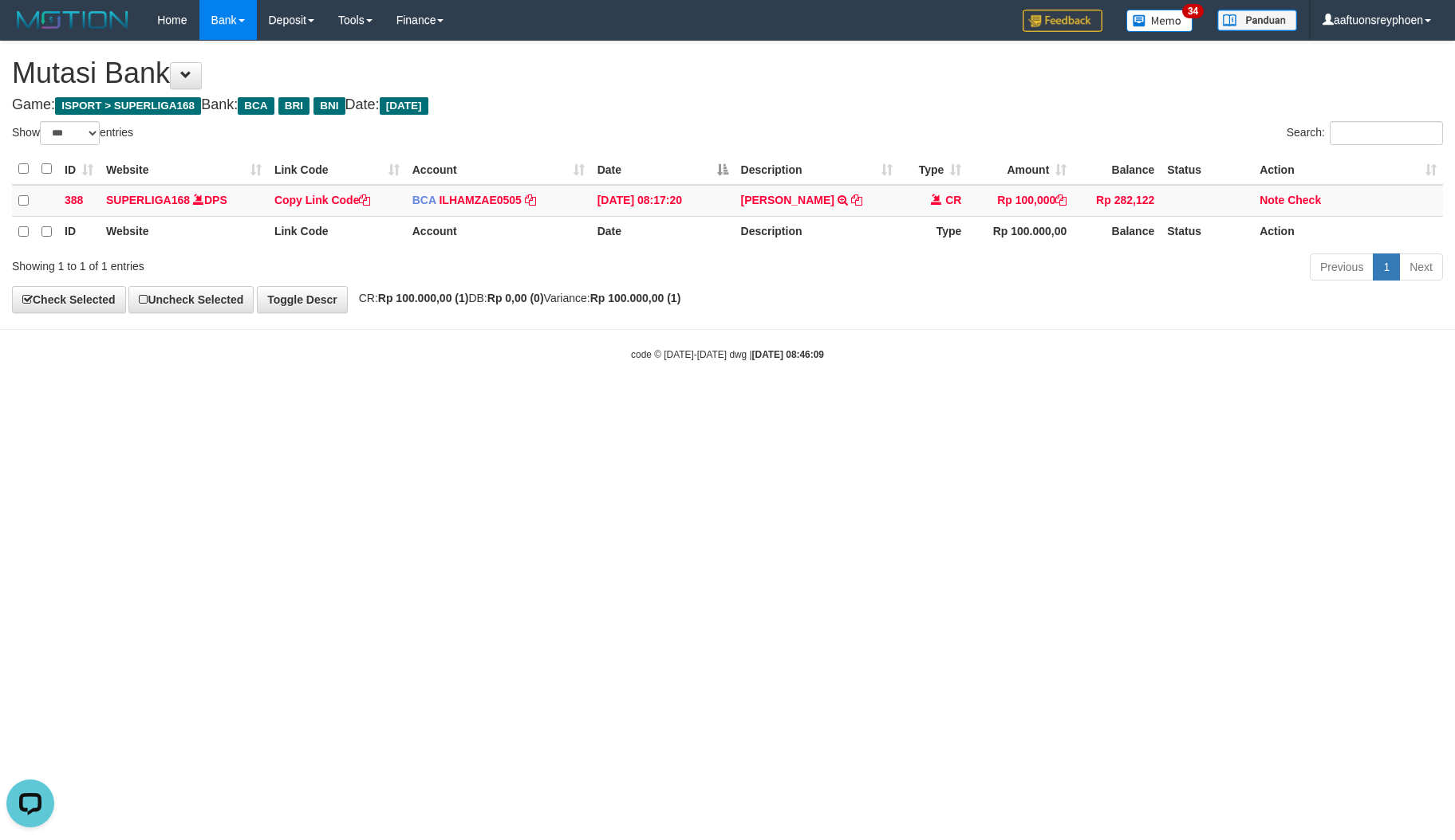
drag, startPoint x: 907, startPoint y: 371, endPoint x: 925, endPoint y: 383, distance: 21.6
click at [907, 371] on body "Toggle navigation Home Bank Account List Load By Website Group [ISPORT] SUPERLI…" at bounding box center [728, 201] width 1455 height 402
select select "***"
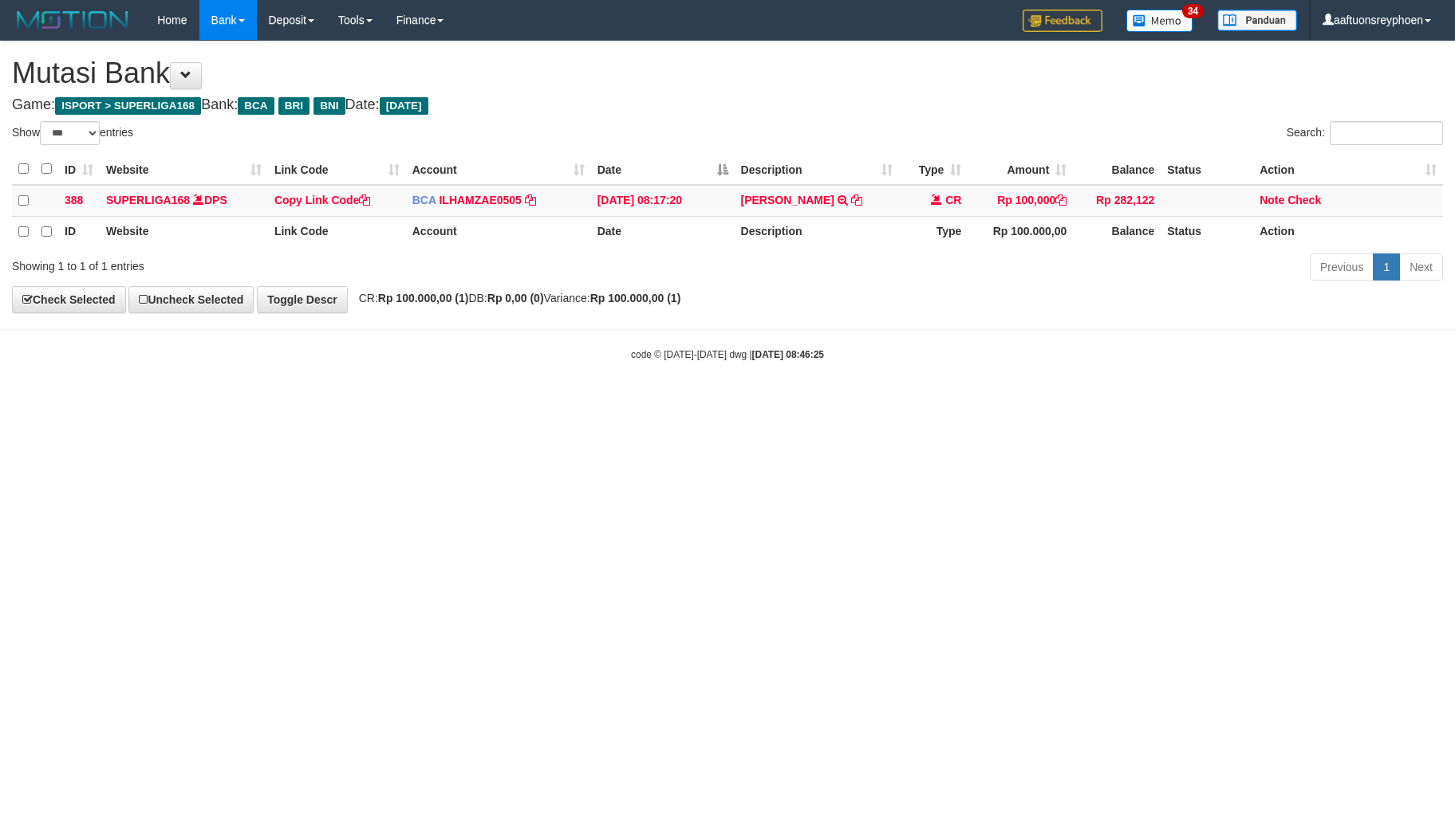
select select "***"
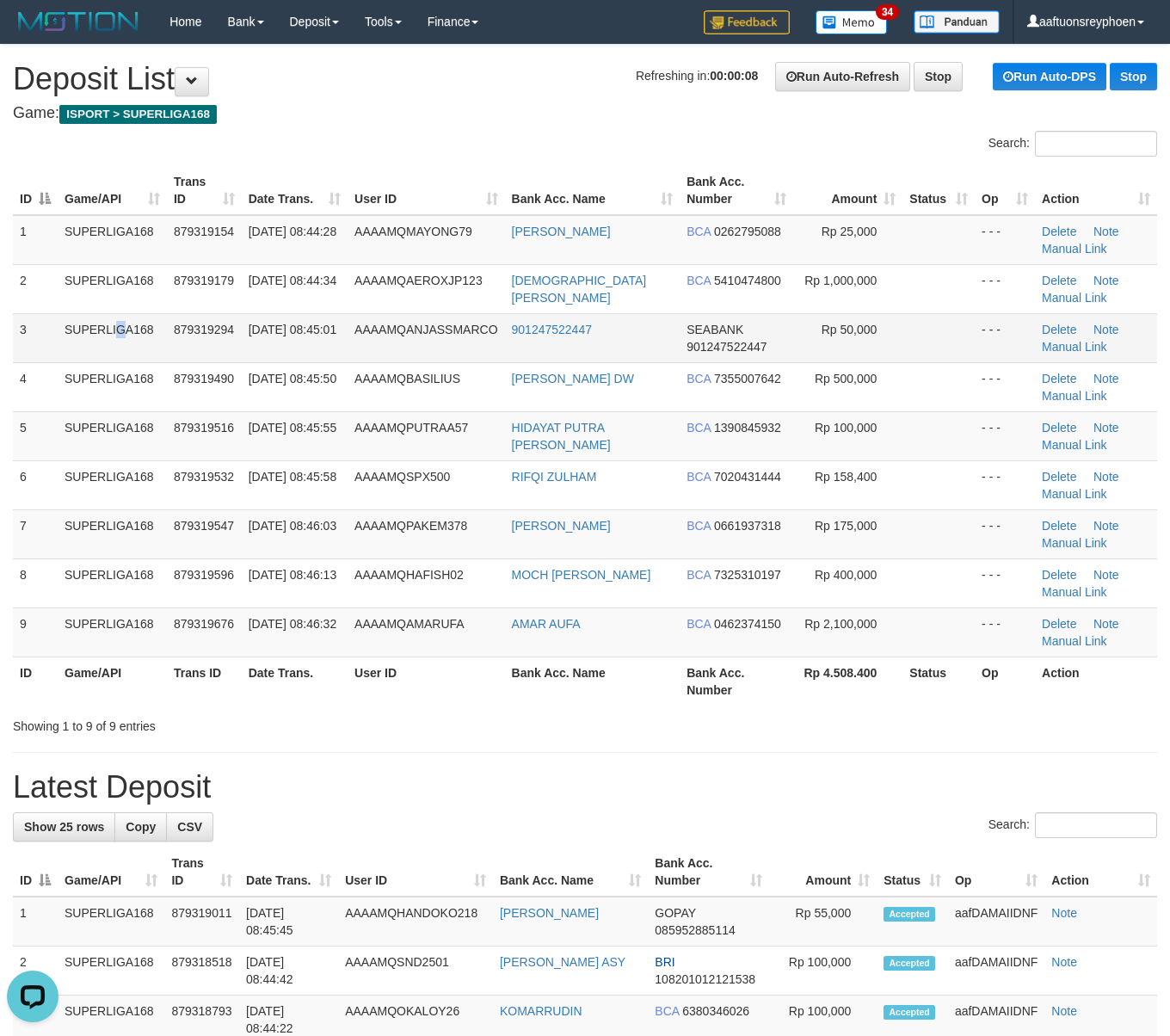
click at [77, 315] on td "SUPERLIGA168" at bounding box center [112, 337] width 109 height 49
click at [180, 314] on td "879319294" at bounding box center [204, 337] width 75 height 49
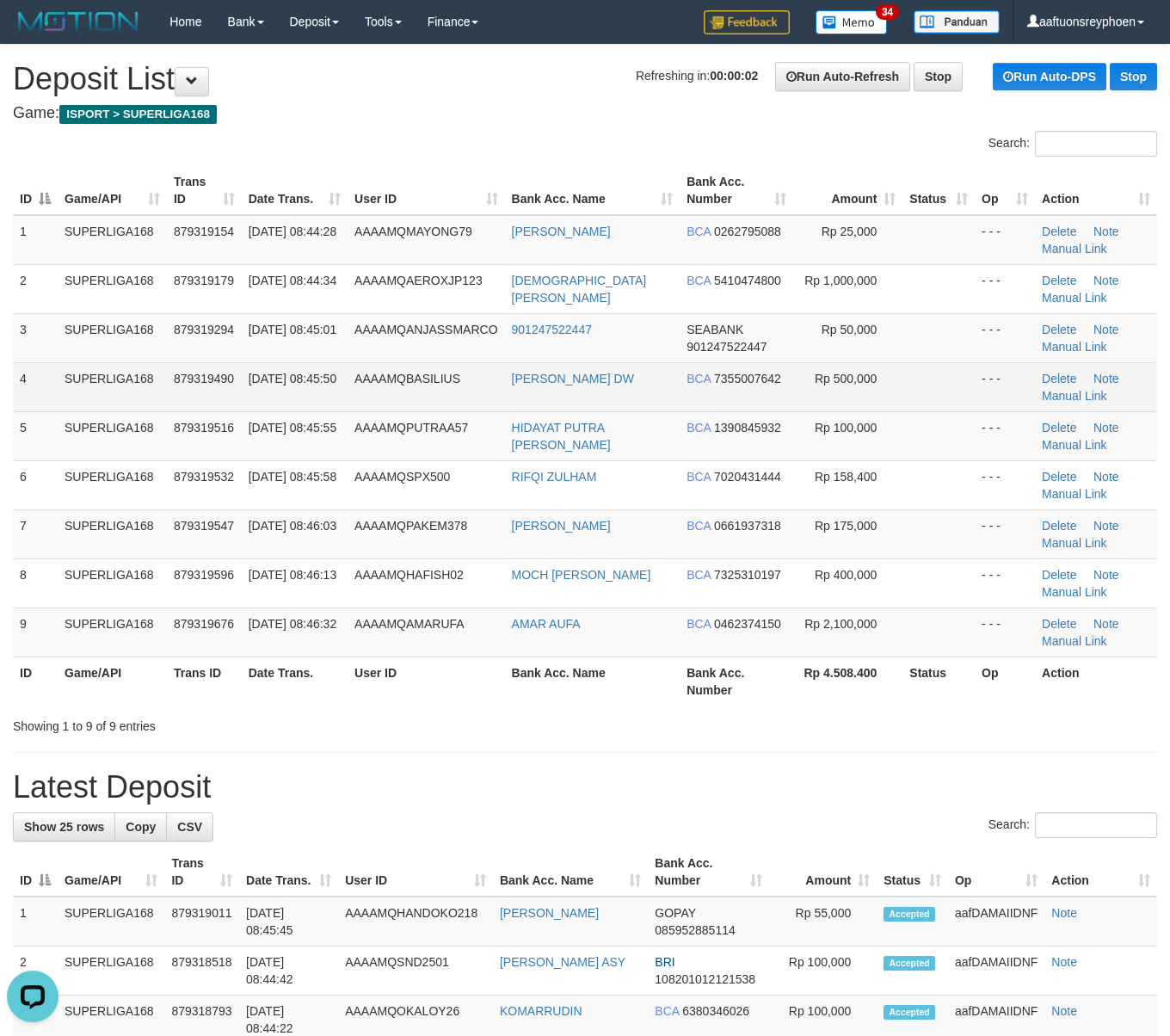
click at [72, 404] on td "SUPERLIGA168" at bounding box center [112, 386] width 109 height 49
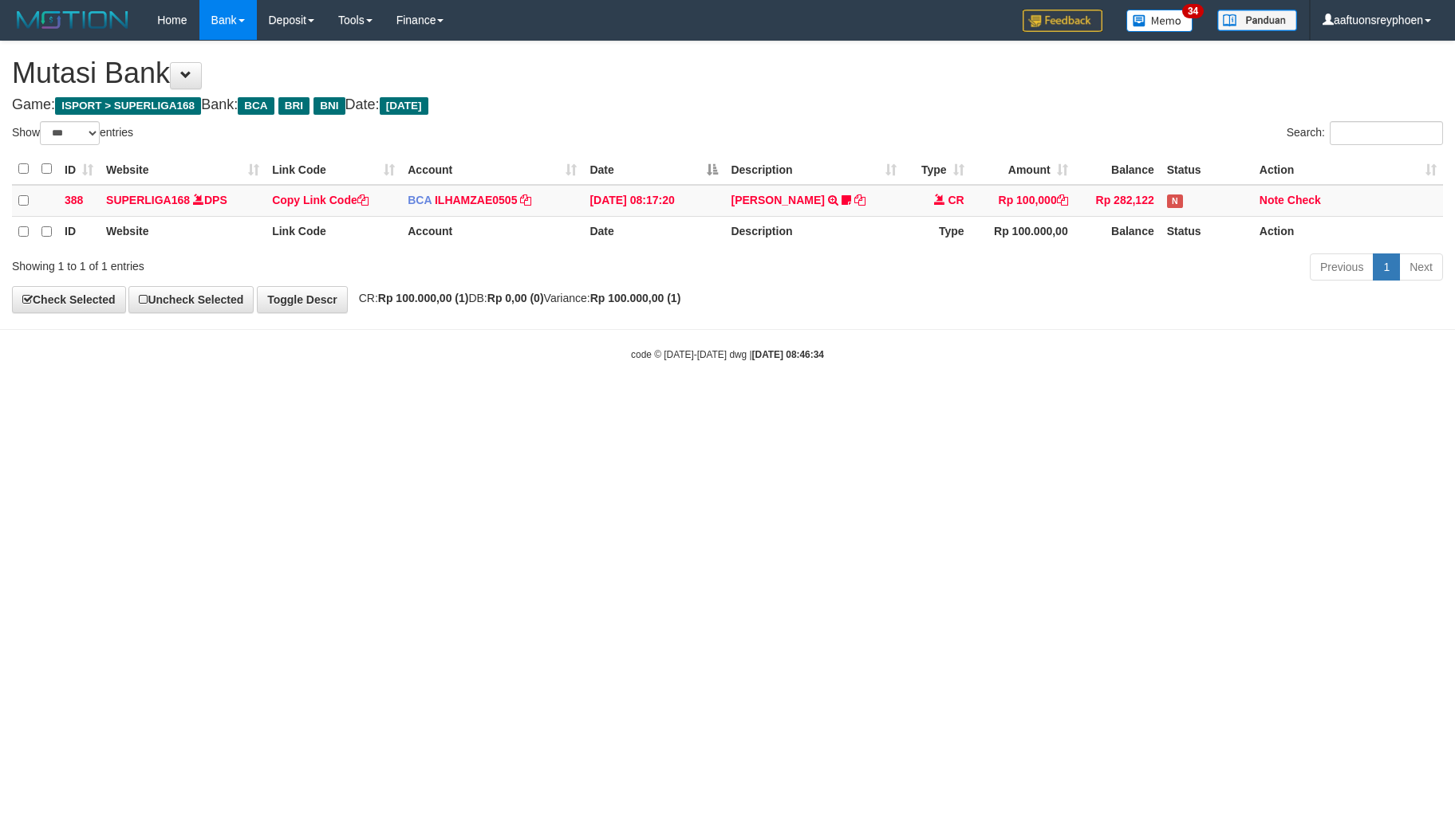
select select "***"
click at [849, 195] on icon at bounding box center [846, 199] width 9 height 11
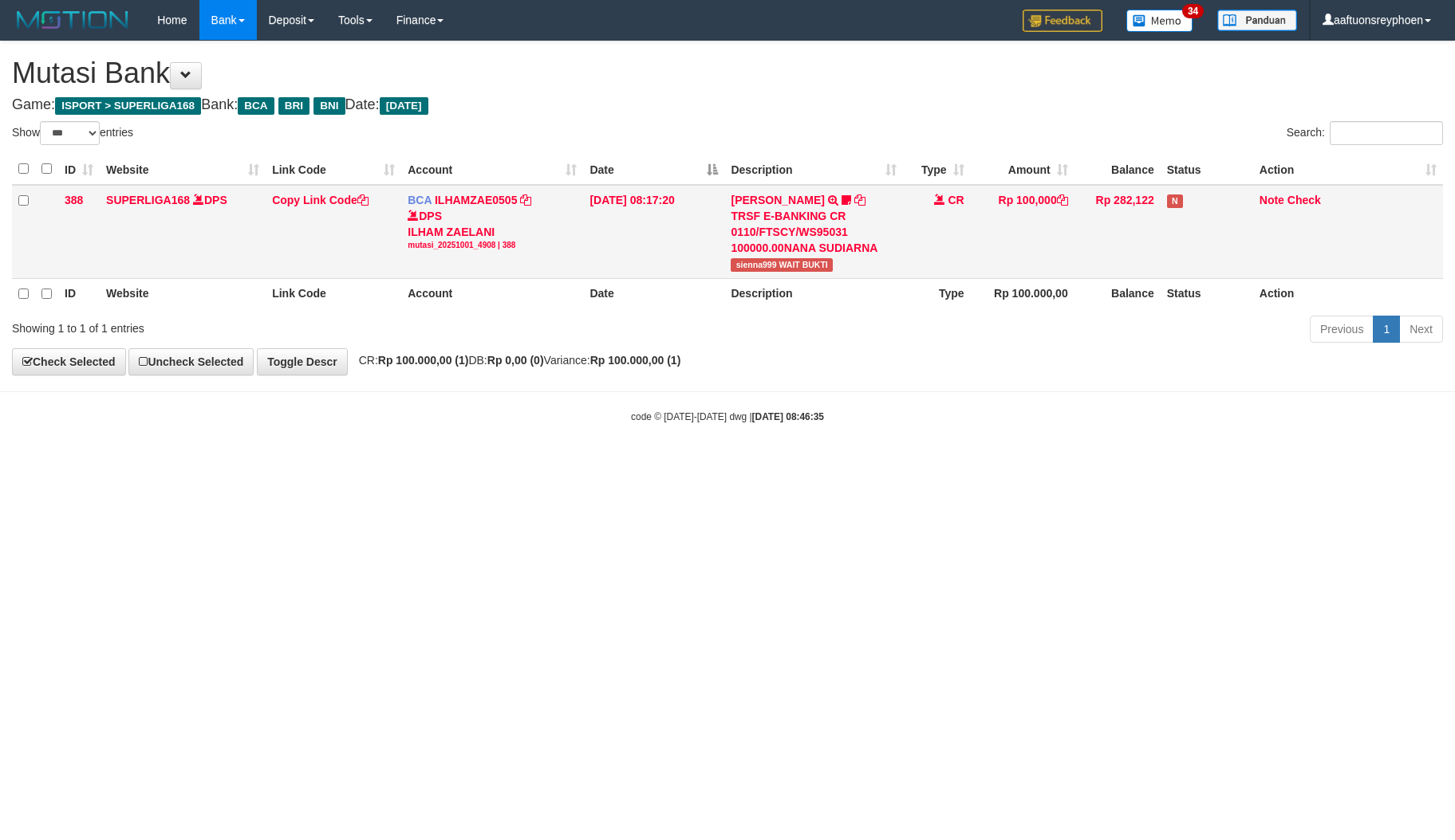
click at [746, 263] on span "sienna999 WAIT BUKTI" at bounding box center [781, 265] width 102 height 14
copy span "sienna999"
drag, startPoint x: 767, startPoint y: 584, endPoint x: 1370, endPoint y: 472, distance: 613.3
click at [814, 464] on html "Toggle navigation Home Bank Account List Load By Website Group [ISPORT] SUPERLI…" at bounding box center [728, 232] width 1455 height 464
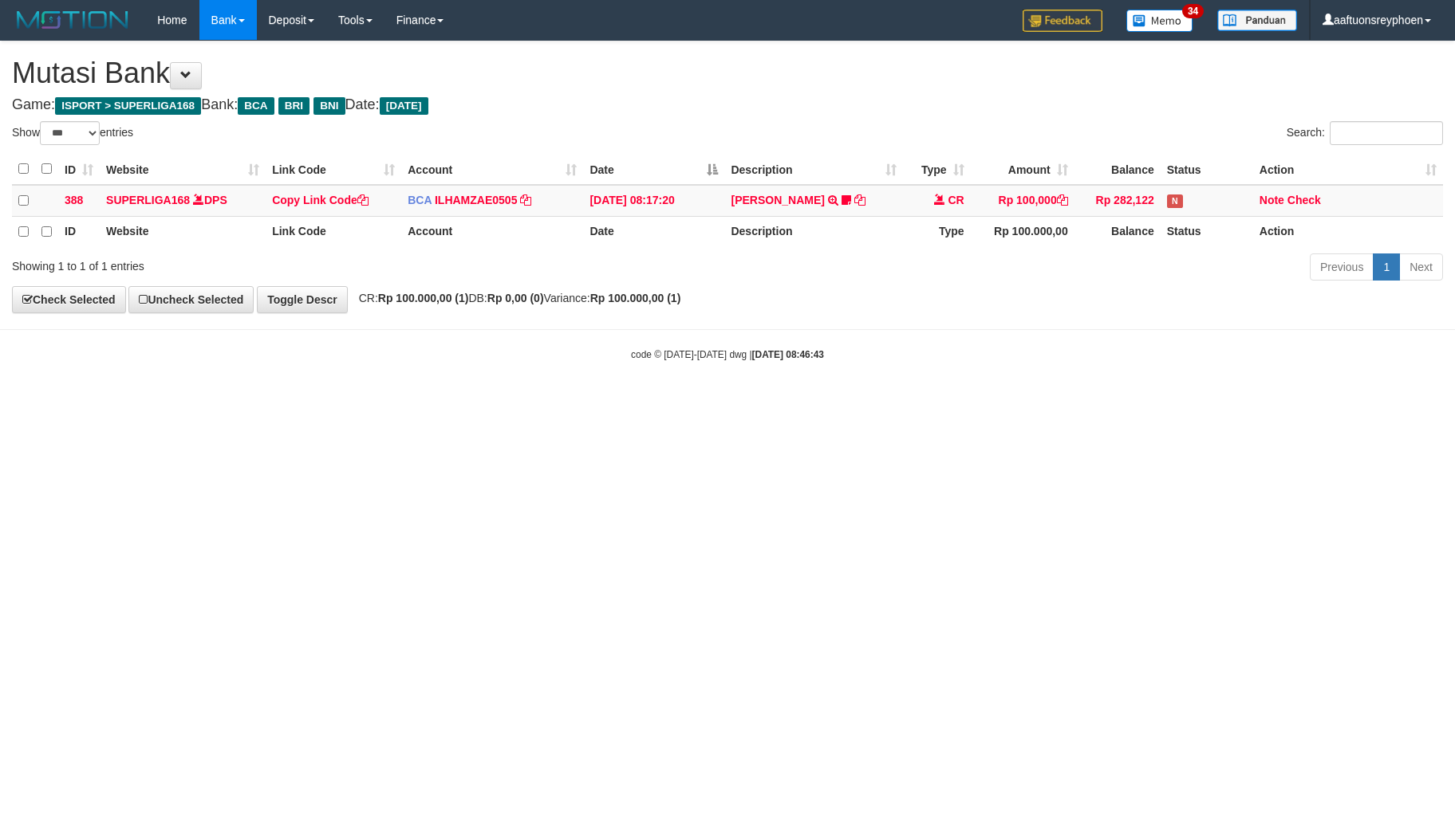
select select "***"
drag, startPoint x: 1149, startPoint y: 505, endPoint x: 1363, endPoint y: 465, distance: 217.7
click at [1168, 402] on html "Toggle navigation Home Bank Account List Load By Website Group [ISPORT] SUPERLI…" at bounding box center [728, 201] width 1455 height 402
select select "***"
drag, startPoint x: 949, startPoint y: 531, endPoint x: 981, endPoint y: 544, distance: 34.5
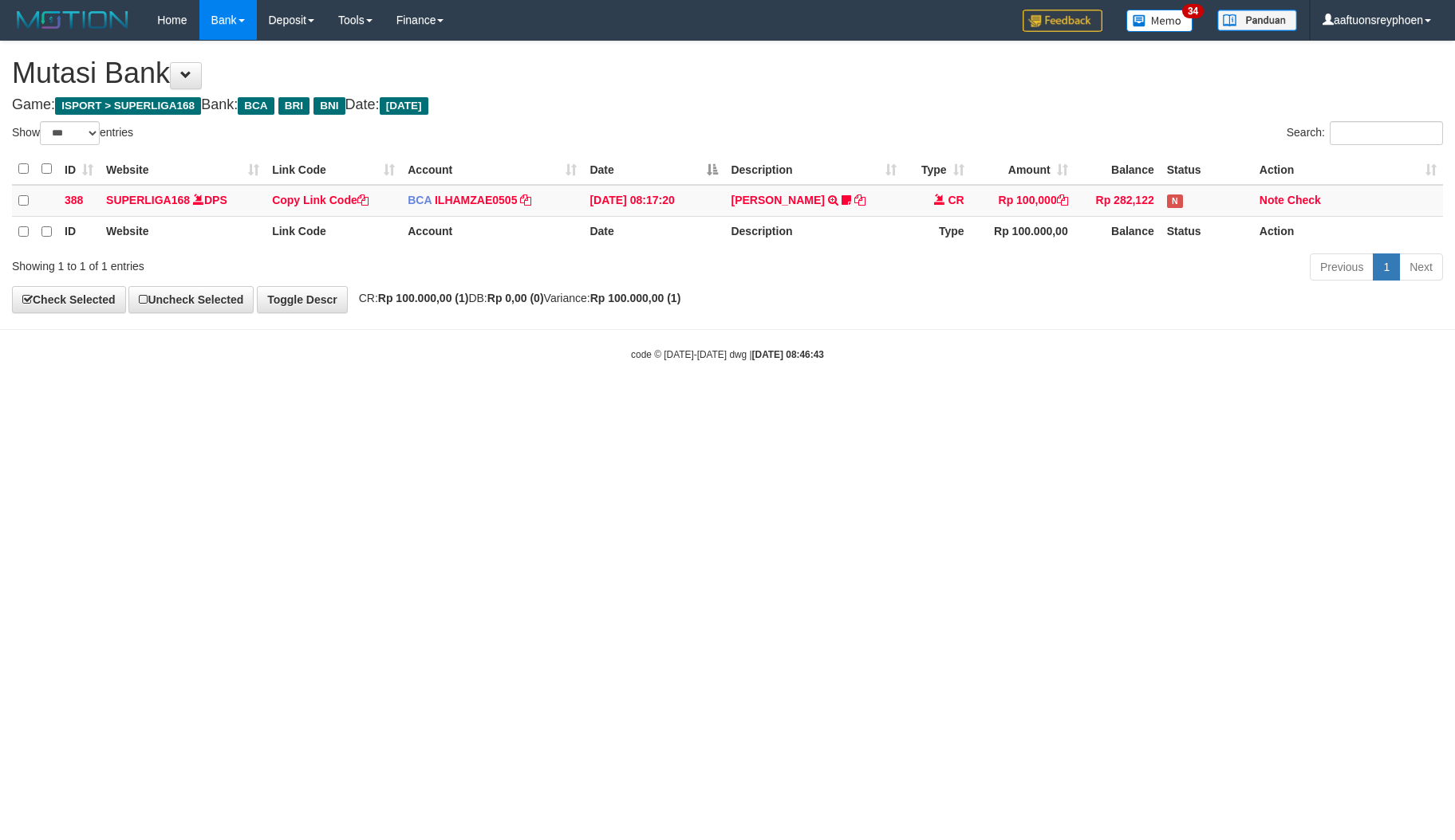
click at [953, 402] on html "Toggle navigation Home Bank Account List Load By Website Group [ISPORT] SUPERLI…" at bounding box center [728, 201] width 1455 height 402
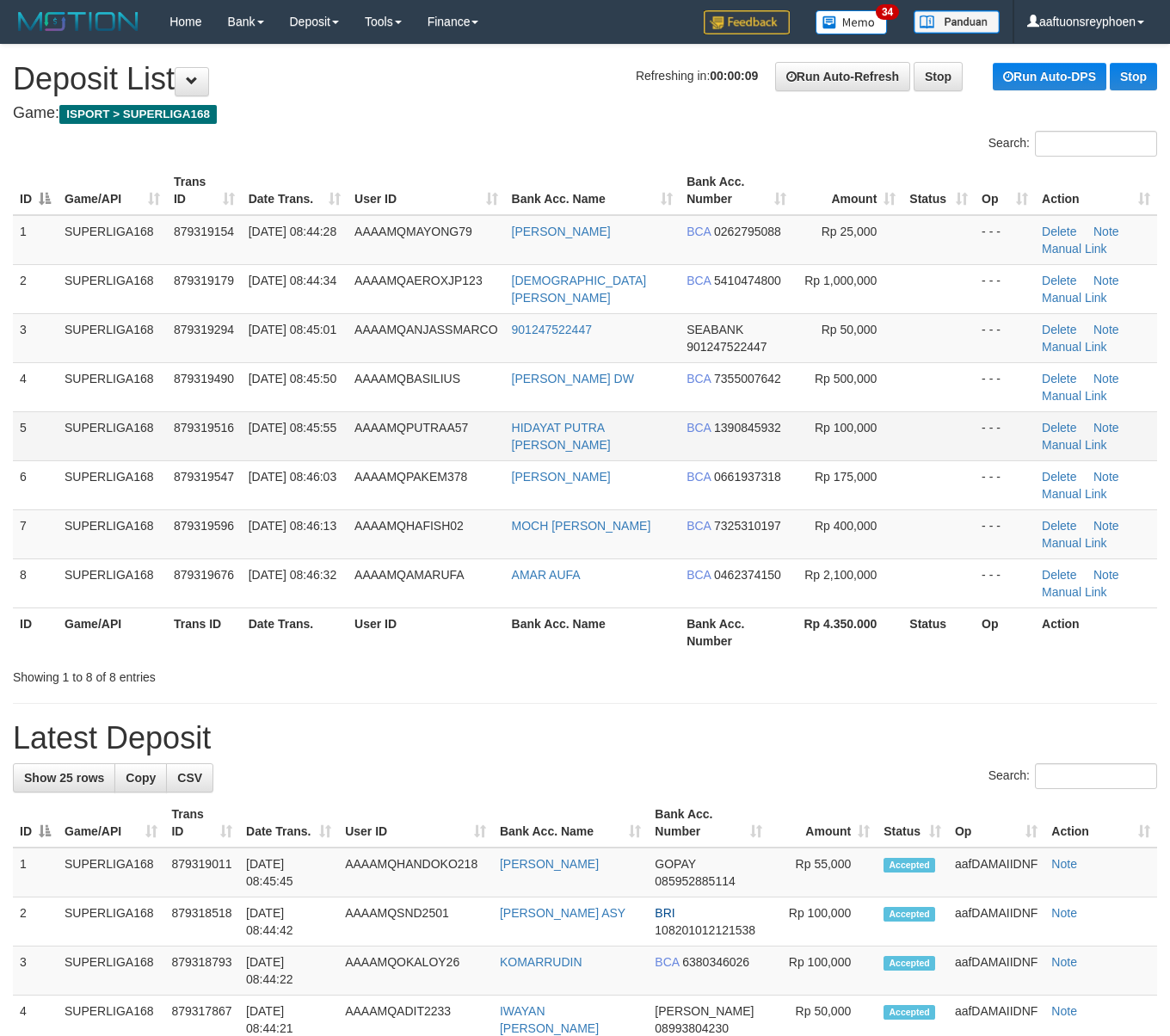
click at [31, 445] on td "5" at bounding box center [35, 435] width 44 height 49
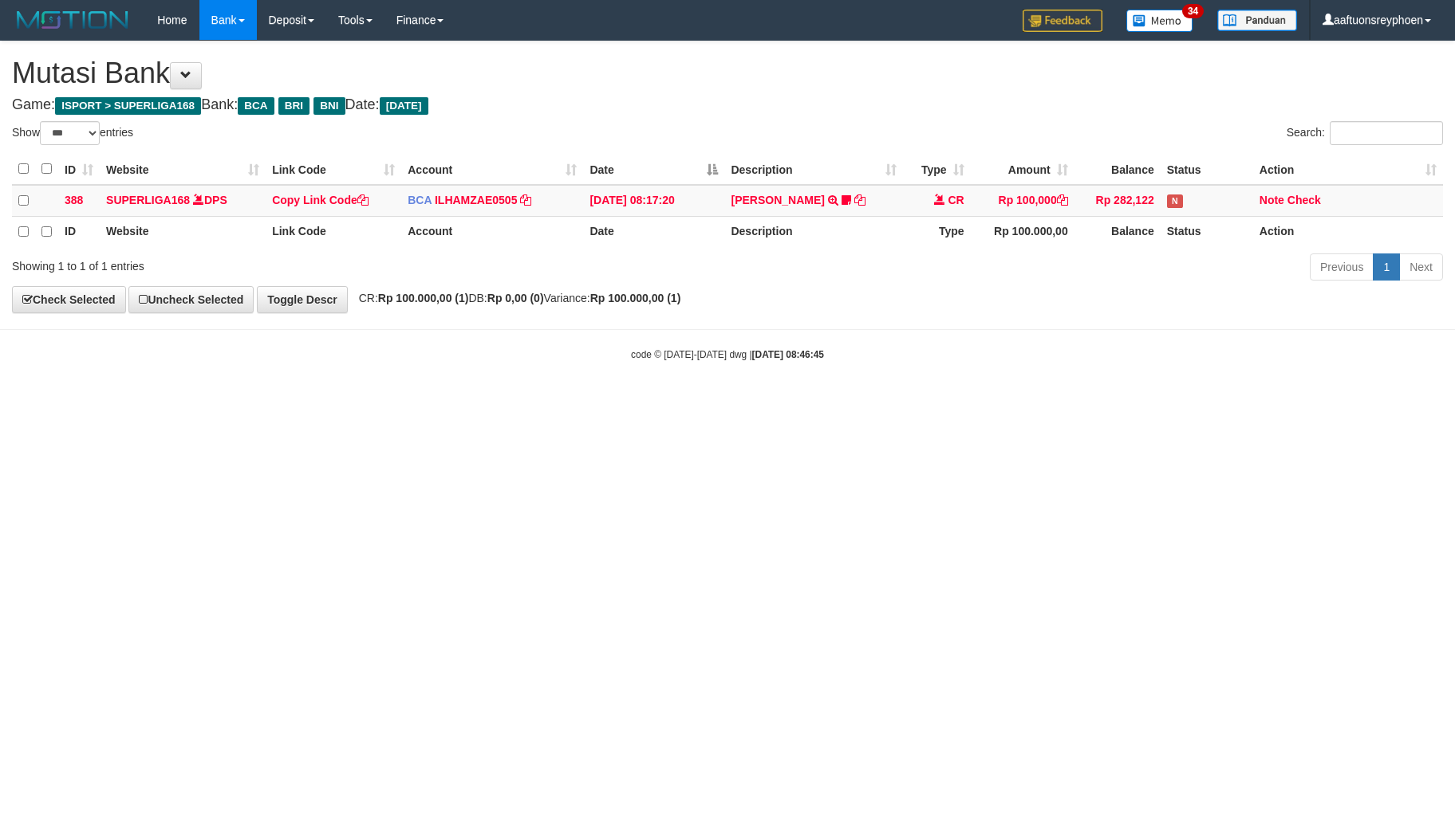
select select "***"
click at [1050, 402] on html "Toggle navigation Home Bank Account List Load By Website Group [ISPORT] SUPERLI…" at bounding box center [728, 201] width 1455 height 402
select select "***"
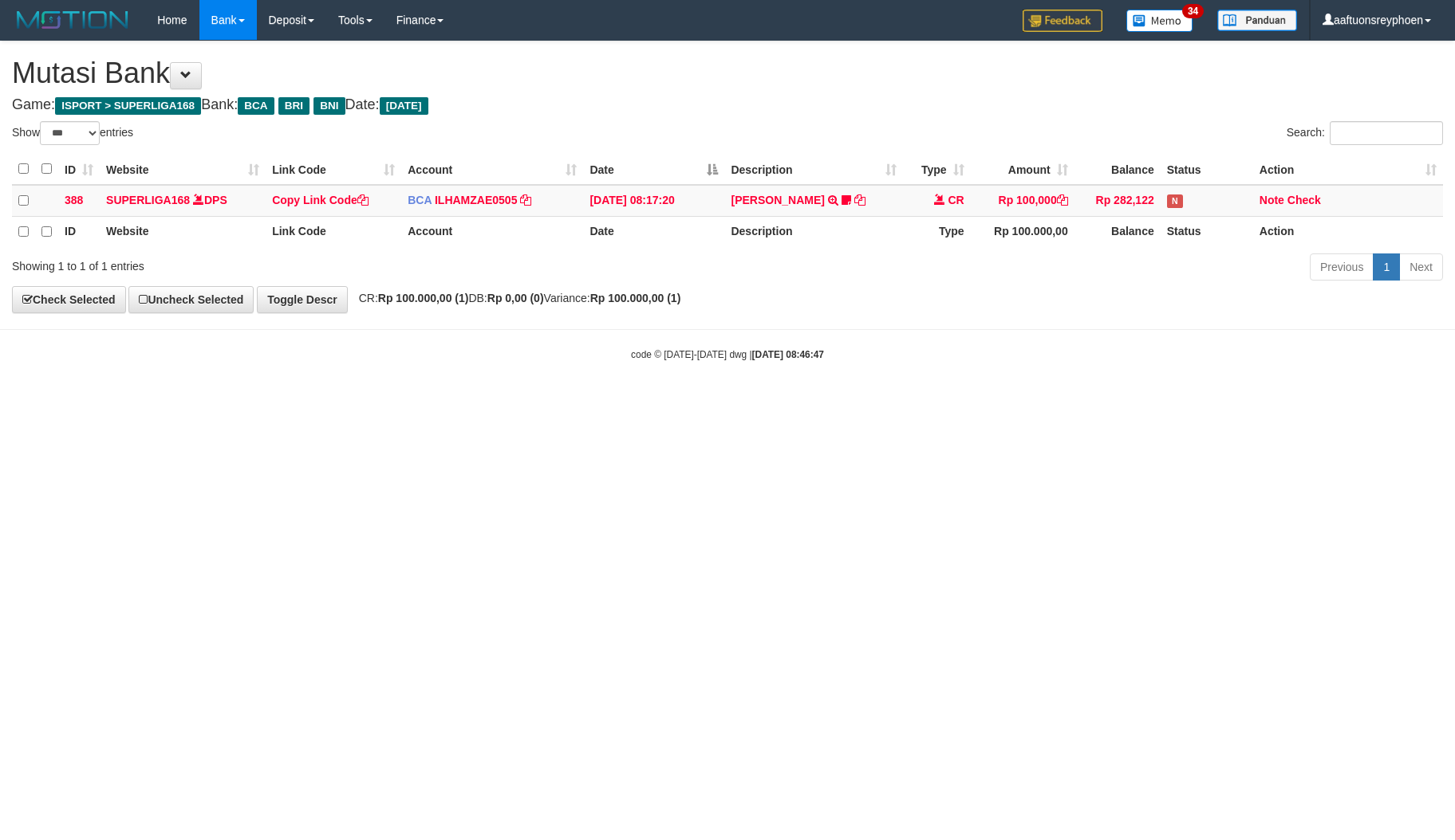
drag, startPoint x: 984, startPoint y: 456, endPoint x: 1107, endPoint y: 456, distance: 123.0
click at [1037, 402] on html "Toggle navigation Home Bank Account List Load By Website Group [ISPORT] SUPERLI…" at bounding box center [728, 201] width 1455 height 402
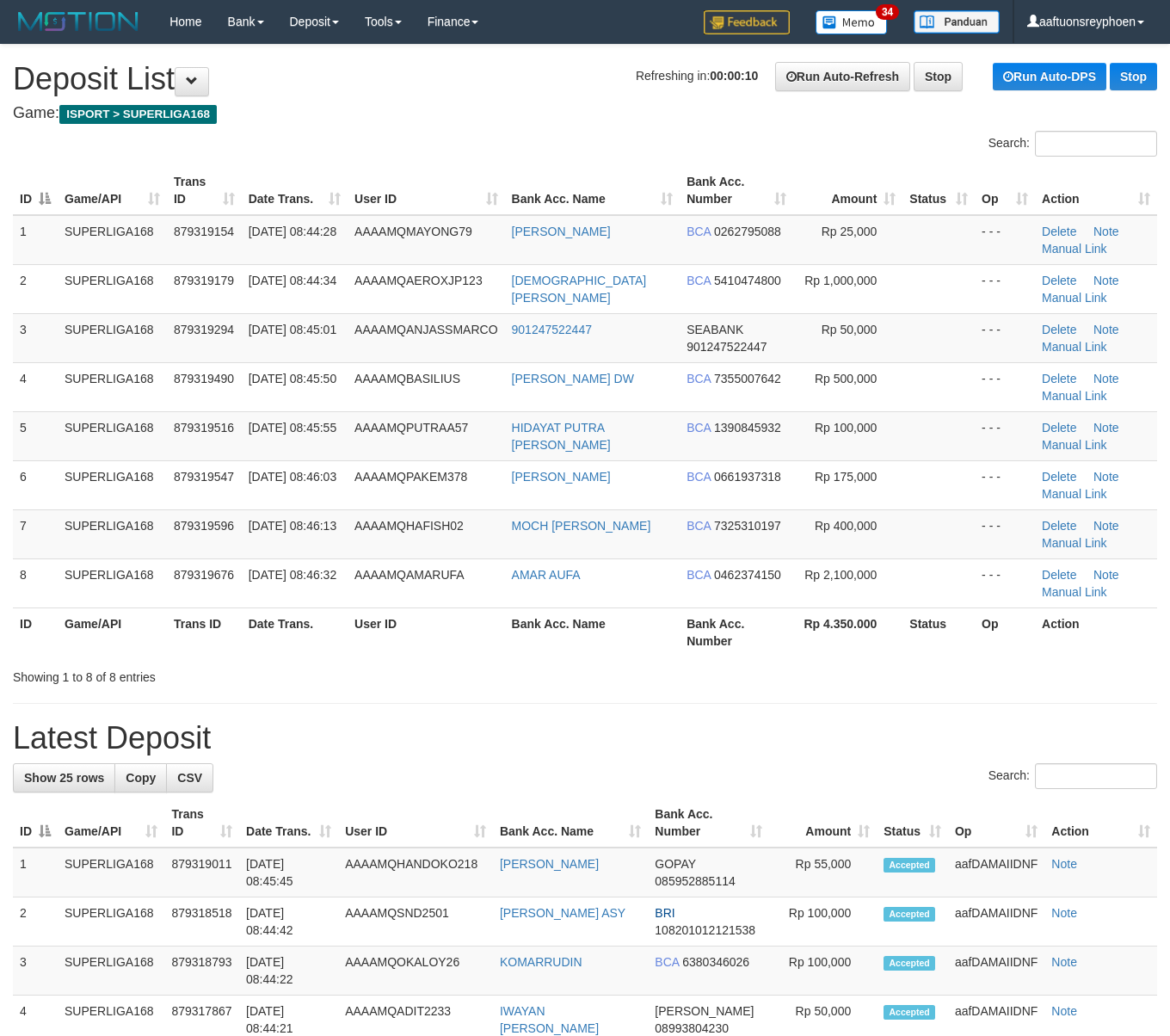
click at [362, 377] on span "AAAAMQBASILIUS" at bounding box center [407, 379] width 106 height 14
click at [80, 352] on td "SUPERLIGA168" at bounding box center [112, 337] width 109 height 49
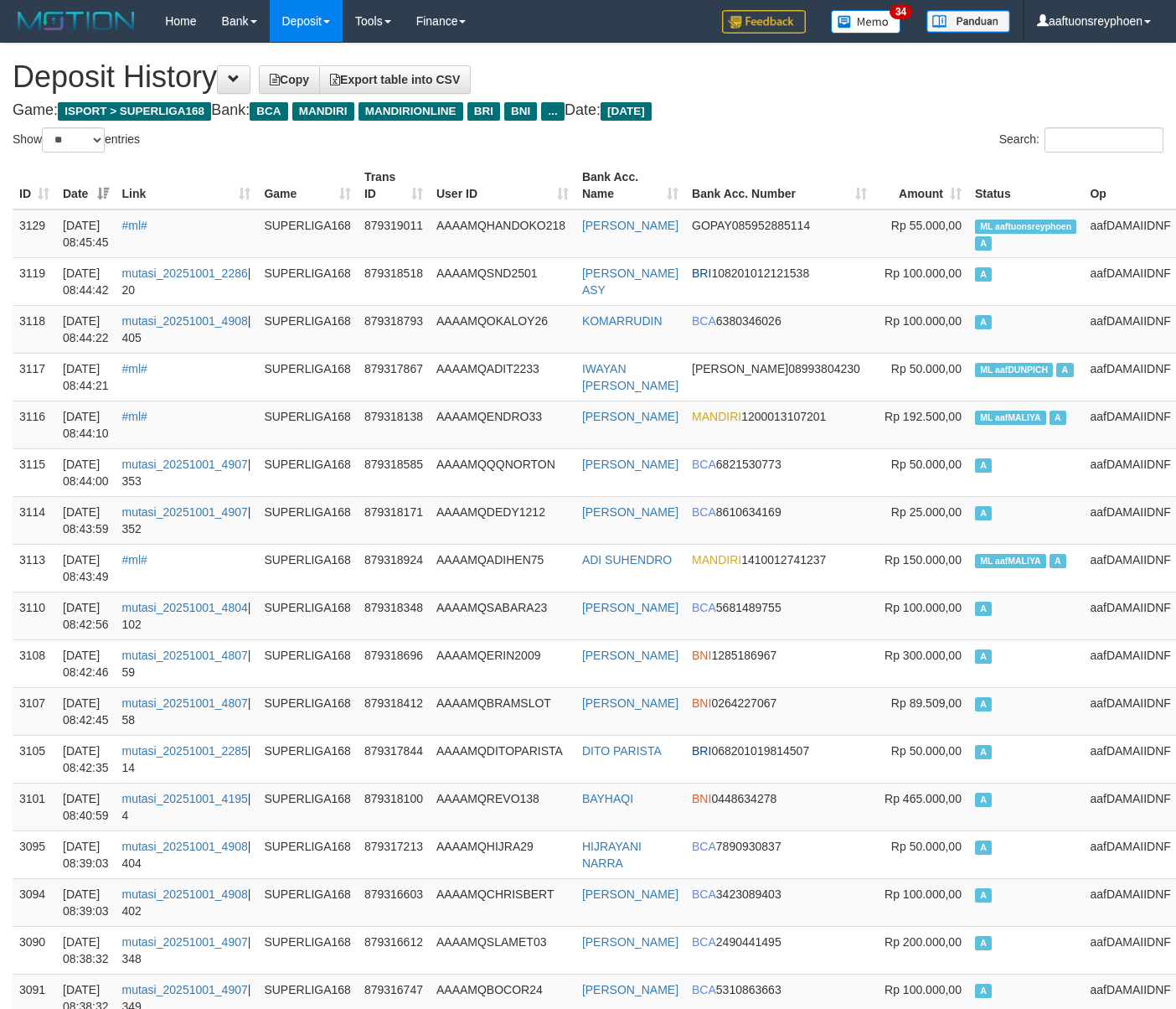
select select "**"
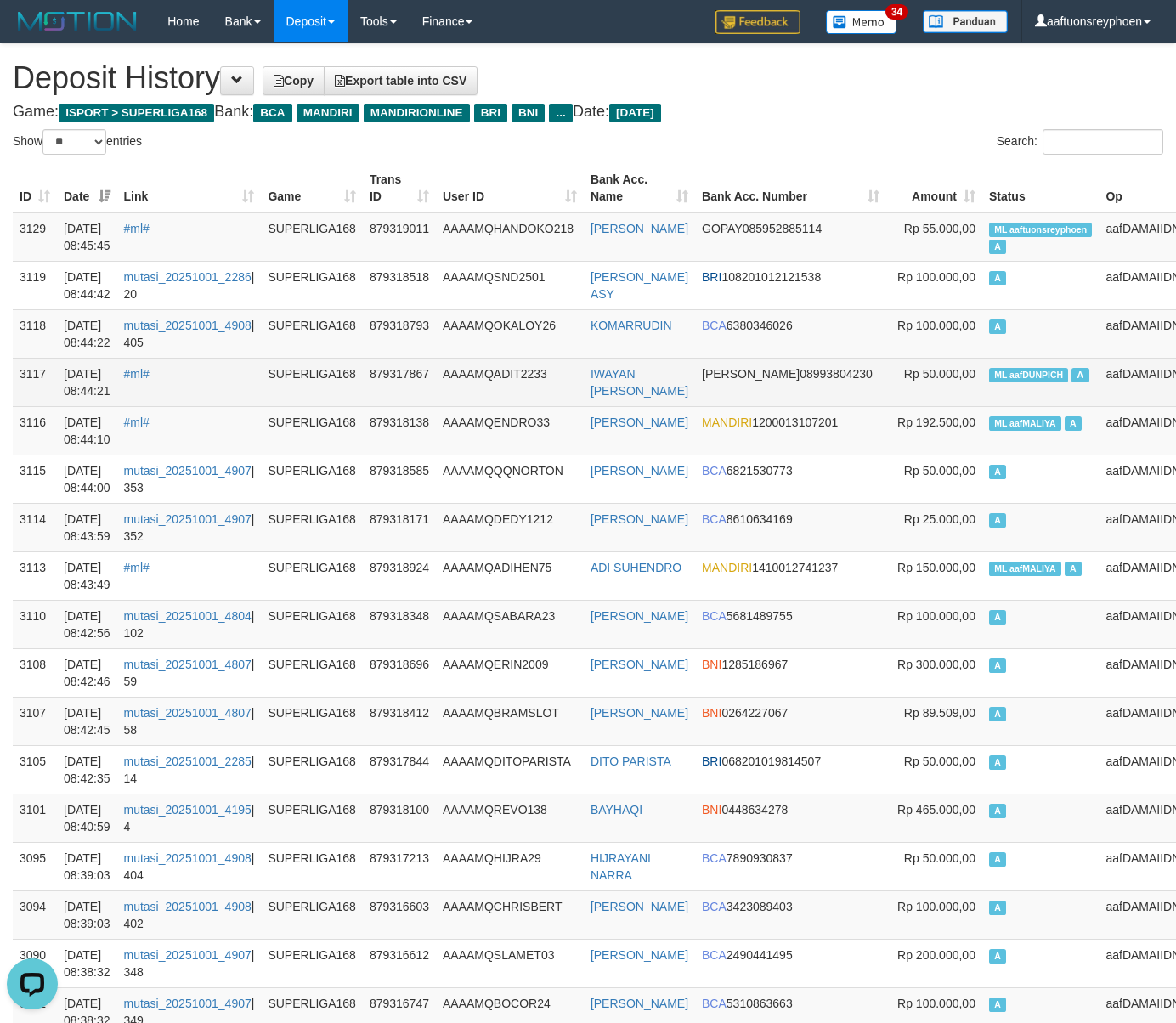
click at [994, 357] on td "ML aafDUNPICH A" at bounding box center [1040, 381] width 118 height 48
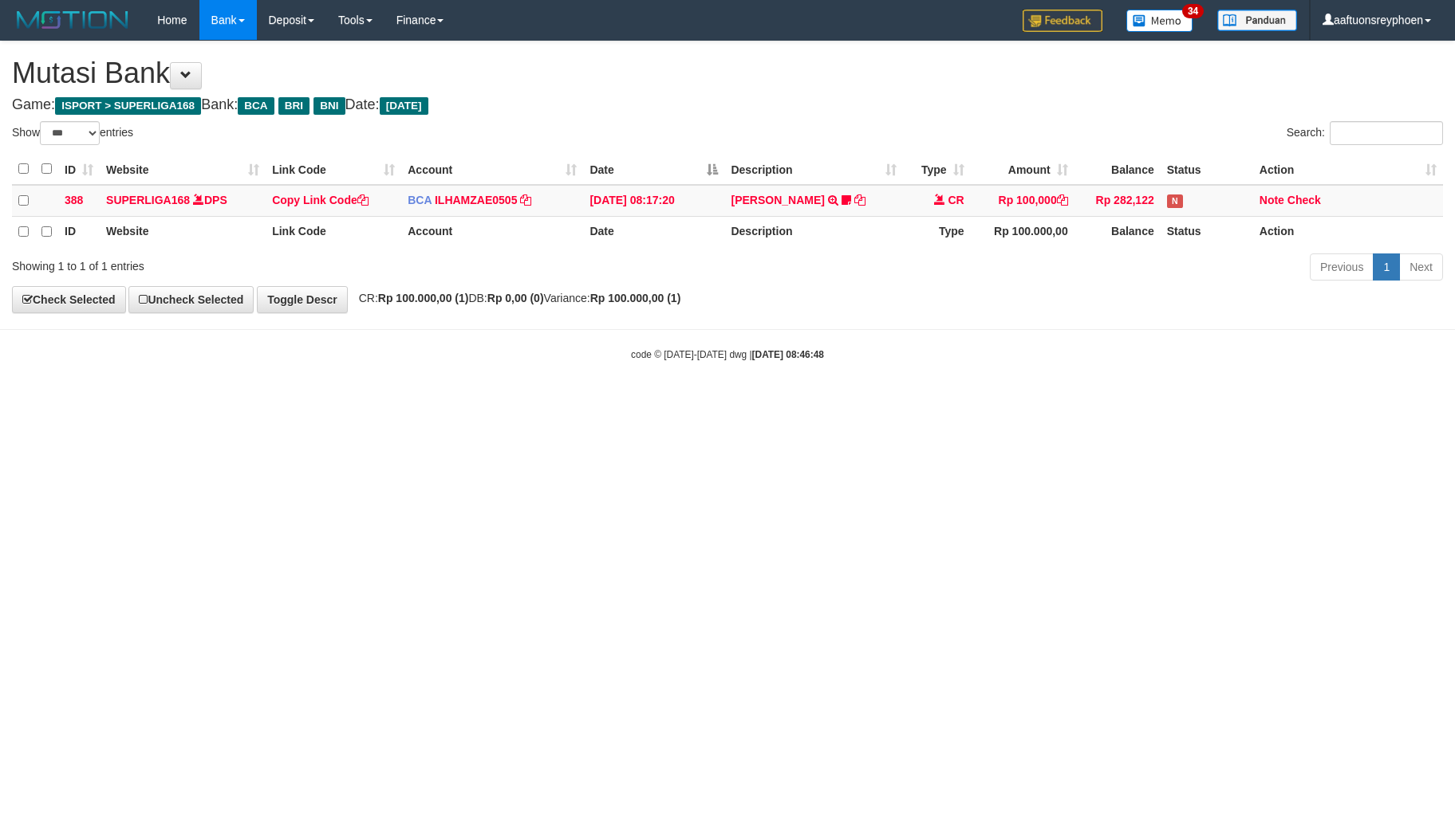
select select "***"
click at [808, 402] on html "Toggle navigation Home Bank Account List Load By Website Group [ISPORT] SUPERLI…" at bounding box center [728, 201] width 1455 height 402
select select "***"
drag, startPoint x: 988, startPoint y: 415, endPoint x: 1341, endPoint y: 382, distance: 354.5
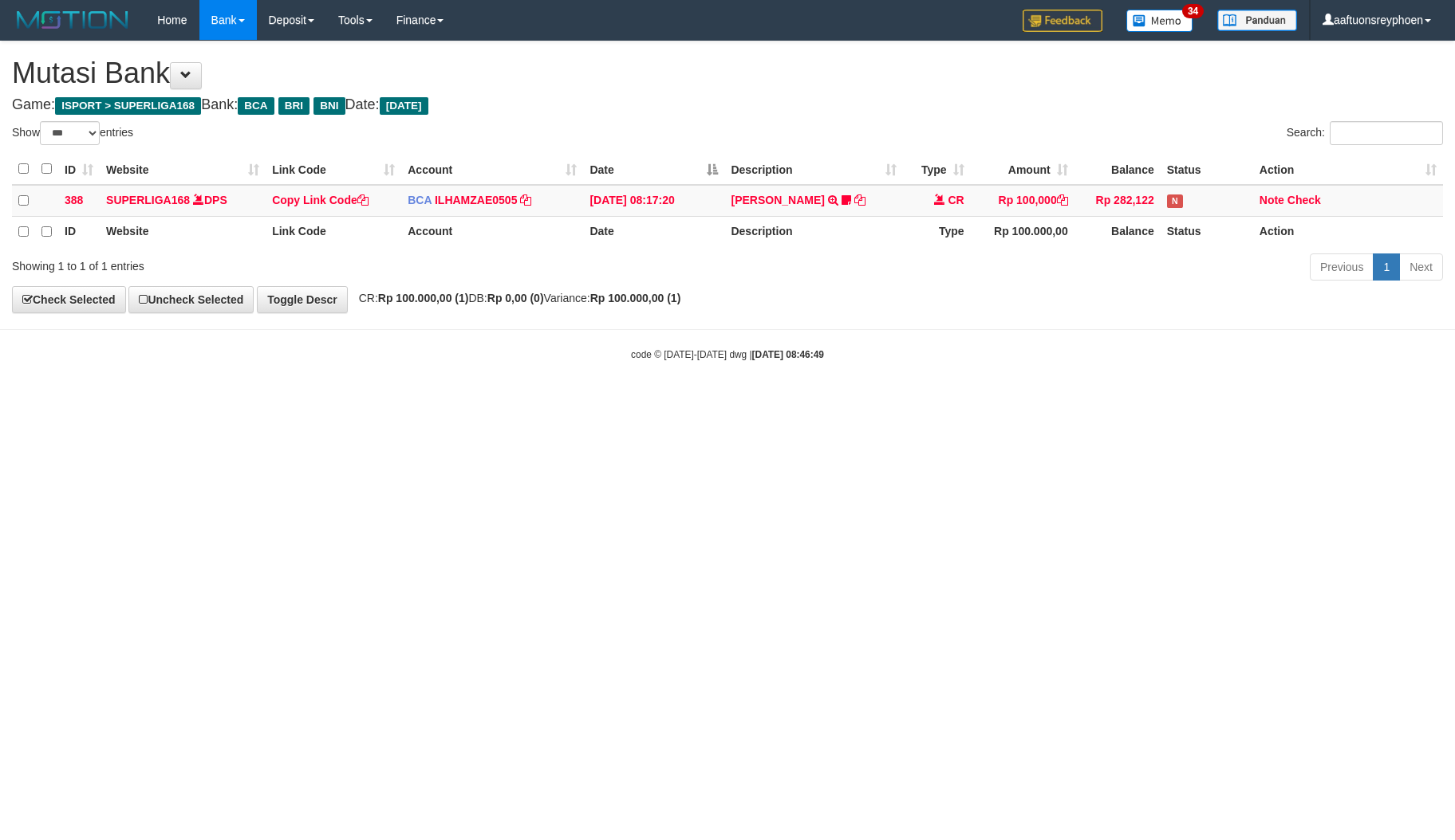
click at [1112, 402] on html "Toggle navigation Home Bank Account List Load By Website Group [ISPORT] SUPERLI…" at bounding box center [728, 201] width 1455 height 402
select select "***"
drag, startPoint x: 791, startPoint y: 479, endPoint x: 1195, endPoint y: 412, distance: 409.5
click at [799, 402] on html "Toggle navigation Home Bank Account List Load By Website Group [ISPORT] SUPERLI…" at bounding box center [728, 201] width 1455 height 402
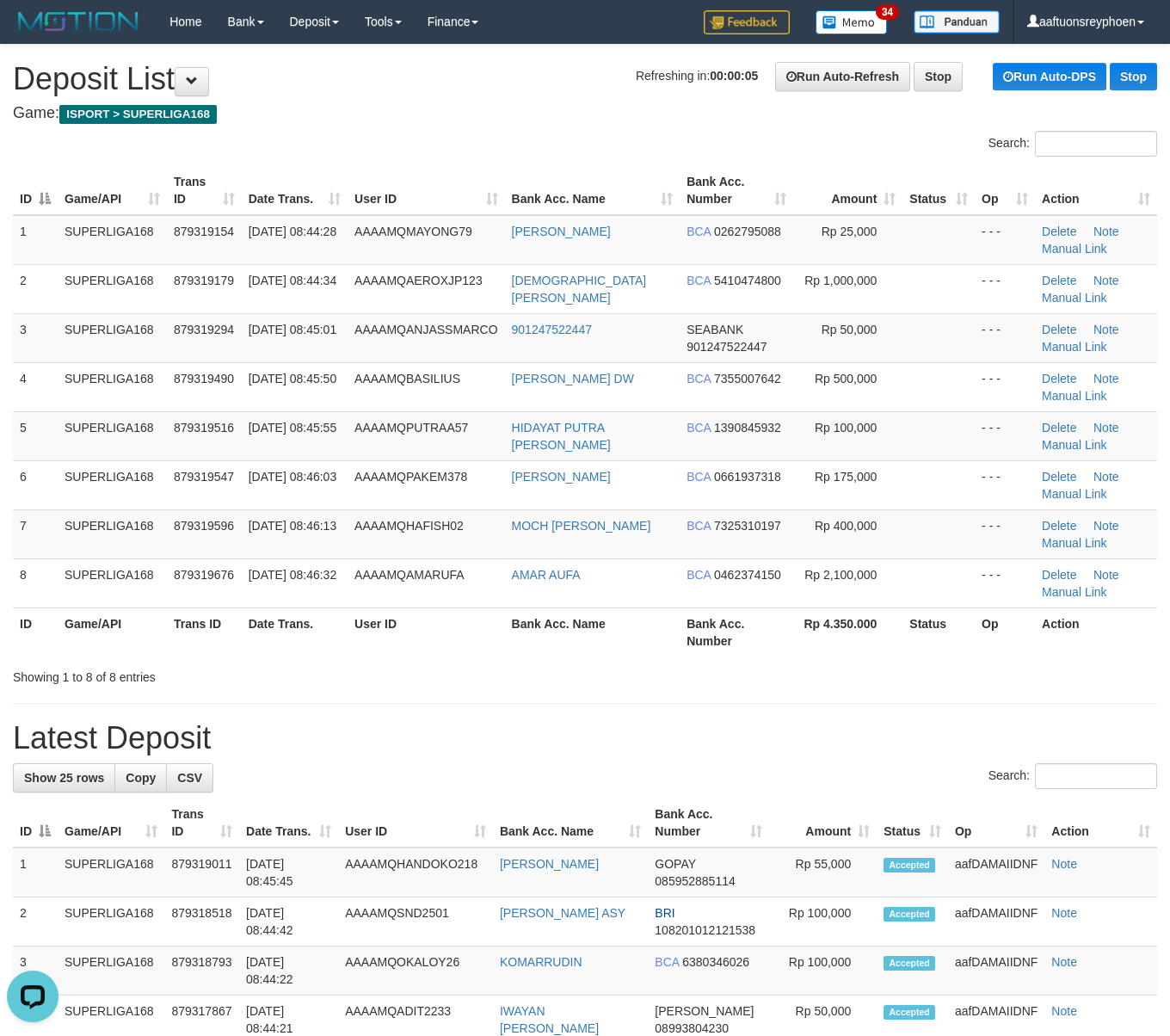
drag, startPoint x: 103, startPoint y: 338, endPoint x: 1, endPoint y: 356, distance: 103.6
click at [103, 338] on td "SUPERLIGA168" at bounding box center [112, 337] width 109 height 49
click at [484, 187] on th "User ID" at bounding box center [426, 190] width 157 height 49
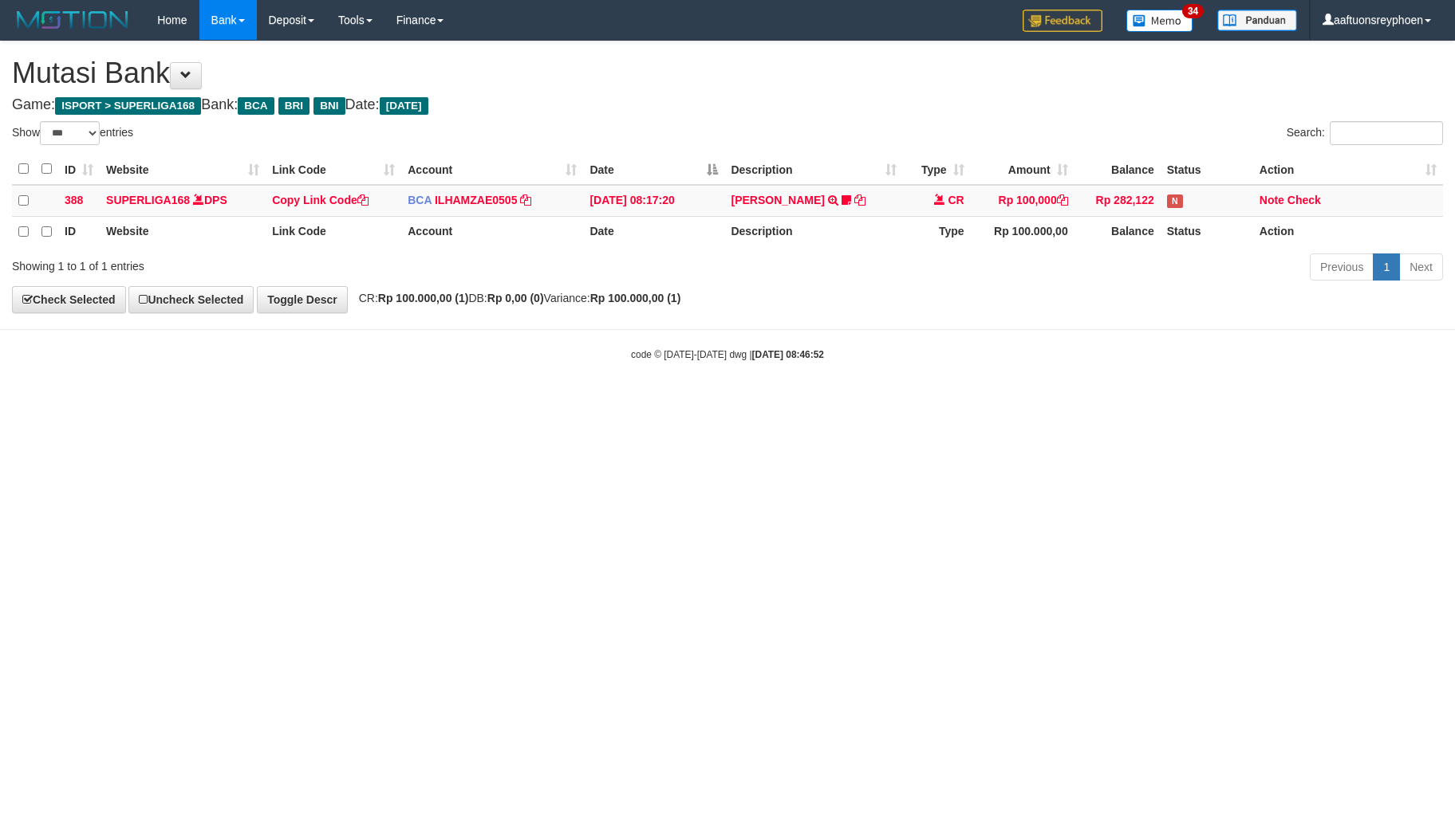
select select "***"
drag, startPoint x: 390, startPoint y: 451, endPoint x: 1229, endPoint y: 357, distance: 844.2
click at [397, 402] on html "Toggle navigation Home Bank Account List Load By Website Group [ISPORT] SUPERLI…" at bounding box center [728, 201] width 1455 height 402
click at [1361, 328] on body "Toggle navigation Home Bank Account List Load By Website Group [ISPORT] SUPERLI…" at bounding box center [728, 201] width 1455 height 402
select select "***"
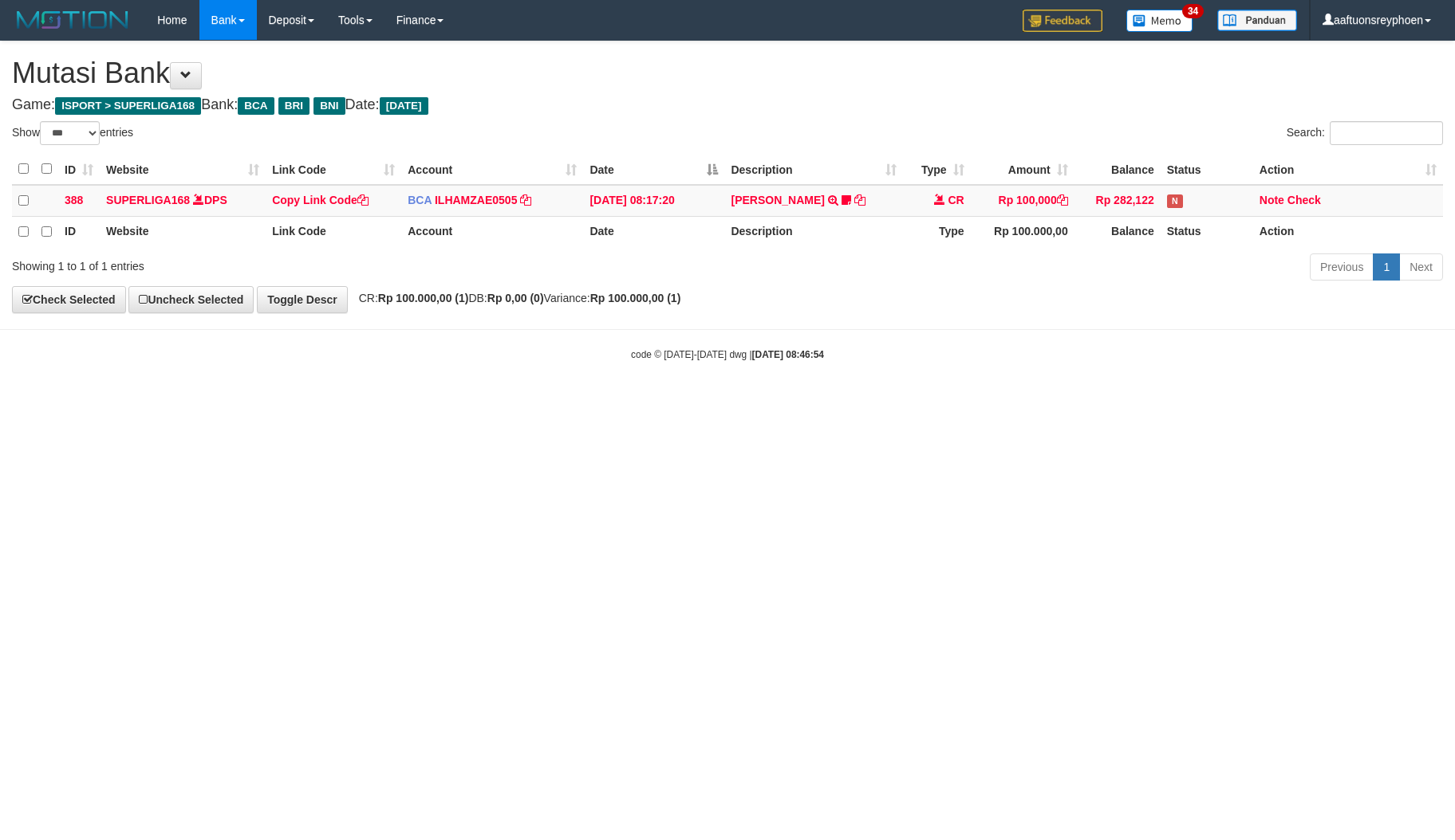
select select "***"
click at [303, 402] on html "Toggle navigation Home Bank Account List Load By Website Group [ISPORT] SUPERLI…" at bounding box center [728, 201] width 1455 height 402
drag, startPoint x: 301, startPoint y: 504, endPoint x: 353, endPoint y: 496, distance: 52.6
click at [338, 402] on html "Toggle navigation Home Bank Account List Load By Website Group [ISPORT] SUPERLI…" at bounding box center [728, 201] width 1455 height 402
drag, startPoint x: 384, startPoint y: 483, endPoint x: 603, endPoint y: 459, distance: 220.3
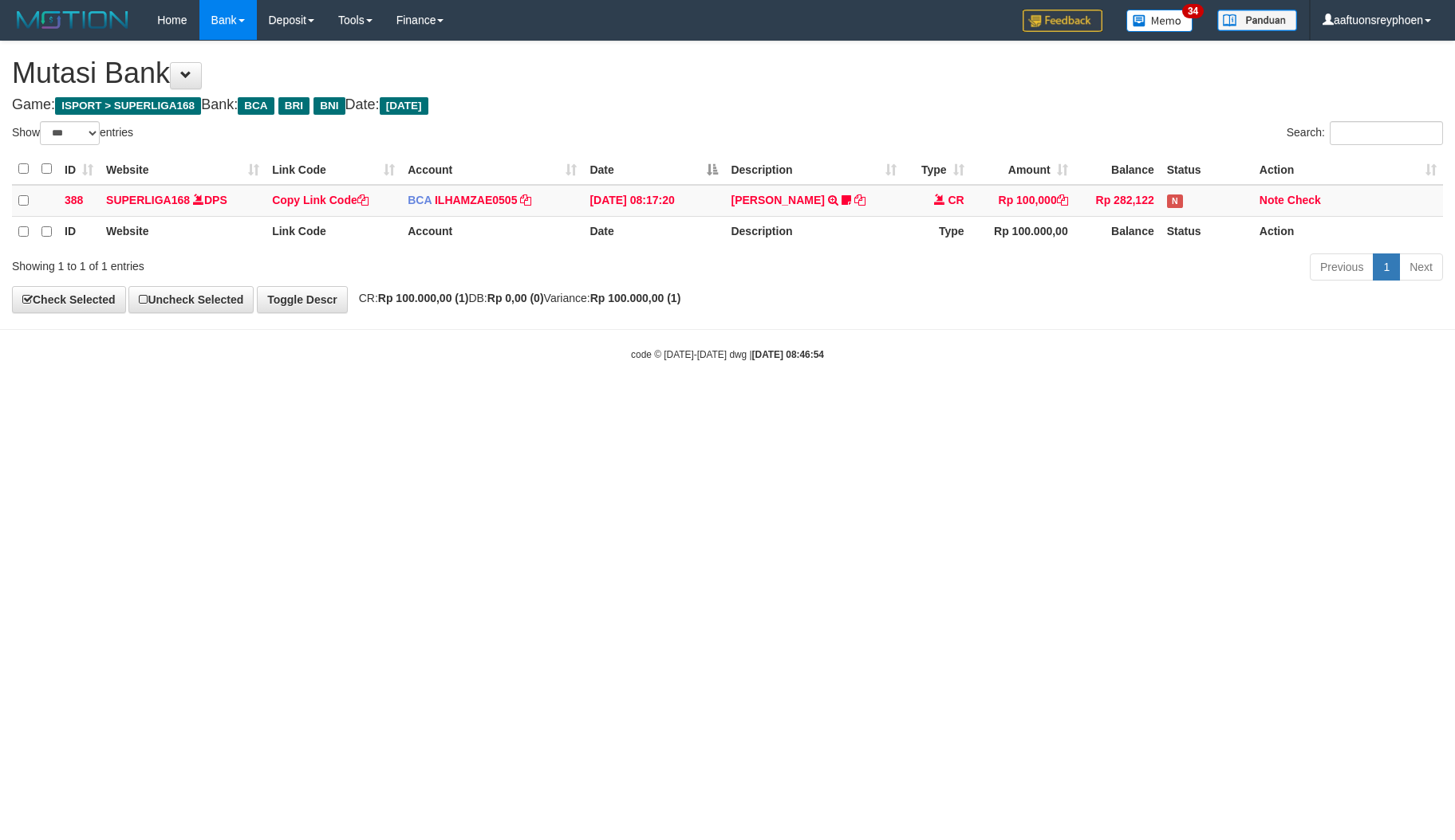
click at [502, 402] on html "Toggle navigation Home Bank Account List Load By Website Group [ISPORT] SUPERLI…" at bounding box center [728, 201] width 1455 height 402
select select "***"
click at [722, 402] on html "Toggle navigation Home Bank Account List Load By Website Group [ISPORT] SUPERLI…" at bounding box center [728, 201] width 1455 height 402
select select "***"
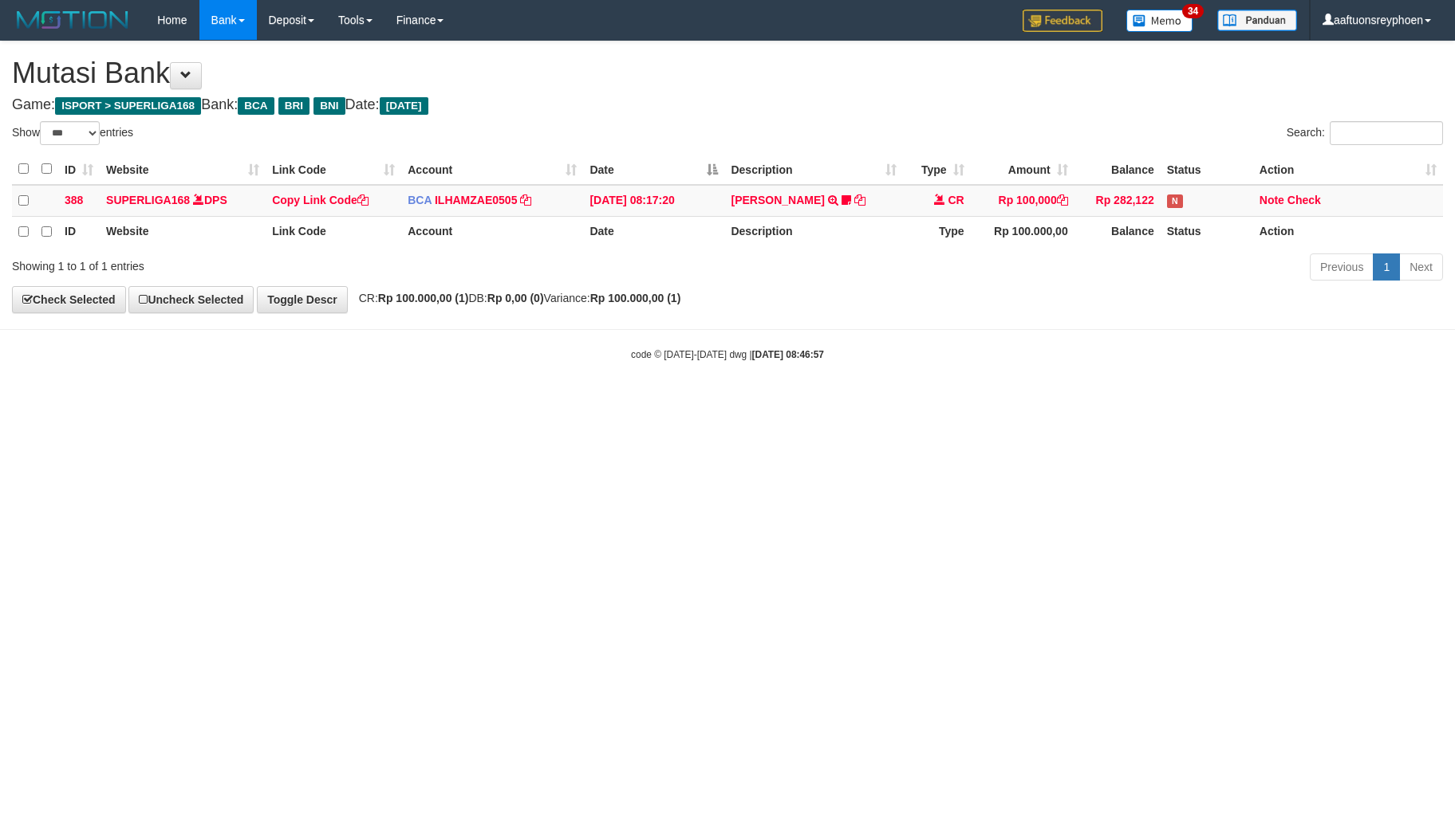
select select "***"
drag, startPoint x: 698, startPoint y: 529, endPoint x: 769, endPoint y: 492, distance: 80.1
click at [761, 402] on html "Toggle navigation Home Bank Account List Load By Website Group [ISPORT] SUPERLI…" at bounding box center [728, 201] width 1455 height 402
select select "***"
drag, startPoint x: 747, startPoint y: 478, endPoint x: 756, endPoint y: 462, distance: 18.4
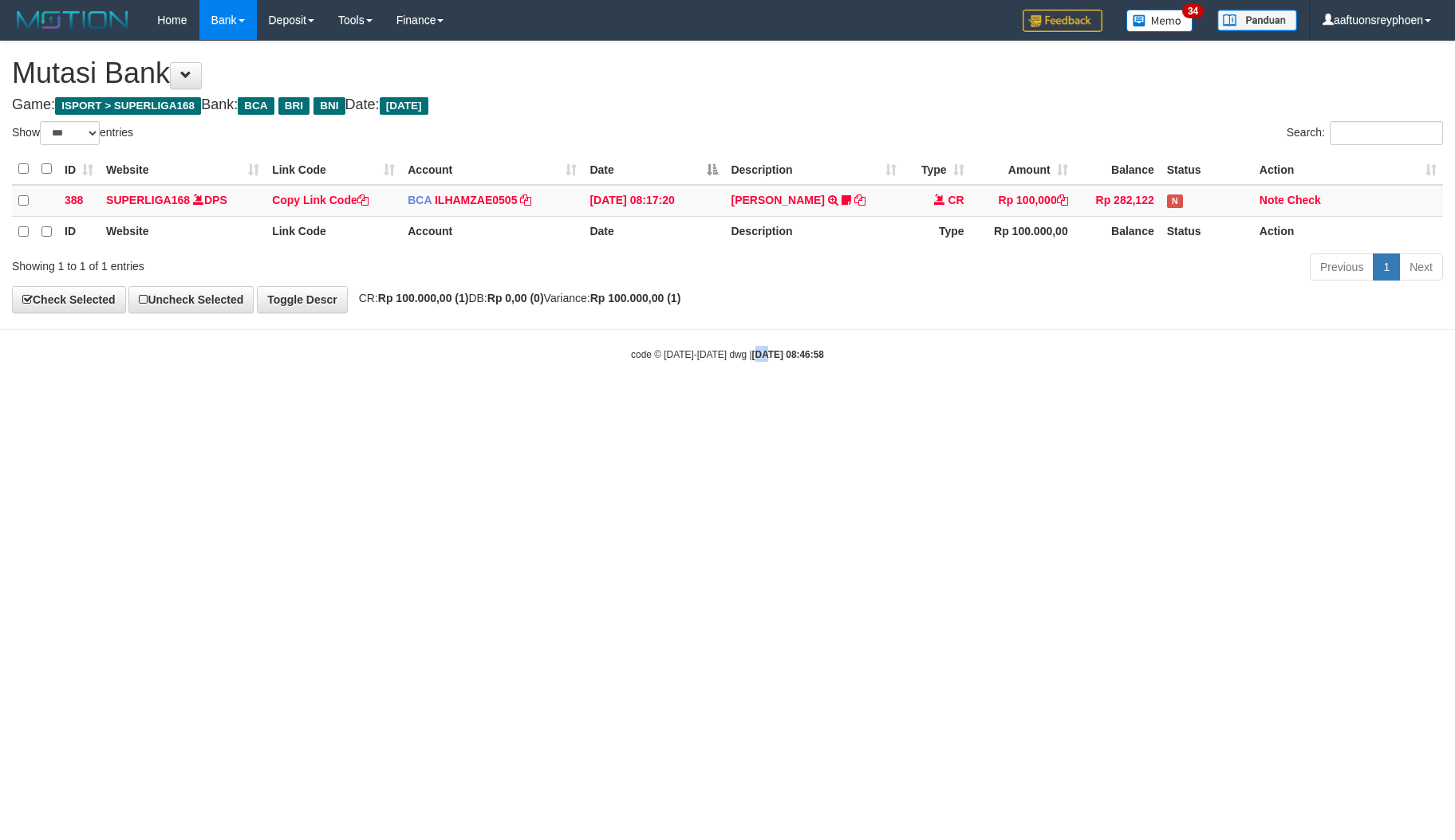
click at [751, 402] on html "Toggle navigation Home Bank Account List Load By Website Group [ISPORT] SUPERLI…" at bounding box center [728, 201] width 1455 height 402
click at [732, 402] on html "Toggle navigation Home Bank Account List Load By Website Group [ISPORT] SUPERLI…" at bounding box center [728, 201] width 1455 height 402
click at [741, 402] on html "Toggle navigation Home Bank Account List Load By Website Group [ISPORT] SUPERLI…" at bounding box center [728, 201] width 1455 height 402
click at [662, 402] on html "Toggle navigation Home Bank Account List Load By Website Group [ISPORT] SUPERLI…" at bounding box center [728, 201] width 1455 height 402
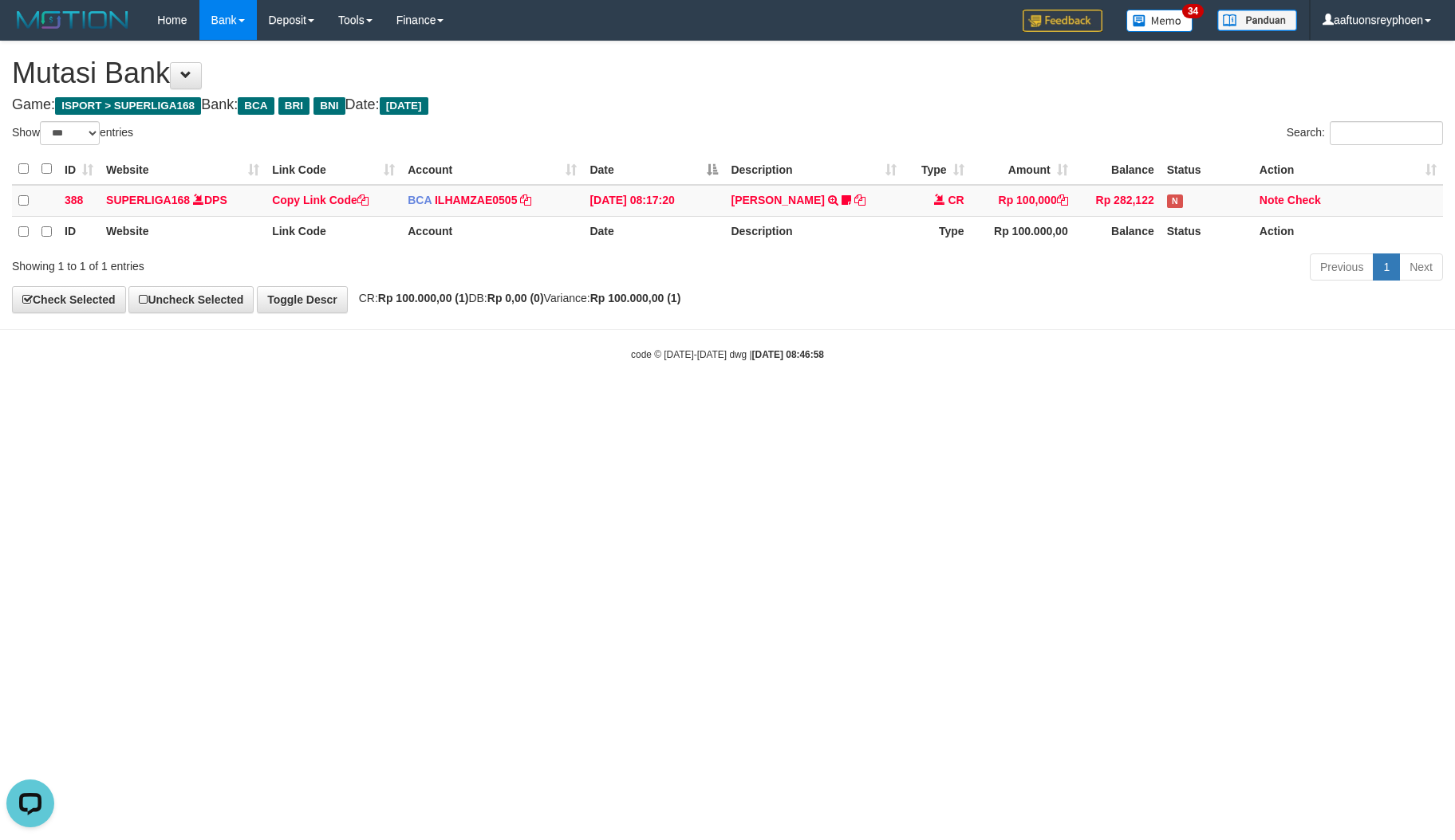
click at [537, 402] on html "Toggle navigation Home Bank Account List Load By Website Group [ISPORT] SUPERLI…" at bounding box center [728, 201] width 1455 height 402
click at [534, 402] on html "Toggle navigation Home Bank Account List Load By Website Group [ISPORT] SUPERLI…" at bounding box center [728, 201] width 1455 height 402
drag, startPoint x: 418, startPoint y: 495, endPoint x: 439, endPoint y: 509, distance: 25.2
click at [413, 402] on html "Toggle navigation Home Bank Account List Load By Website Group [ISPORT] SUPERLI…" at bounding box center [728, 201] width 1455 height 402
click at [607, 402] on html "Toggle navigation Home Bank Account List Load By Website Group [ISPORT] SUPERLI…" at bounding box center [728, 201] width 1455 height 402
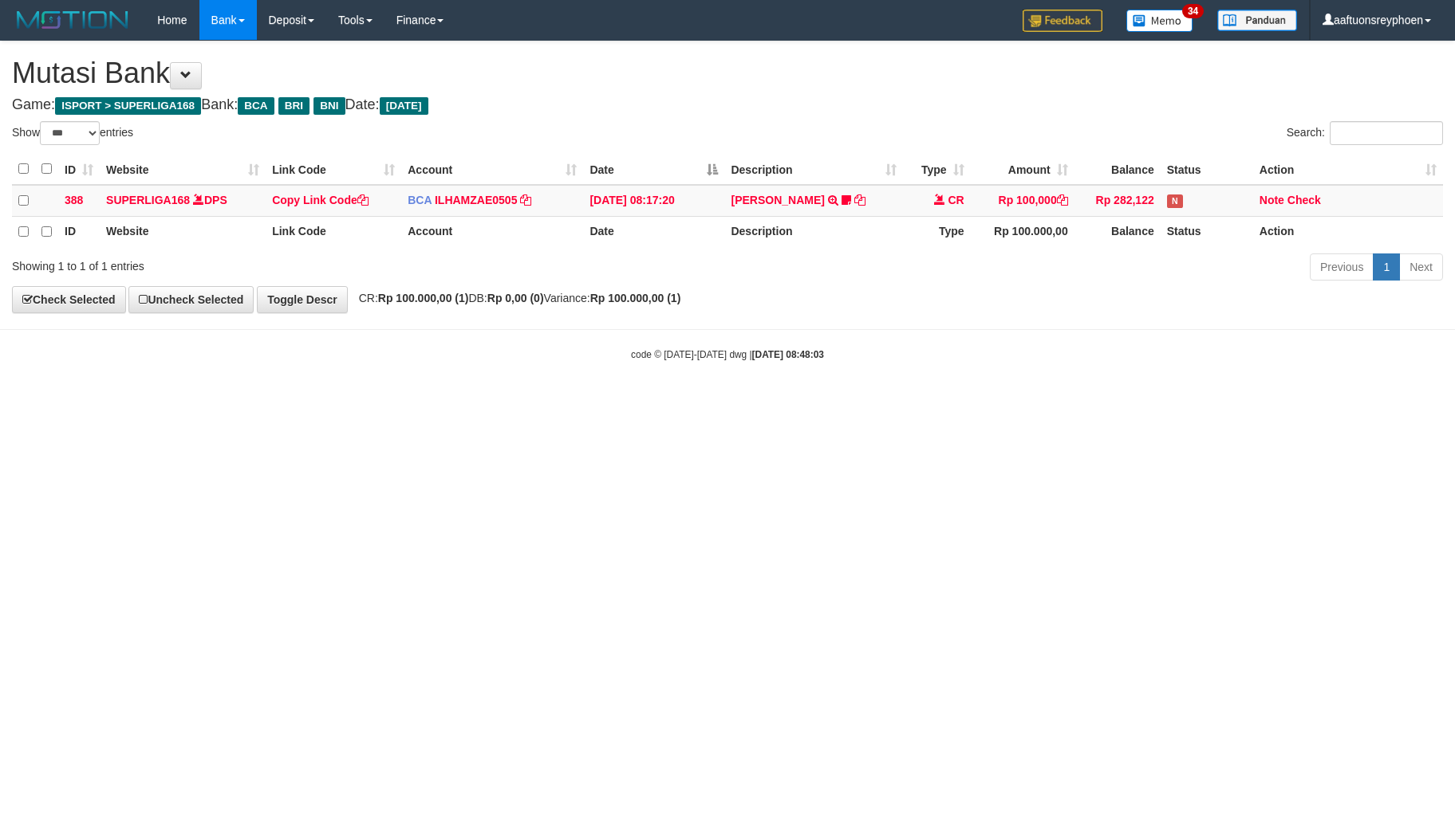
select select "***"
click at [1035, 391] on html "Toggle navigation Home Bank Account List Load By Website Group [ISPORT] SUPERLI…" at bounding box center [728, 201] width 1455 height 402
drag, startPoint x: 1016, startPoint y: 453, endPoint x: 1444, endPoint y: 415, distance: 429.7
click at [1126, 402] on html "Toggle navigation Home Bank Account List Load By Website Group [ISPORT] SUPERLI…" at bounding box center [728, 201] width 1455 height 402
drag, startPoint x: 1093, startPoint y: 412, endPoint x: 1450, endPoint y: 409, distance: 357.0
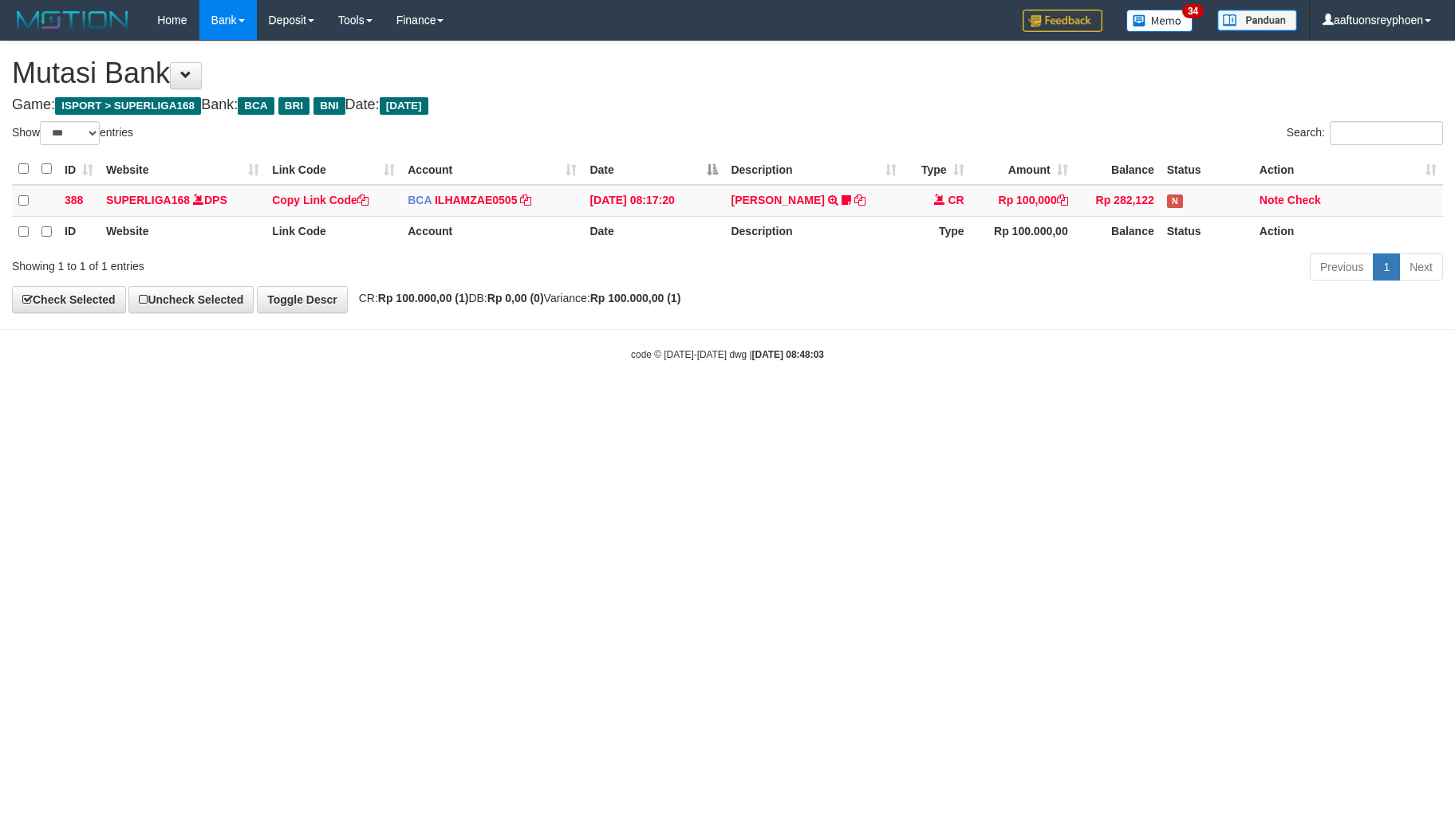
click at [1350, 402] on html "Toggle navigation Home Bank Account List Load By Website Group [ISPORT] SUPERLI…" at bounding box center [728, 201] width 1455 height 402
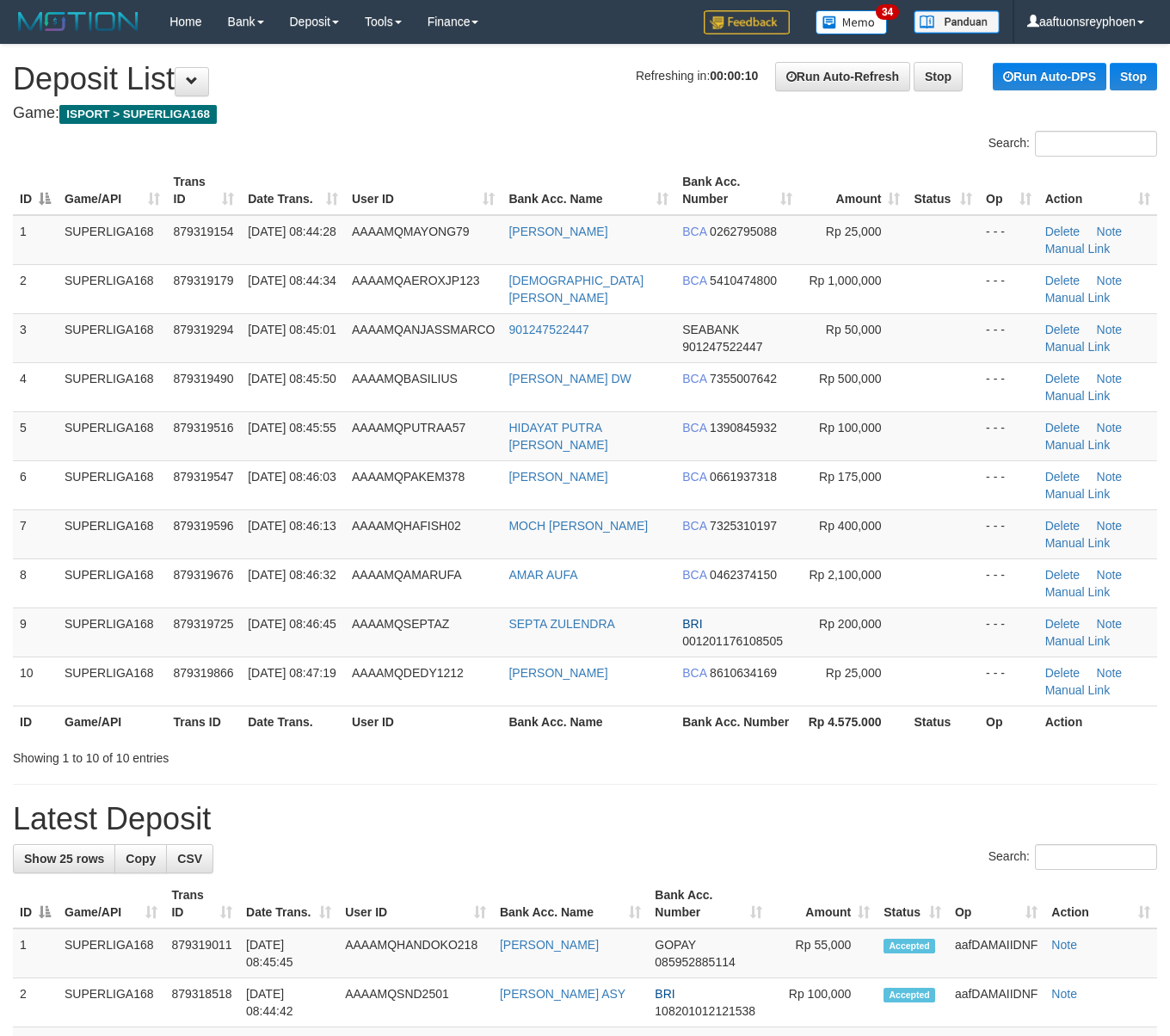
drag, startPoint x: 121, startPoint y: 361, endPoint x: 0, endPoint y: 389, distance: 124.2
click at [120, 361] on td "SUPERLIGA168" at bounding box center [112, 337] width 109 height 49
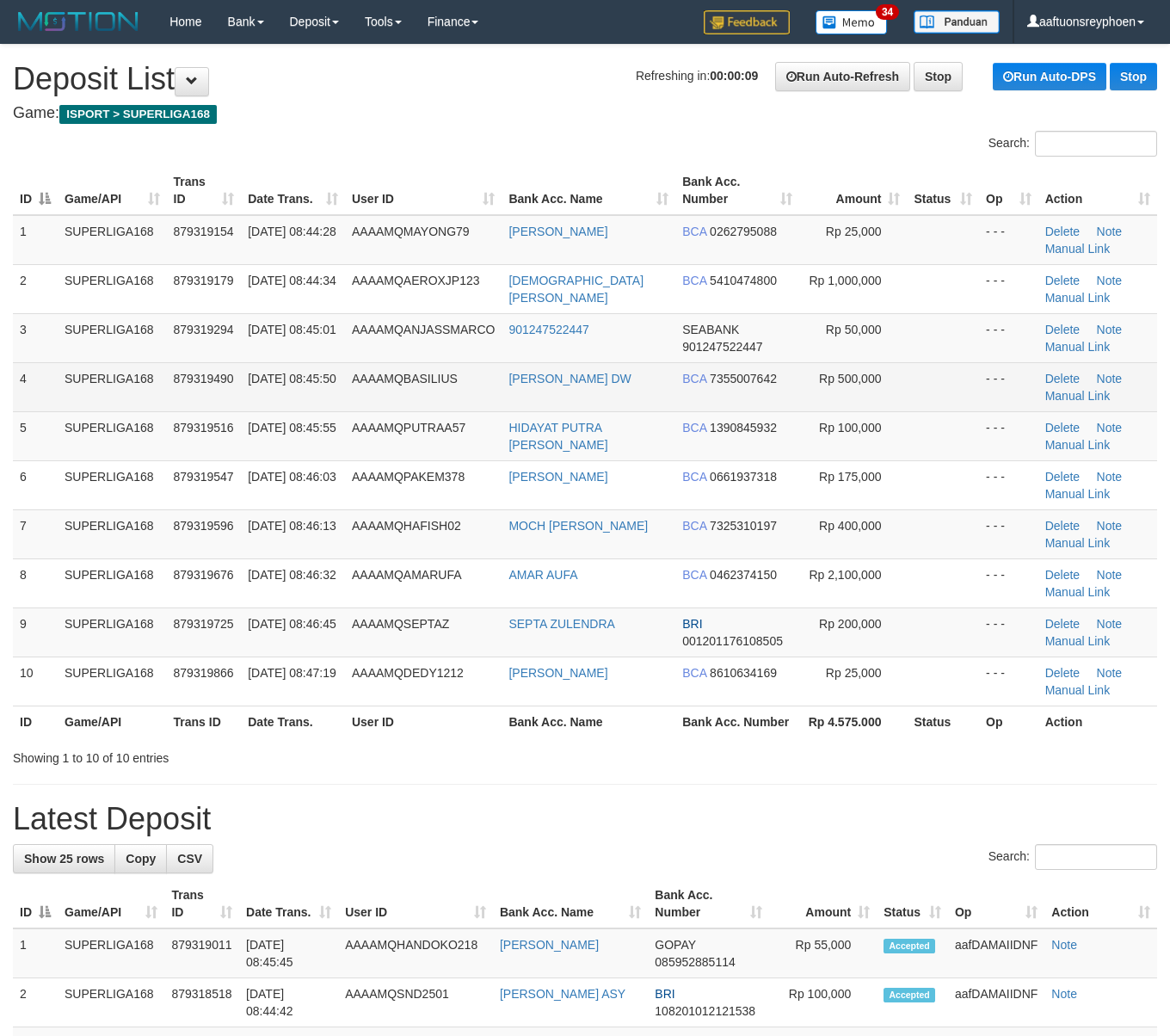
click at [217, 380] on span "879319490" at bounding box center [203, 379] width 60 height 14
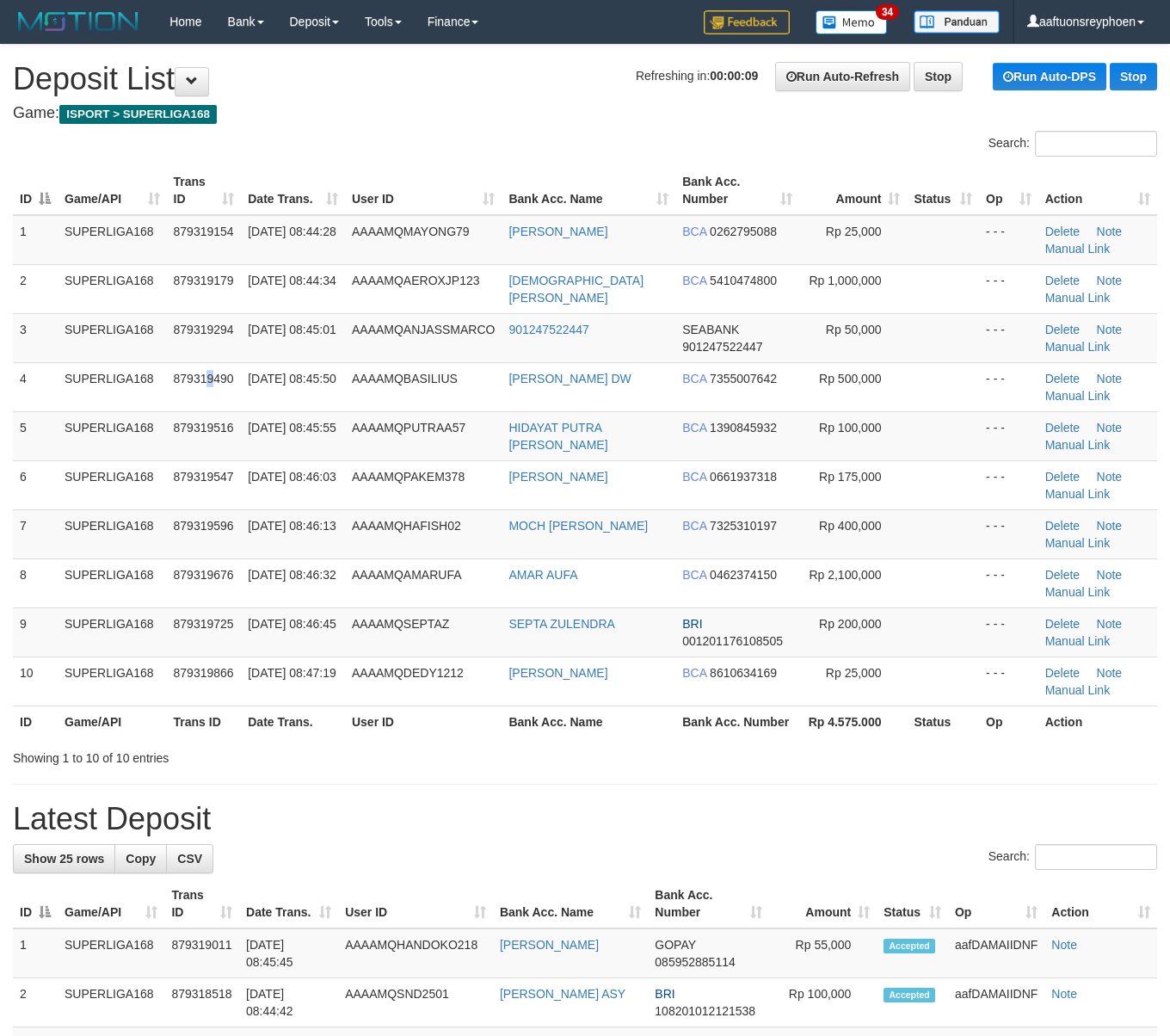
click at [155, 383] on tr "4 SUPERLIGA168 879319490 01/10/2025 08:45:50 AAAAMQBASILIUS BASILIUS YANUAR DW …" at bounding box center [585, 386] width 1144 height 49
click at [183, 324] on span "879319294" at bounding box center [203, 329] width 60 height 14
drag, startPoint x: 181, startPoint y: 321, endPoint x: 6, endPoint y: 355, distance: 178.3
click at [179, 322] on span "879319294" at bounding box center [203, 329] width 60 height 14
drag, startPoint x: 167, startPoint y: 320, endPoint x: 4, endPoint y: 347, distance: 165.2
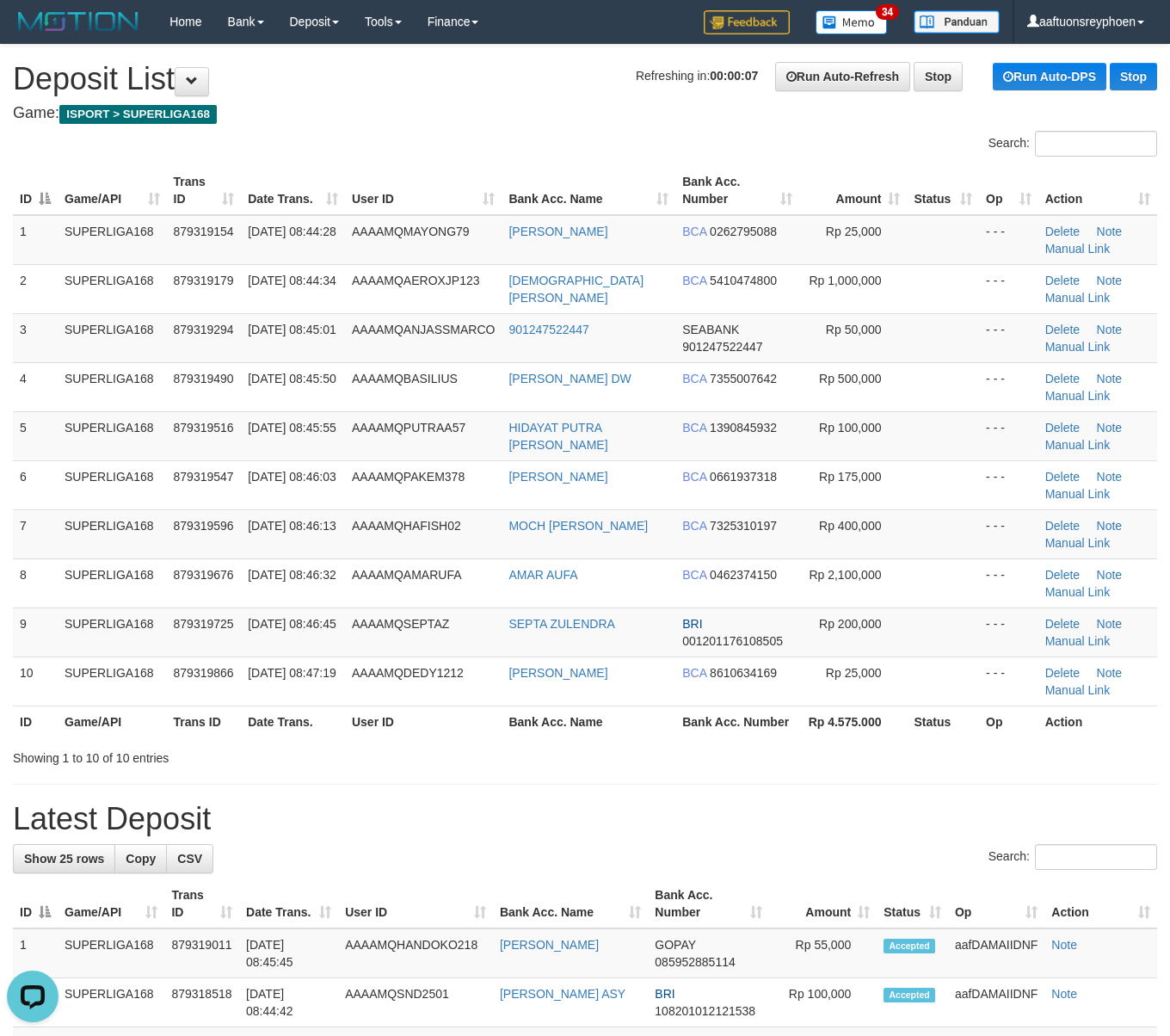
click at [162, 319] on tr "3 SUPERLIGA168 879319294 01/10/2025 08:45:01 AAAAMQANJASSMARCO 901247522447 SEA…" at bounding box center [585, 337] width 1144 height 49
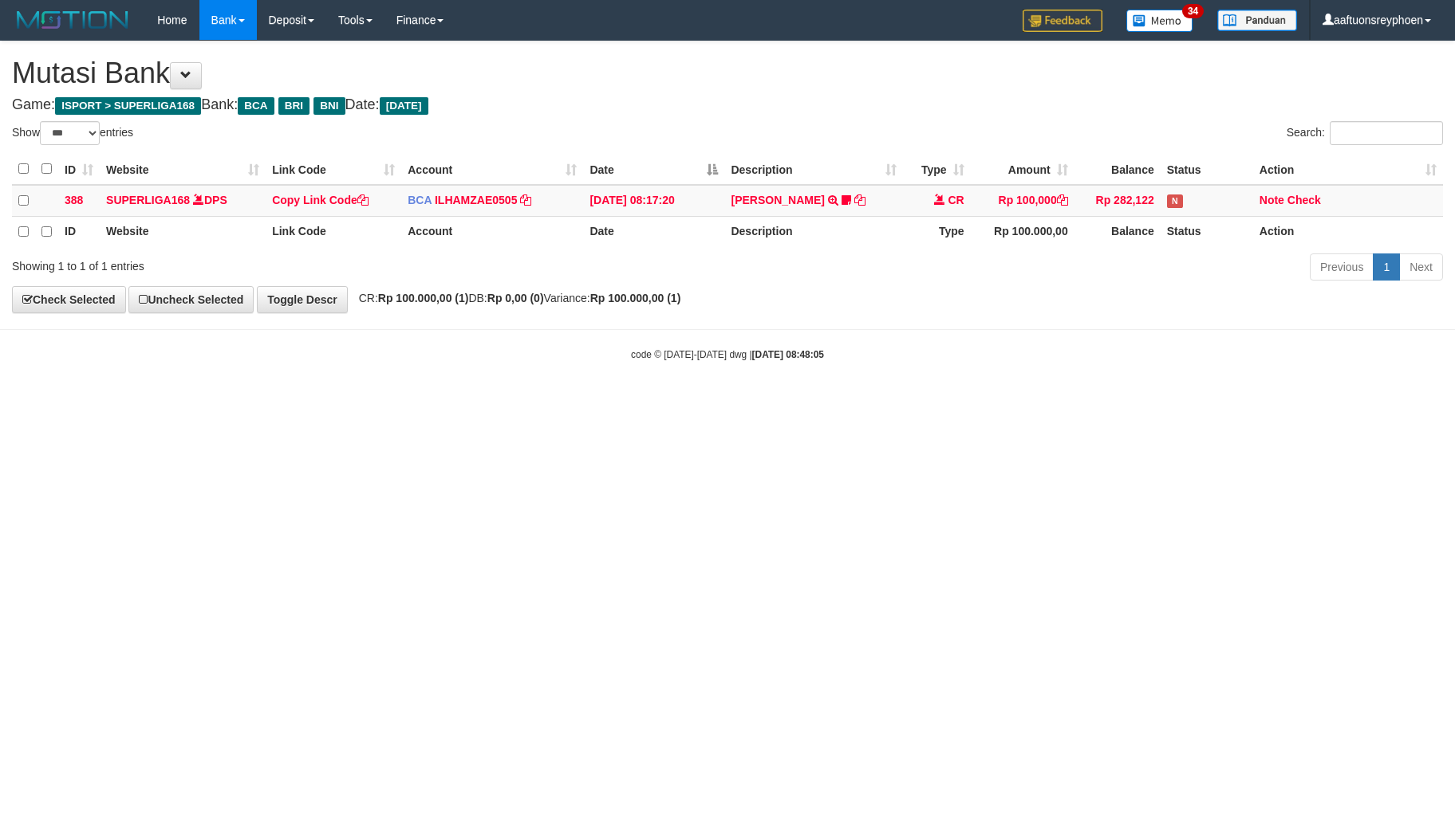
select select "***"
drag, startPoint x: 853, startPoint y: 416, endPoint x: 1448, endPoint y: 370, distance: 596.8
click at [964, 402] on html "Toggle navigation Home Bank Account List Load By Website Group [ISPORT] SUPERLI…" at bounding box center [728, 201] width 1455 height 402
drag, startPoint x: 1076, startPoint y: 377, endPoint x: 1452, endPoint y: 342, distance: 377.6
click at [1163, 367] on body "Toggle navigation Home Bank Account List Load By Website Group [ISPORT] SUPERLI…" at bounding box center [728, 201] width 1455 height 402
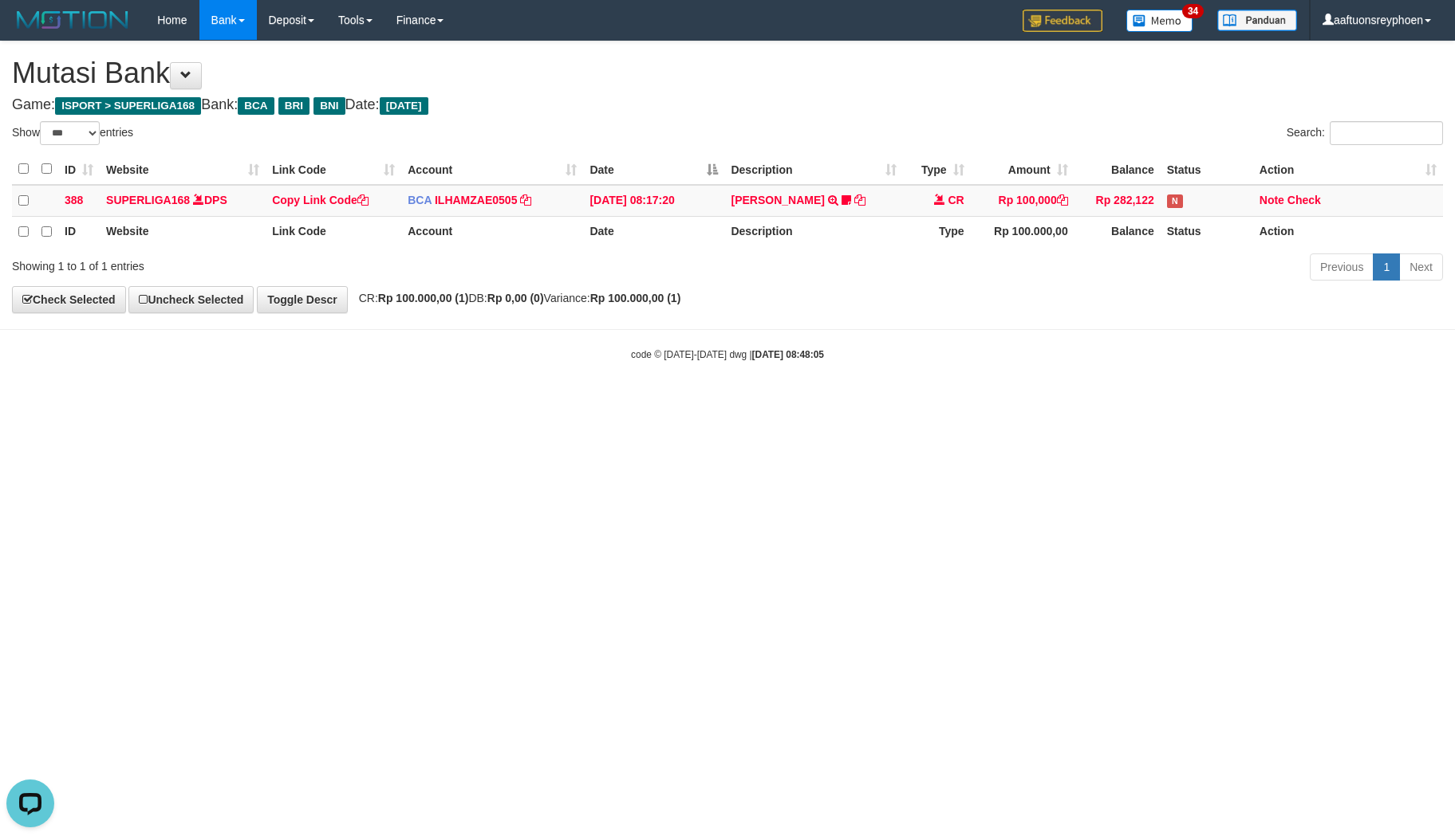
drag, startPoint x: 1066, startPoint y: 441, endPoint x: 1450, endPoint y: 370, distance: 390.5
click at [1178, 402] on html "Toggle navigation Home Bank Account List Load By Website Group [ISPORT] SUPERLI…" at bounding box center [728, 201] width 1455 height 402
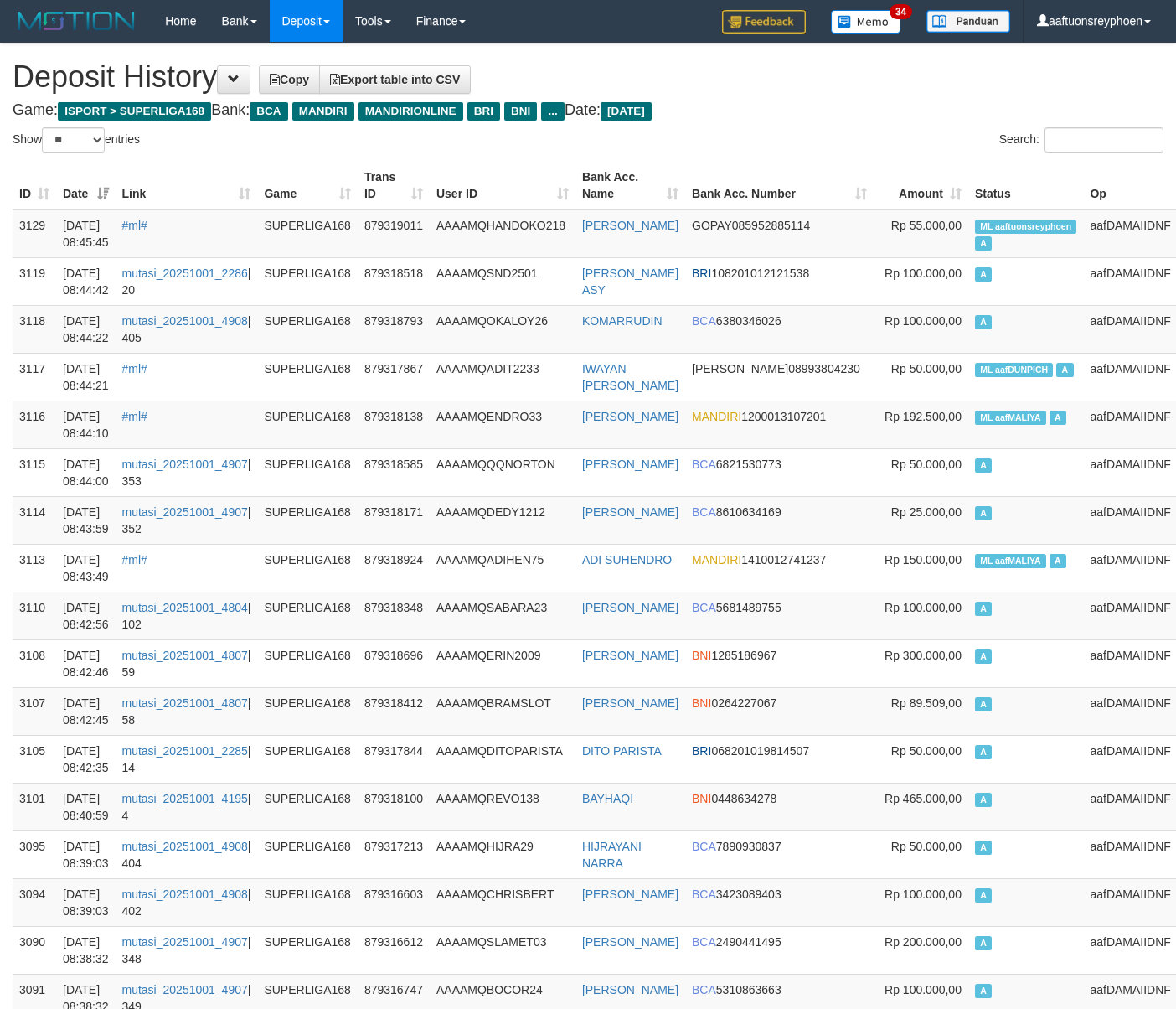
select select "**"
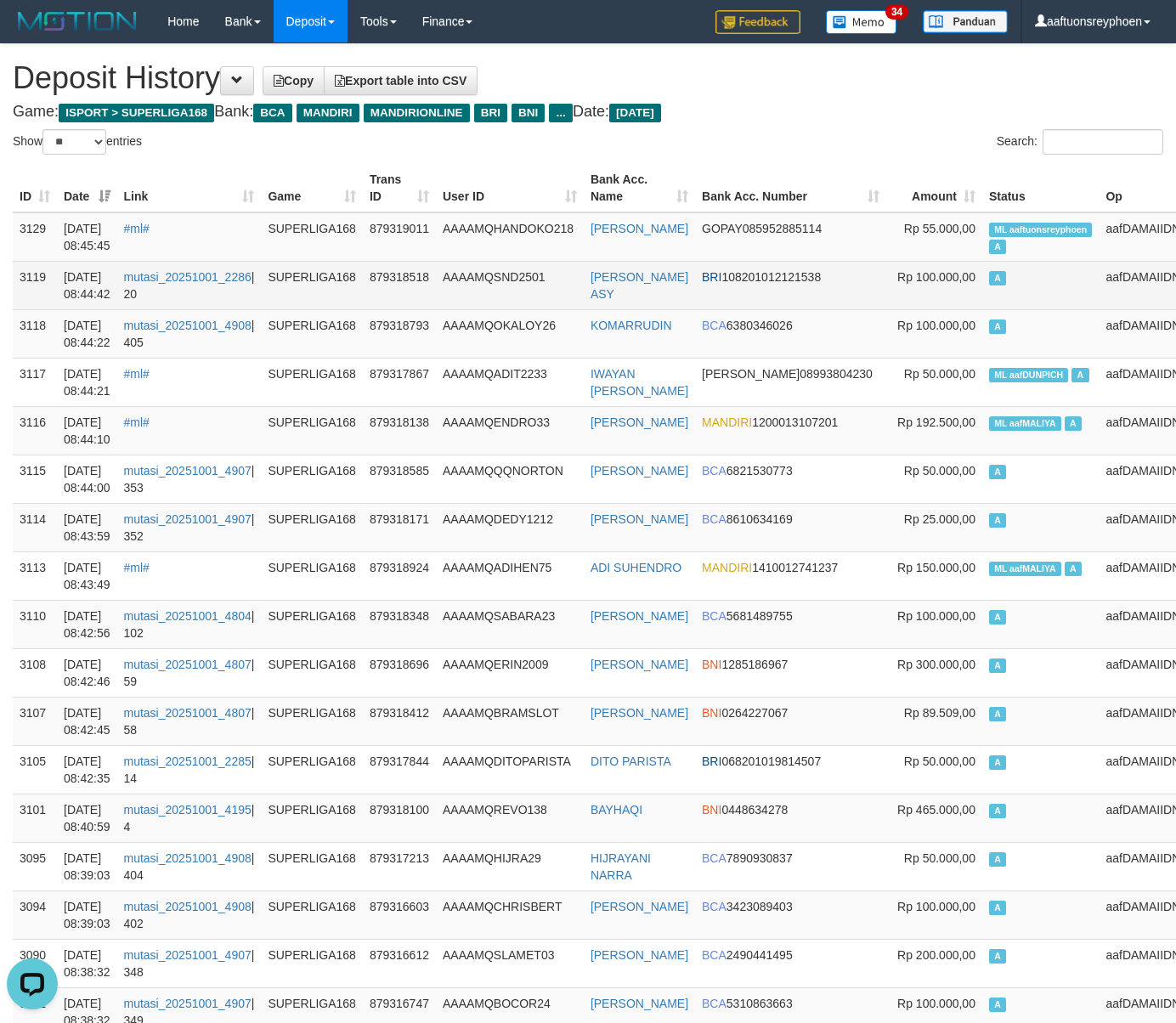
click at [982, 290] on td "A" at bounding box center [1040, 284] width 118 height 48
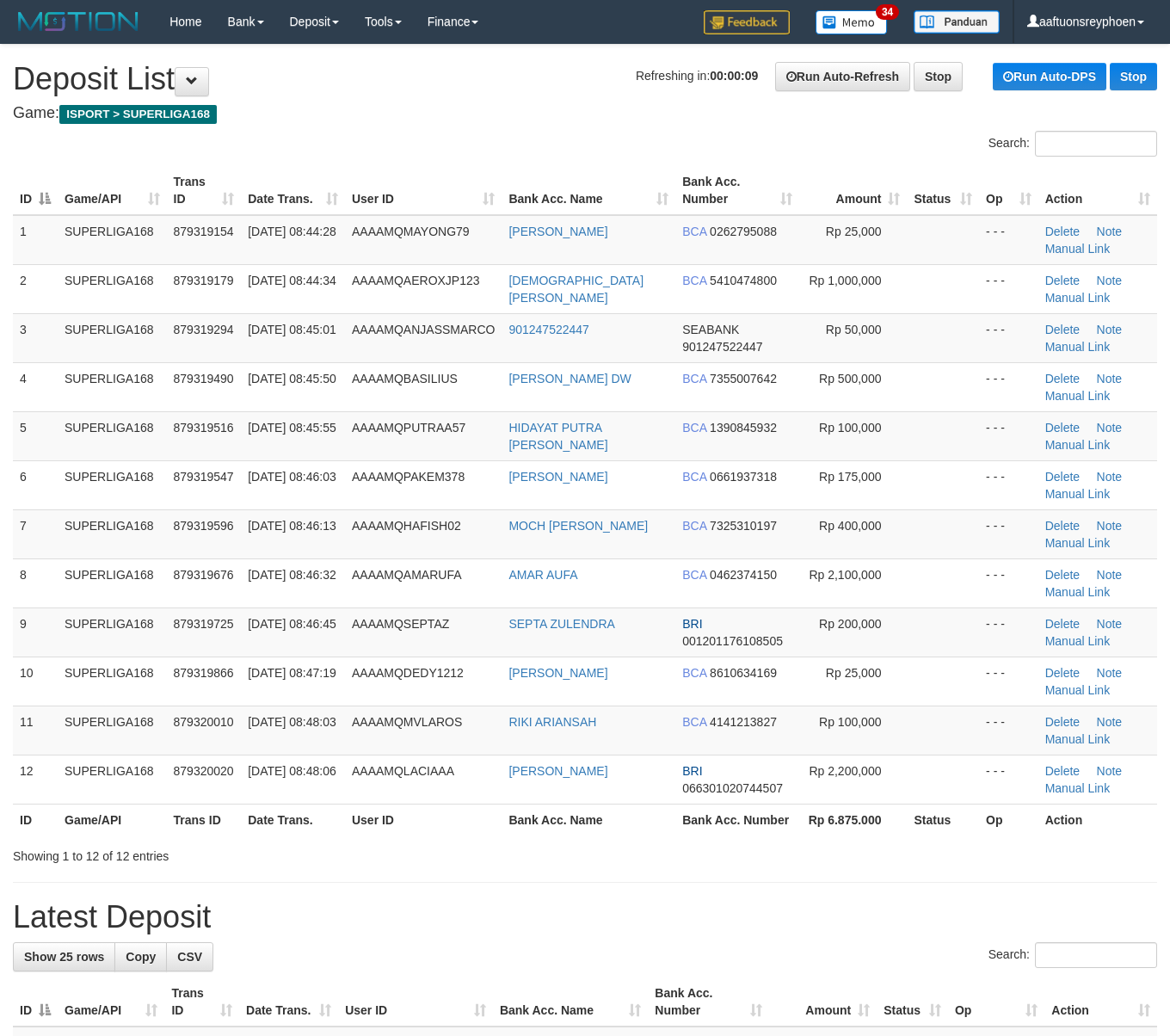
click at [6, 377] on div "ID Game/API Trans ID Date Trans. User ID Bank Acc. Name Bank Acc. Number Amount…" at bounding box center [585, 500] width 1170 height 680
click at [5, 377] on div "ID Game/API Trans ID Date Trans. User ID Bank Acc. Name Bank Acc. Number Amount…" at bounding box center [585, 500] width 1170 height 680
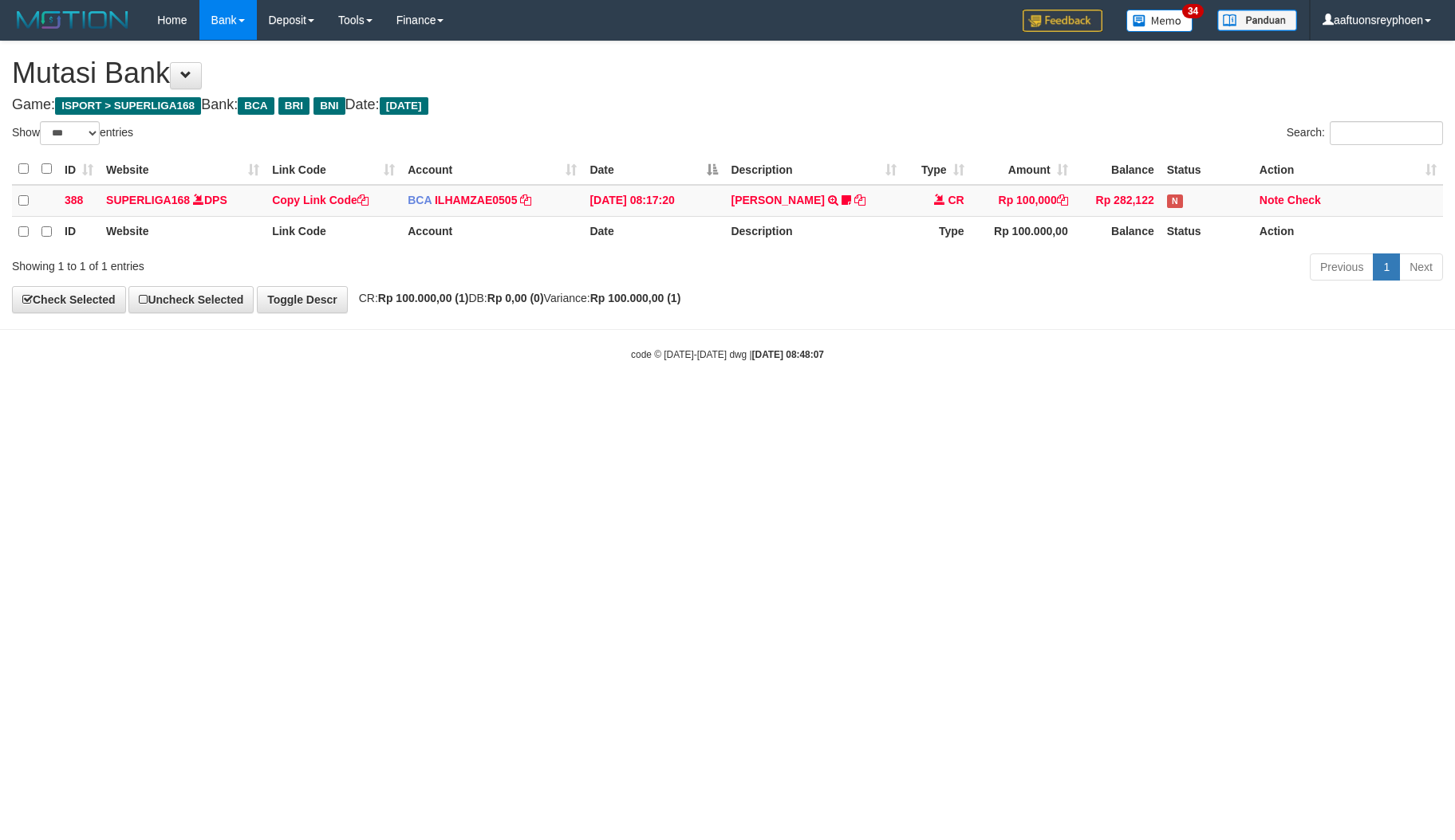
select select "***"
drag, startPoint x: 995, startPoint y: 459, endPoint x: 1452, endPoint y: 390, distance: 462.2
click at [1075, 402] on html "Toggle navigation Home Bank Account List Load By Website Group [ISPORT] SUPERLI…" at bounding box center [728, 201] width 1455 height 402
drag, startPoint x: 1036, startPoint y: 448, endPoint x: 1252, endPoint y: 411, distance: 219.1
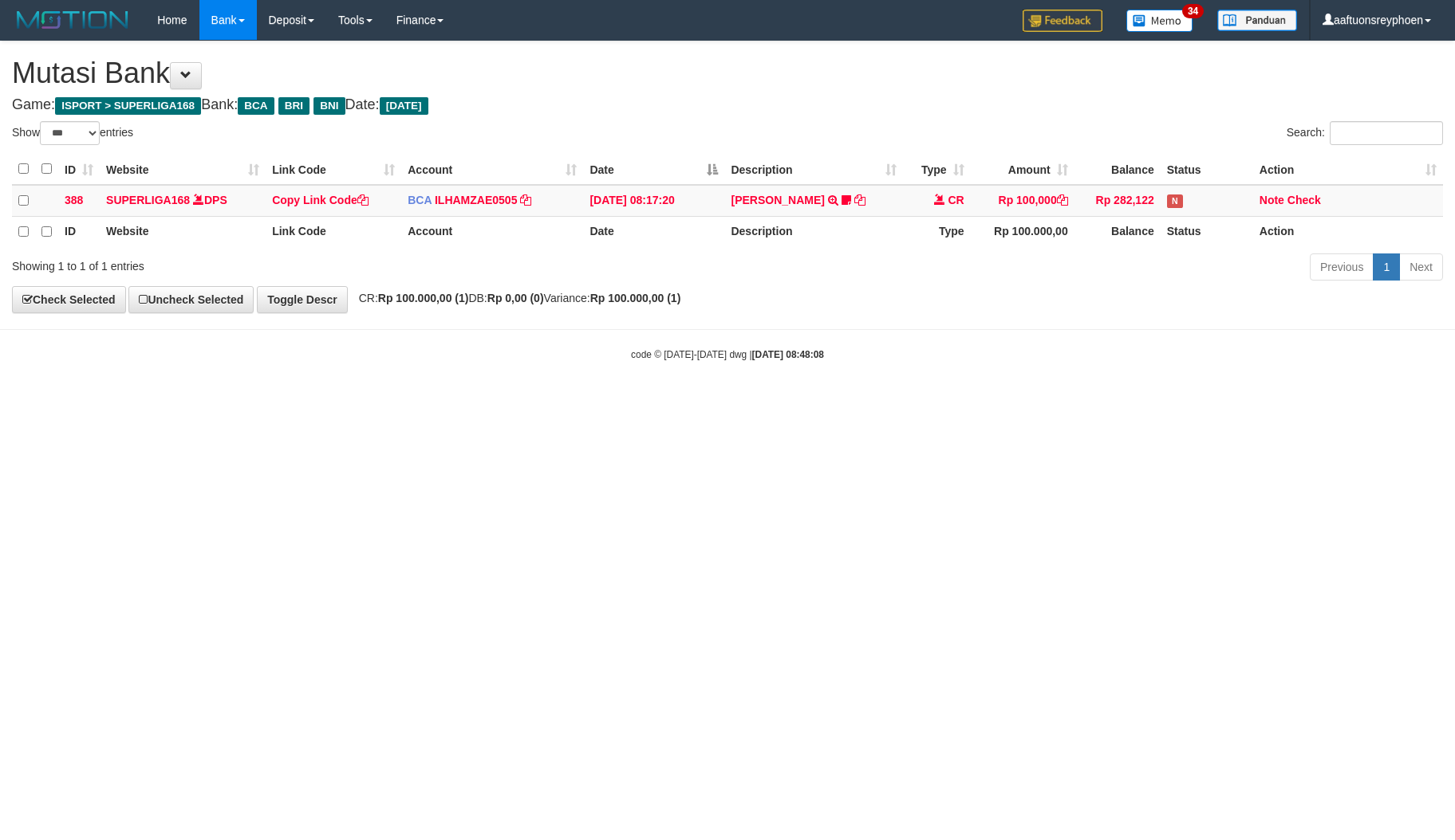
click at [1066, 402] on html "Toggle navigation Home Bank Account List Load By Website Group [ISPORT] SUPERLI…" at bounding box center [728, 201] width 1455 height 402
drag, startPoint x: 1112, startPoint y: 441, endPoint x: 1306, endPoint y: 416, distance: 195.6
click at [1137, 402] on html "Toggle navigation Home Bank Account List Load By Website Group [ISPORT] SUPERLI…" at bounding box center [728, 201] width 1455 height 402
drag, startPoint x: 1036, startPoint y: 461, endPoint x: 1452, endPoint y: 421, distance: 417.9
click at [1063, 402] on html "Toggle navigation Home Bank Account List Load By Website Group [ISPORT] SUPERLI…" at bounding box center [728, 201] width 1455 height 402
